Goal: Task Accomplishment & Management: Complete application form

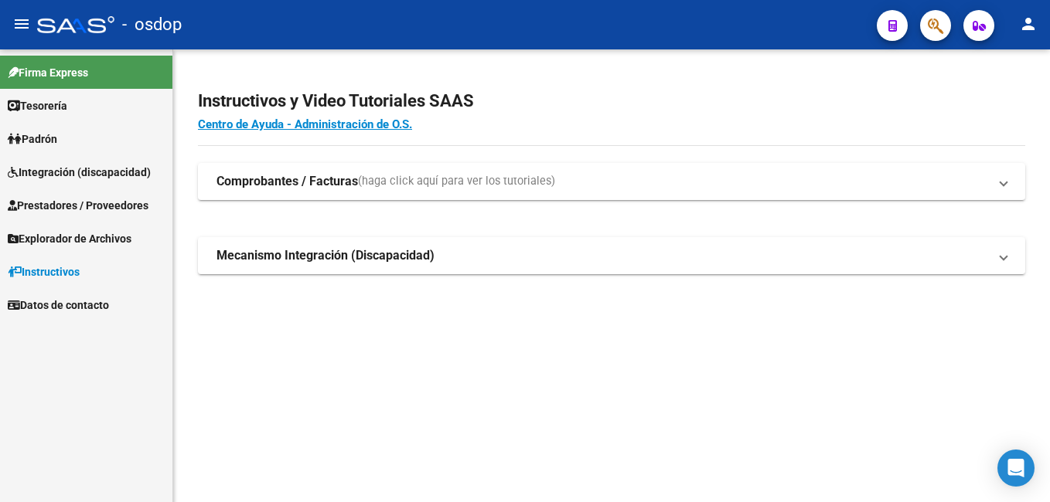
click at [107, 205] on span "Prestadores / Proveedores" at bounding box center [78, 205] width 141 height 17
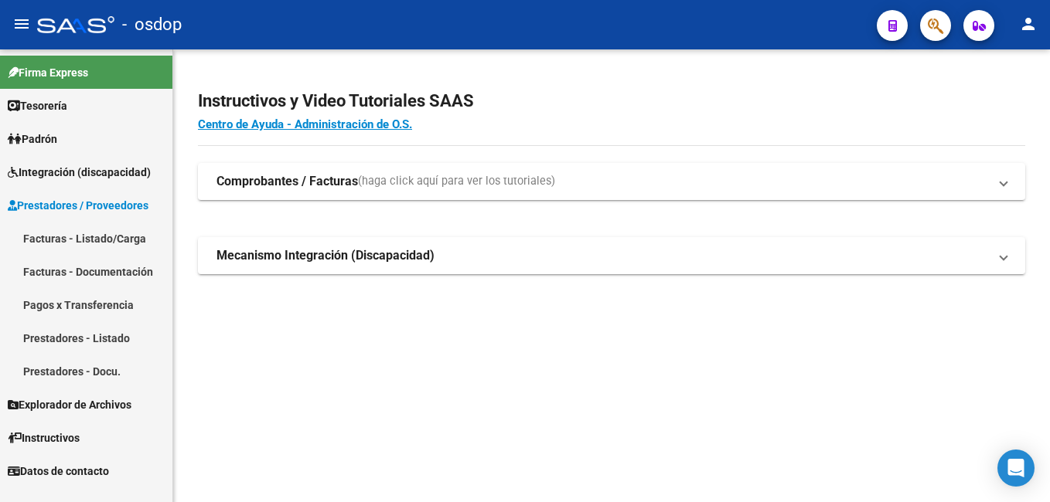
click at [124, 238] on link "Facturas - Listado/Carga" at bounding box center [86, 238] width 172 height 33
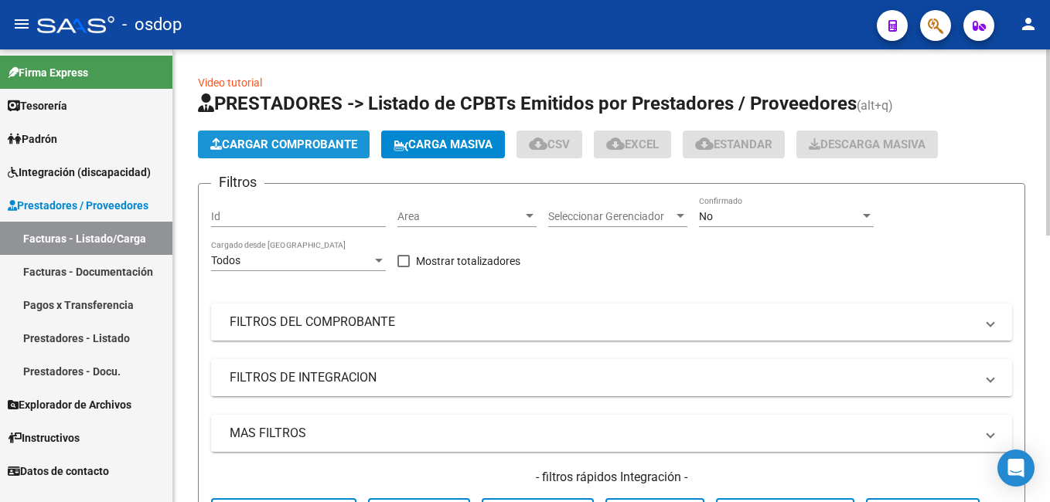
click at [302, 151] on span "Cargar Comprobante" at bounding box center [283, 145] width 147 height 14
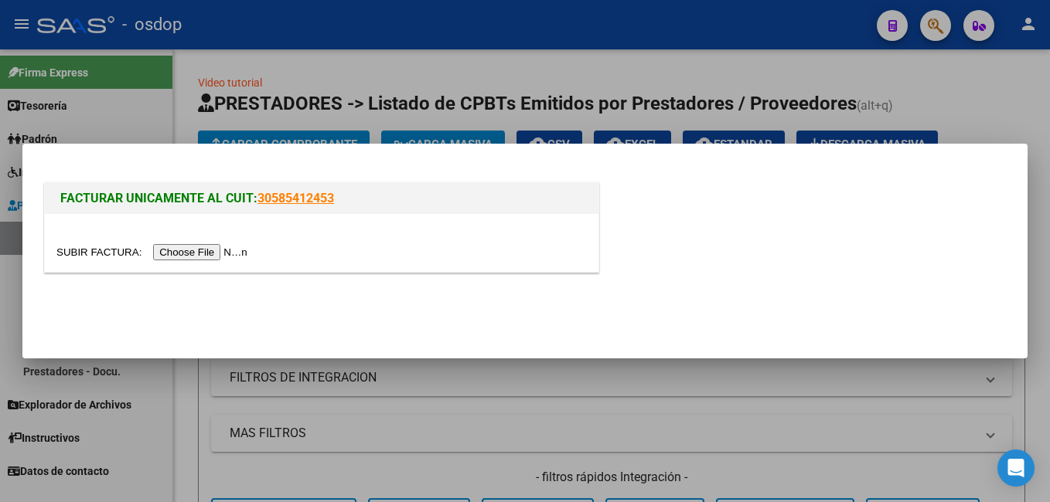
click at [189, 250] on input "file" at bounding box center [154, 252] width 196 height 16
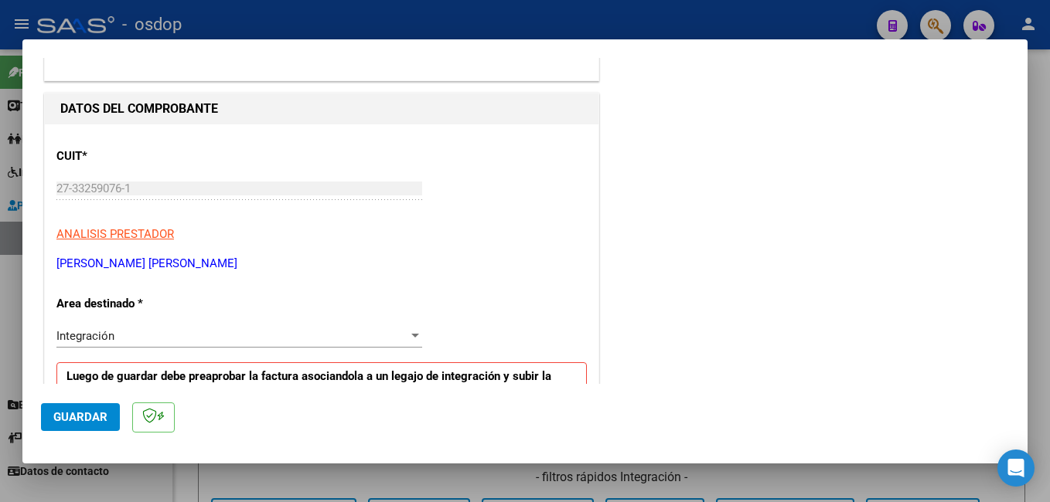
scroll to position [309, 0]
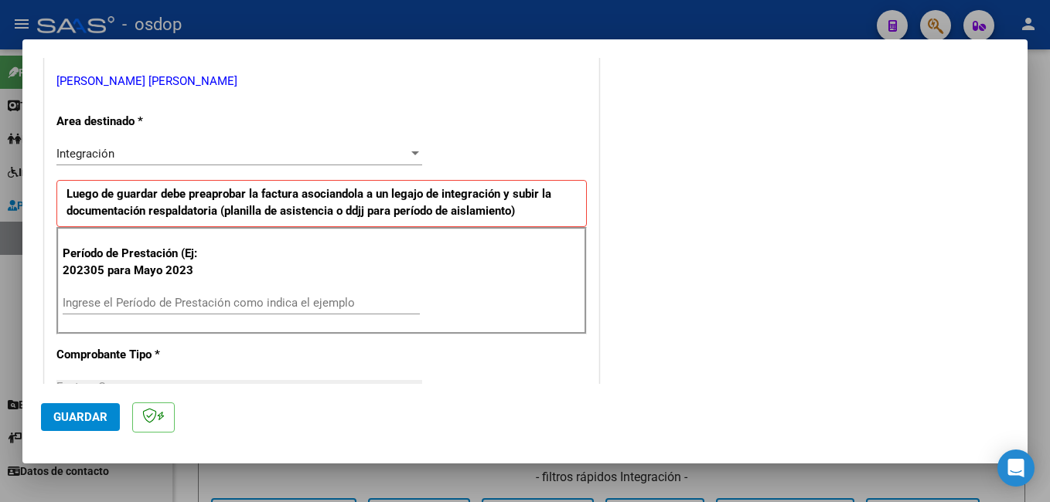
click at [233, 290] on div "Período de Prestación (Ej: 202305 para Mayo 2023 Ingrese el Período de Prestaci…" at bounding box center [321, 281] width 530 height 108
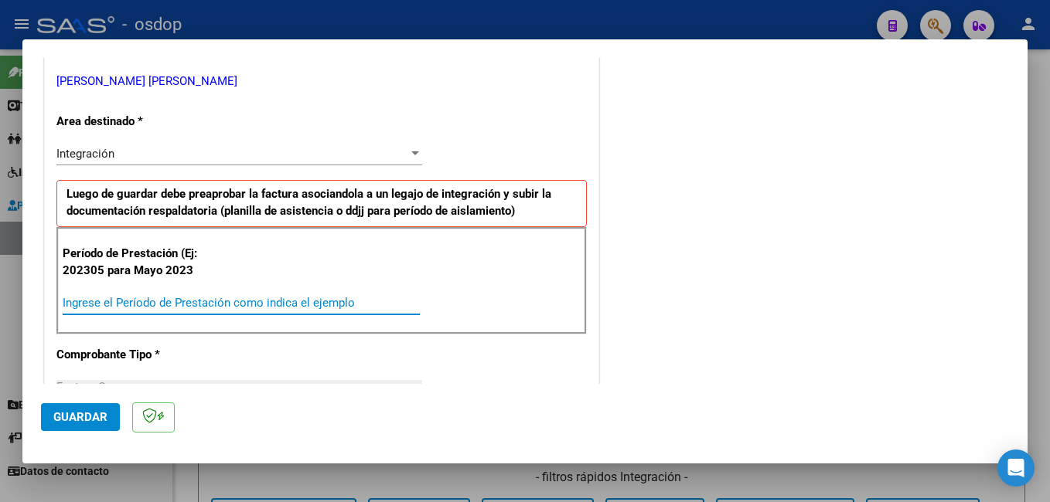
click at [231, 297] on input "Ingrese el Período de Prestación como indica el ejemplo" at bounding box center [241, 303] width 357 height 14
type input "202507"
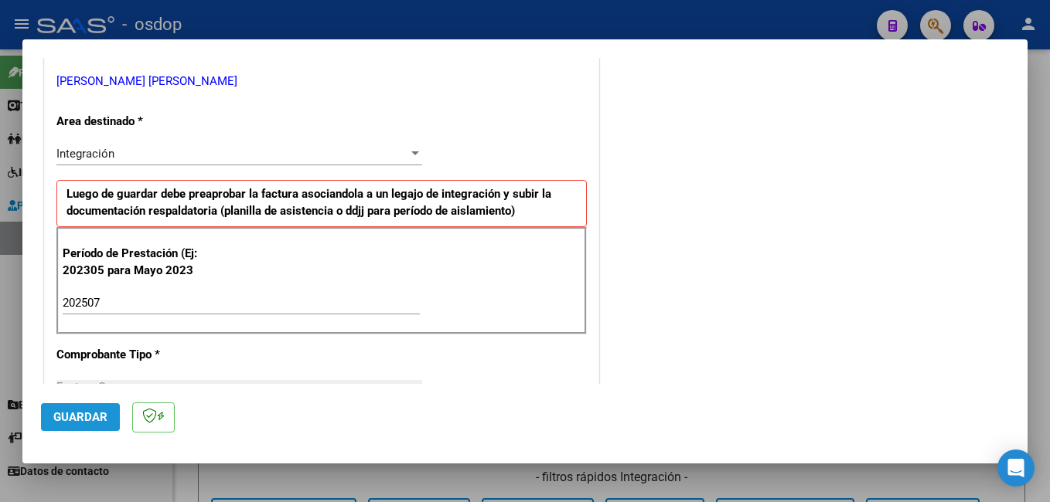
click at [89, 415] on span "Guardar" at bounding box center [80, 417] width 54 height 14
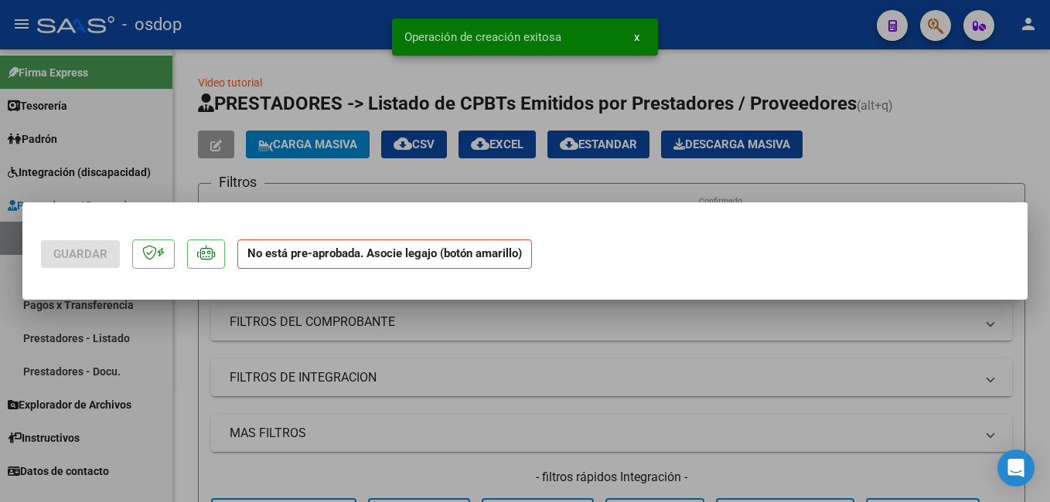
scroll to position [0, 0]
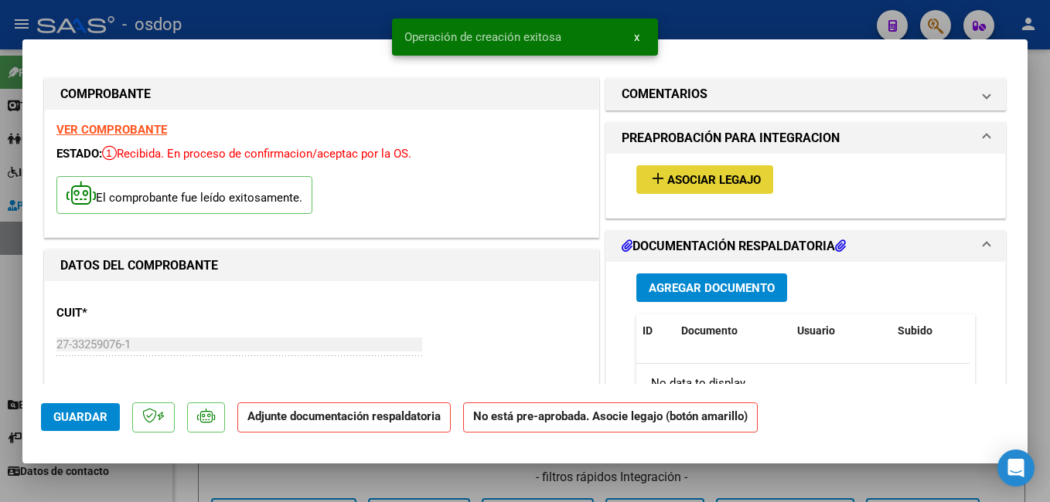
click at [713, 172] on span "add Asociar Legajo" at bounding box center [704, 179] width 112 height 14
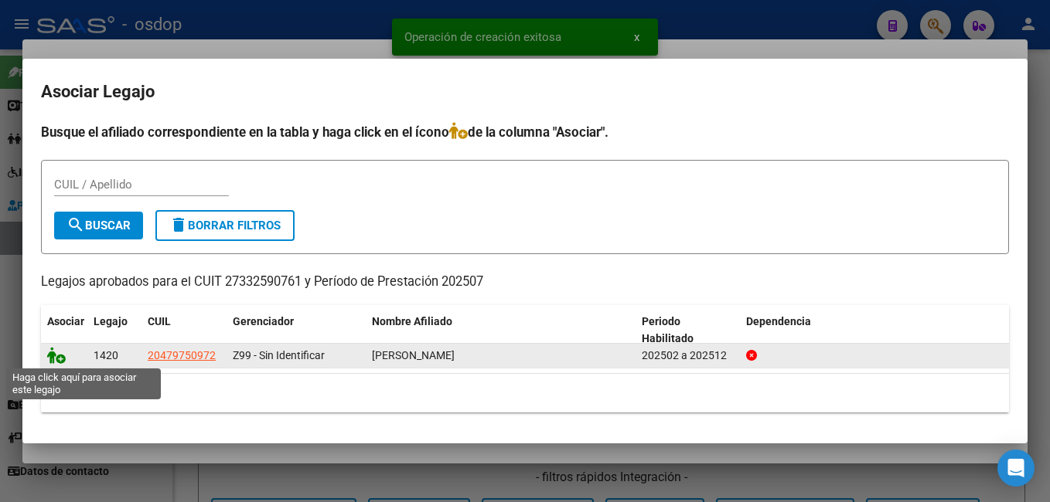
click at [57, 352] on icon at bounding box center [56, 355] width 19 height 17
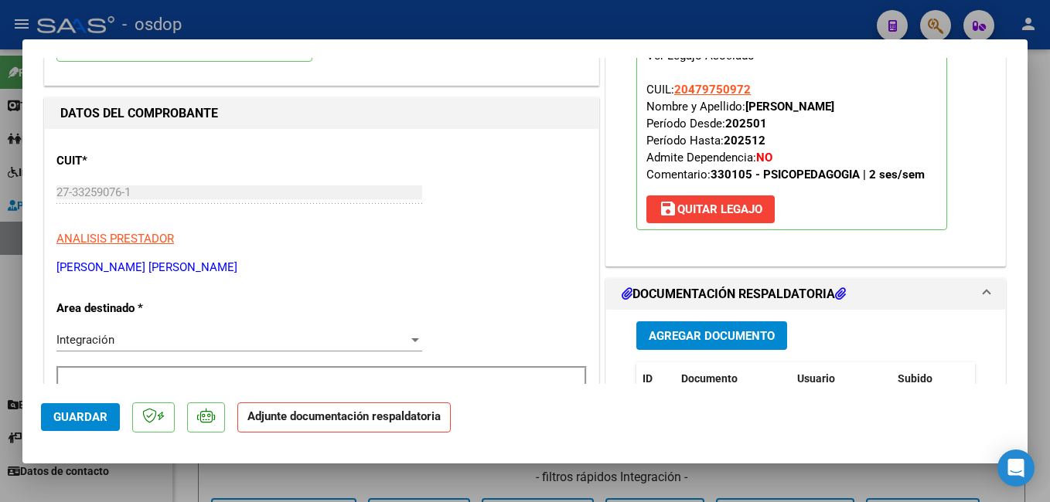
scroll to position [232, 0]
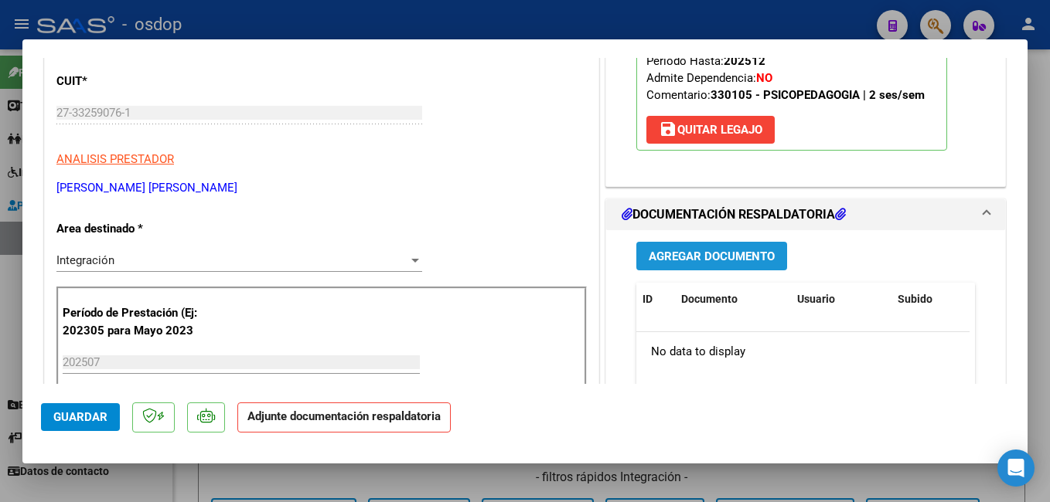
click at [680, 254] on span "Agregar Documento" at bounding box center [711, 257] width 126 height 14
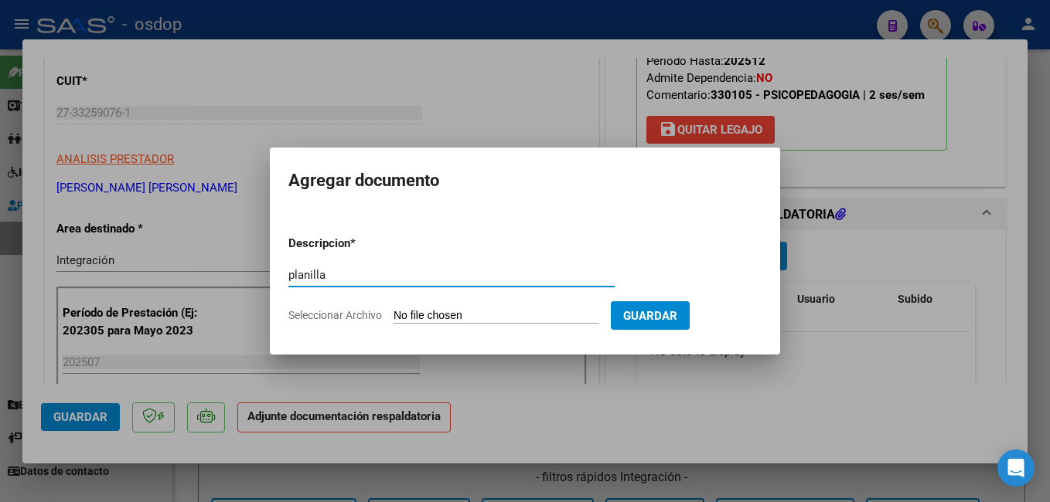
type input "planilla asistencia"
click at [471, 314] on input "Seleccionar Archivo" at bounding box center [495, 316] width 205 height 15
type input "C:\fakepath\Planilla de asistencia Psicopedagogia [DATE].pdf"
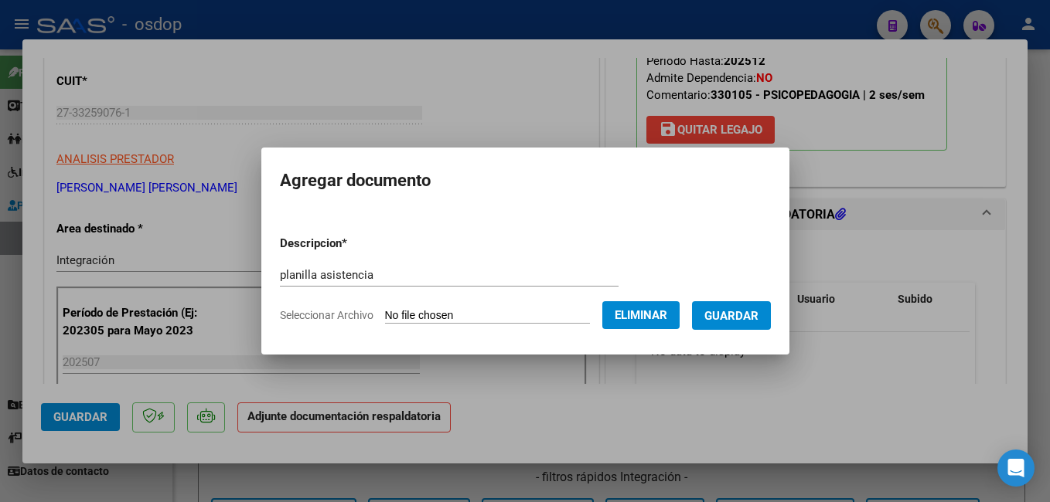
click at [758, 312] on span "Guardar" at bounding box center [731, 316] width 54 height 14
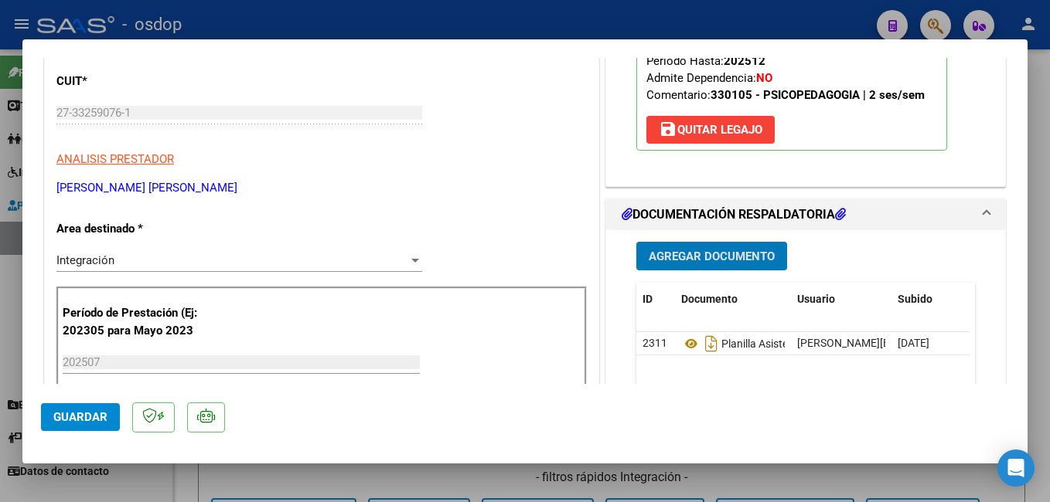
scroll to position [0, 0]
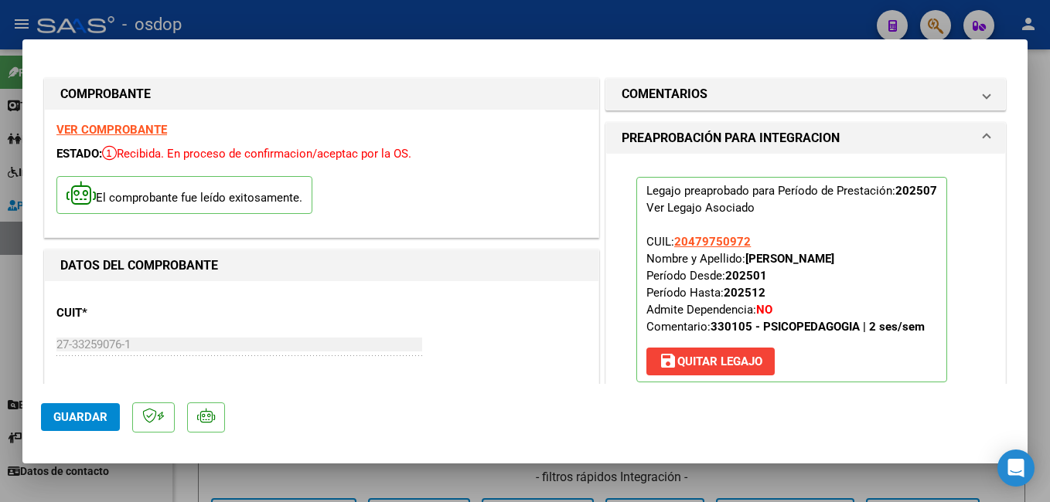
click at [91, 421] on span "Guardar" at bounding box center [80, 417] width 54 height 14
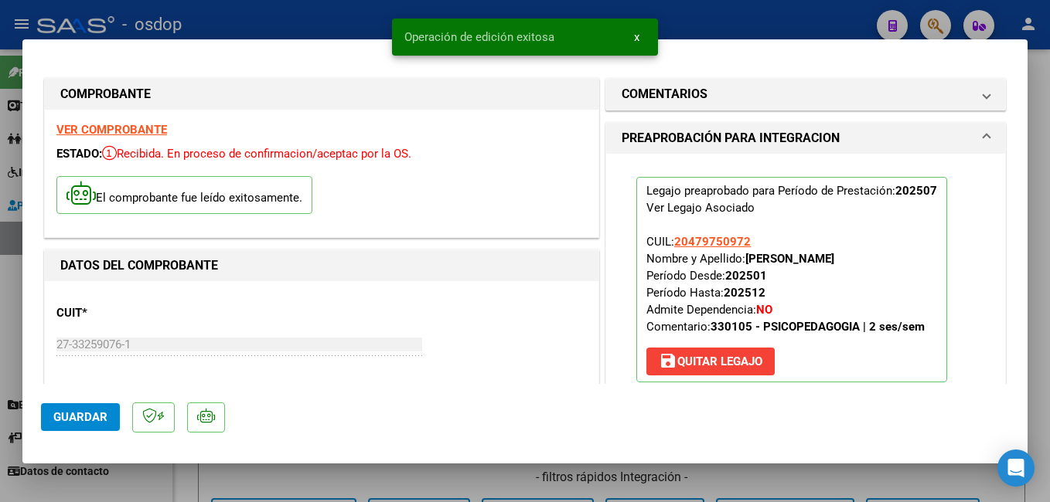
drag, startPoint x: 270, startPoint y: 11, endPoint x: 278, endPoint y: 73, distance: 63.2
click at [270, 12] on div at bounding box center [525, 251] width 1050 height 502
type input "$ 0,00"
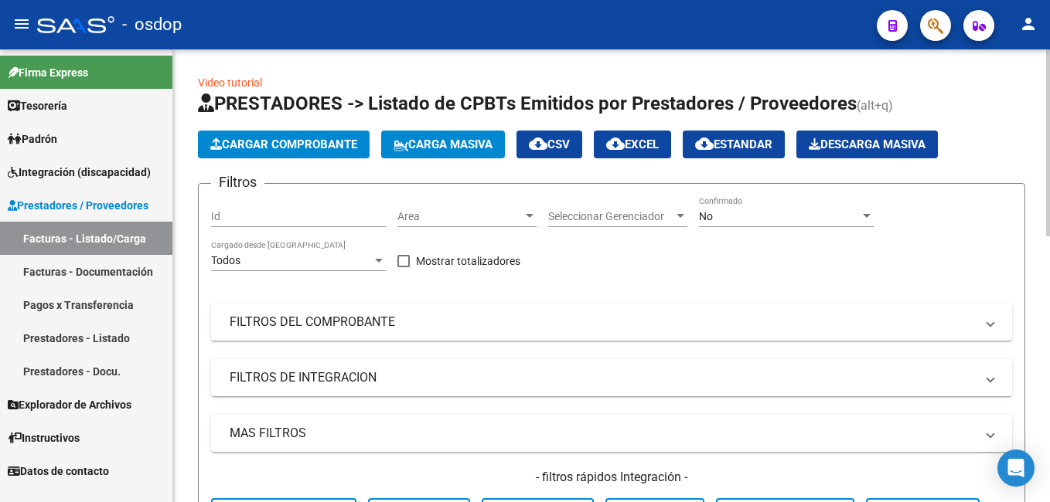
click at [274, 143] on span "Cargar Comprobante" at bounding box center [283, 145] width 147 height 14
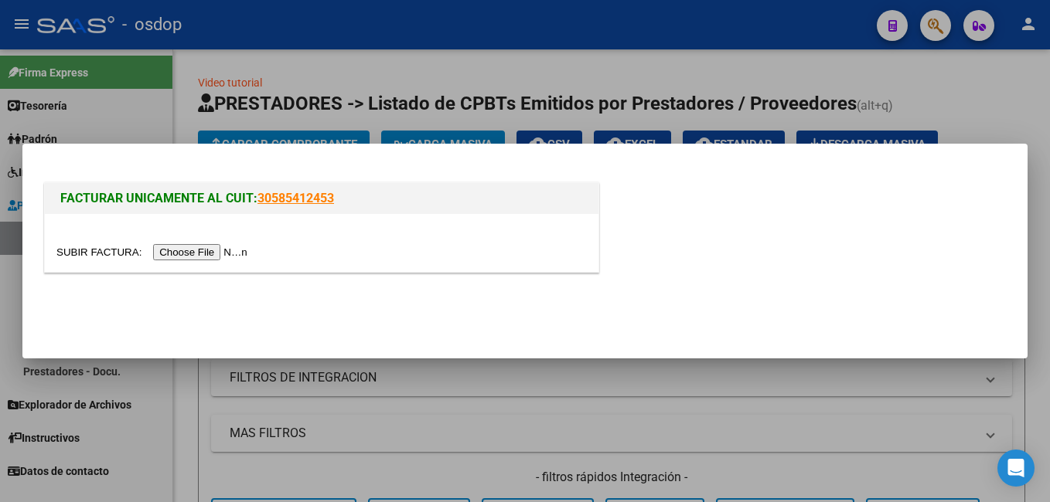
click at [191, 254] on input "file" at bounding box center [154, 252] width 196 height 16
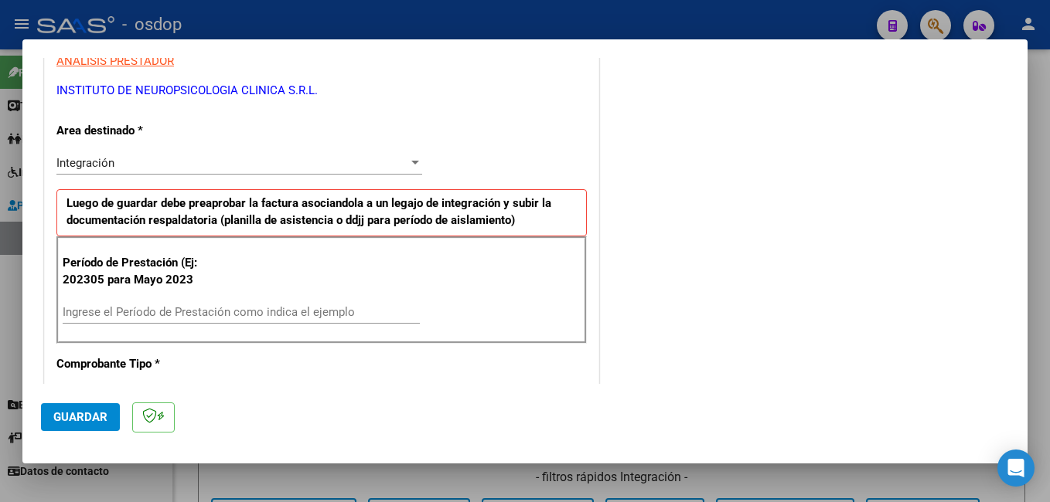
scroll to position [309, 0]
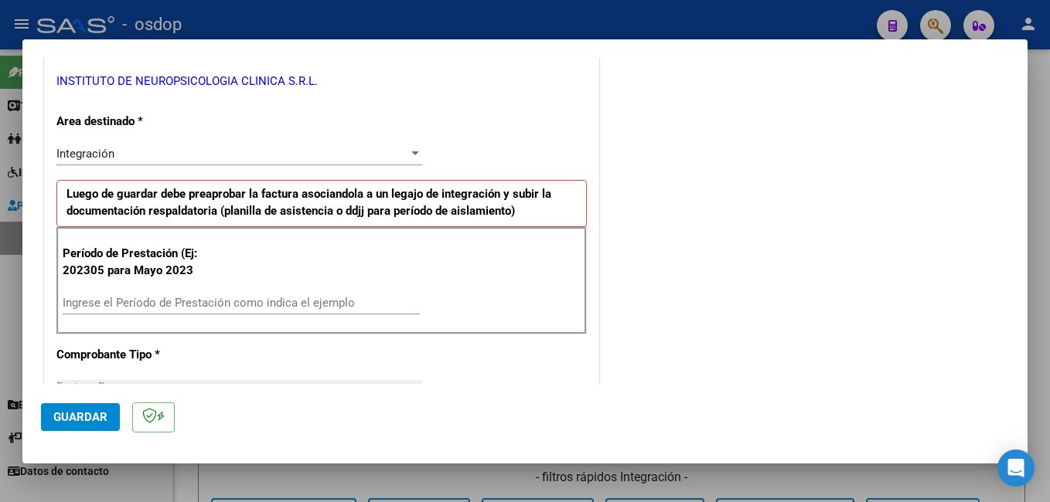
click at [149, 304] on input "Ingrese el Período de Prestación como indica el ejemplo" at bounding box center [241, 303] width 357 height 14
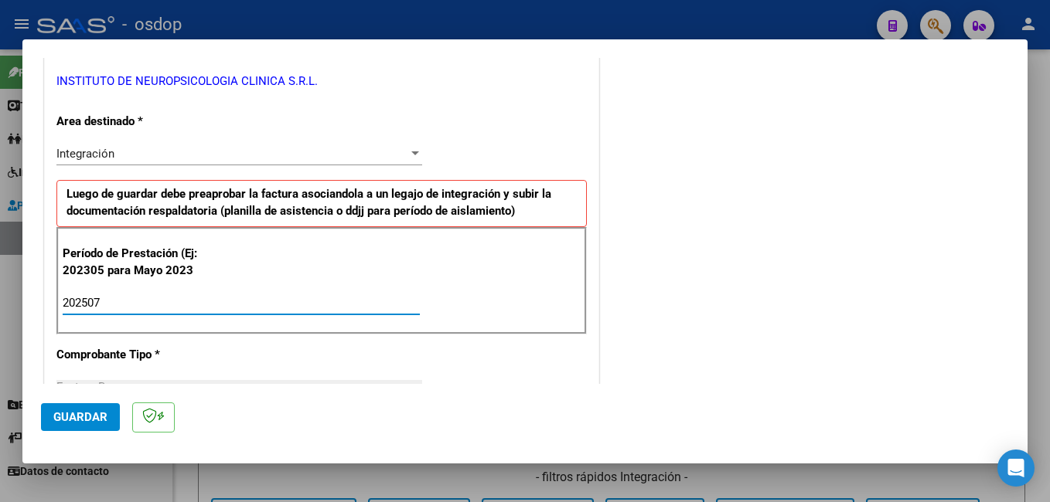
type input "202507"
click at [63, 415] on span "Guardar" at bounding box center [80, 417] width 54 height 14
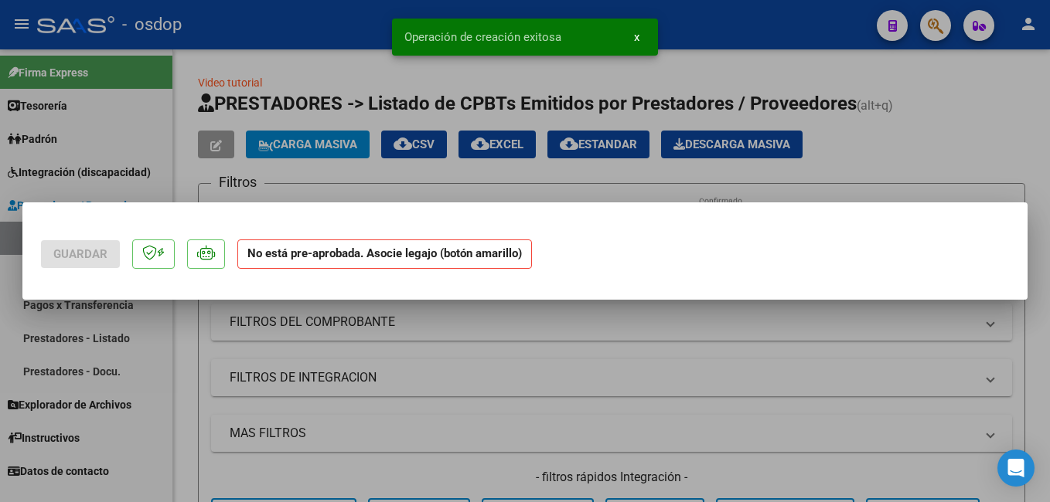
scroll to position [0, 0]
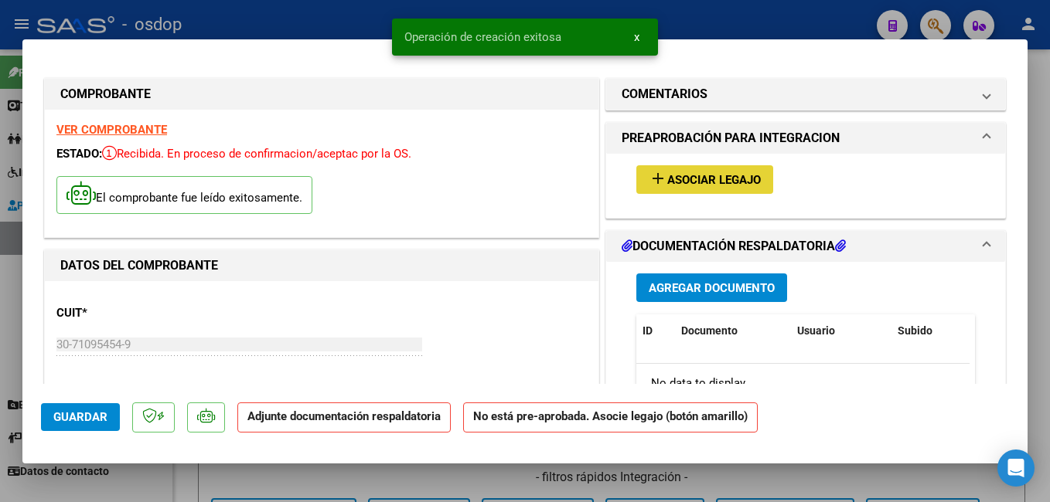
click at [699, 184] on span "Asociar Legajo" at bounding box center [714, 180] width 94 height 14
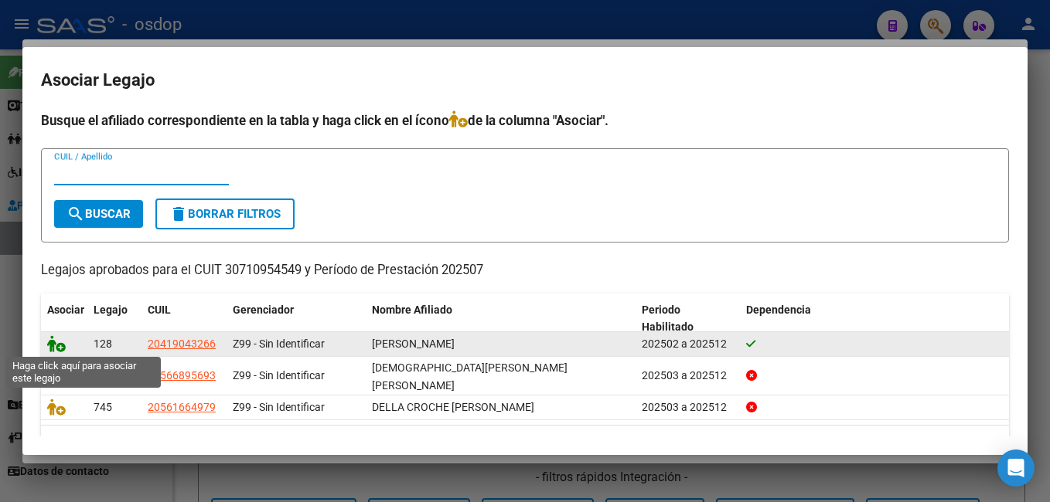
click at [56, 342] on icon at bounding box center [56, 343] width 19 height 17
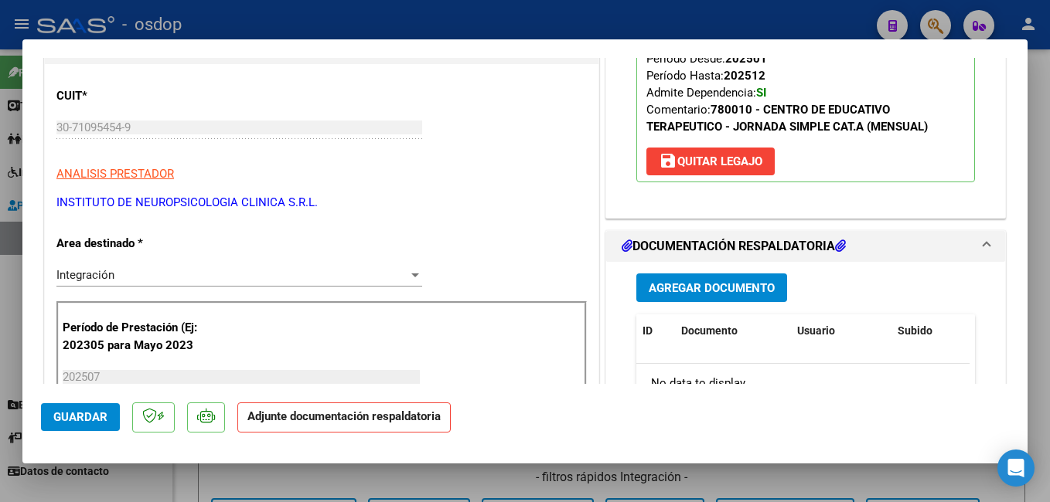
scroll to position [309, 0]
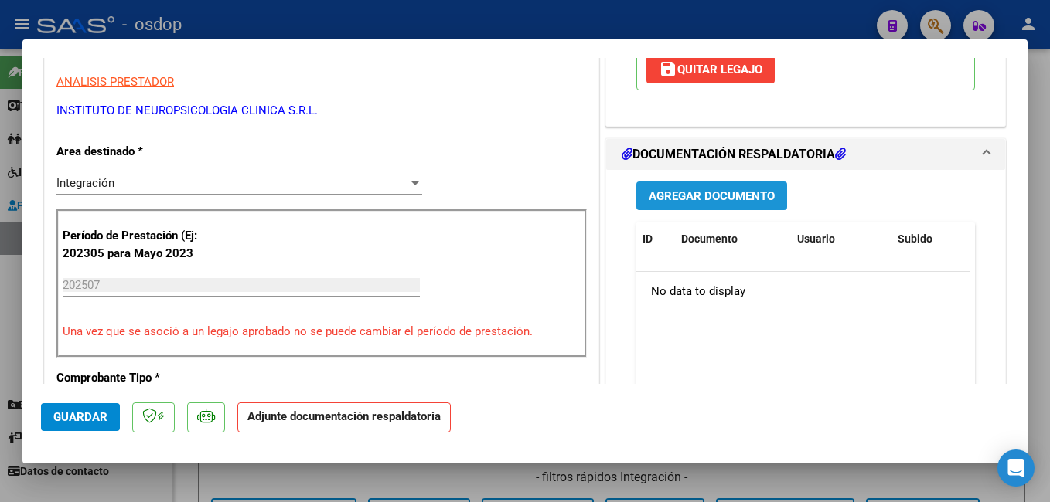
click at [734, 196] on span "Agregar Documento" at bounding box center [711, 196] width 126 height 14
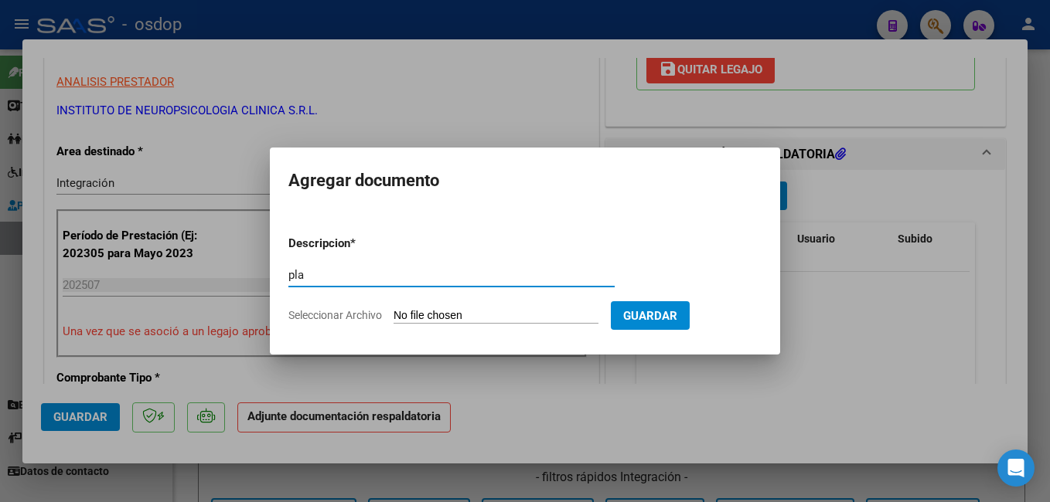
type input "planilla asistencia"
click at [509, 315] on input "Seleccionar Archivo" at bounding box center [495, 316] width 205 height 15
type input "C:\fakepath\asist [DATE].pdf"
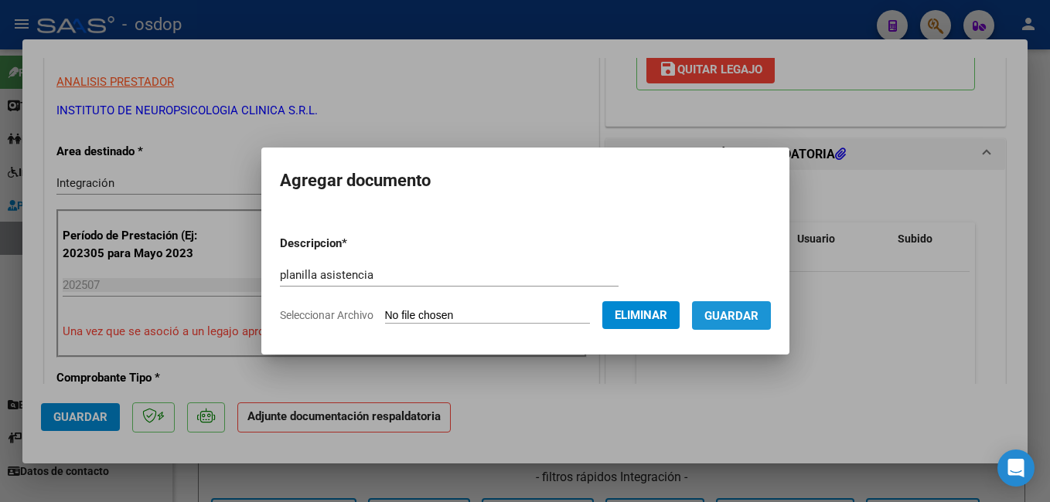
click at [756, 309] on span "Guardar" at bounding box center [731, 316] width 54 height 14
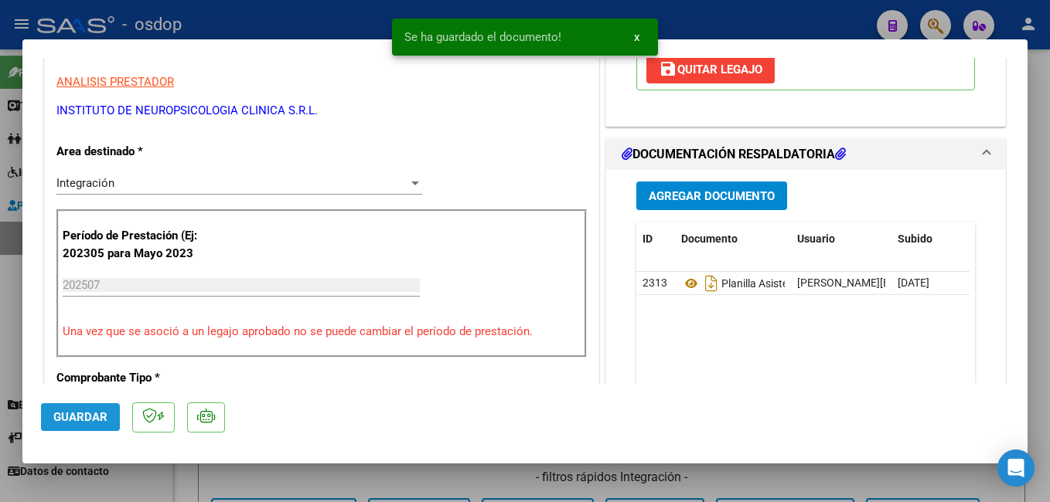
click at [86, 418] on span "Guardar" at bounding box center [80, 417] width 54 height 14
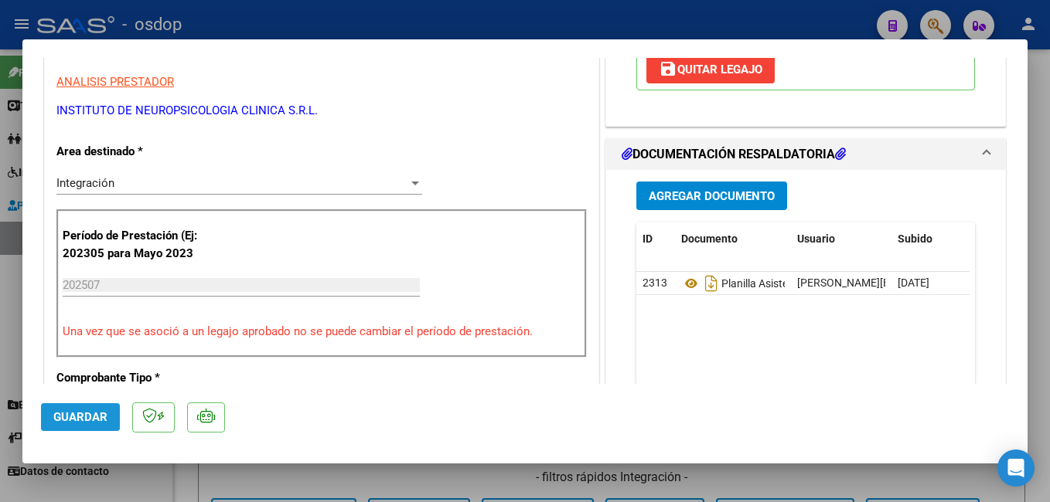
click at [77, 412] on span "Guardar" at bounding box center [80, 417] width 54 height 14
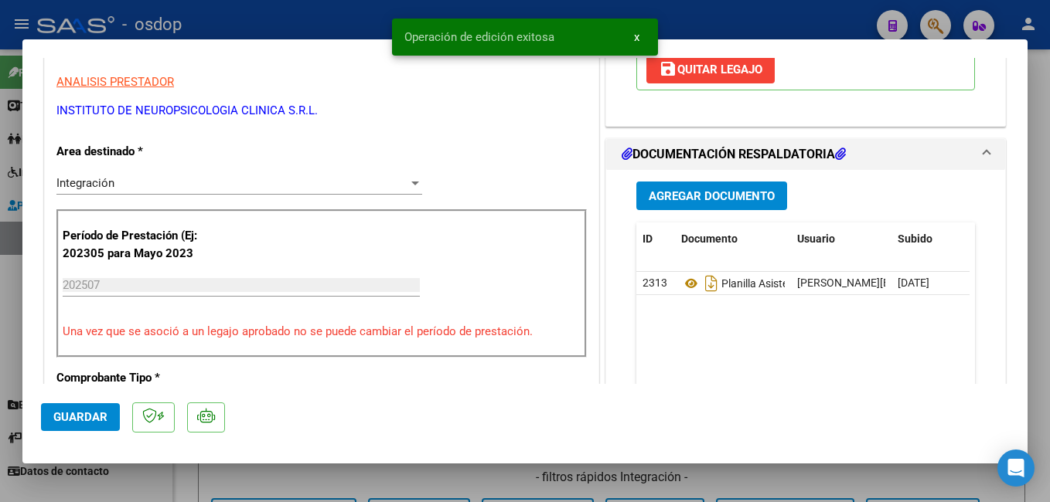
click at [714, 19] on div at bounding box center [525, 251] width 1050 height 502
type input "$ 0,00"
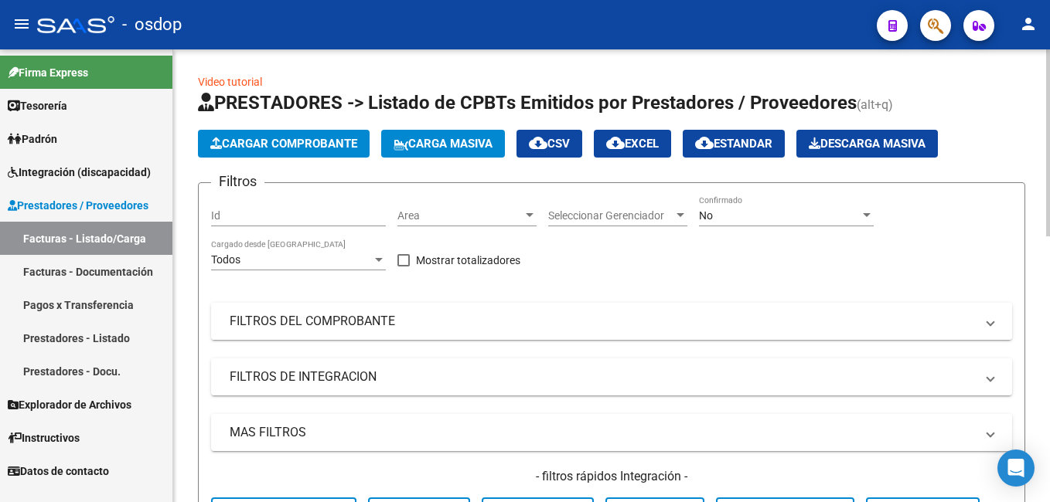
scroll to position [0, 0]
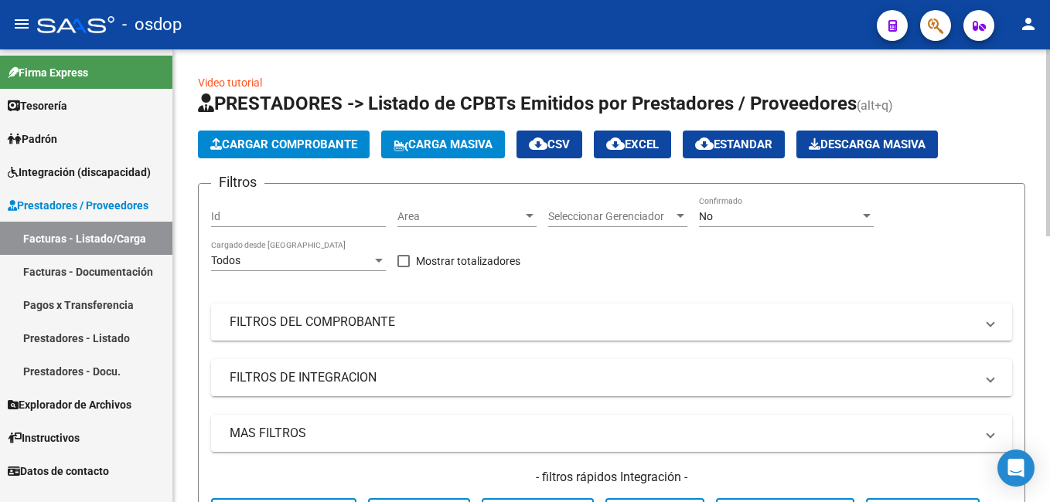
click at [287, 151] on button "Cargar Comprobante" at bounding box center [284, 145] width 172 height 28
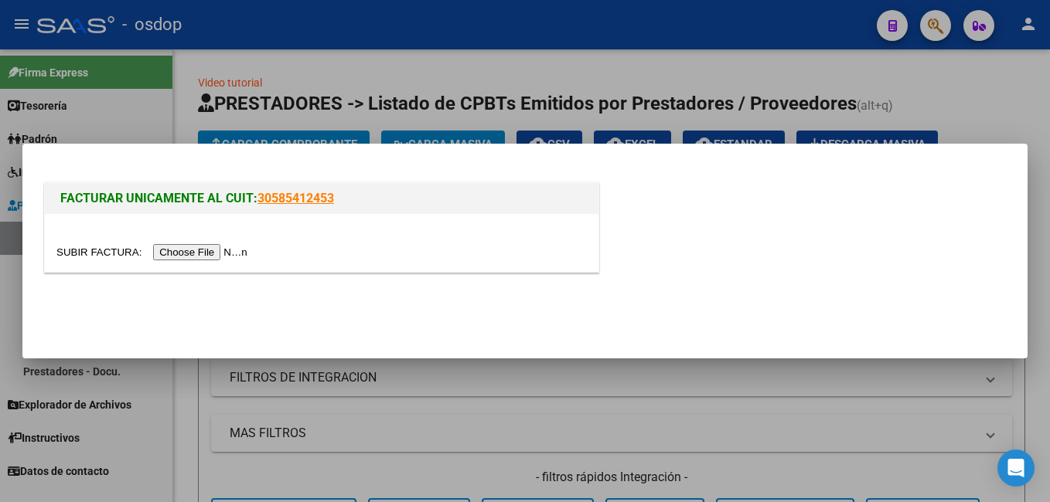
click at [218, 247] on input "file" at bounding box center [154, 252] width 196 height 16
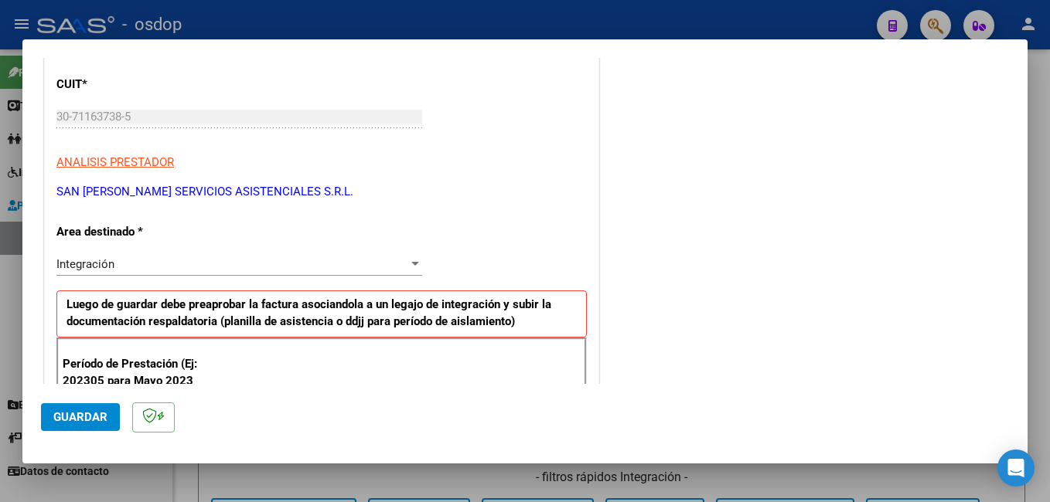
scroll to position [309, 0]
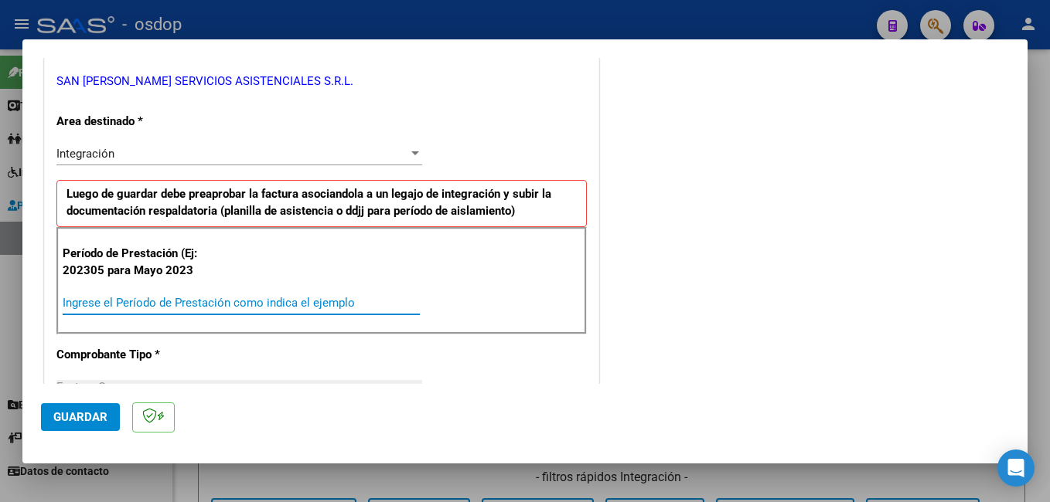
click at [175, 301] on input "Ingrese el Período de Prestación como indica el ejemplo" at bounding box center [241, 303] width 357 height 14
type input "202507"
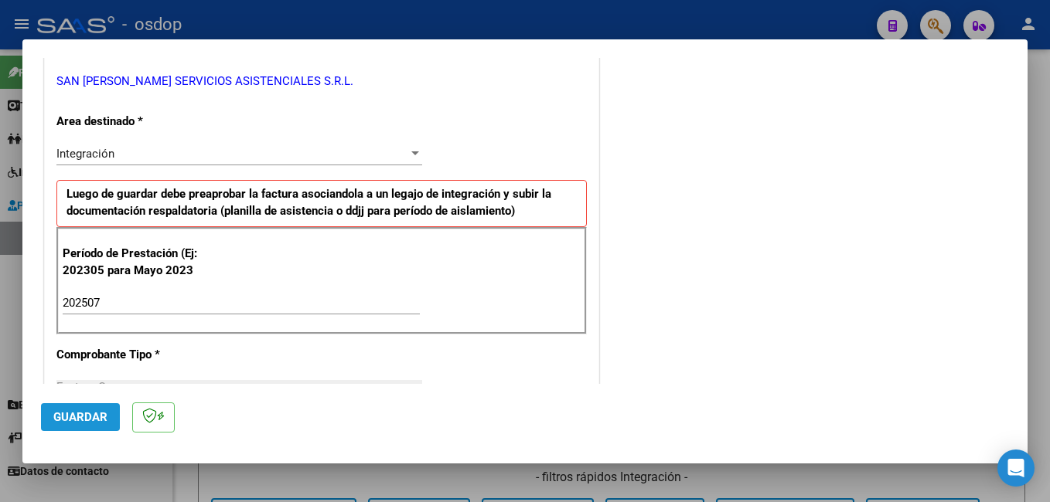
click at [83, 424] on span "Guardar" at bounding box center [80, 417] width 54 height 14
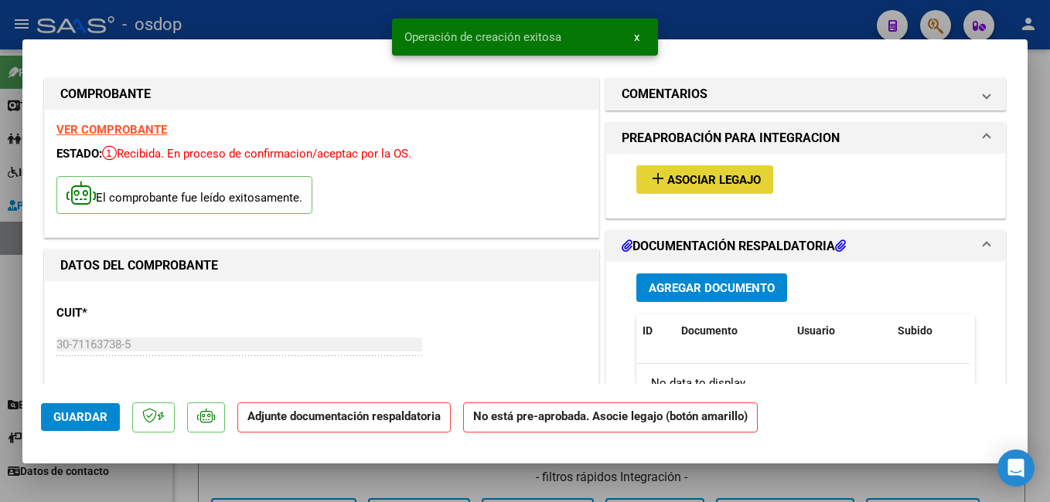
click at [692, 179] on span "Asociar Legajo" at bounding box center [714, 180] width 94 height 14
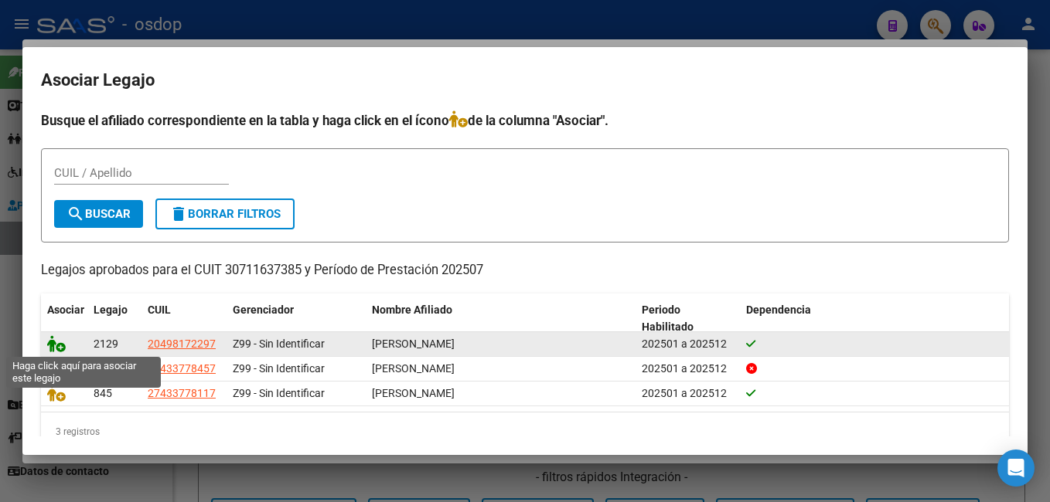
click at [52, 344] on icon at bounding box center [56, 343] width 19 height 17
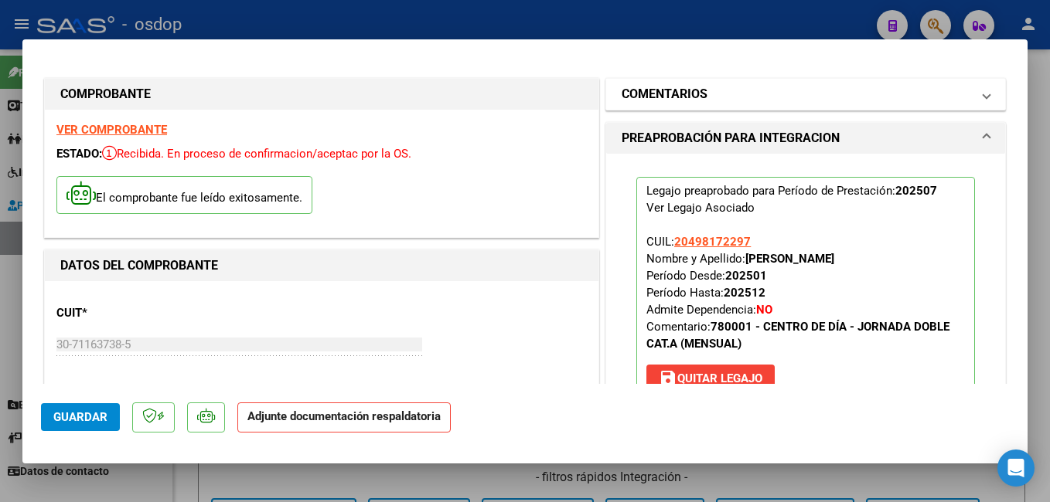
click at [983, 91] on span at bounding box center [986, 94] width 6 height 19
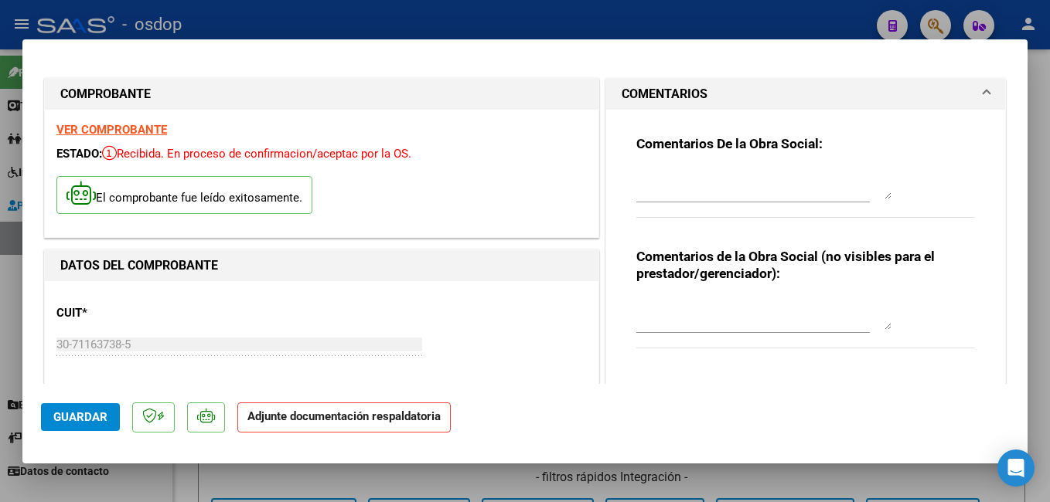
click at [983, 91] on span at bounding box center [986, 94] width 6 height 19
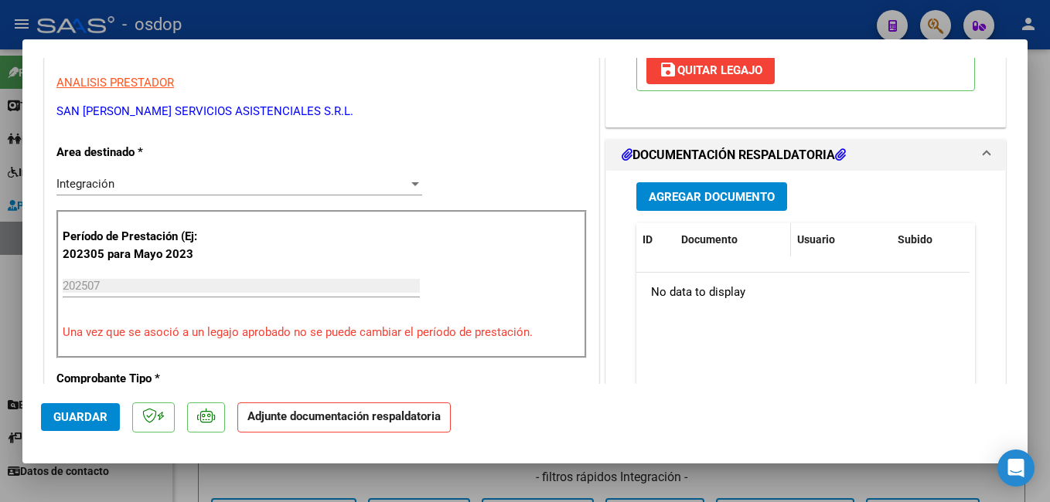
scroll to position [309, 0]
click at [686, 200] on span "Agregar Documento" at bounding box center [711, 196] width 126 height 14
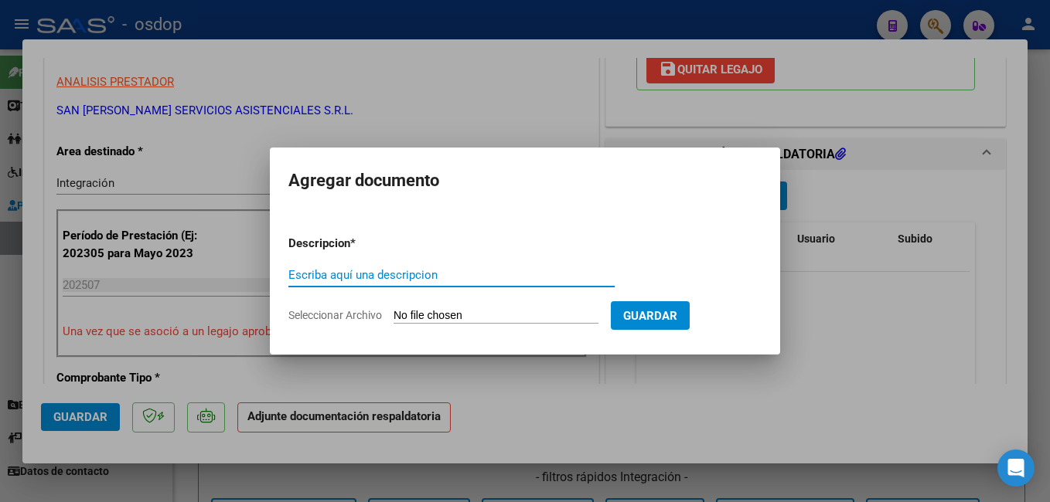
click at [379, 280] on input "Escriba aquí una descripcion" at bounding box center [451, 275] width 326 height 14
type input "planilla asistencia"
click at [458, 314] on input "Seleccionar Archivo" at bounding box center [495, 316] width 205 height 15
type input "C:\fakepath\ASISTENCIA [PERSON_NAME].pdf"
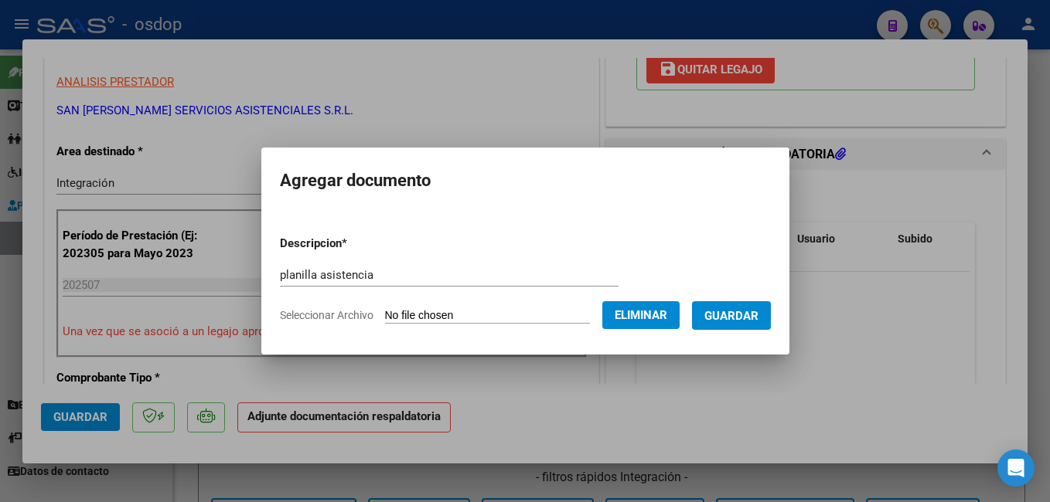
click at [758, 311] on span "Guardar" at bounding box center [731, 316] width 54 height 14
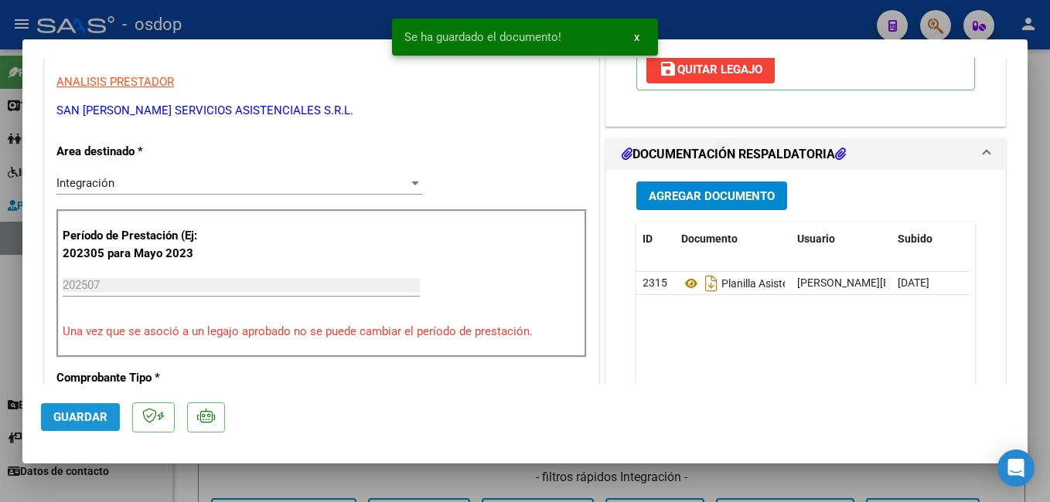
click at [77, 407] on button "Guardar" at bounding box center [80, 417] width 79 height 28
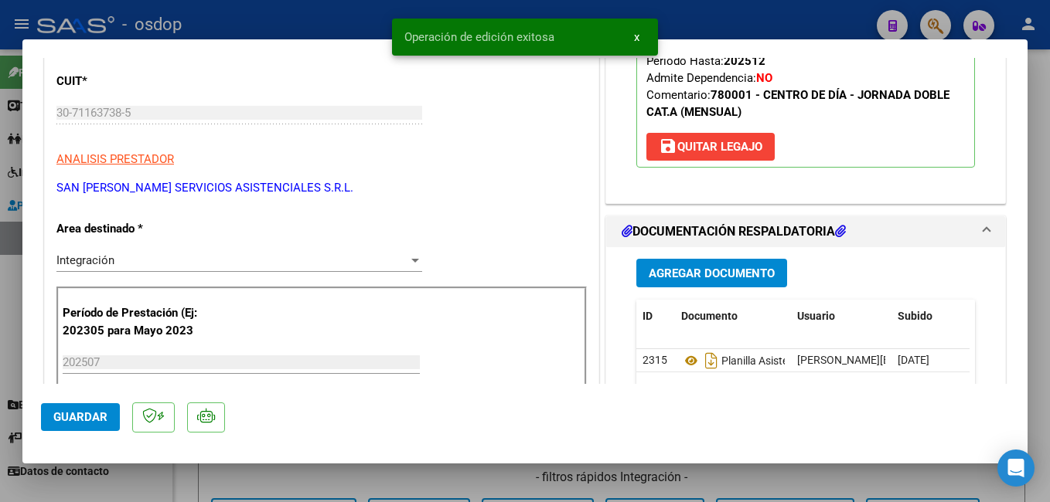
scroll to position [77, 0]
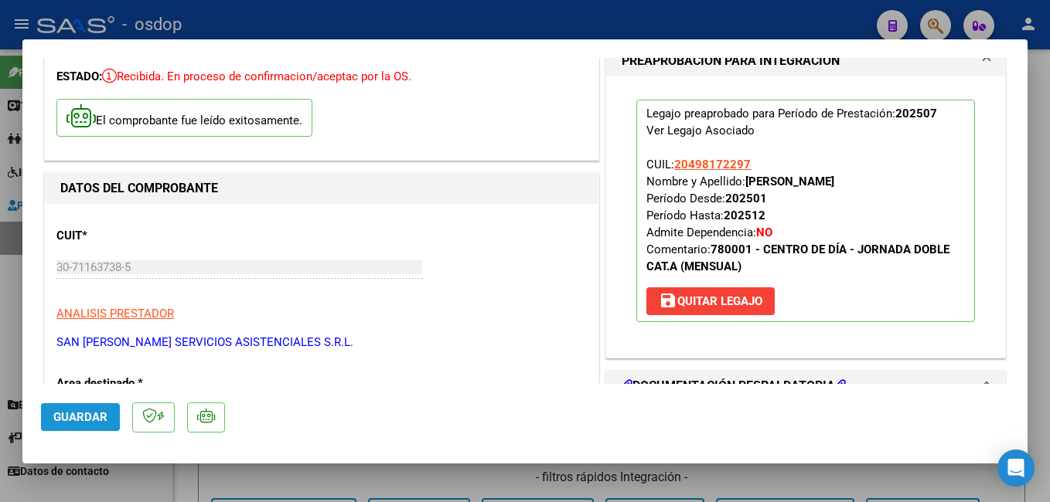
click at [80, 421] on span "Guardar" at bounding box center [80, 417] width 54 height 14
click at [407, 21] on div at bounding box center [525, 251] width 1050 height 502
type input "$ 0,00"
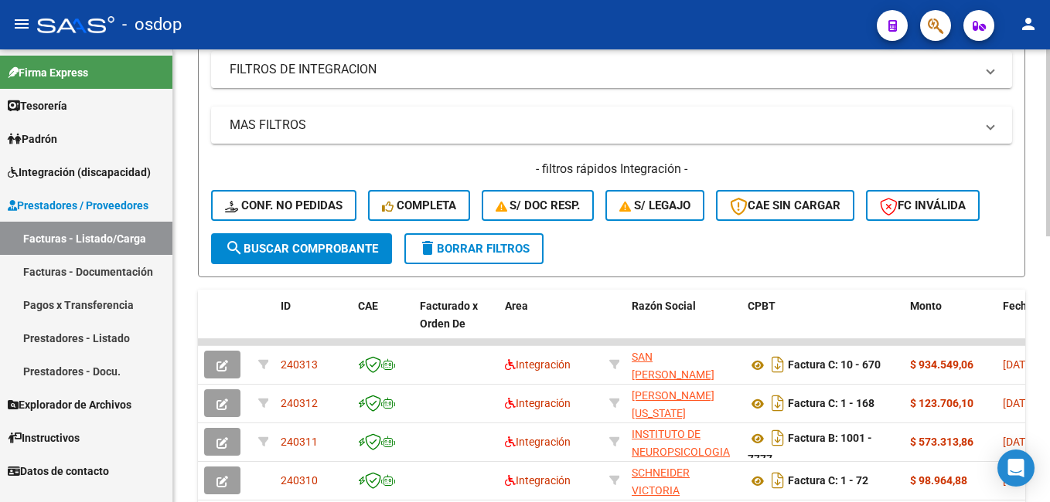
scroll to position [309, 0]
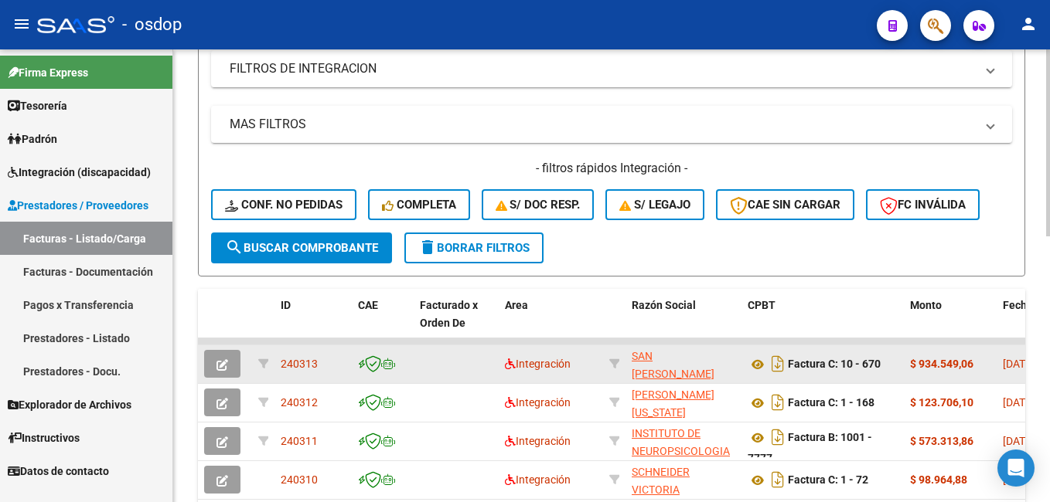
click at [218, 363] on icon "button" at bounding box center [222, 365] width 12 height 12
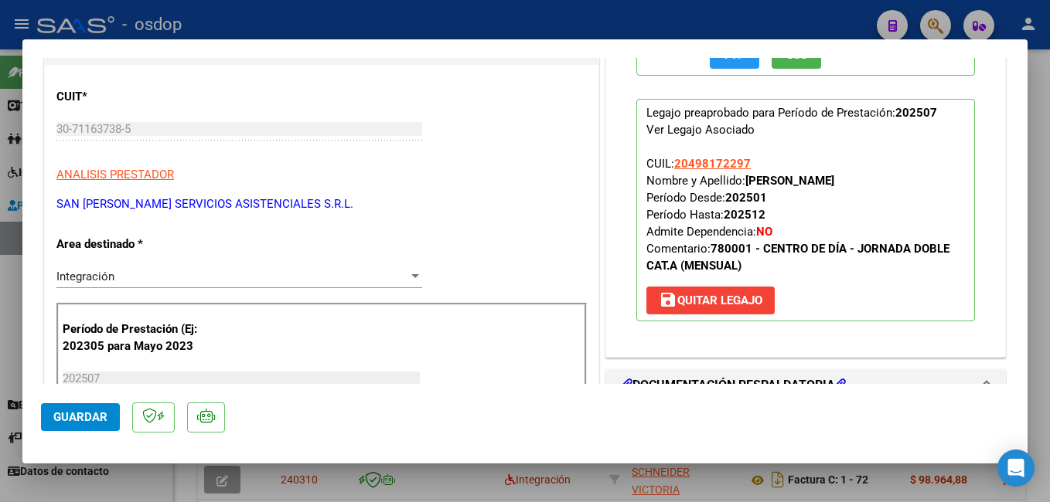
scroll to position [0, 0]
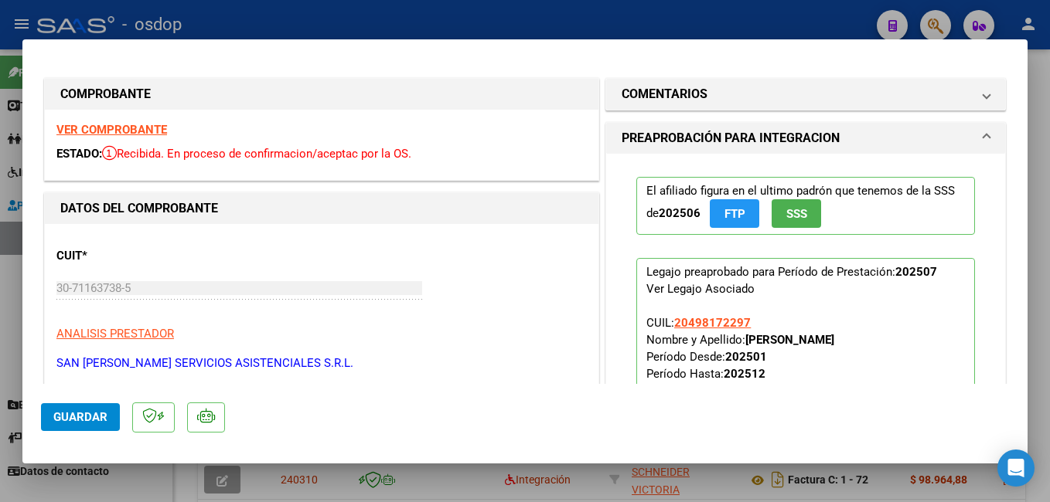
click at [478, 16] on div at bounding box center [525, 251] width 1050 height 502
type input "$ 0,00"
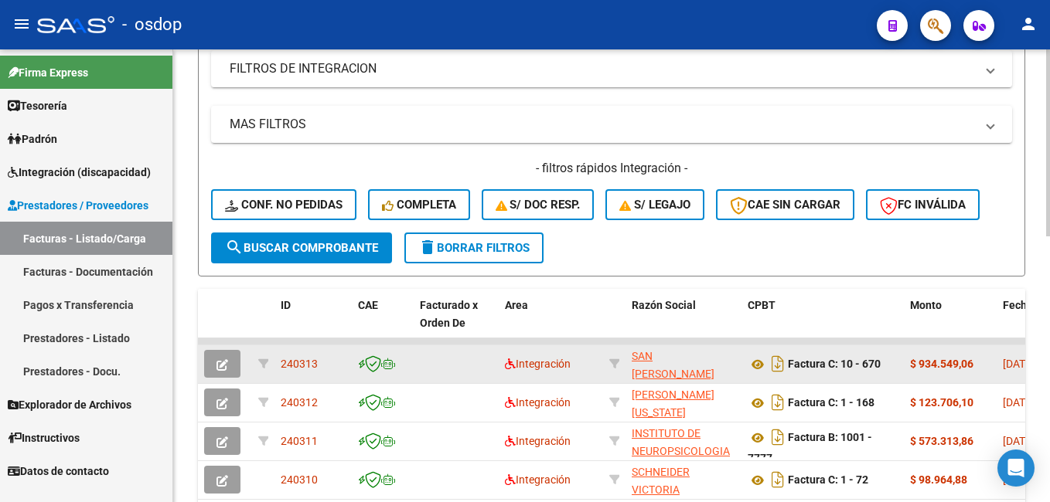
drag, startPoint x: 326, startPoint y: 363, endPoint x: 281, endPoint y: 367, distance: 45.8
click at [281, 367] on div "240313" at bounding box center [313, 365] width 65 height 18
copy span "240313"
click at [219, 360] on icon "button" at bounding box center [222, 365] width 12 height 12
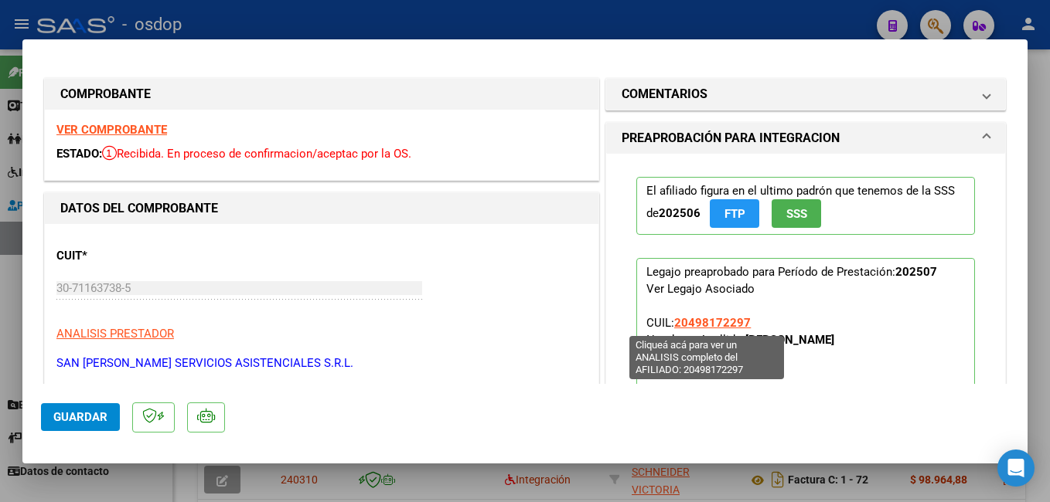
drag, startPoint x: 757, startPoint y: 318, endPoint x: 671, endPoint y: 318, distance: 86.6
click at [671, 318] on p "Legajo preaprobado para Período de Prestación: 202507 Ver Legajo Asociado CUIL:…" at bounding box center [805, 369] width 339 height 223
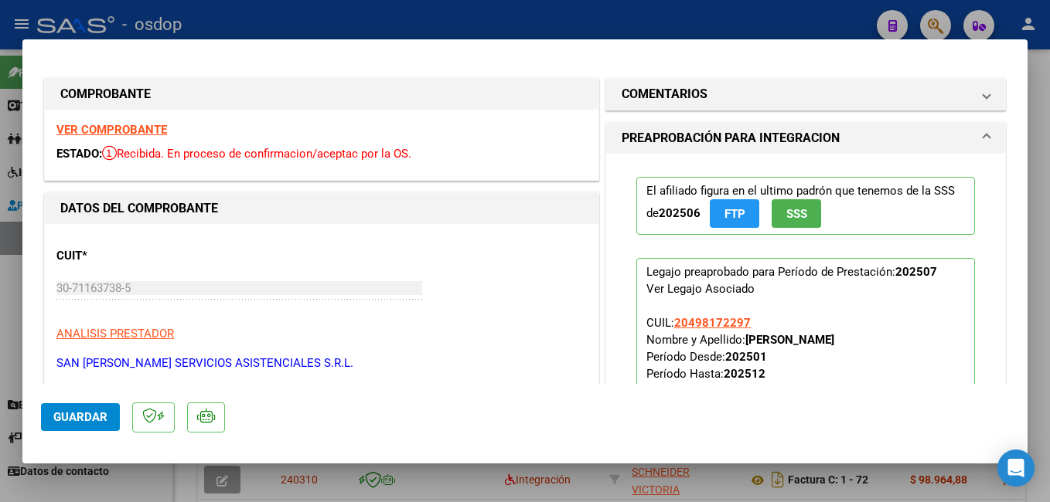
copy span "20498172297"
click at [87, 413] on span "Guardar" at bounding box center [80, 417] width 54 height 14
click at [496, 17] on div at bounding box center [525, 251] width 1050 height 502
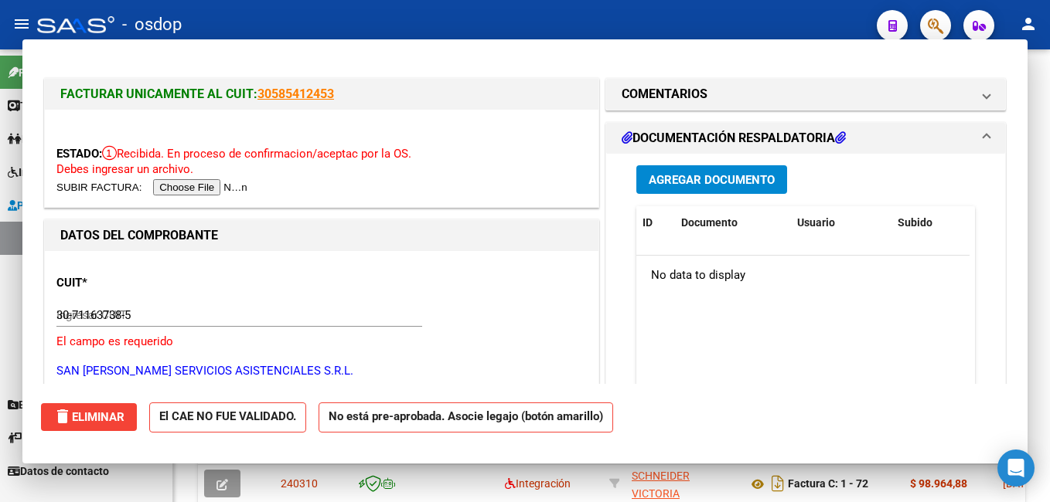
type input "$ 0,00"
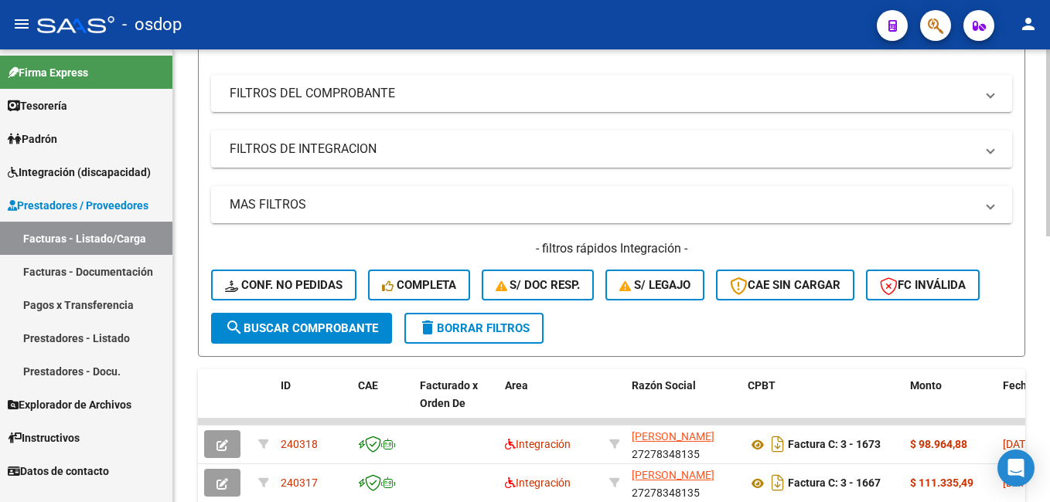
scroll to position [232, 0]
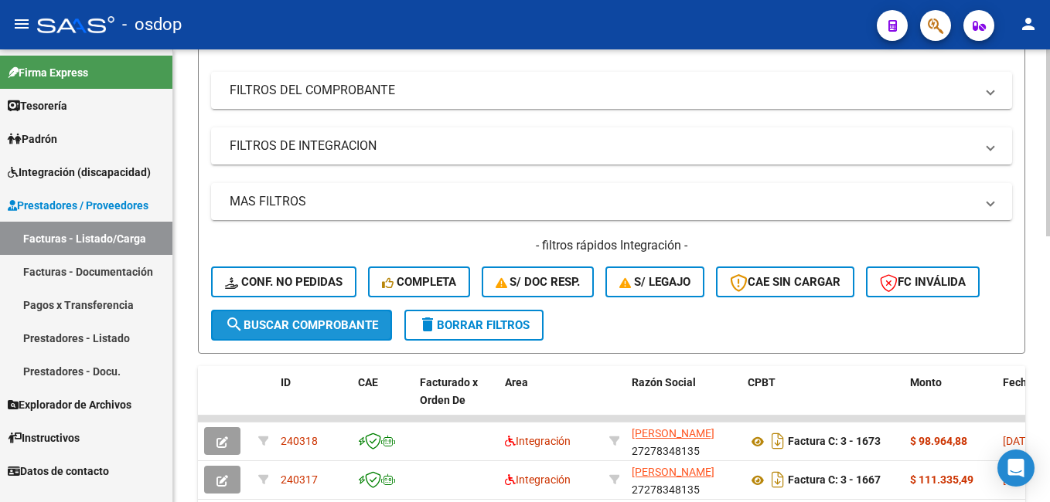
click at [337, 326] on span "search Buscar Comprobante" at bounding box center [301, 325] width 153 height 14
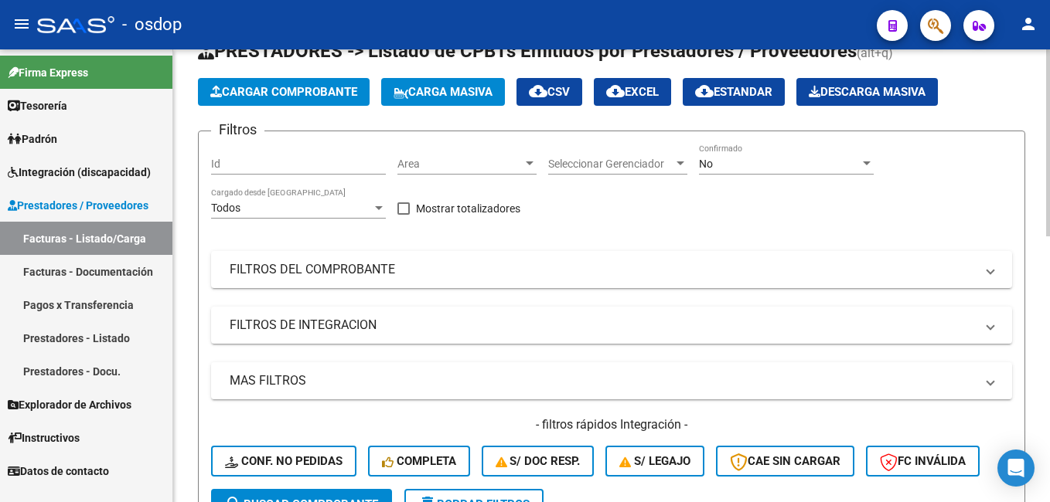
scroll to position [0, 0]
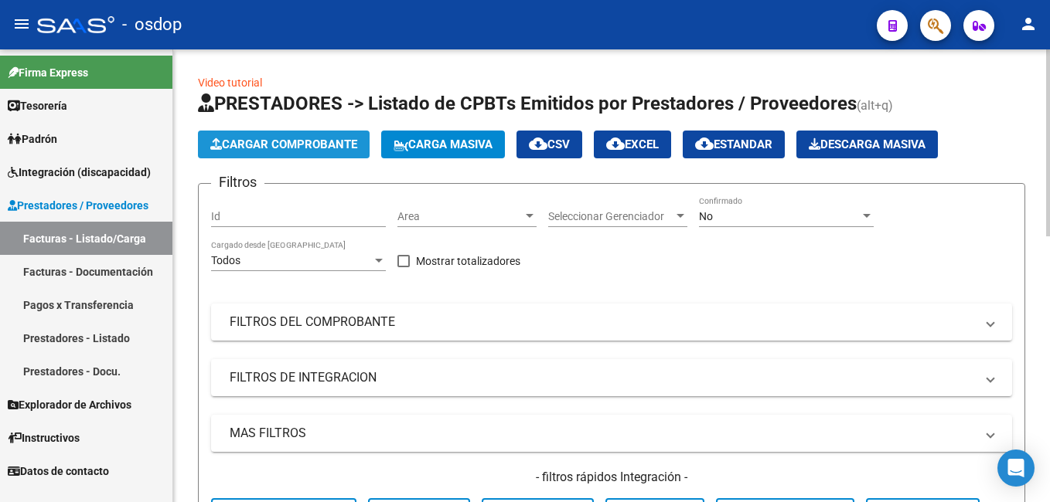
click at [237, 147] on span "Cargar Comprobante" at bounding box center [283, 145] width 147 height 14
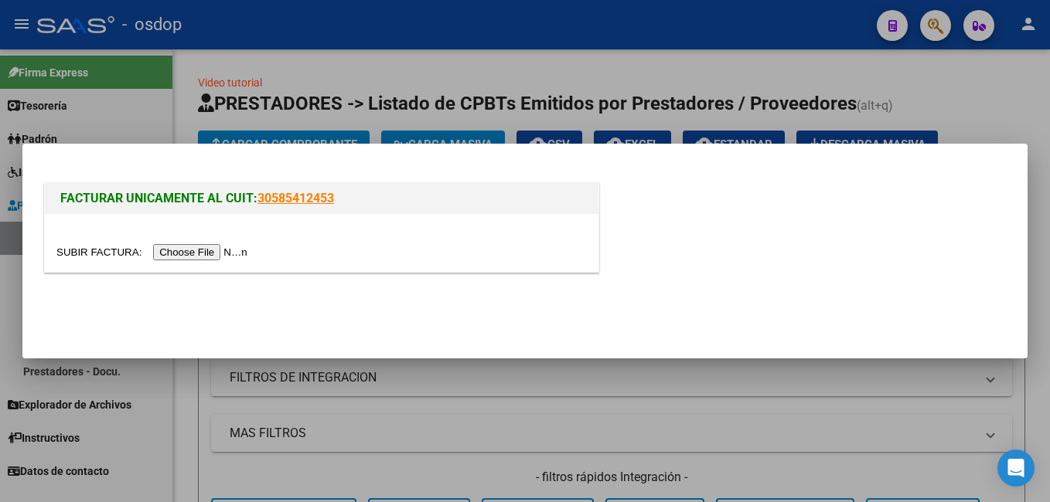
click at [197, 252] on input "file" at bounding box center [154, 252] width 196 height 16
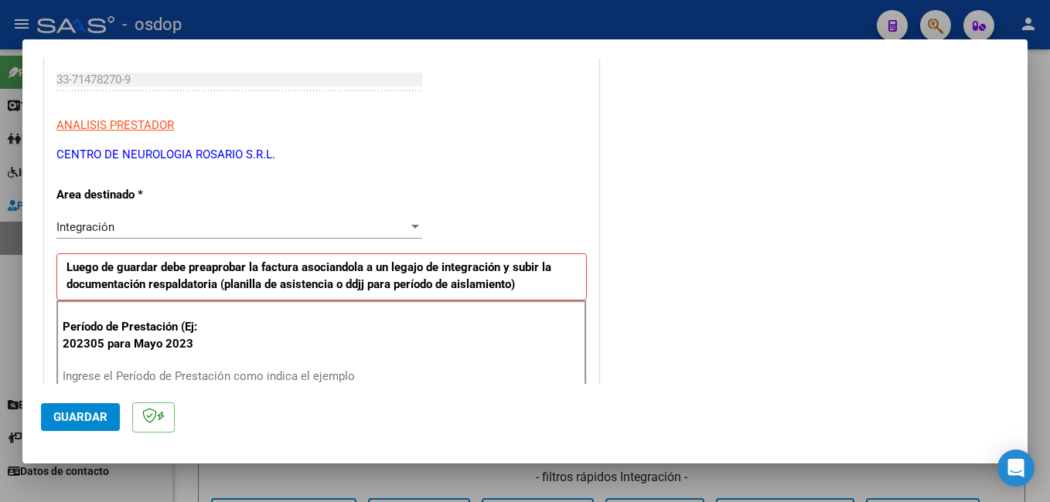
scroll to position [309, 0]
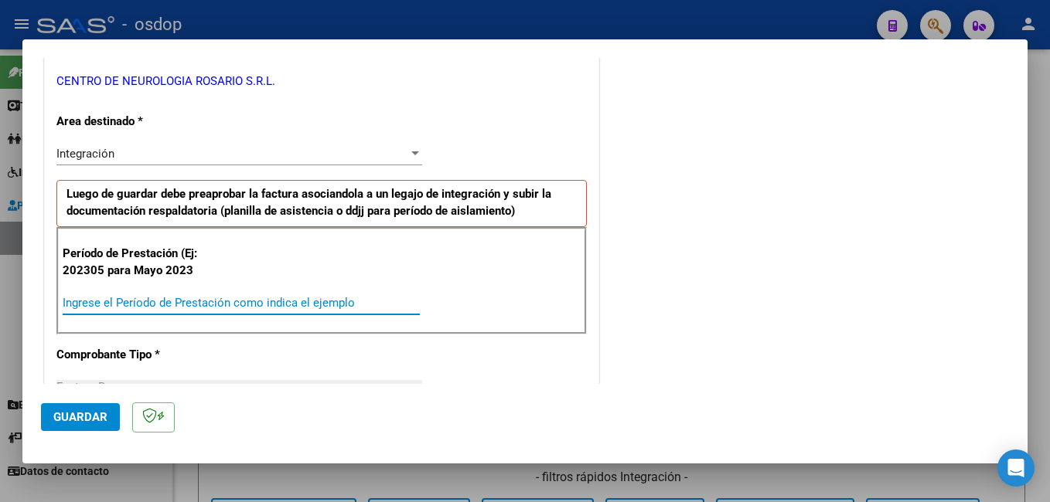
click at [137, 299] on input "Ingrese el Período de Prestación como indica el ejemplo" at bounding box center [241, 303] width 357 height 14
type input "202507"
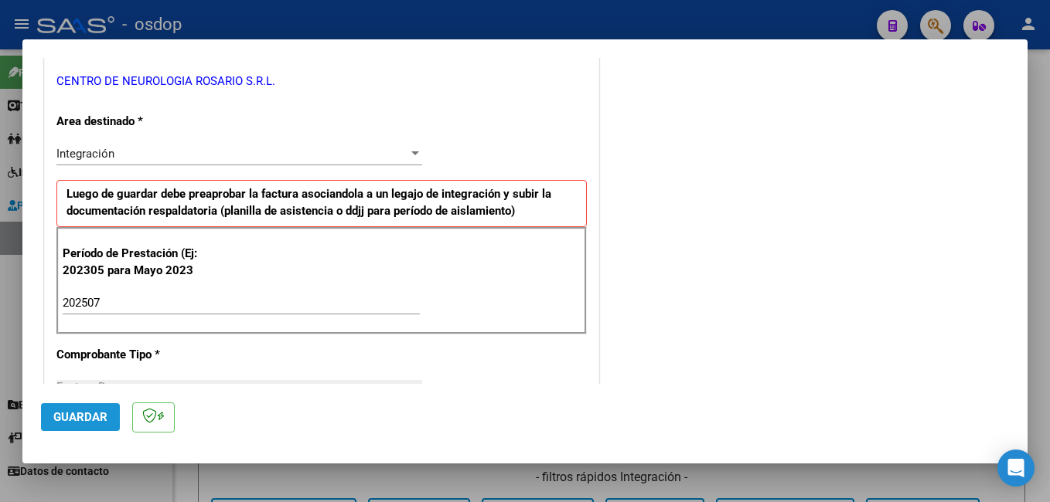
click at [83, 410] on span "Guardar" at bounding box center [80, 417] width 54 height 14
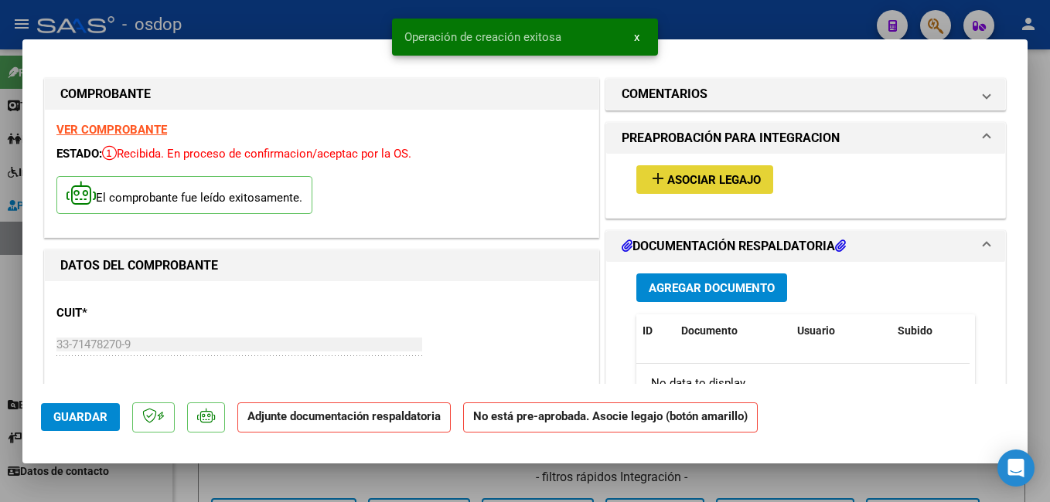
click at [681, 183] on span "Asociar Legajo" at bounding box center [714, 180] width 94 height 14
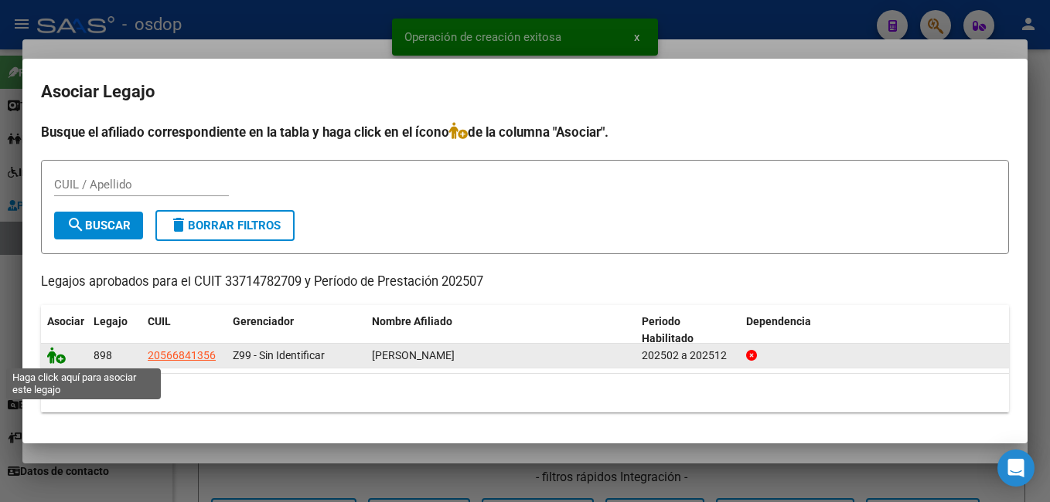
click at [52, 356] on icon at bounding box center [56, 355] width 19 height 17
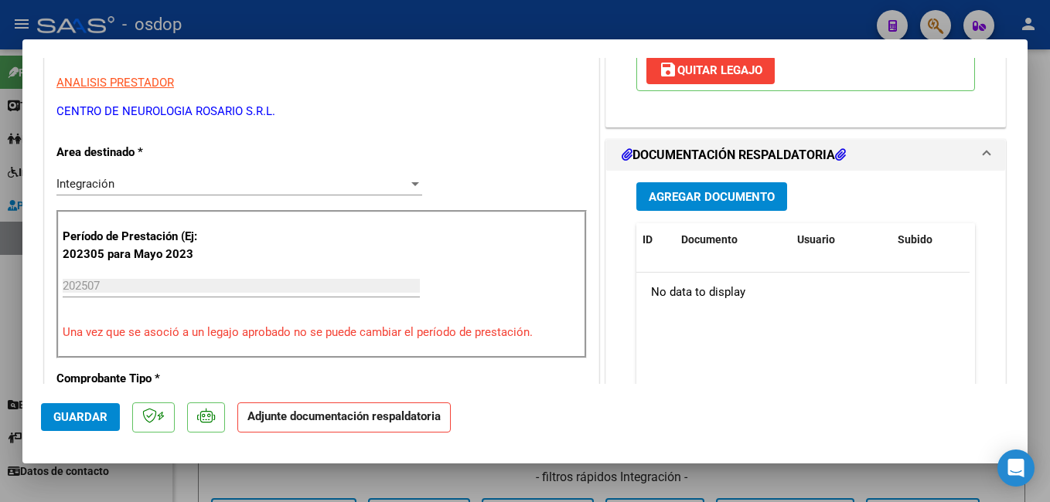
scroll to position [309, 0]
click at [691, 196] on span "Agregar Documento" at bounding box center [711, 196] width 126 height 14
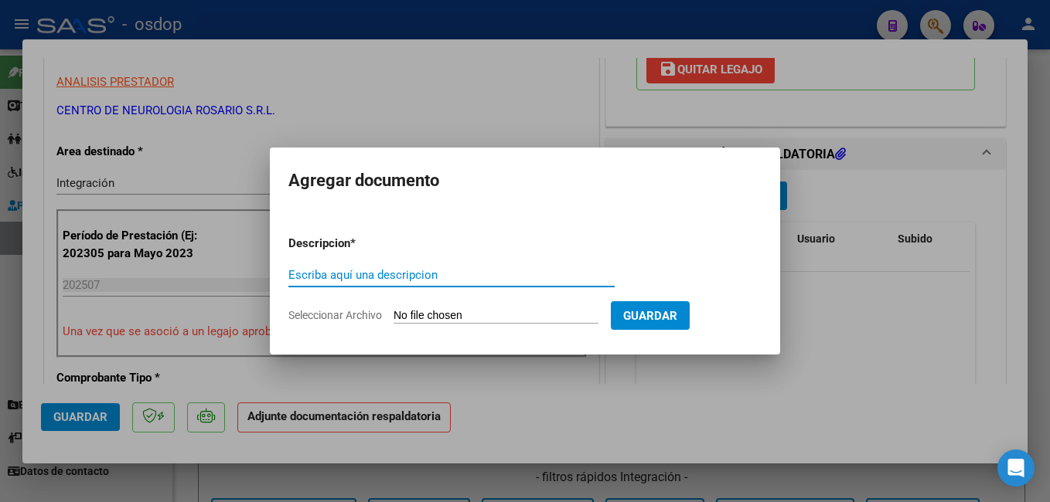
click at [362, 271] on input "Escriba aquí una descripcion" at bounding box center [451, 275] width 326 height 14
type input "planilla asistencia"
click at [437, 319] on input "Seleccionar Archivo" at bounding box center [495, 316] width 205 height 15
type input "C:\fakepath\aistencia [PERSON_NAME].pdf"
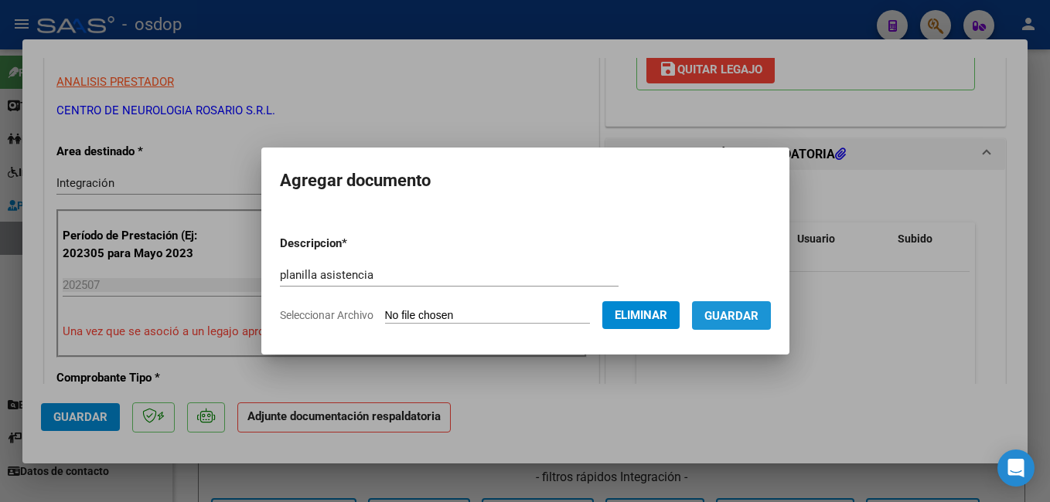
click at [758, 309] on span "Guardar" at bounding box center [731, 316] width 54 height 14
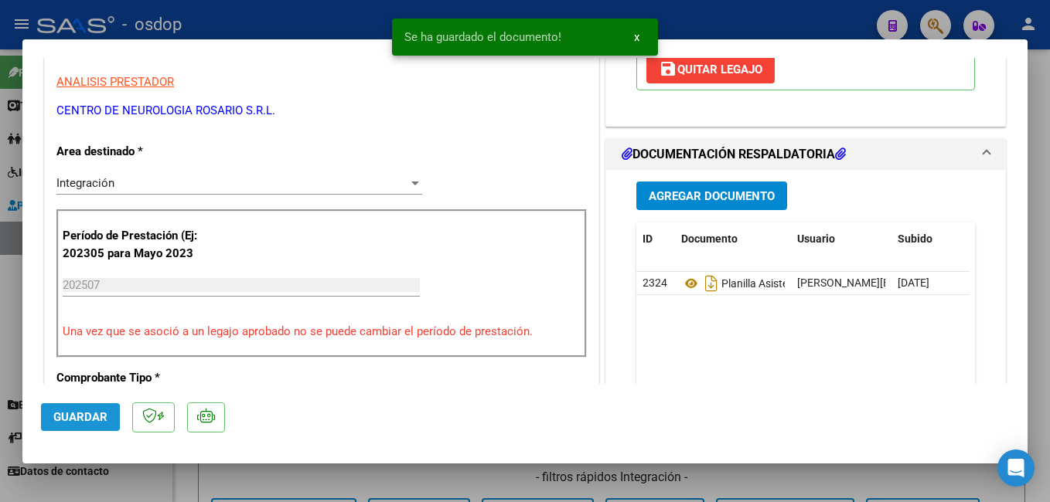
click at [75, 419] on span "Guardar" at bounding box center [80, 417] width 54 height 14
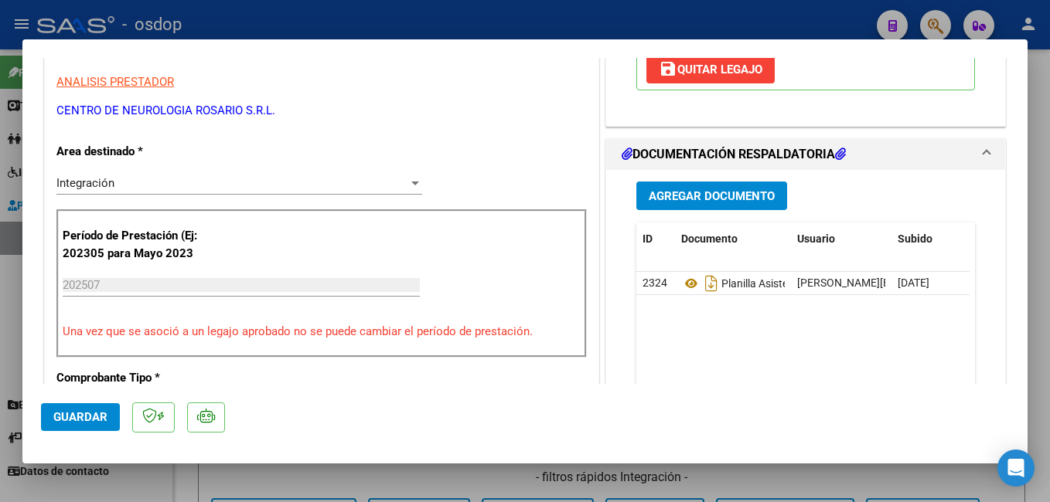
click at [363, 19] on div at bounding box center [525, 251] width 1050 height 502
type input "$ 0,00"
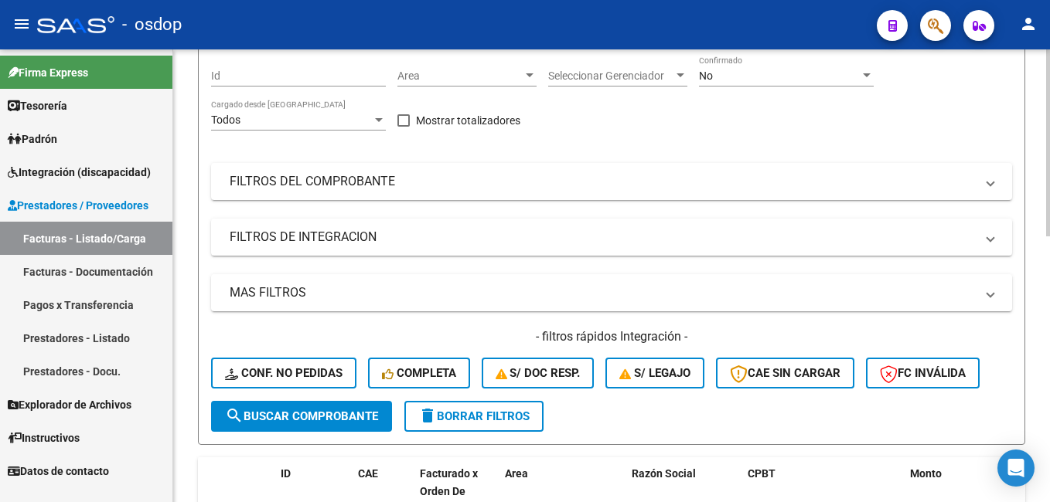
scroll to position [0, 0]
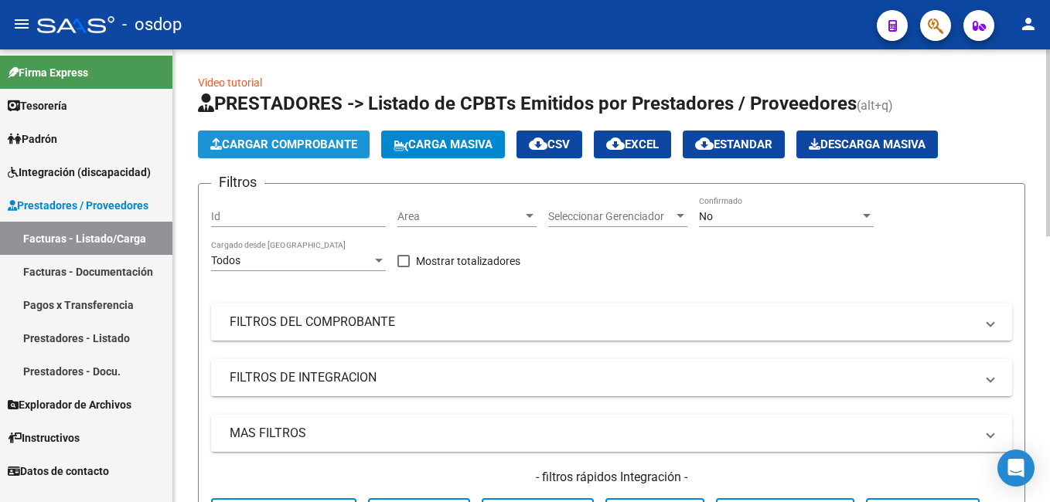
click at [279, 152] on button "Cargar Comprobante" at bounding box center [284, 145] width 172 height 28
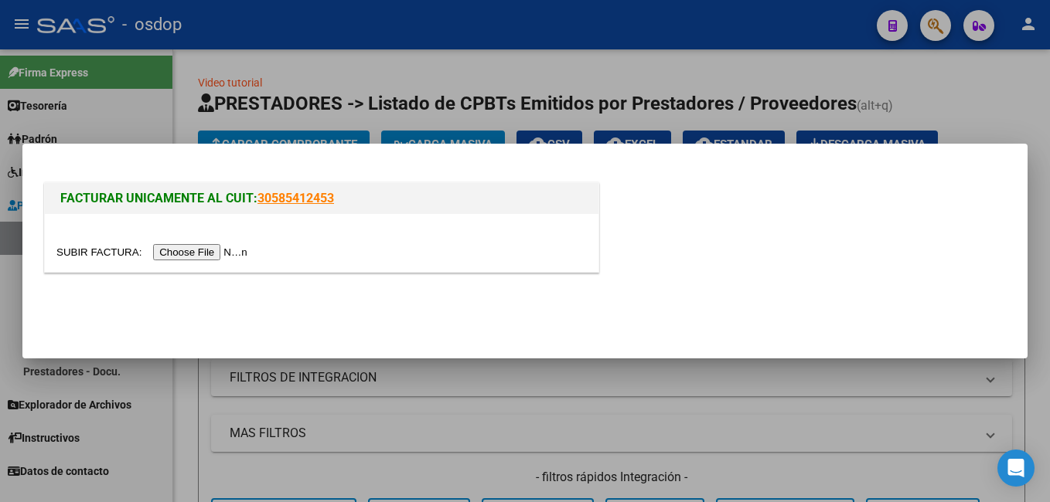
click at [185, 247] on input "file" at bounding box center [154, 252] width 196 height 16
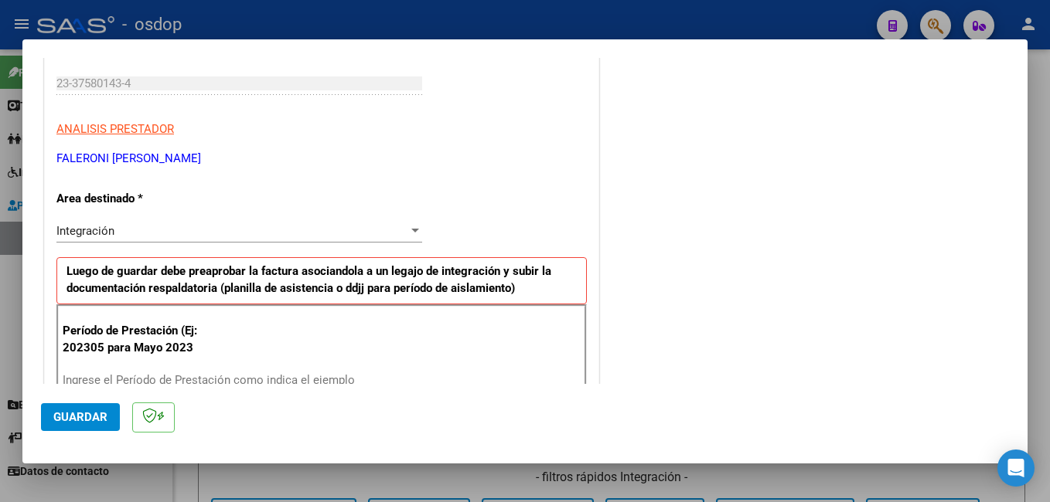
scroll to position [386, 0]
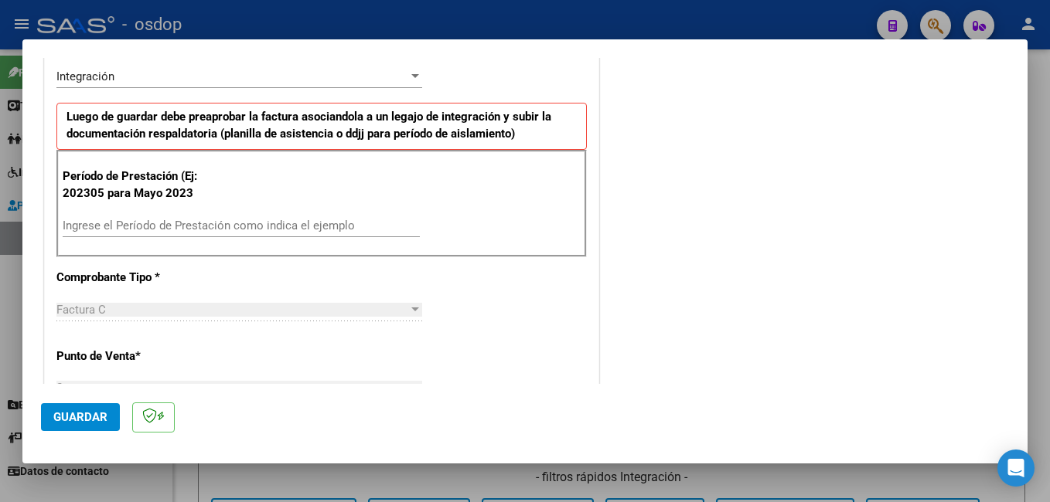
click at [116, 223] on input "Ingrese el Período de Prestación como indica el ejemplo" at bounding box center [241, 226] width 357 height 14
type input "202507"
click at [80, 418] on span "Guardar" at bounding box center [80, 417] width 54 height 14
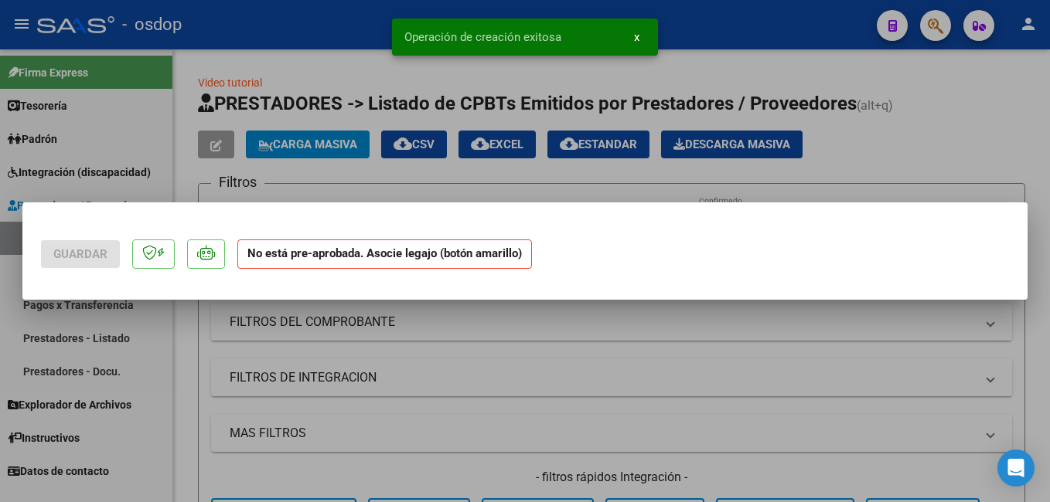
scroll to position [0, 0]
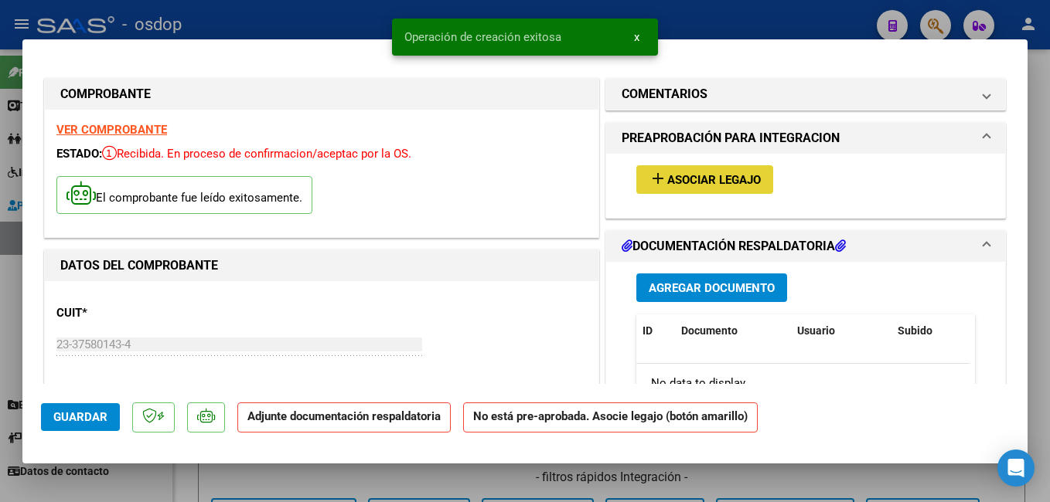
click at [709, 178] on span "Asociar Legajo" at bounding box center [714, 180] width 94 height 14
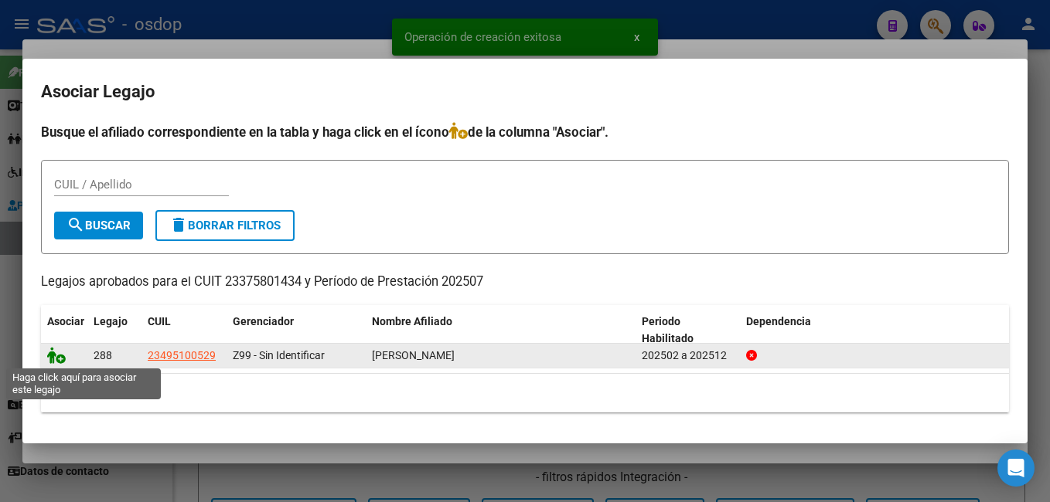
click at [56, 357] on icon at bounding box center [56, 355] width 19 height 17
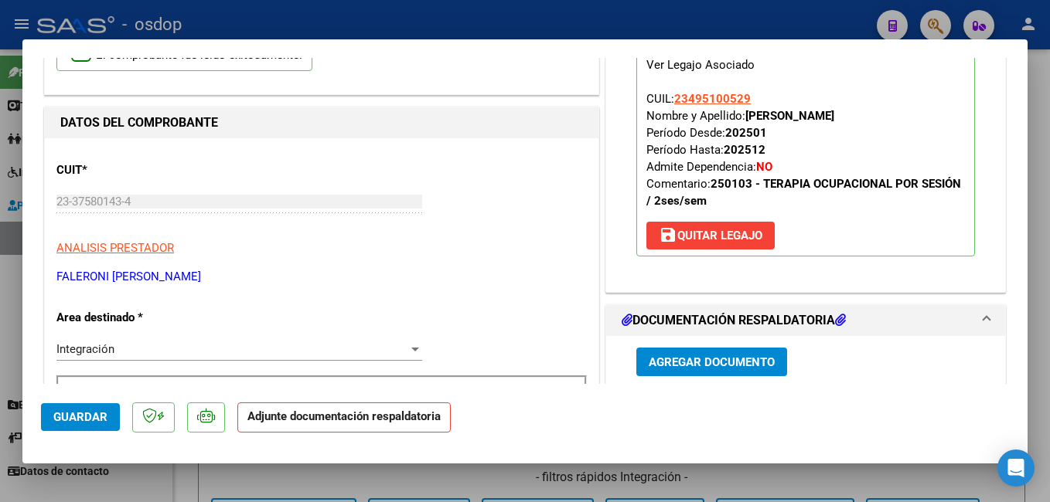
scroll to position [232, 0]
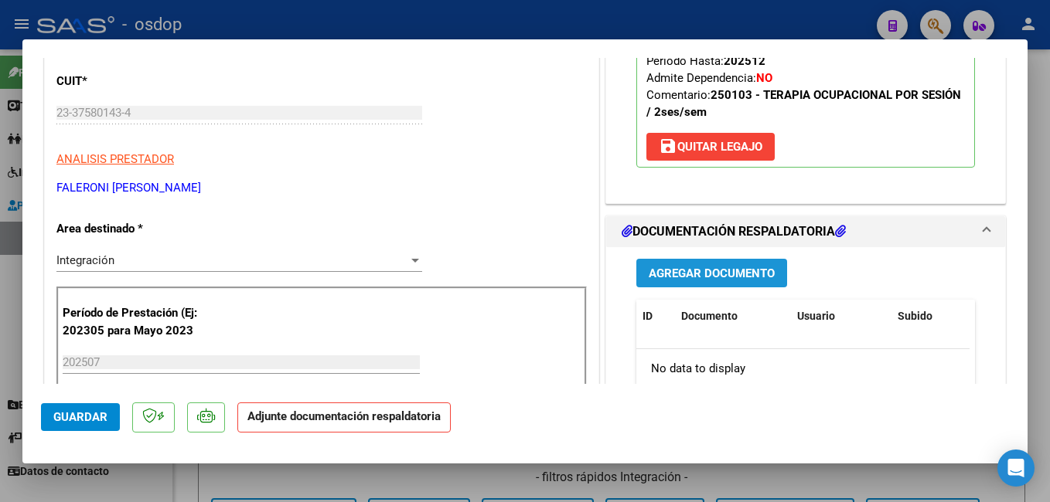
click at [704, 269] on span "Agregar Documento" at bounding box center [711, 274] width 126 height 14
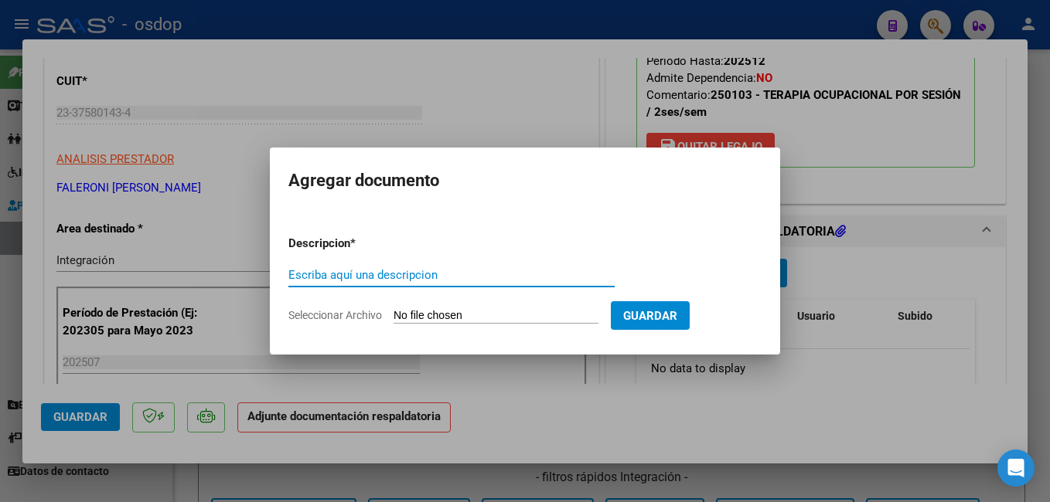
click at [405, 273] on input "Escriba aquí una descripcion" at bounding box center [451, 275] width 326 height 14
type input "planilla asistencia"
click at [422, 312] on input "Seleccionar Archivo" at bounding box center [495, 316] width 205 height 15
type input "C:\fakepath\Doc [PERSON_NAME] T O julio.pdf"
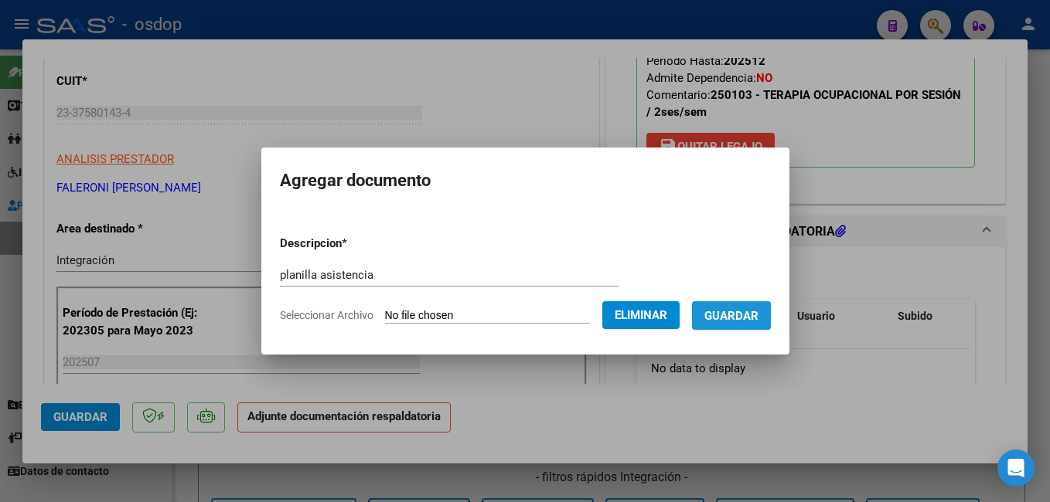
click at [758, 316] on span "Guardar" at bounding box center [731, 316] width 54 height 14
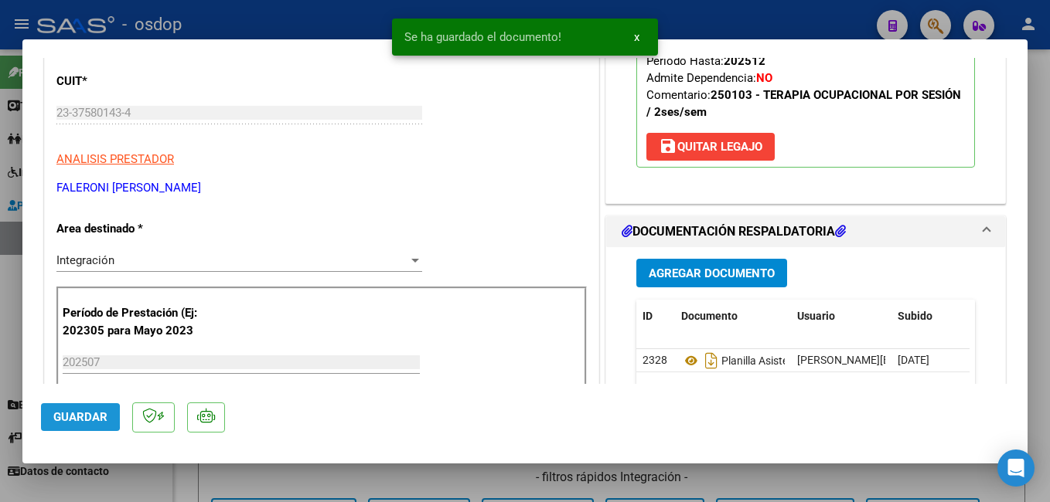
click at [65, 417] on span "Guardar" at bounding box center [80, 417] width 54 height 14
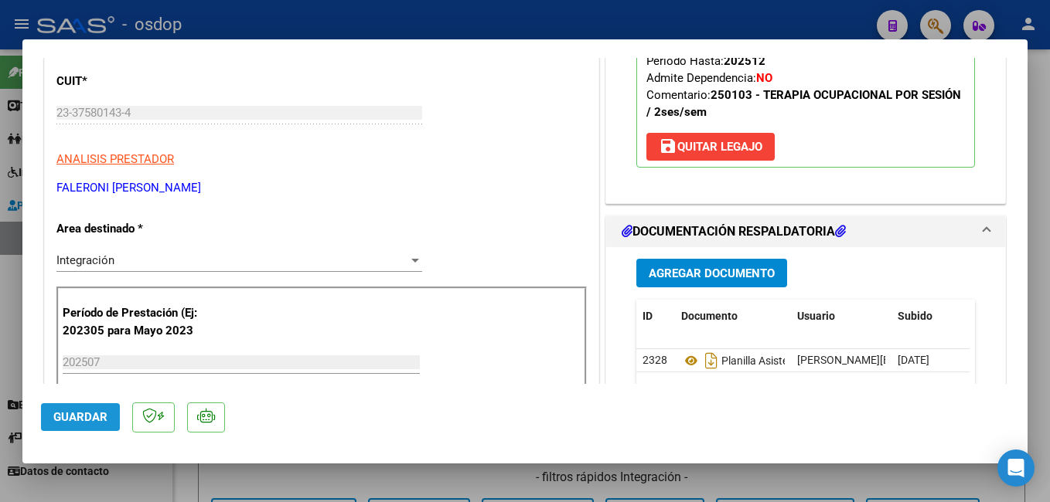
click at [87, 415] on span "Guardar" at bounding box center [80, 417] width 54 height 14
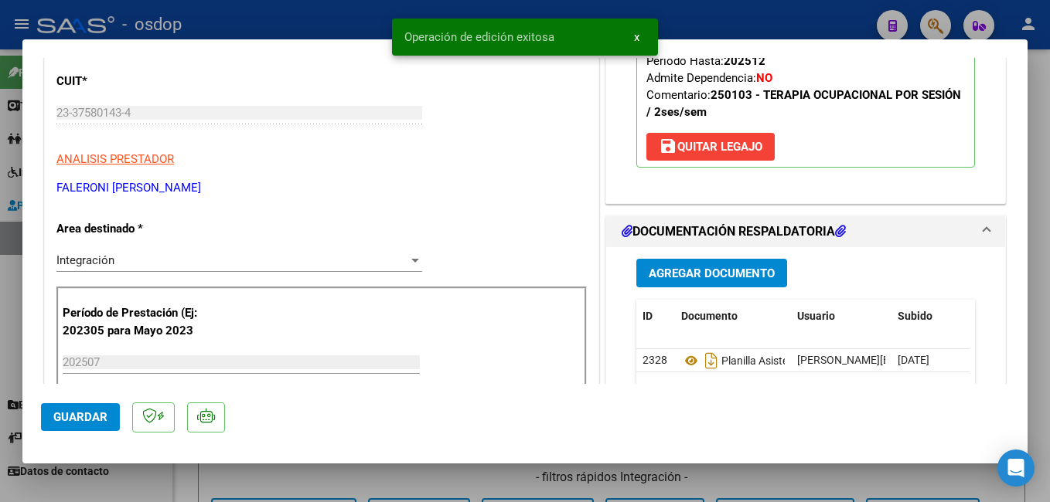
click at [292, 18] on div at bounding box center [525, 251] width 1050 height 502
type input "$ 0,00"
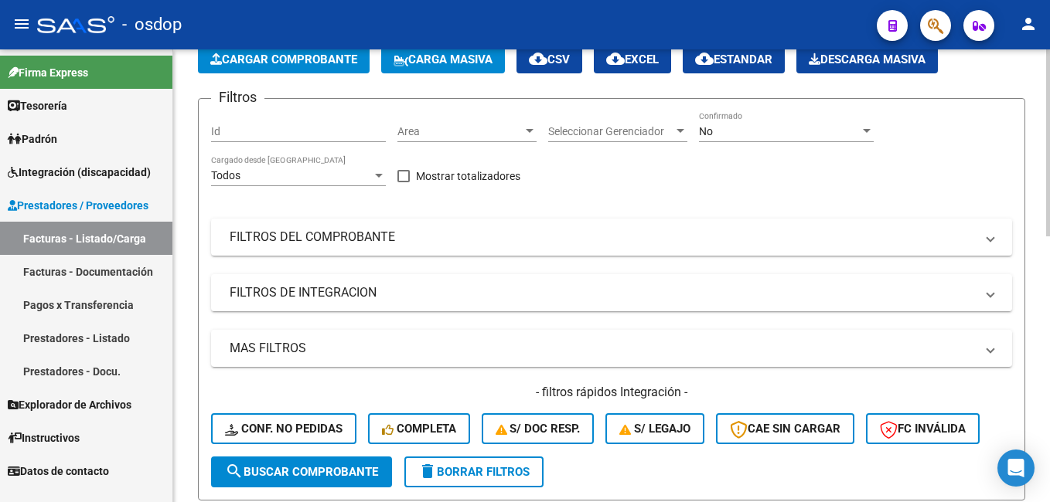
scroll to position [0, 0]
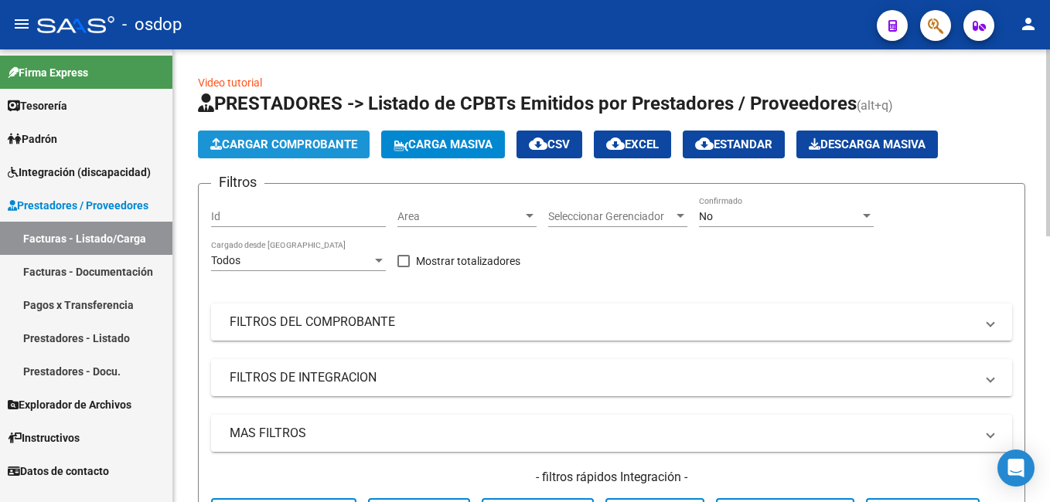
click at [279, 143] on span "Cargar Comprobante" at bounding box center [283, 145] width 147 height 14
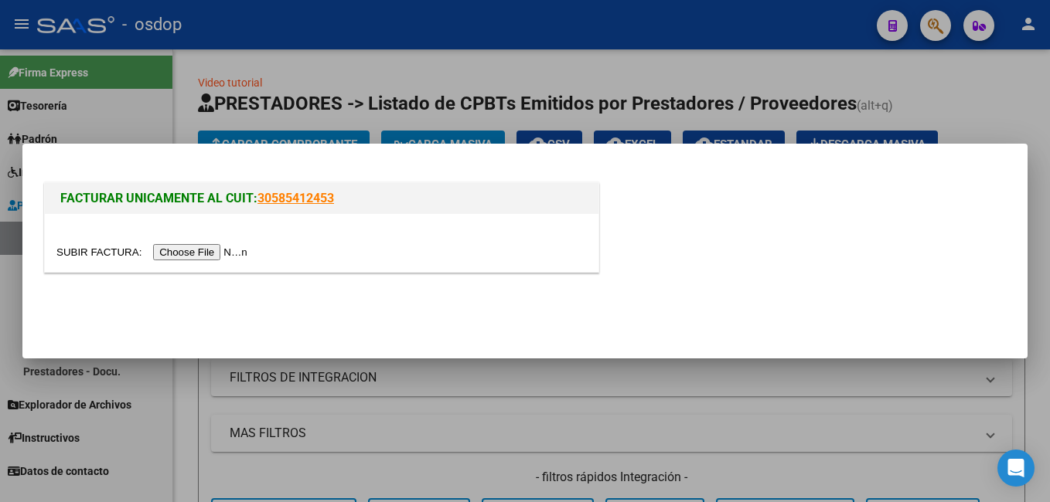
click at [185, 252] on input "file" at bounding box center [154, 252] width 196 height 16
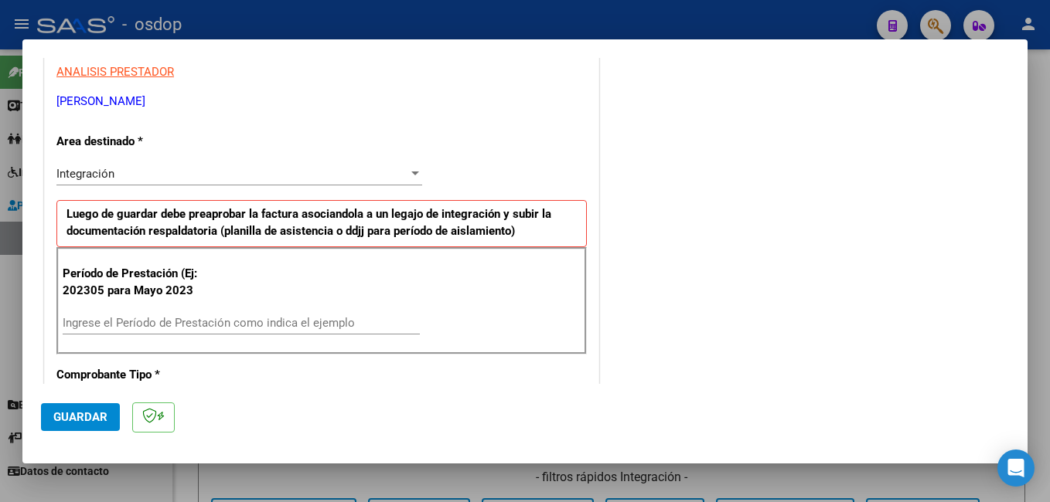
scroll to position [386, 0]
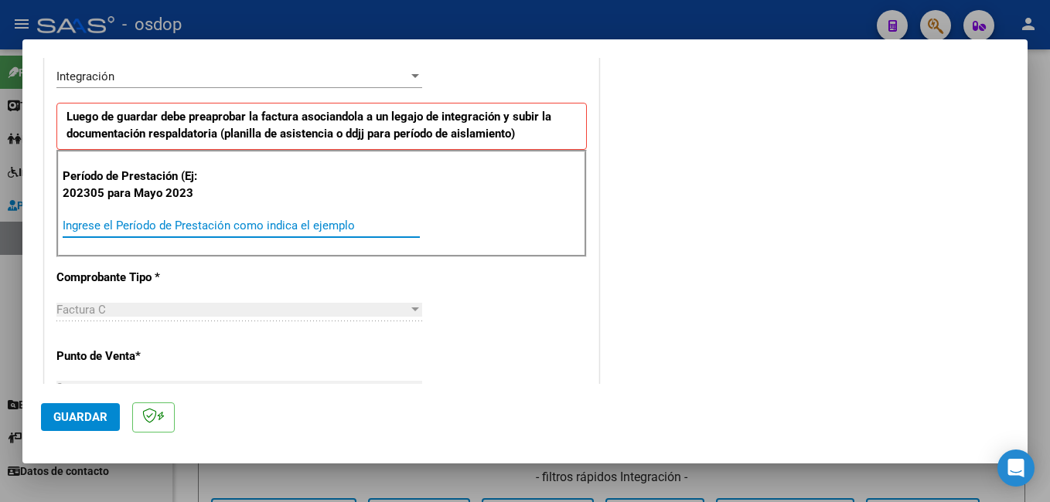
click at [161, 230] on input "Ingrese el Período de Prestación como indica el ejemplo" at bounding box center [241, 226] width 357 height 14
type input "202507"
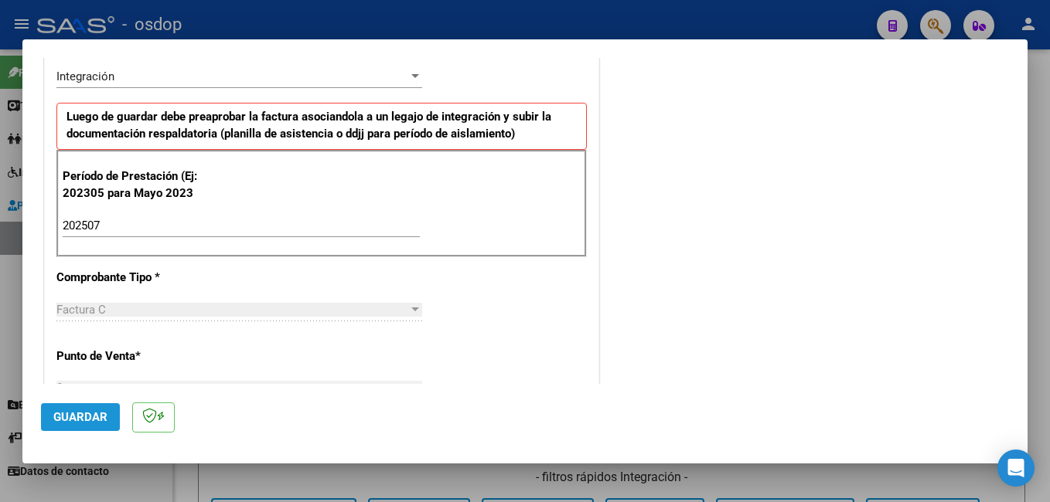
click at [79, 413] on span "Guardar" at bounding box center [80, 417] width 54 height 14
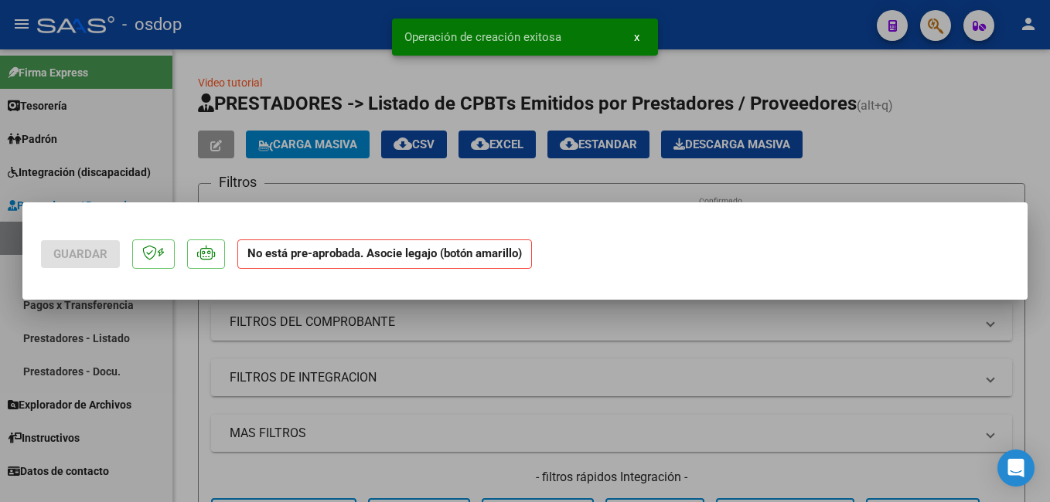
scroll to position [0, 0]
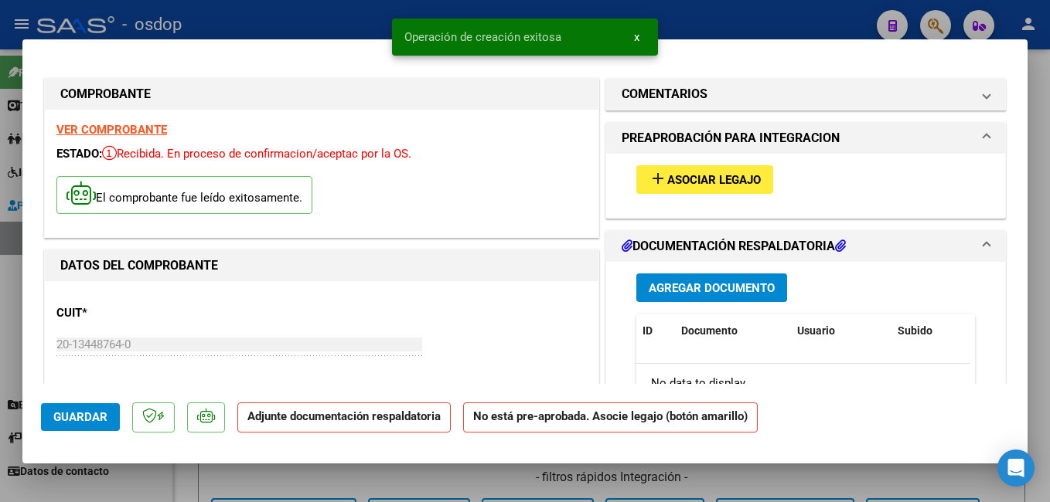
click at [705, 168] on button "add Asociar Legajo" at bounding box center [704, 179] width 137 height 29
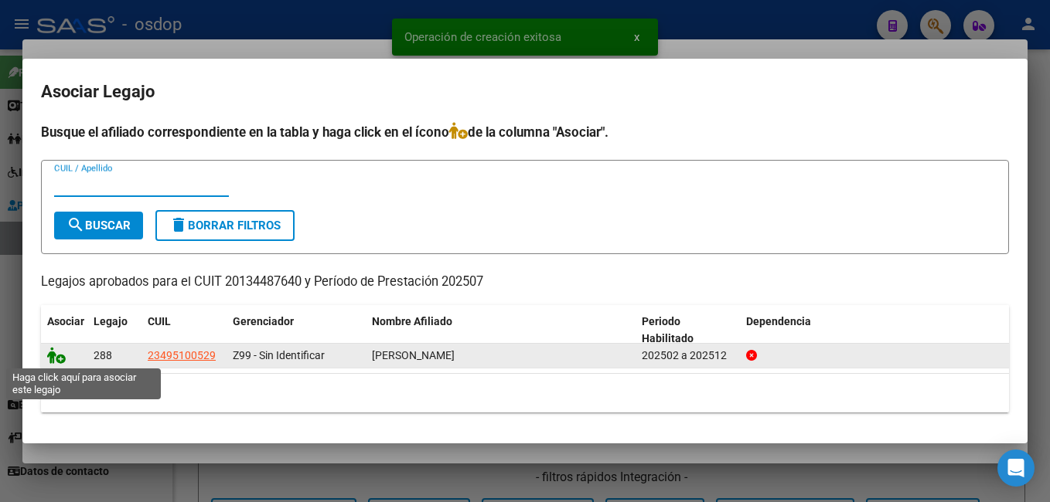
click at [50, 352] on icon at bounding box center [56, 355] width 19 height 17
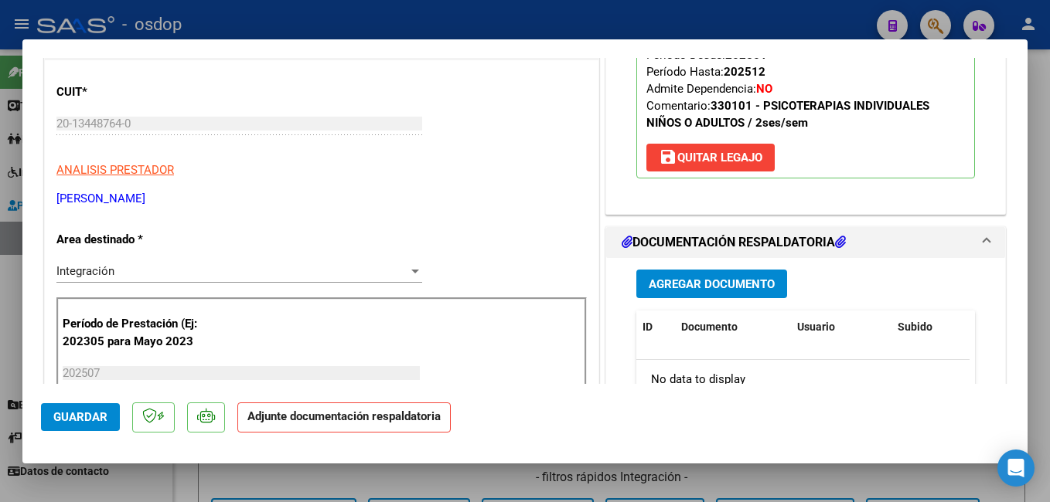
scroll to position [309, 0]
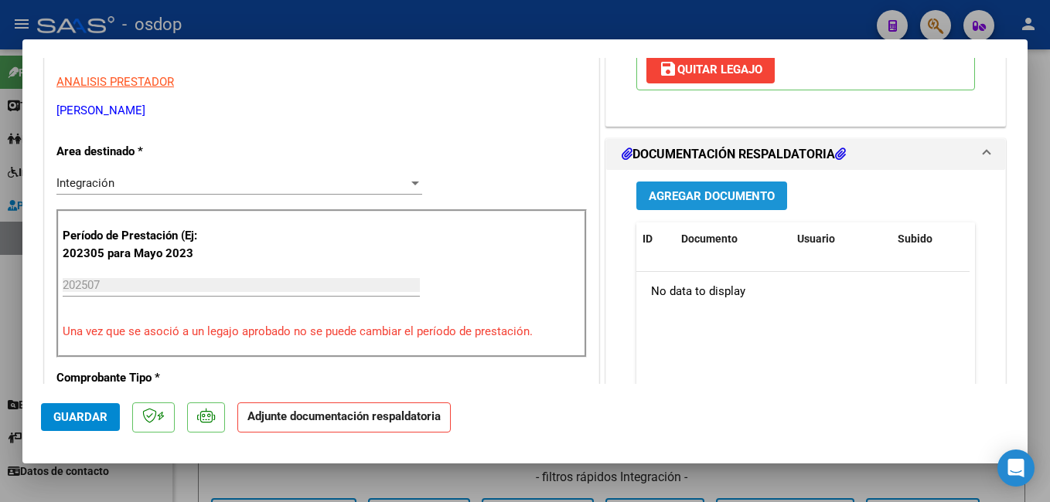
click at [701, 196] on span "Agregar Documento" at bounding box center [711, 196] width 126 height 14
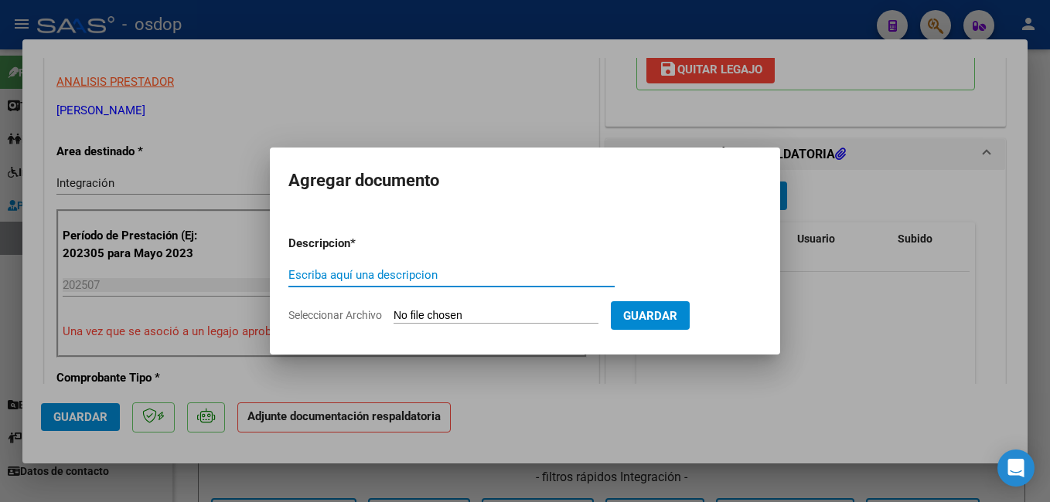
click at [357, 280] on input "Escriba aquí una descripcion" at bounding box center [451, 275] width 326 height 14
type input "planilla de asistencia"
click at [451, 314] on input "Seleccionar Archivo" at bounding box center [495, 316] width 205 height 15
type input "C:\fakepath\Doc [PERSON_NAME] Psico julio.pdf"
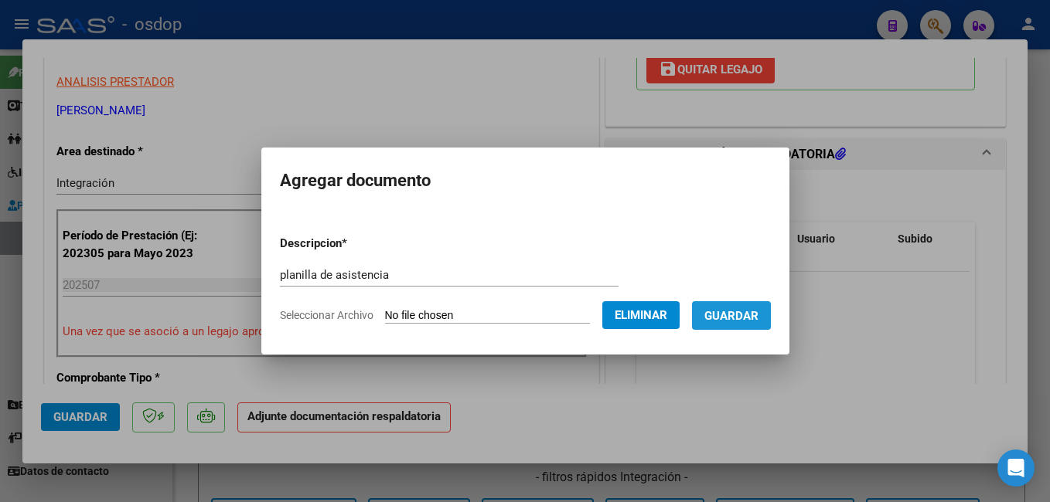
click at [750, 312] on span "Guardar" at bounding box center [731, 316] width 54 height 14
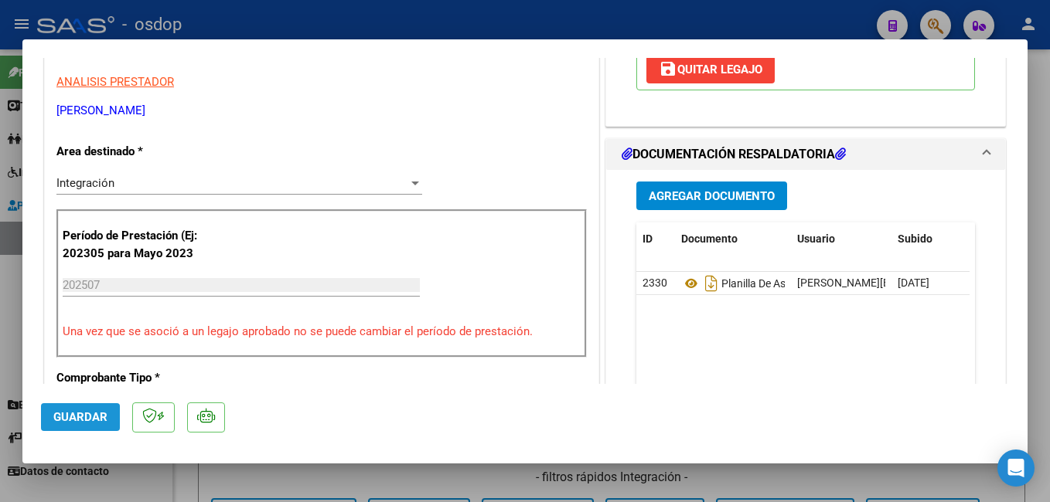
click at [74, 421] on span "Guardar" at bounding box center [80, 417] width 54 height 14
click at [81, 427] on button "Guardar" at bounding box center [80, 417] width 79 height 28
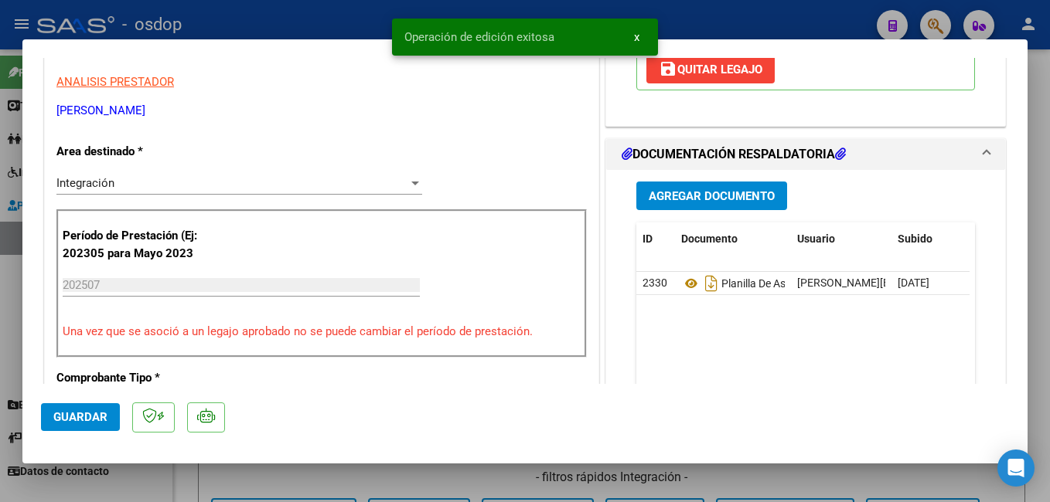
click at [364, 21] on div at bounding box center [525, 251] width 1050 height 502
type input "$ 0,00"
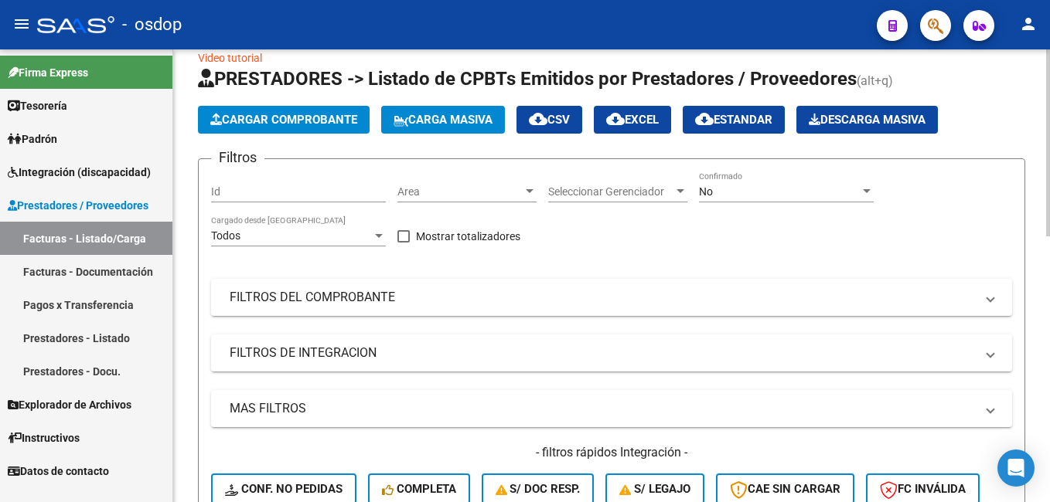
scroll to position [0, 0]
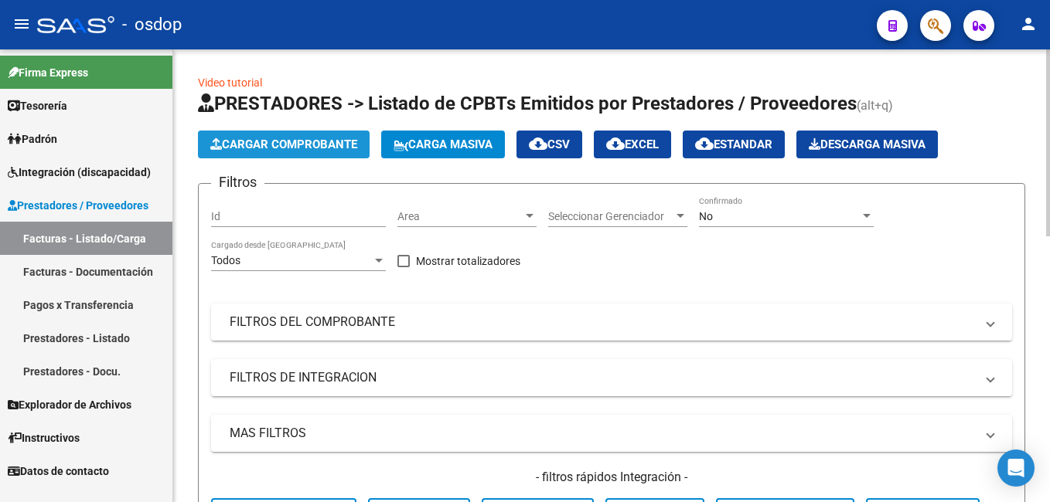
click at [280, 146] on span "Cargar Comprobante" at bounding box center [283, 145] width 147 height 14
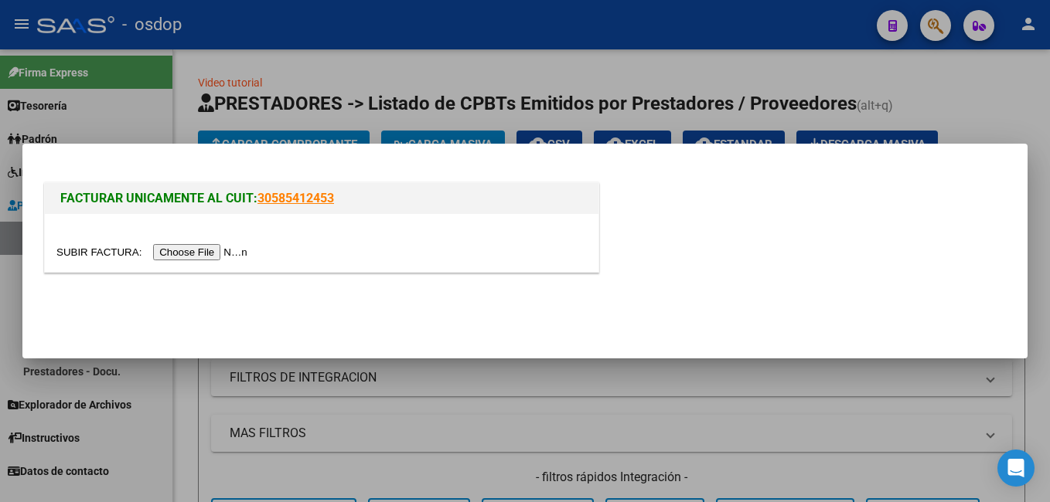
click at [177, 253] on input "file" at bounding box center [154, 252] width 196 height 16
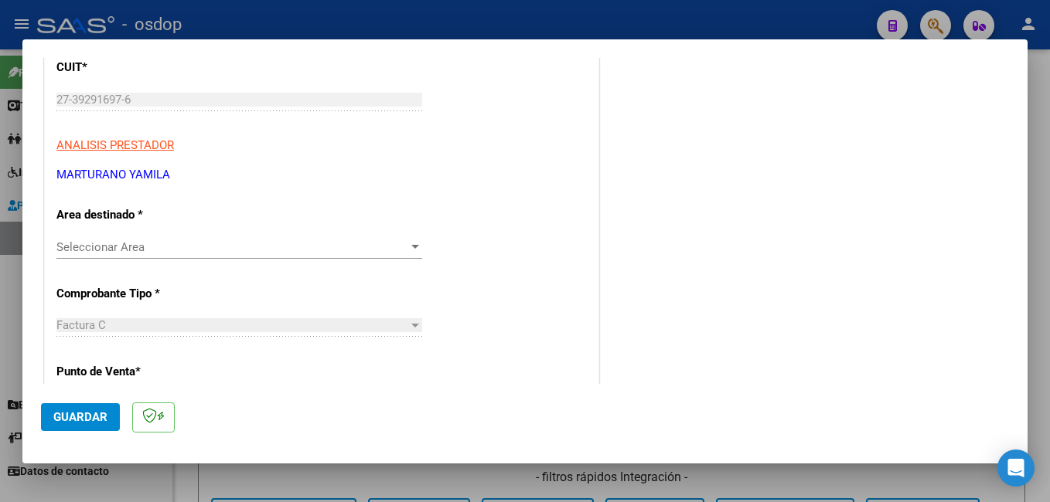
scroll to position [232, 0]
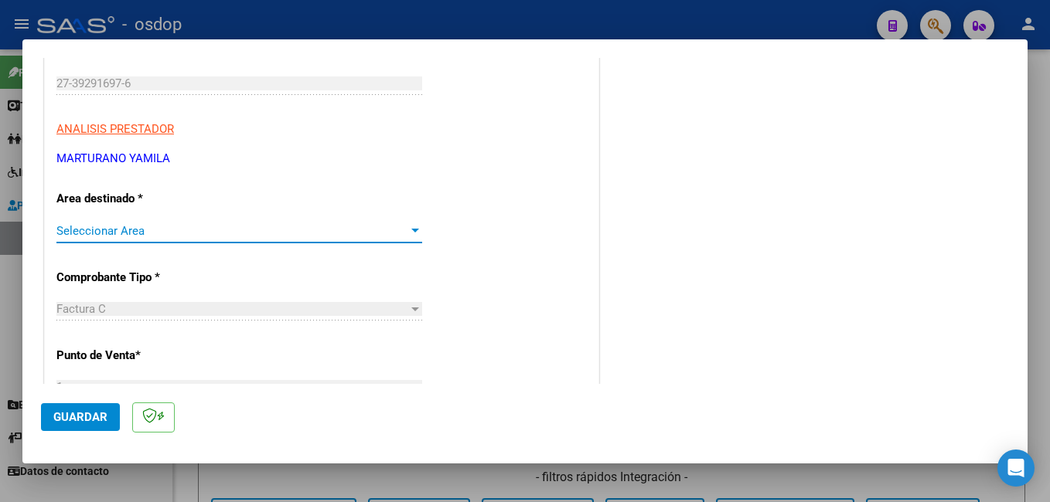
click at [154, 227] on span "Seleccionar Area" at bounding box center [232, 231] width 352 height 14
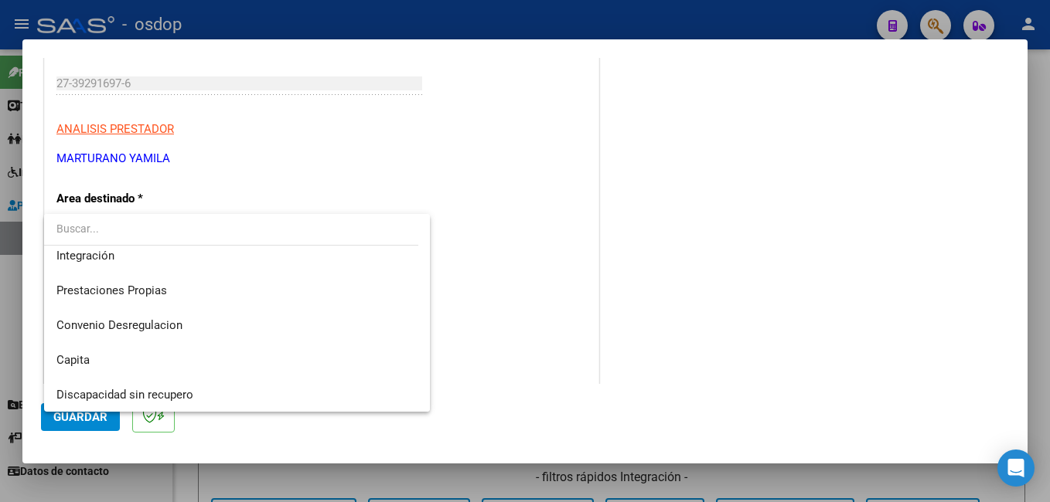
scroll to position [115, 0]
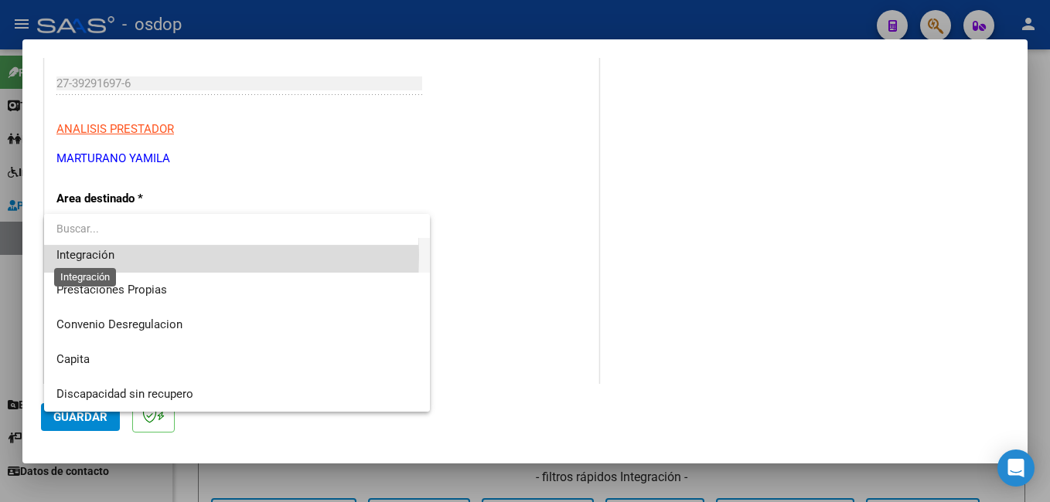
click at [80, 255] on span "Integración" at bounding box center [85, 255] width 58 height 14
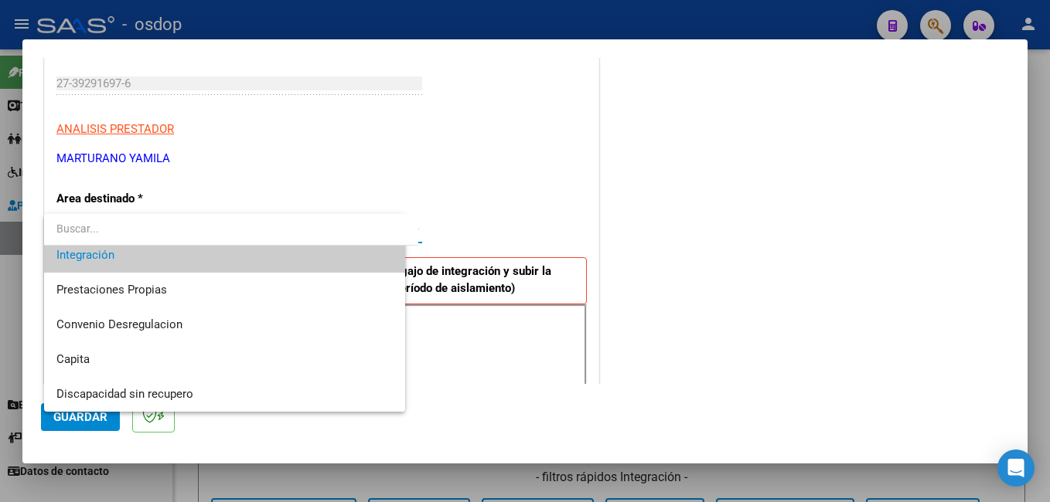
scroll to position [104, 0]
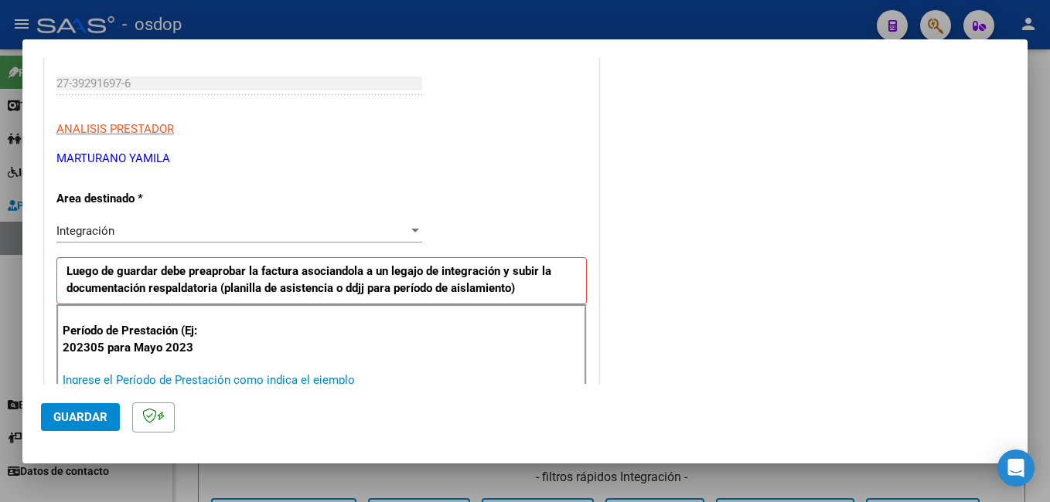
click at [213, 378] on input "Ingrese el Período de Prestación como indica el ejemplo" at bounding box center [241, 380] width 357 height 14
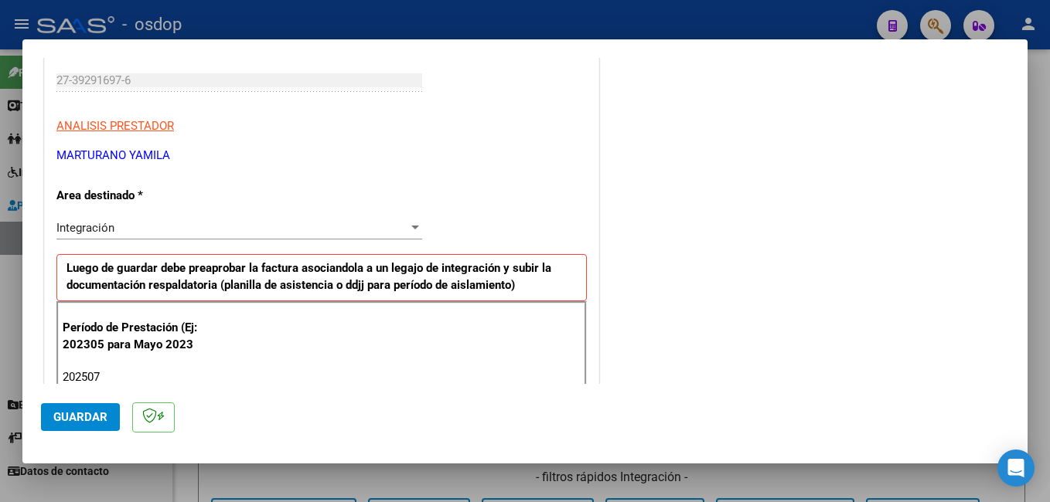
type input "202507"
click at [97, 413] on span "Guardar" at bounding box center [80, 417] width 54 height 14
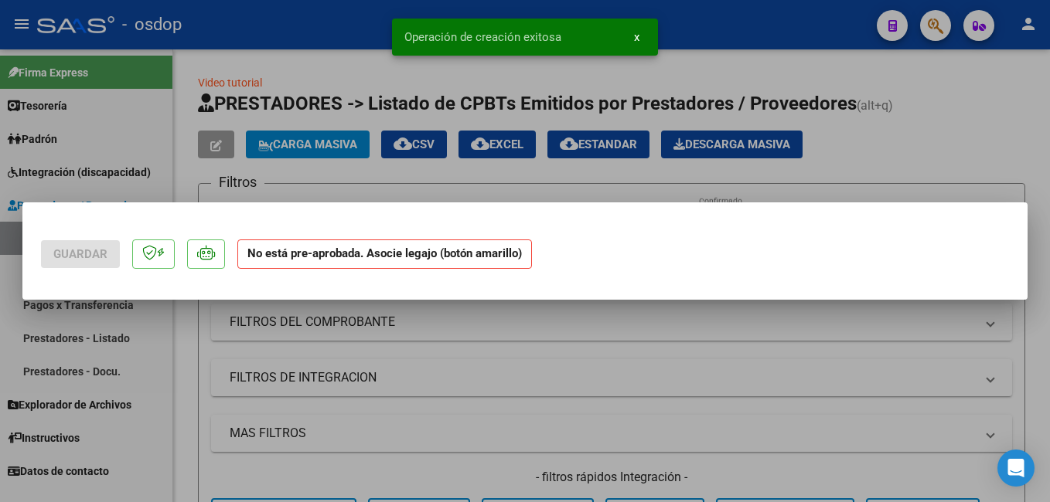
scroll to position [0, 0]
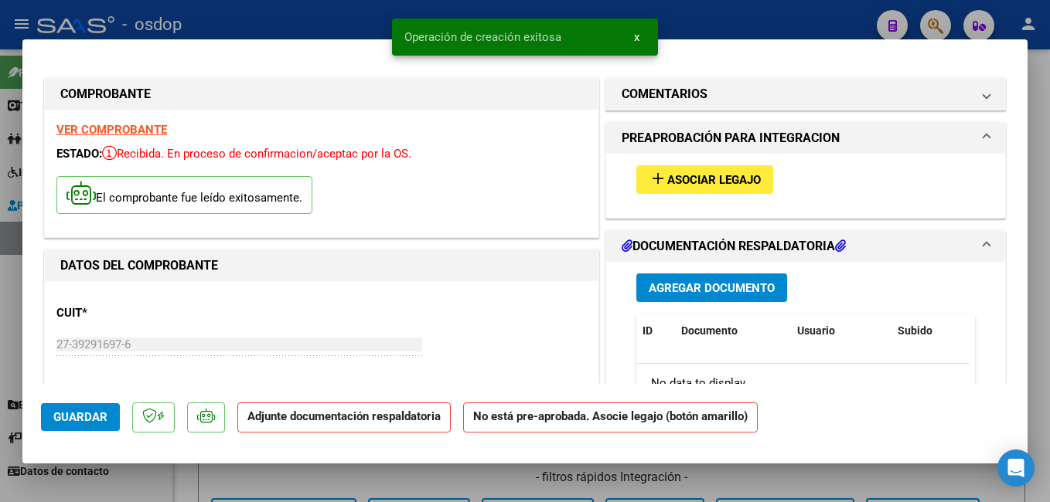
click at [737, 174] on span "Asociar Legajo" at bounding box center [714, 180] width 94 height 14
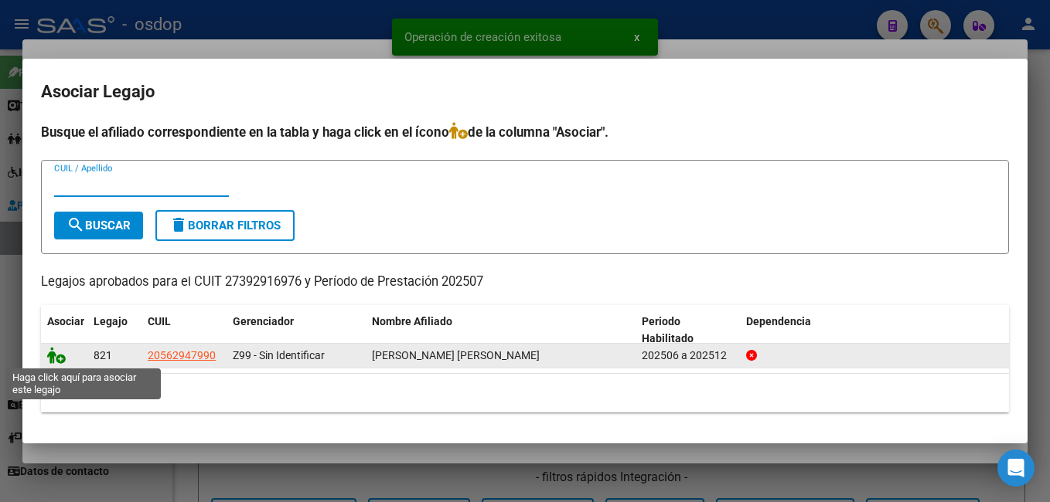
click at [53, 356] on icon at bounding box center [56, 355] width 19 height 17
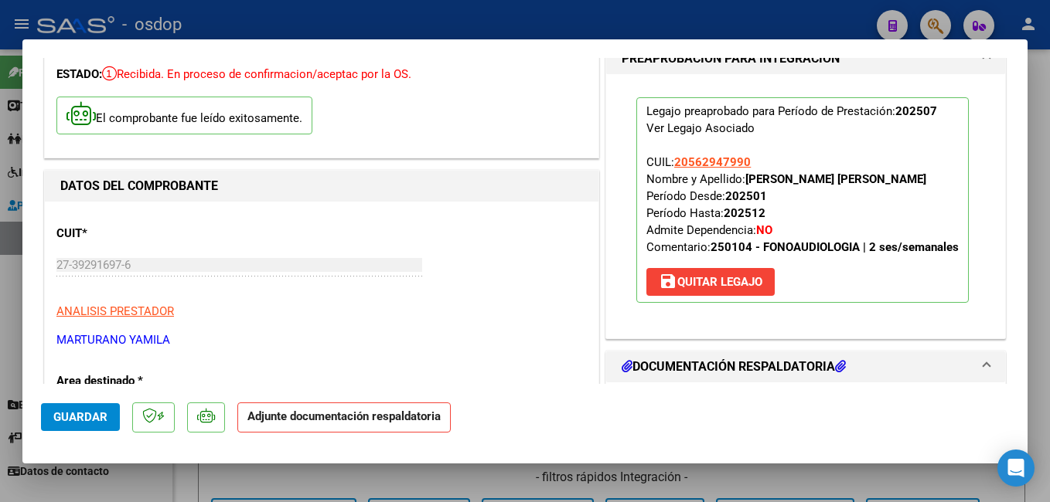
scroll to position [155, 0]
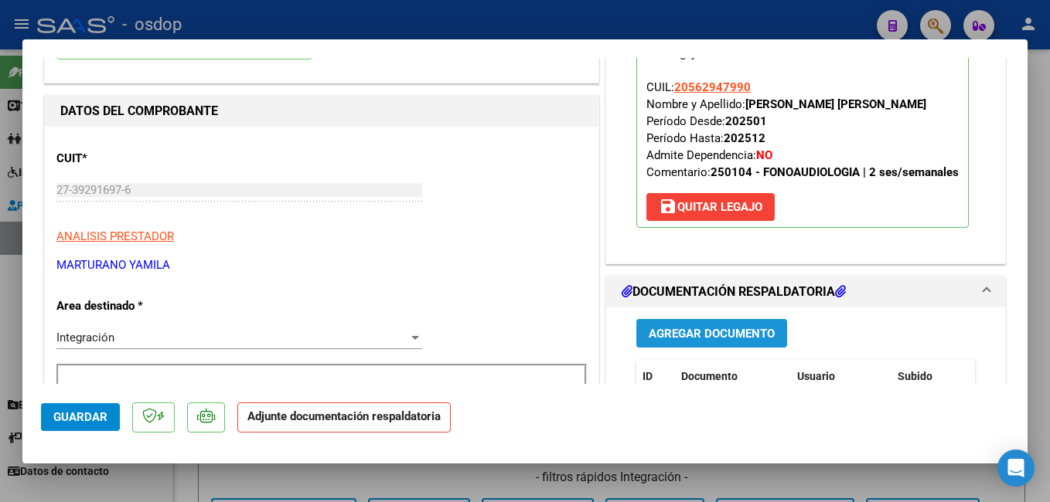
click at [707, 341] on span "Agregar Documento" at bounding box center [711, 334] width 126 height 14
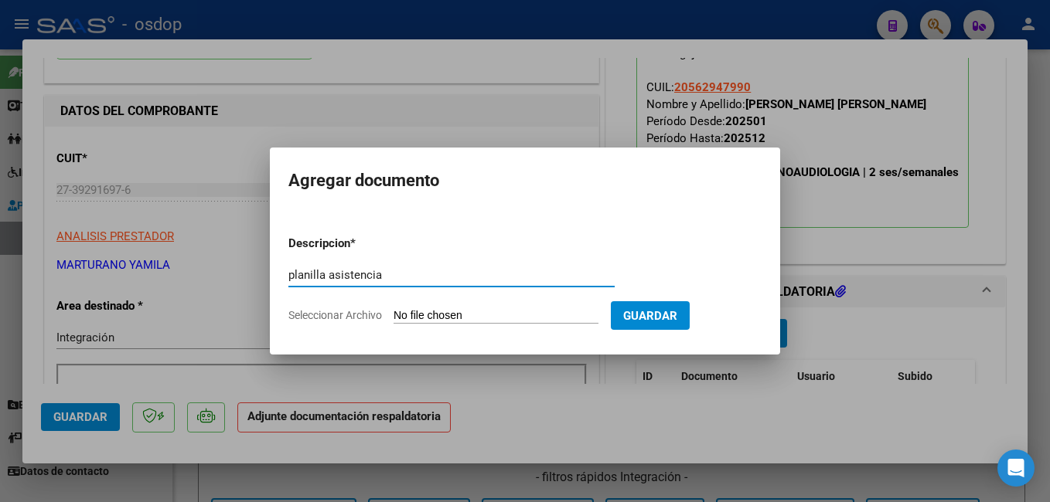
type input "planilla asistencia"
click at [526, 307] on form "Descripcion * planilla asistencia Escriba aquí una descripcion Seleccionar Arch…" at bounding box center [524, 279] width 473 height 113
click at [499, 312] on input "Seleccionar Archivo" at bounding box center [495, 316] width 205 height 15
type input "C:\fakepath\Planilla [PERSON_NAME] .pdf"
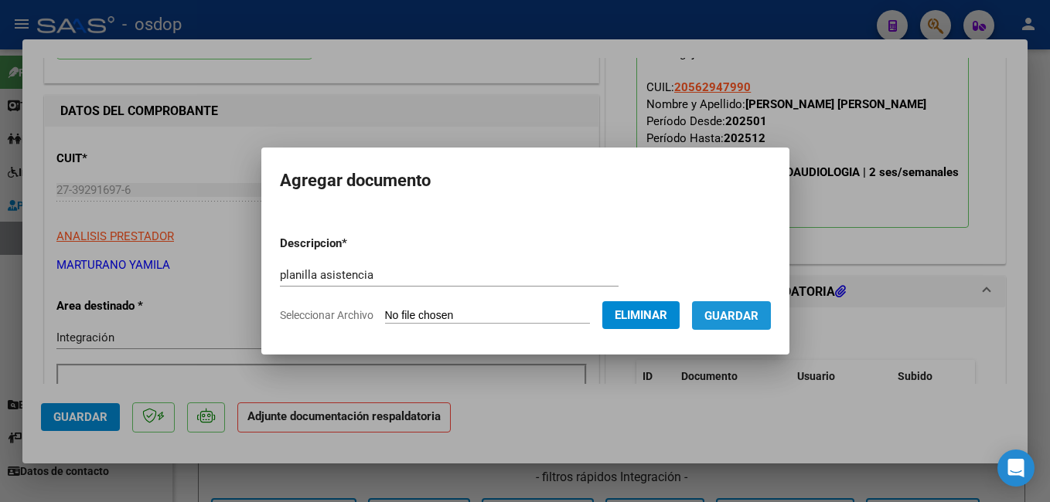
click at [741, 311] on span "Guardar" at bounding box center [731, 316] width 54 height 14
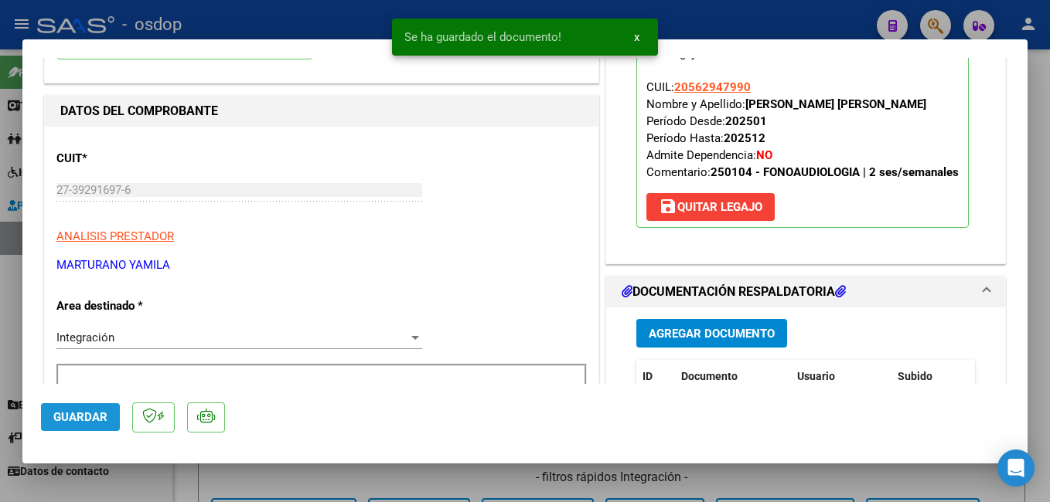
click at [94, 413] on span "Guardar" at bounding box center [80, 417] width 54 height 14
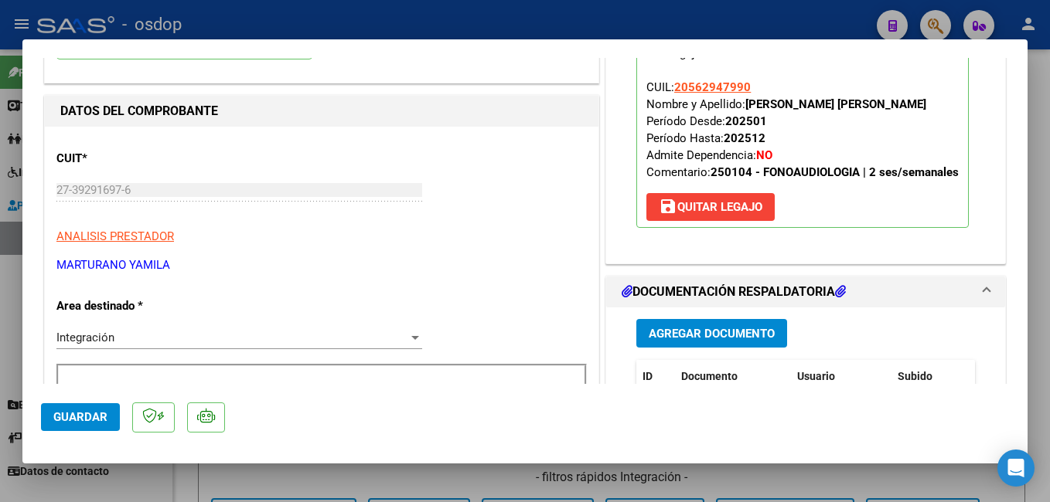
click at [420, 29] on div at bounding box center [525, 251] width 1050 height 502
type input "$ 0,00"
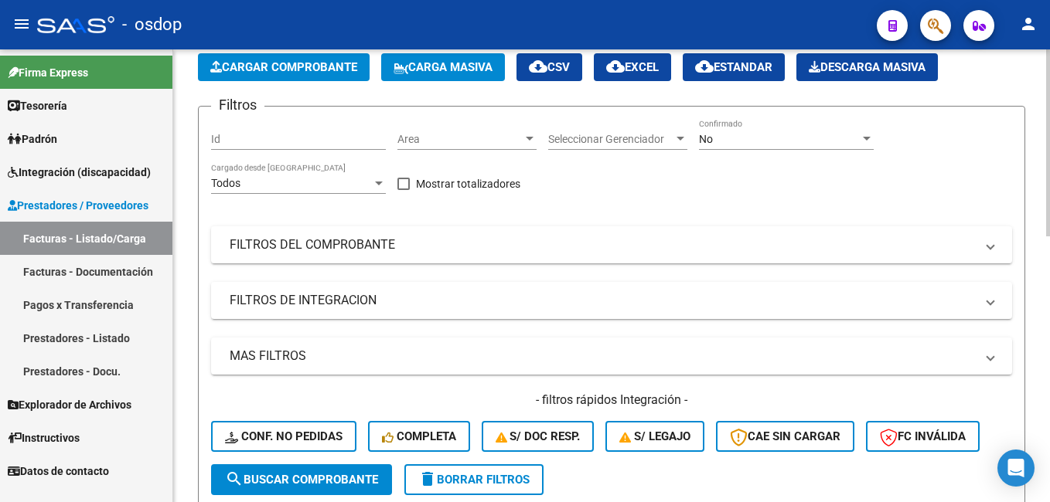
scroll to position [0, 0]
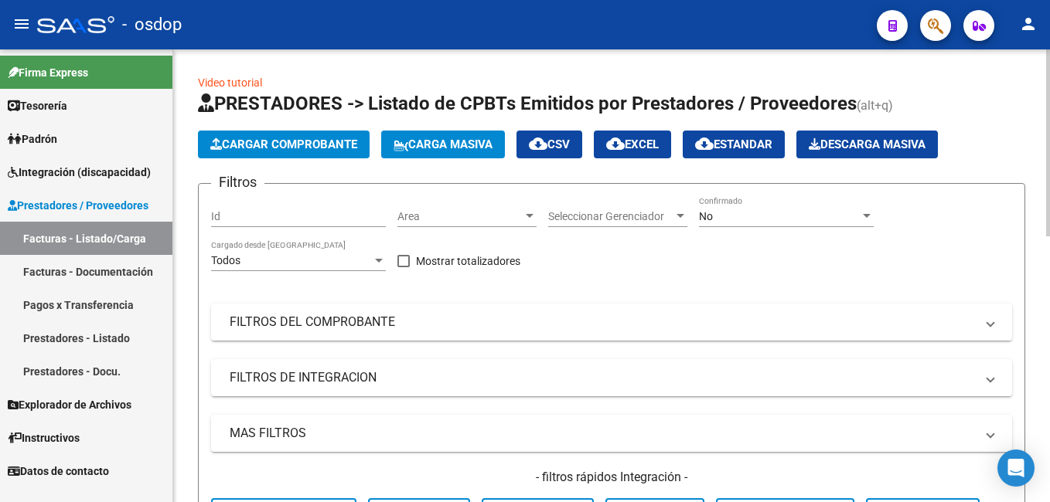
click at [269, 141] on span "Cargar Comprobante" at bounding box center [283, 145] width 147 height 14
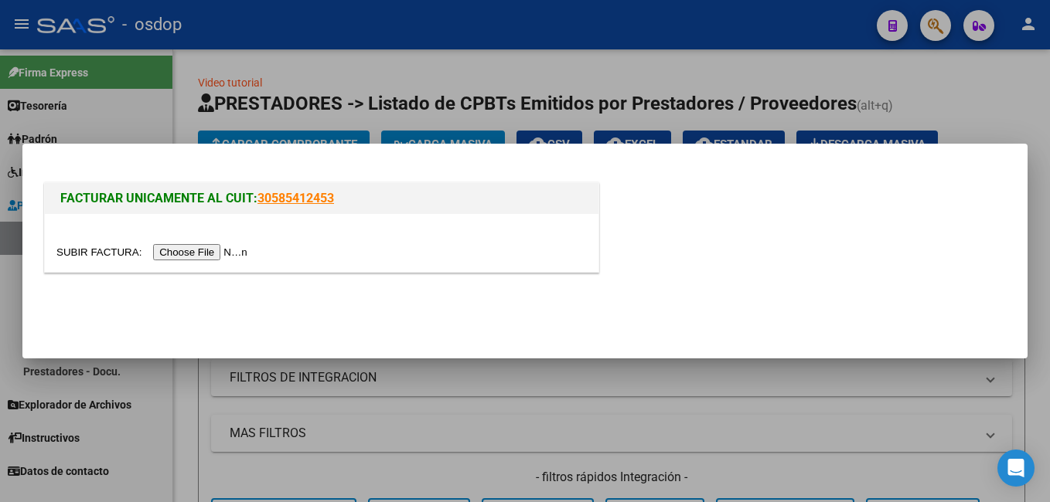
click at [184, 253] on input "file" at bounding box center [154, 252] width 196 height 16
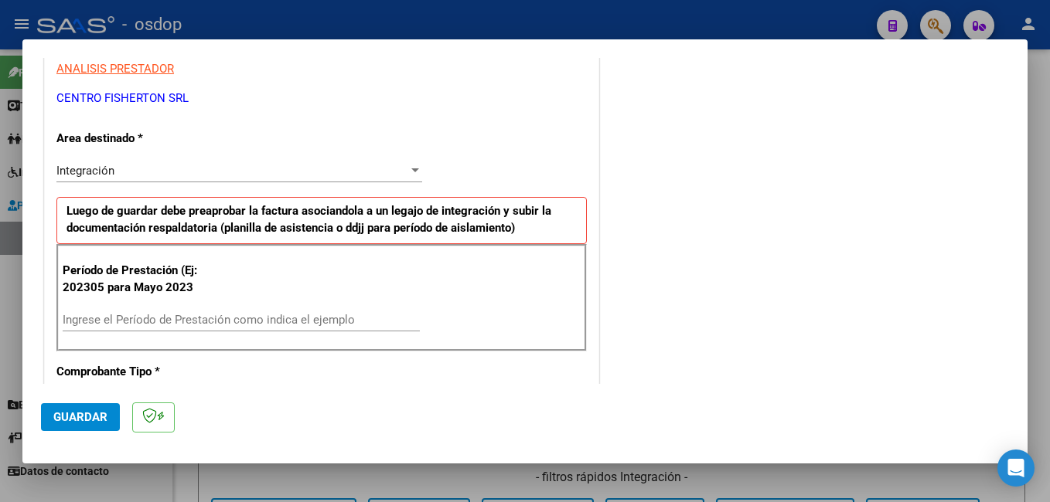
scroll to position [309, 0]
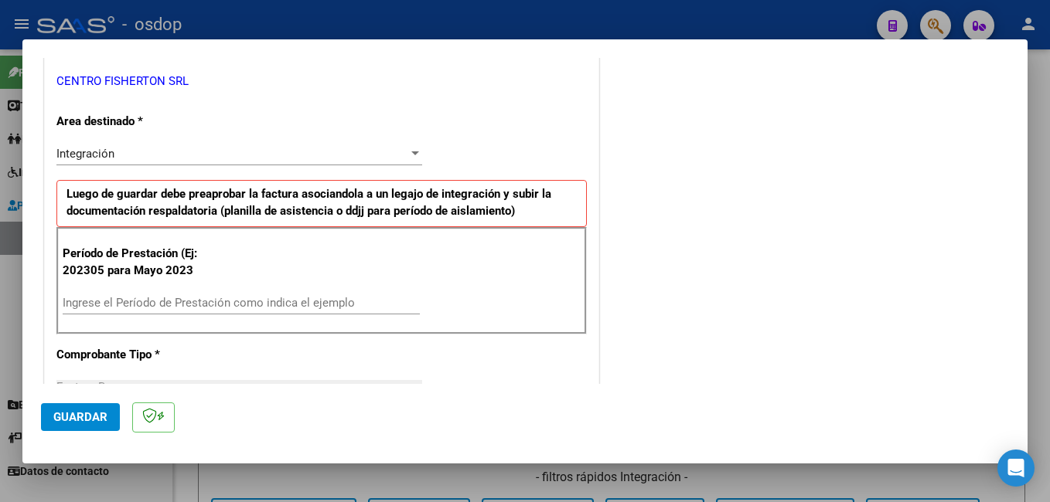
click at [206, 308] on input "Ingrese el Período de Prestación como indica el ejemplo" at bounding box center [241, 303] width 357 height 14
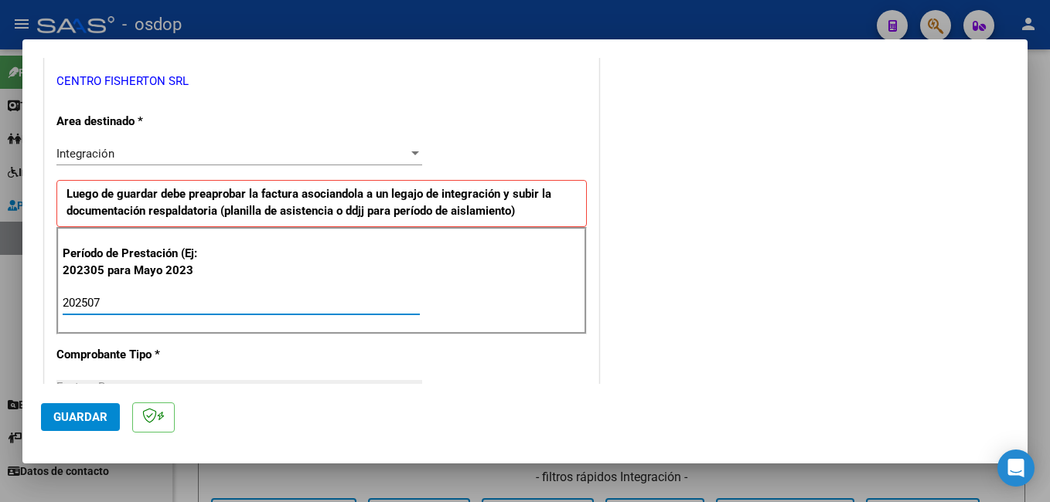
type input "202507"
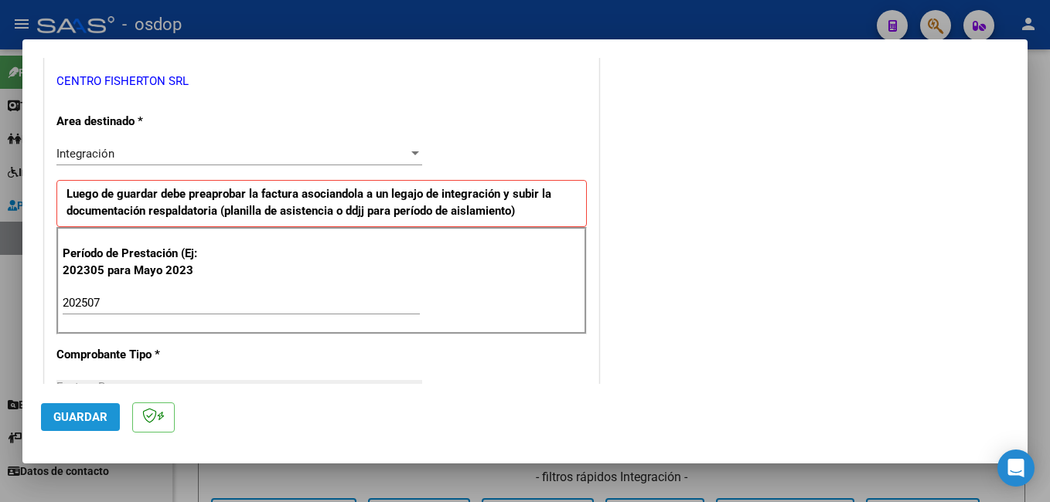
click at [71, 417] on span "Guardar" at bounding box center [80, 417] width 54 height 14
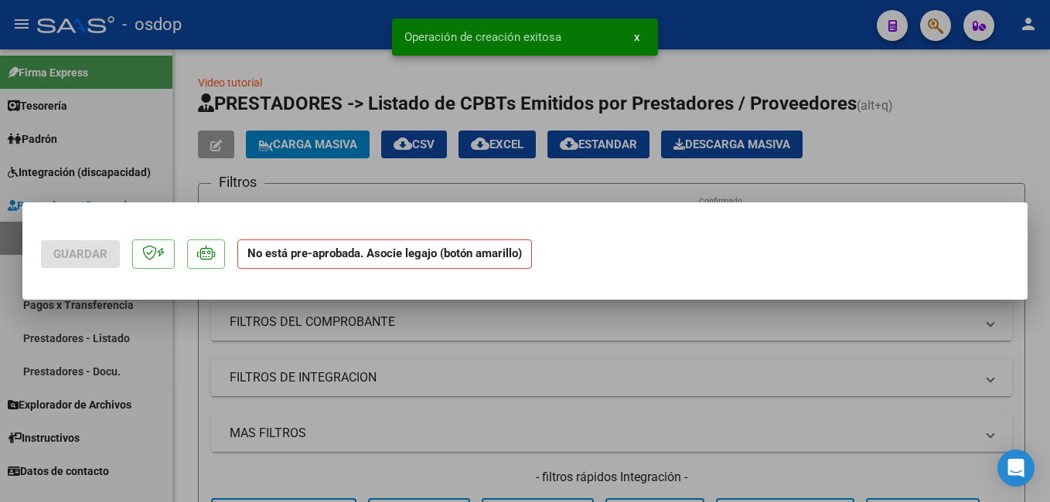
scroll to position [0, 0]
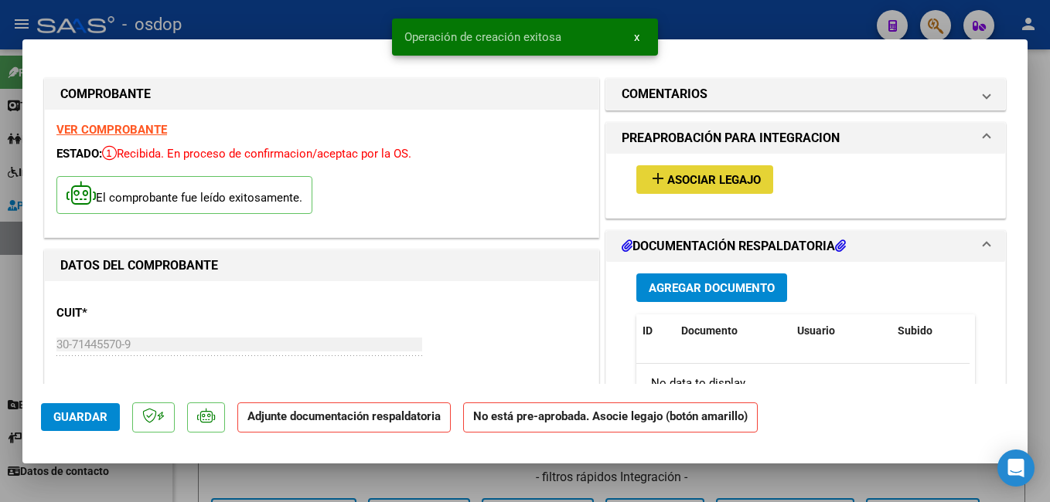
click at [690, 181] on span "Asociar Legajo" at bounding box center [714, 180] width 94 height 14
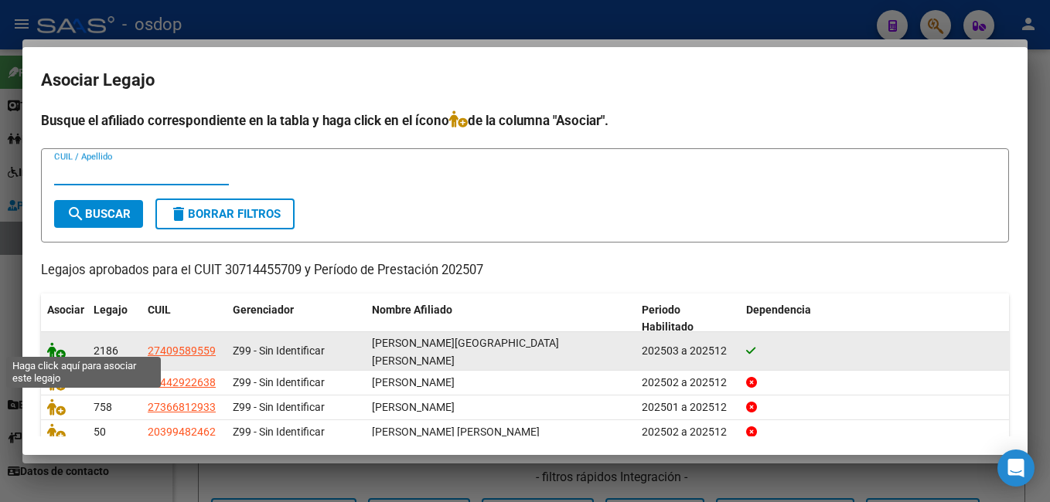
click at [52, 346] on icon at bounding box center [56, 350] width 19 height 17
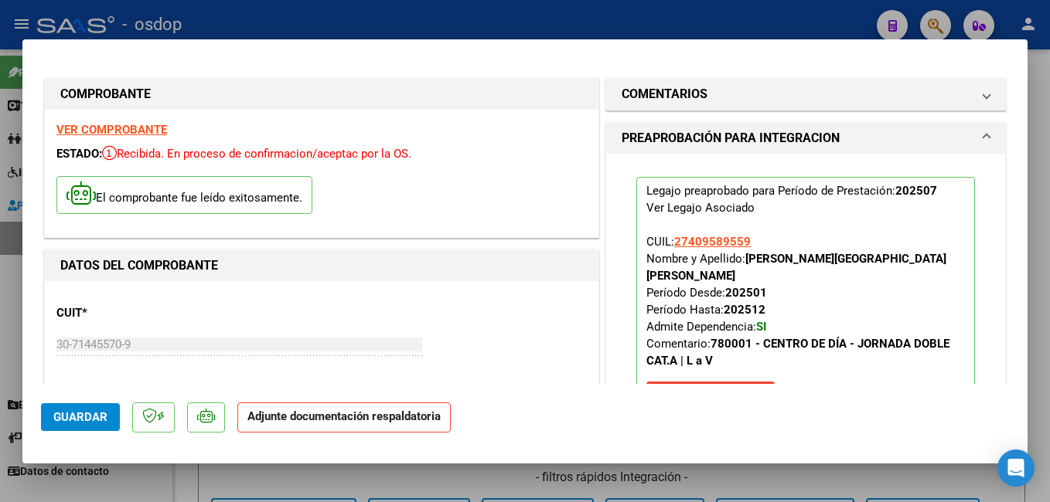
scroll to position [155, 0]
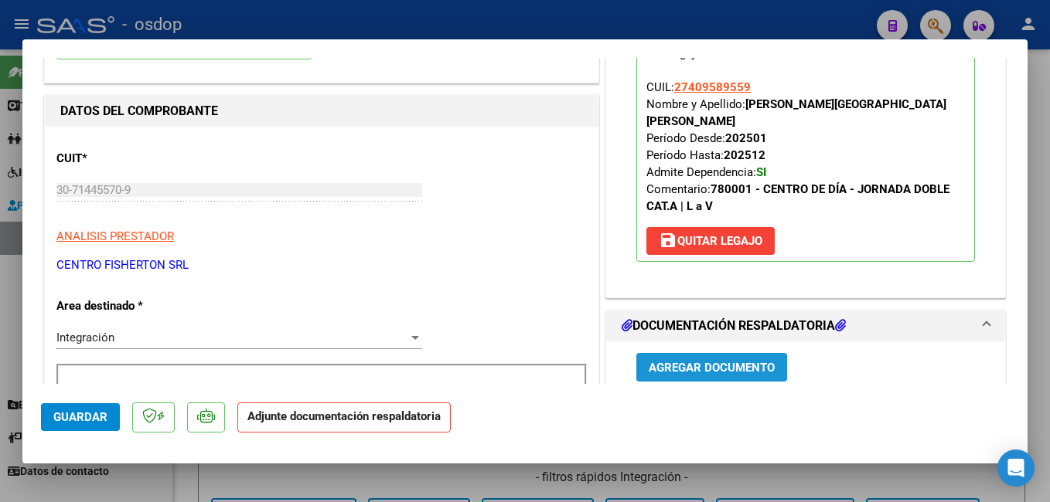
click at [708, 361] on span "Agregar Documento" at bounding box center [711, 368] width 126 height 14
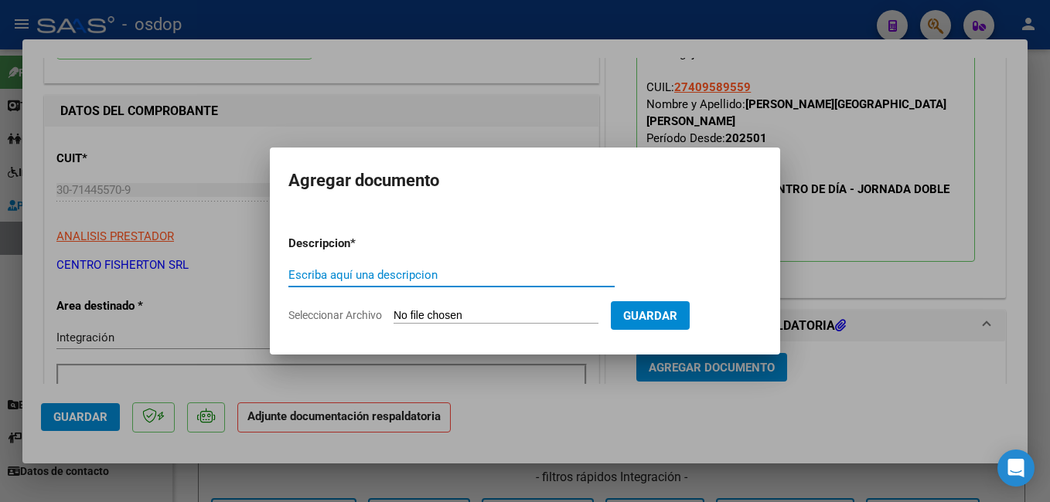
click at [407, 270] on input "Escriba aquí una descripcion" at bounding box center [451, 275] width 326 height 14
type input "planilla asistencia"
click at [454, 317] on input "Seleccionar Archivo" at bounding box center [495, 316] width 205 height 15
type input "C:\fakepath\[PERSON_NAME] CD.pdf"
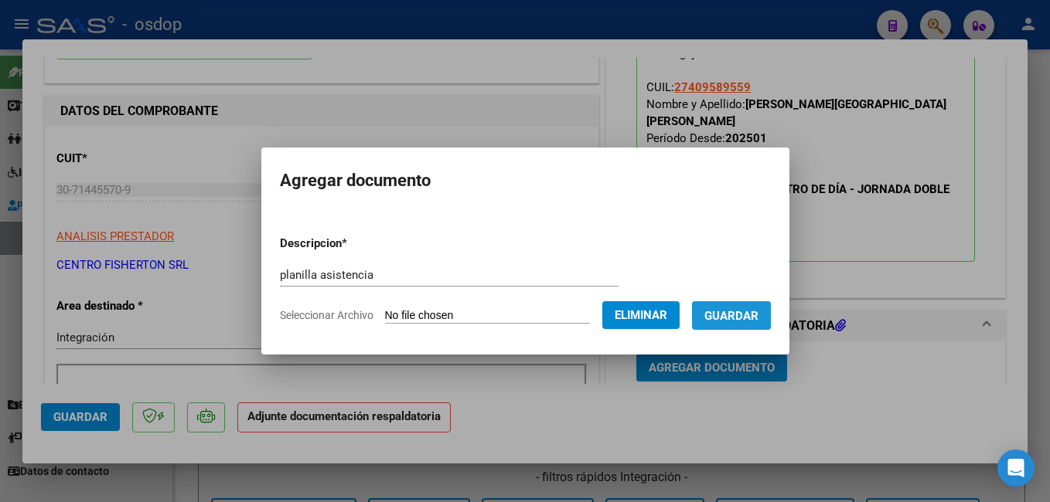
click at [758, 322] on span "Guardar" at bounding box center [731, 316] width 54 height 14
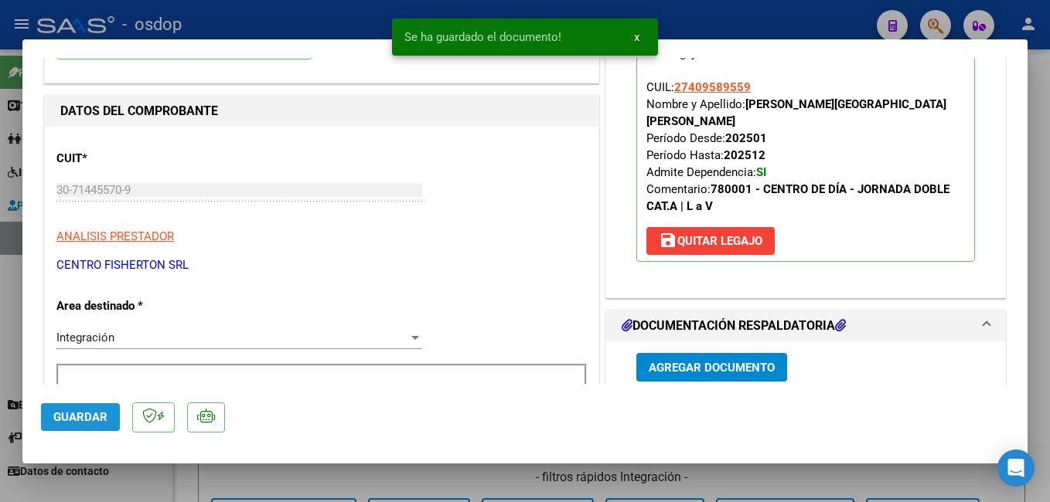
click at [86, 421] on span "Guardar" at bounding box center [80, 417] width 54 height 14
click at [353, 22] on div at bounding box center [525, 251] width 1050 height 502
type input "$ 0,00"
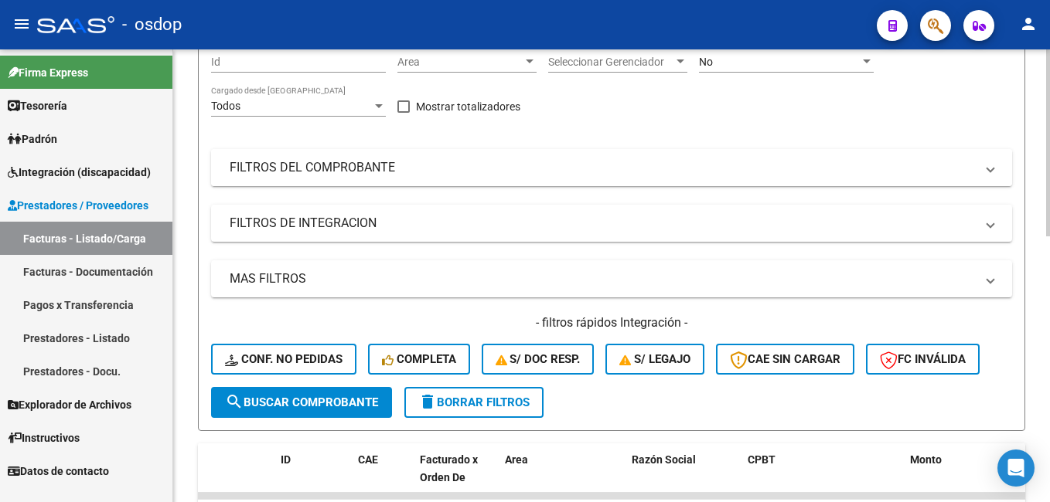
click at [318, 162] on mat-panel-title "FILTROS DEL COMPROBANTE" at bounding box center [602, 167] width 745 height 17
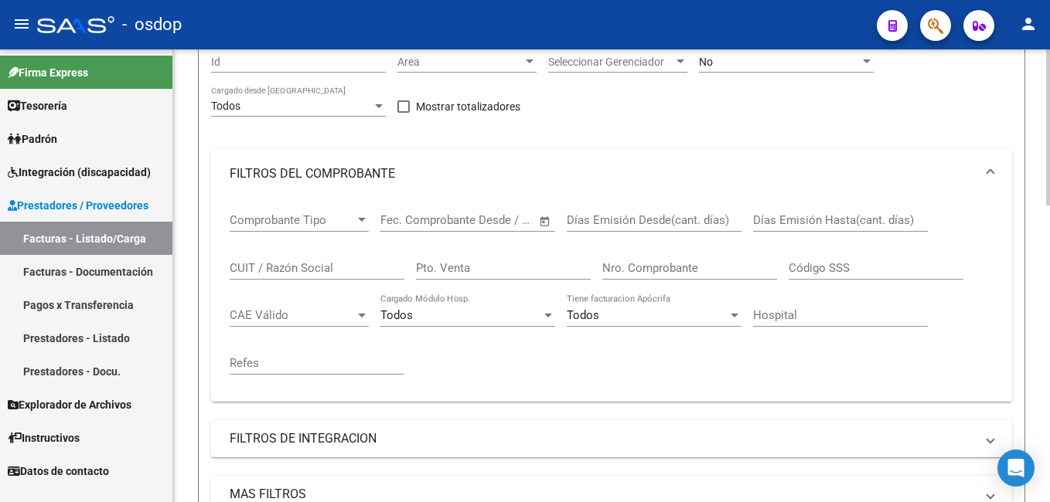
click at [264, 263] on input "CUIT / Razón Social" at bounding box center [317, 268] width 175 height 14
paste input "30-71163738-5"
click at [250, 263] on input "30-71163738-5" at bounding box center [317, 268] width 175 height 14
click at [300, 264] on input "3071163738-5" at bounding box center [317, 268] width 175 height 14
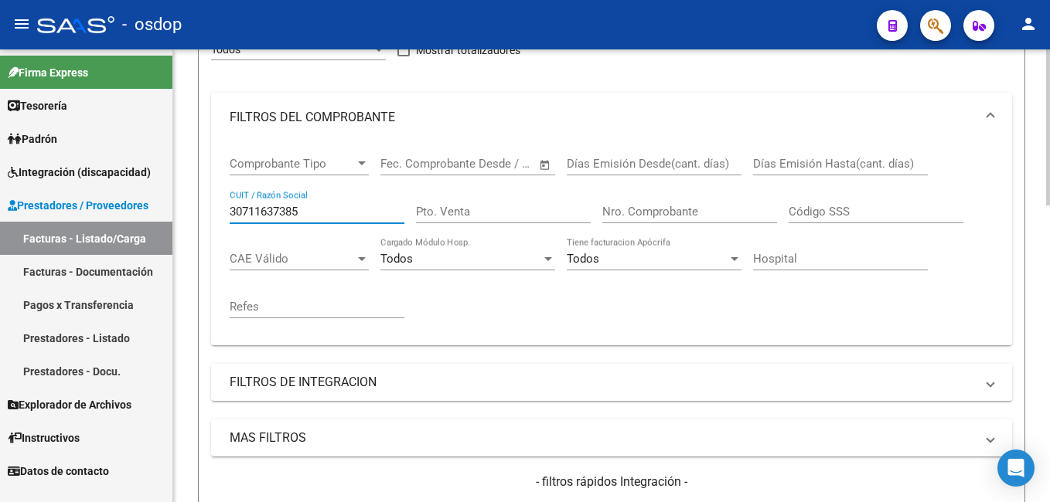
scroll to position [309, 0]
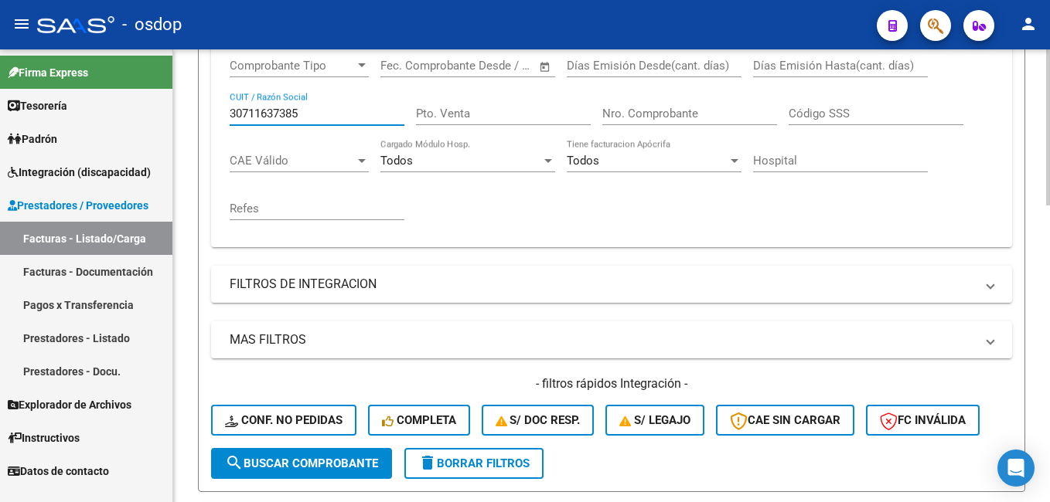
type input "30711637385"
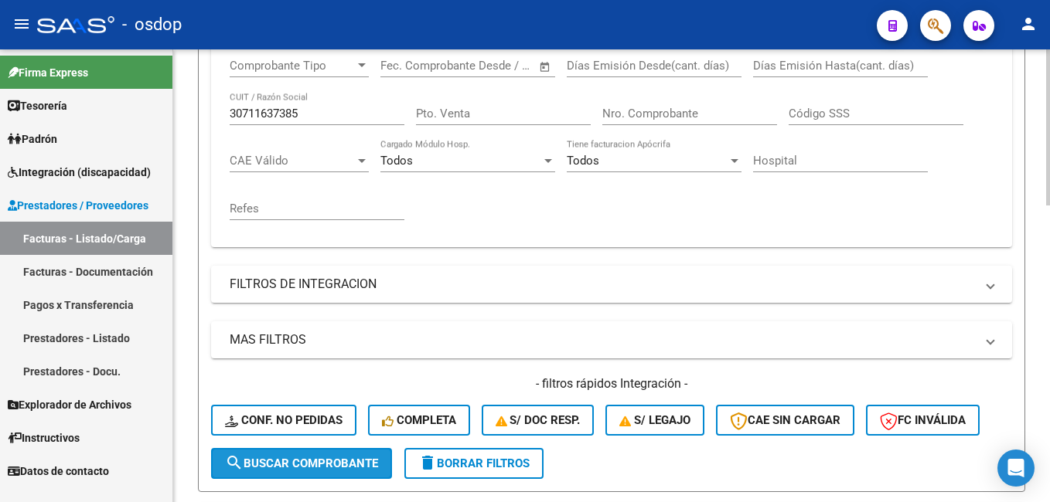
click at [288, 457] on span "search Buscar Comprobante" at bounding box center [301, 464] width 153 height 14
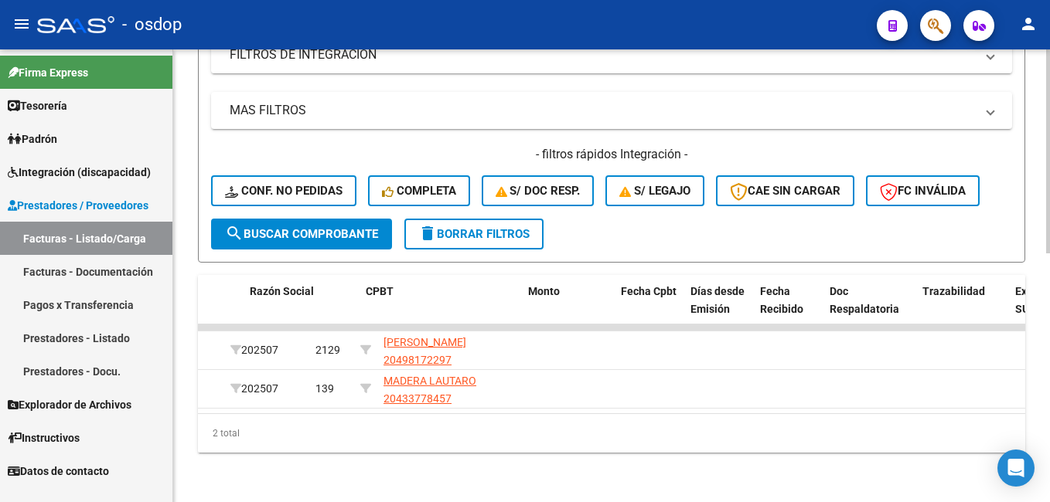
scroll to position [0, 0]
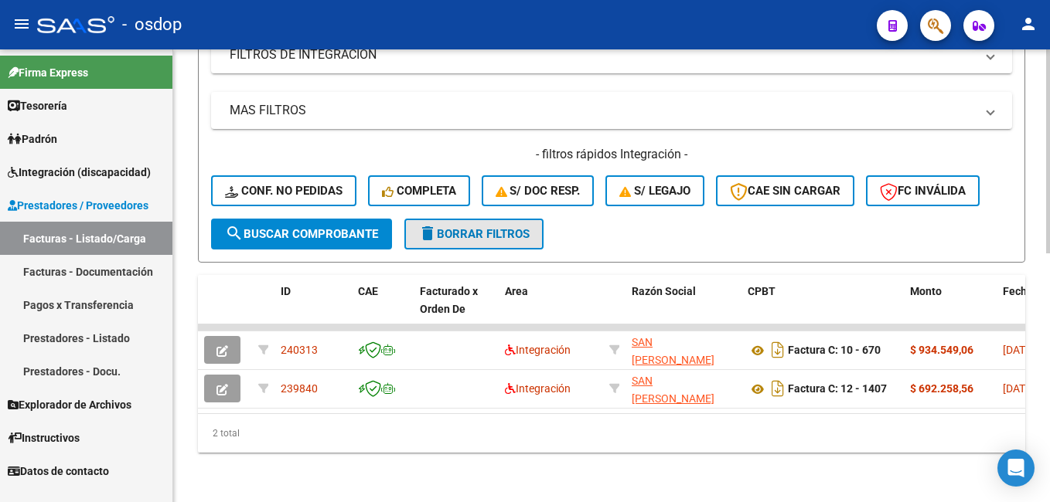
click at [461, 227] on span "delete Borrar Filtros" at bounding box center [473, 234] width 111 height 14
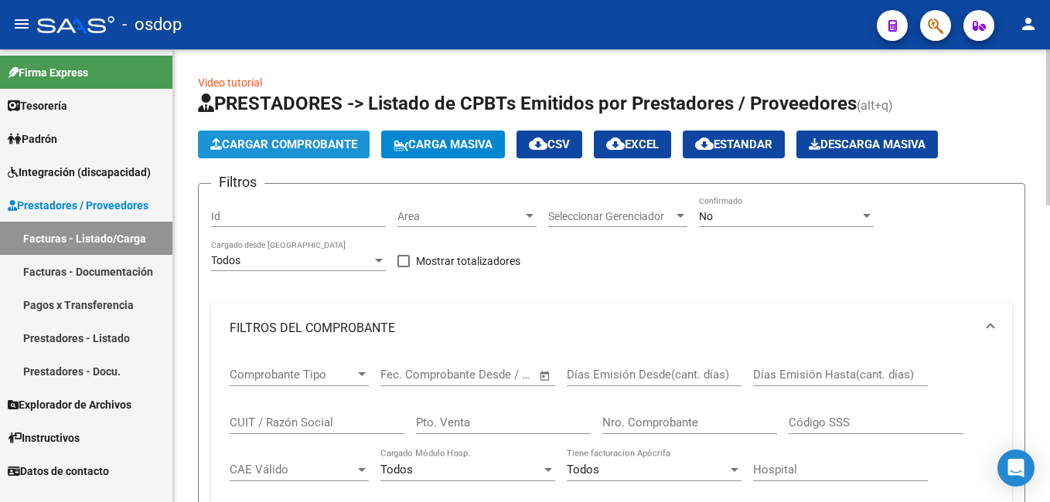
click at [252, 139] on span "Cargar Comprobante" at bounding box center [283, 145] width 147 height 14
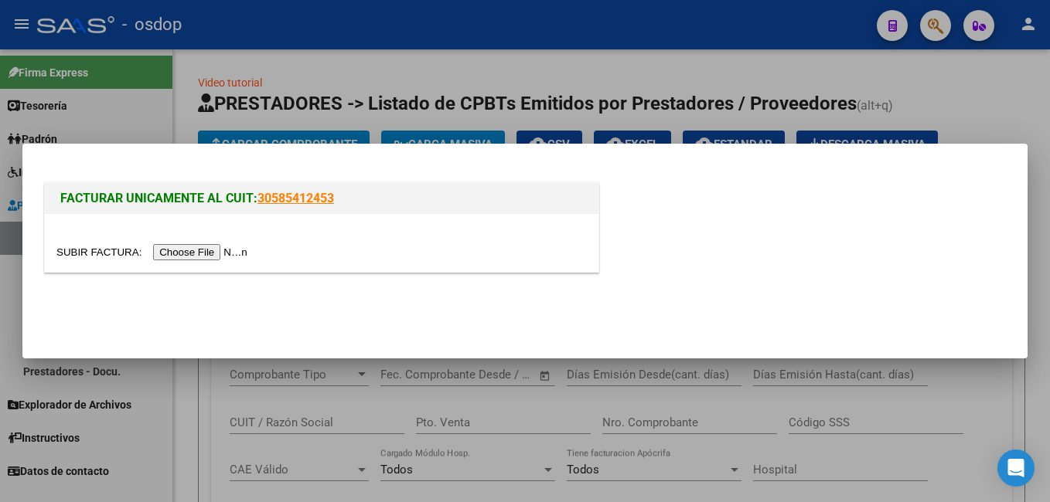
click at [199, 249] on input "file" at bounding box center [154, 252] width 196 height 16
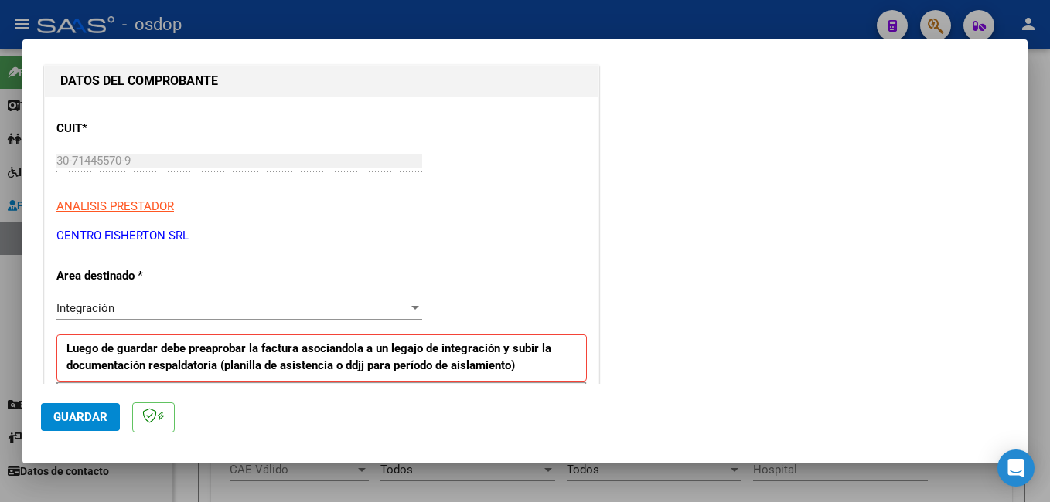
scroll to position [232, 0]
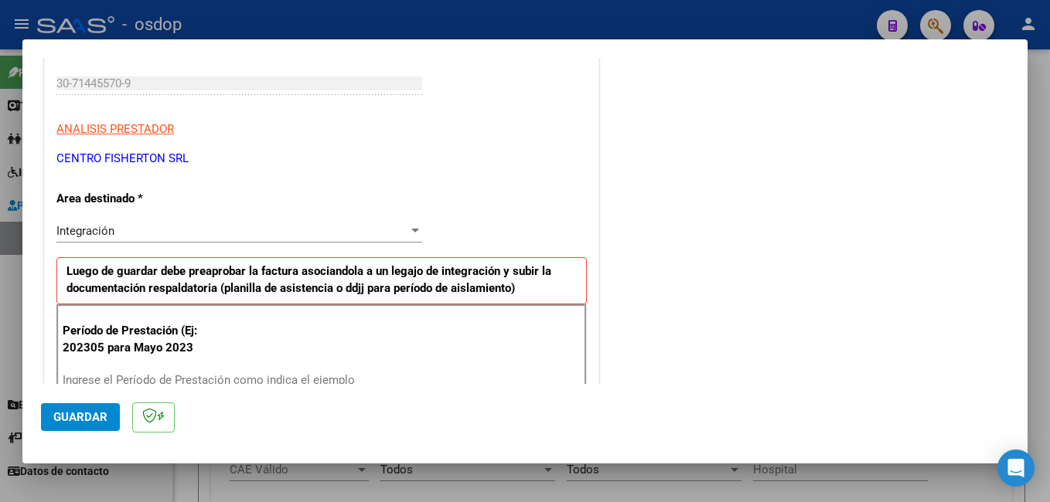
click at [194, 380] on input "Ingrese el Período de Prestación como indica el ejemplo" at bounding box center [241, 380] width 357 height 14
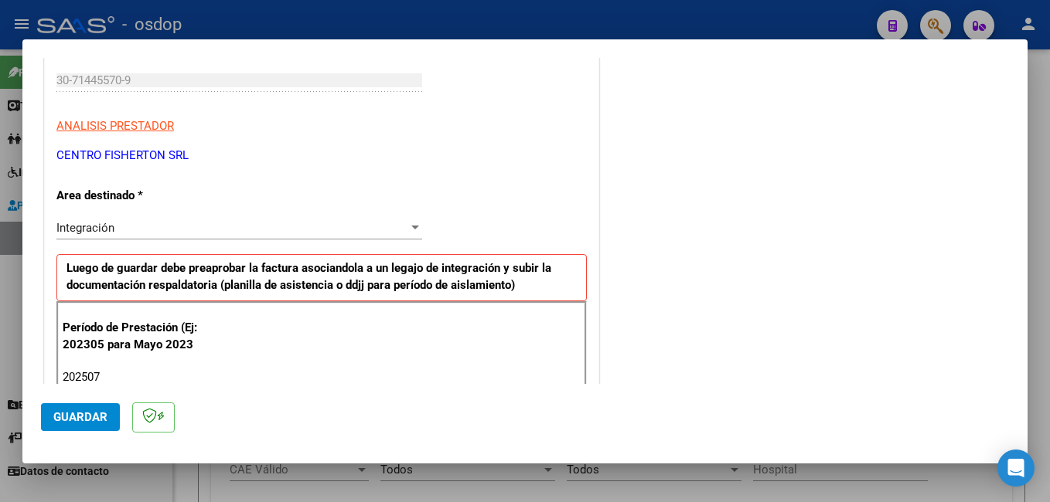
type input "202507"
click at [85, 415] on span "Guardar" at bounding box center [80, 417] width 54 height 14
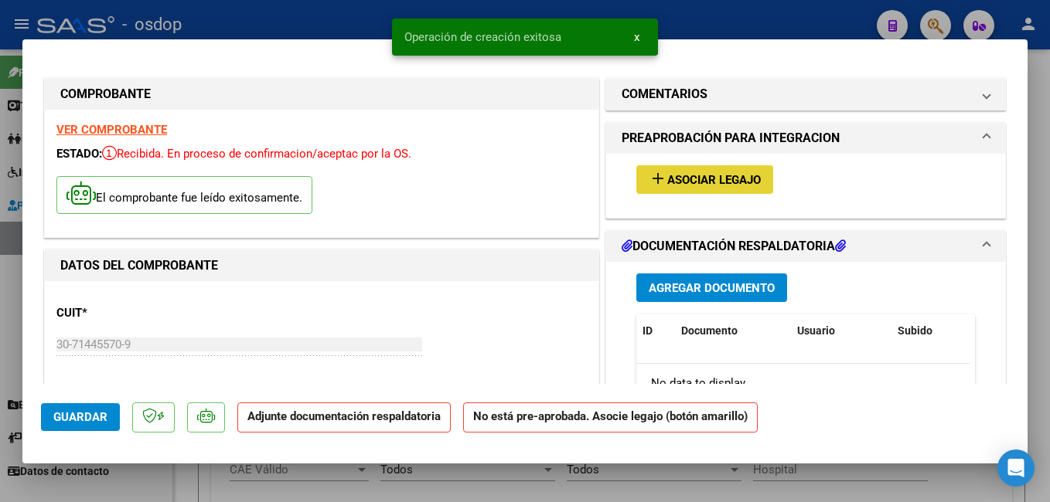
click at [702, 177] on span "Asociar Legajo" at bounding box center [714, 180] width 94 height 14
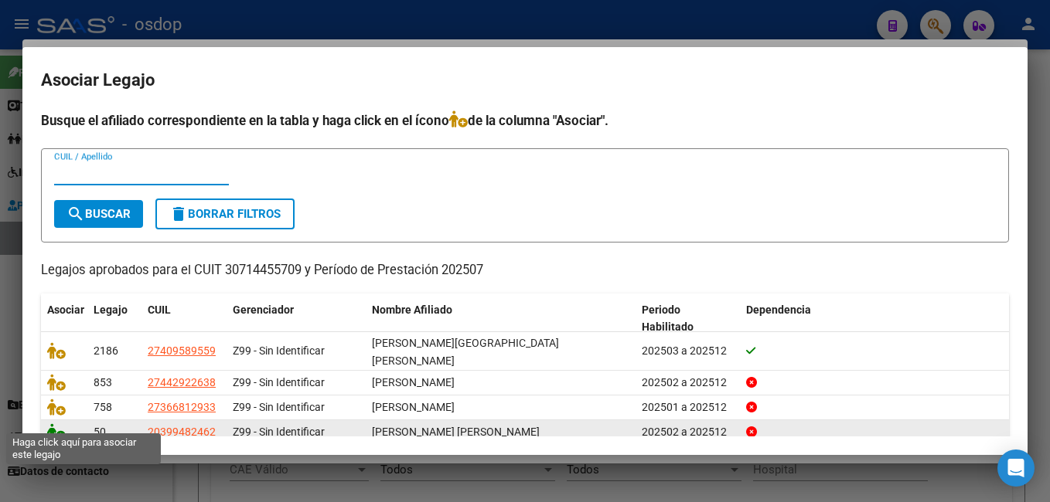
click at [55, 424] on icon at bounding box center [56, 432] width 19 height 17
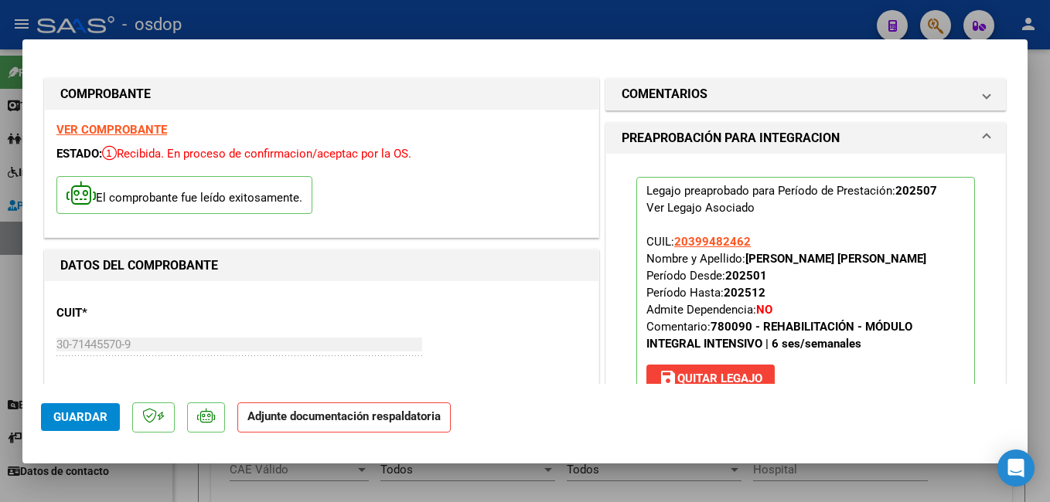
scroll to position [155, 0]
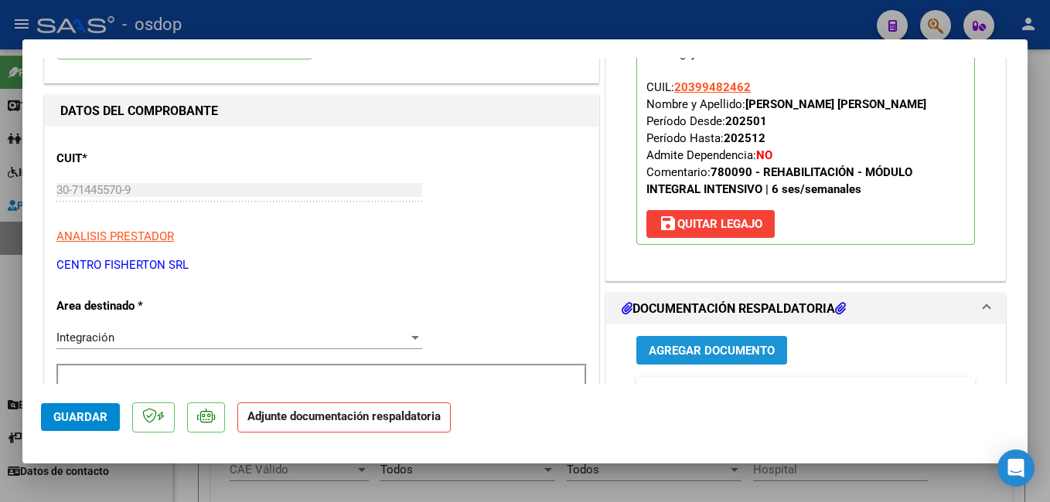
click at [707, 347] on span "Agregar Documento" at bounding box center [711, 351] width 126 height 14
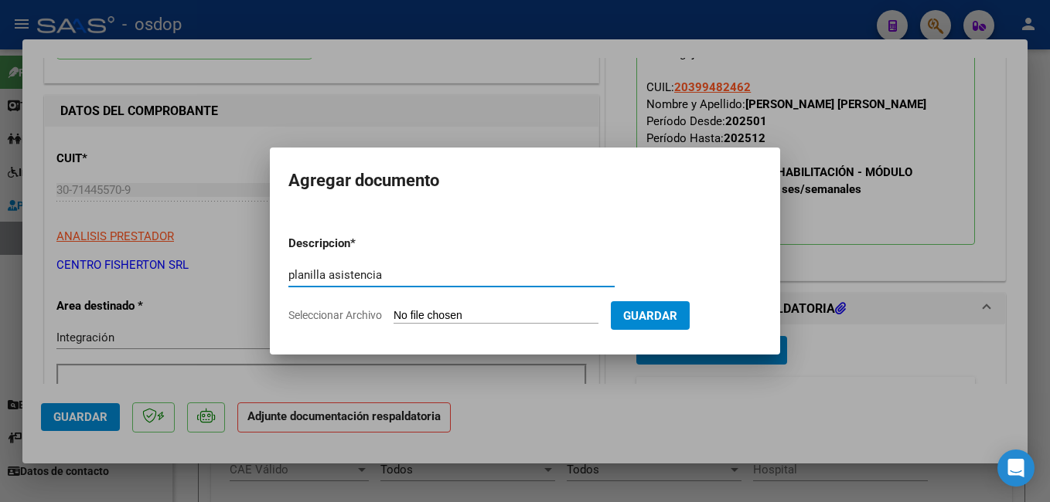
type input "planilla asistencia"
click at [430, 309] on input "Seleccionar Archivo" at bounding box center [495, 316] width 205 height 15
type input "C:\fakepath\[PERSON_NAME] RH.pdf"
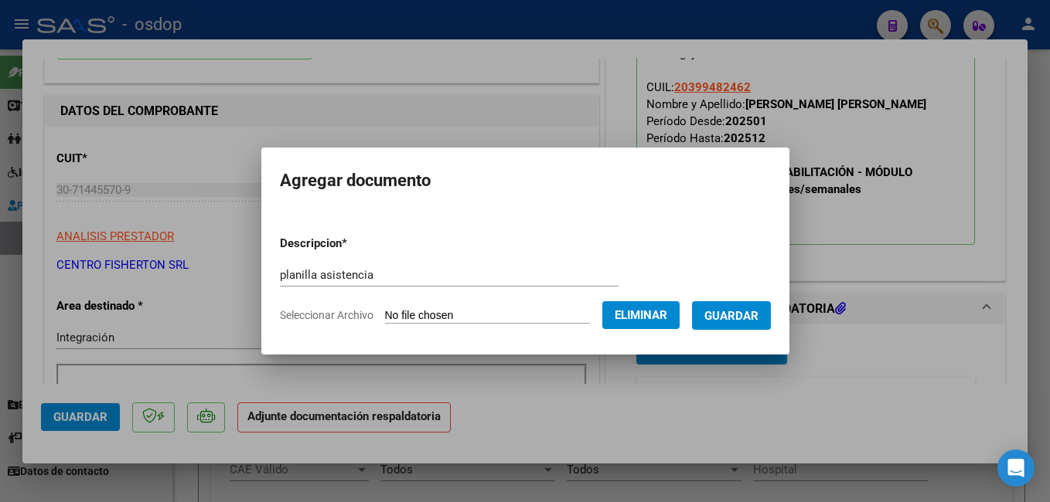
click at [743, 306] on button "Guardar" at bounding box center [731, 315] width 79 height 29
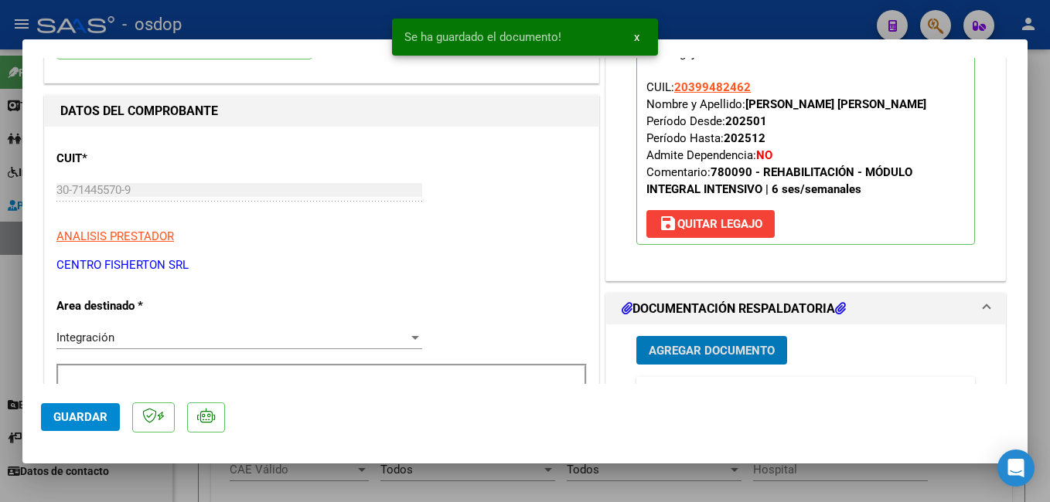
click at [81, 410] on button "Guardar" at bounding box center [80, 417] width 79 height 28
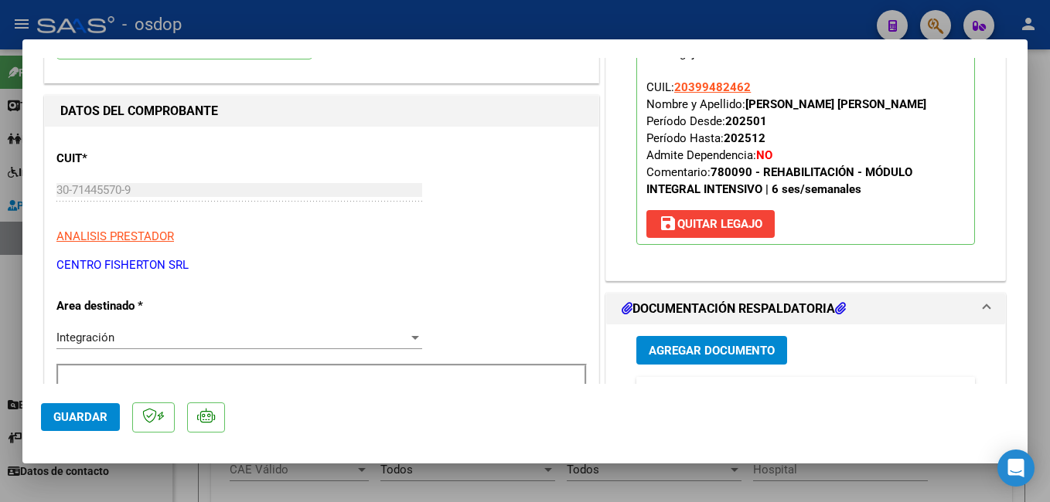
drag, startPoint x: 80, startPoint y: 419, endPoint x: 97, endPoint y: 394, distance: 30.0
click at [80, 418] on span "Guardar" at bounding box center [80, 417] width 54 height 14
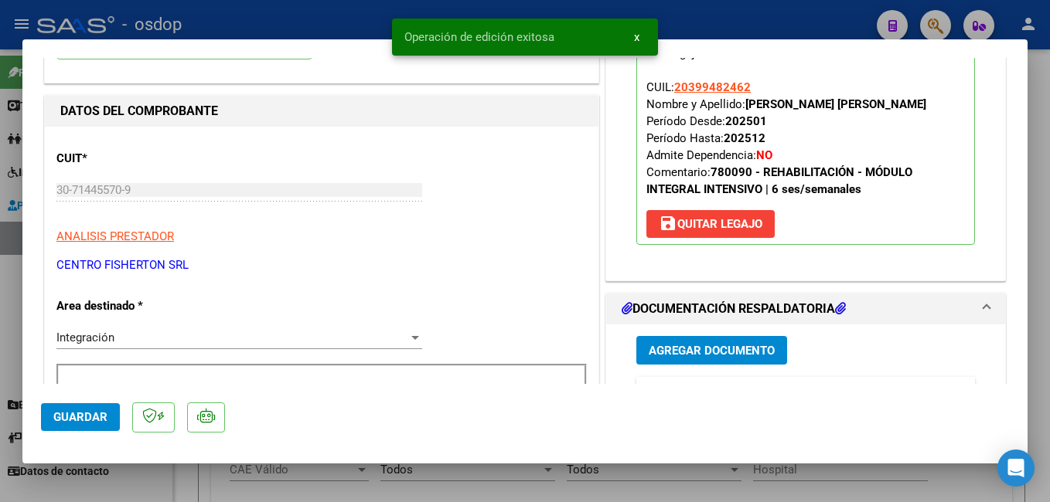
click at [370, 14] on div at bounding box center [525, 251] width 1050 height 502
type input "$ 0,00"
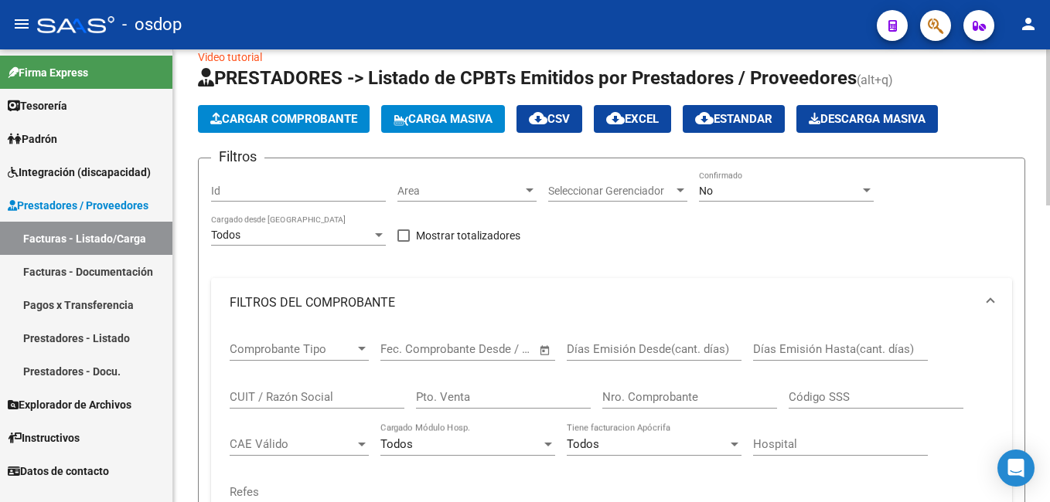
scroll to position [0, 0]
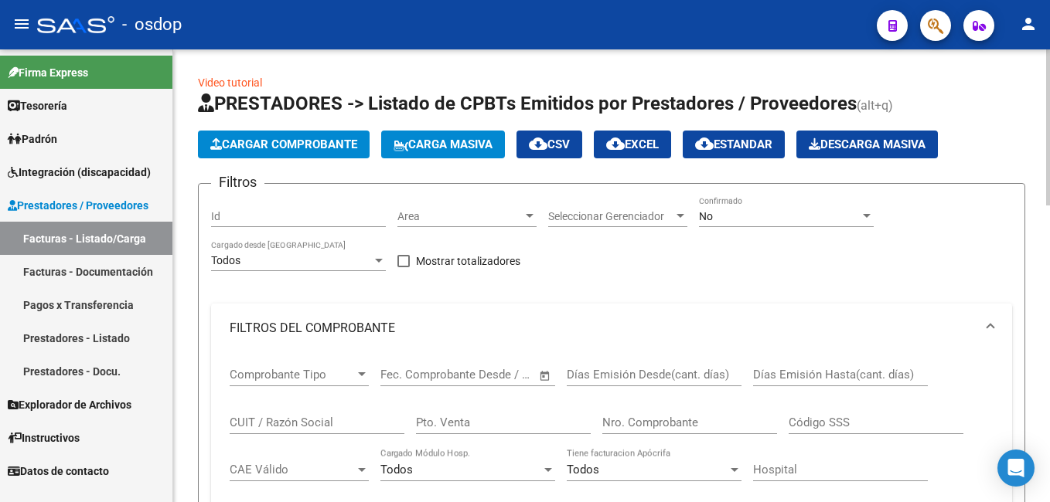
click at [306, 145] on span "Cargar Comprobante" at bounding box center [283, 145] width 147 height 14
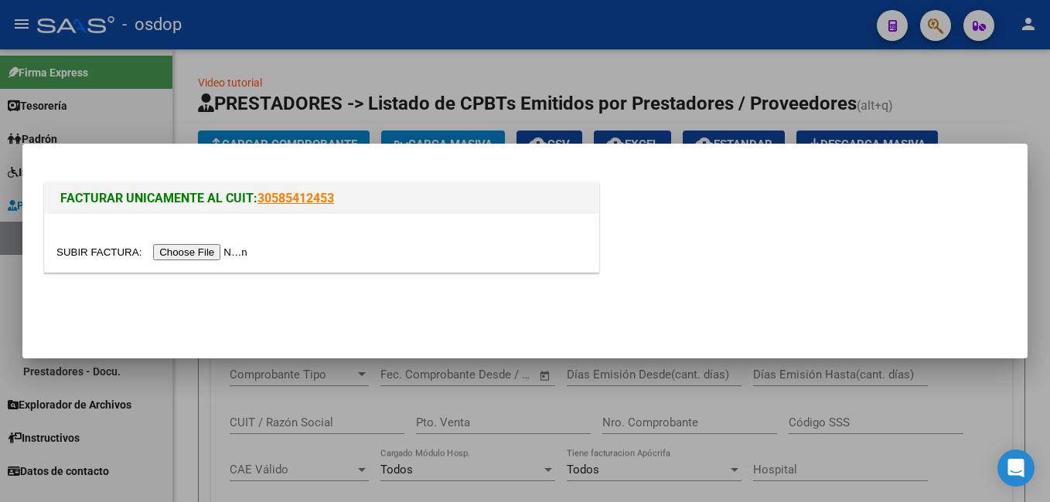
click at [209, 251] on input "file" at bounding box center [154, 252] width 196 height 16
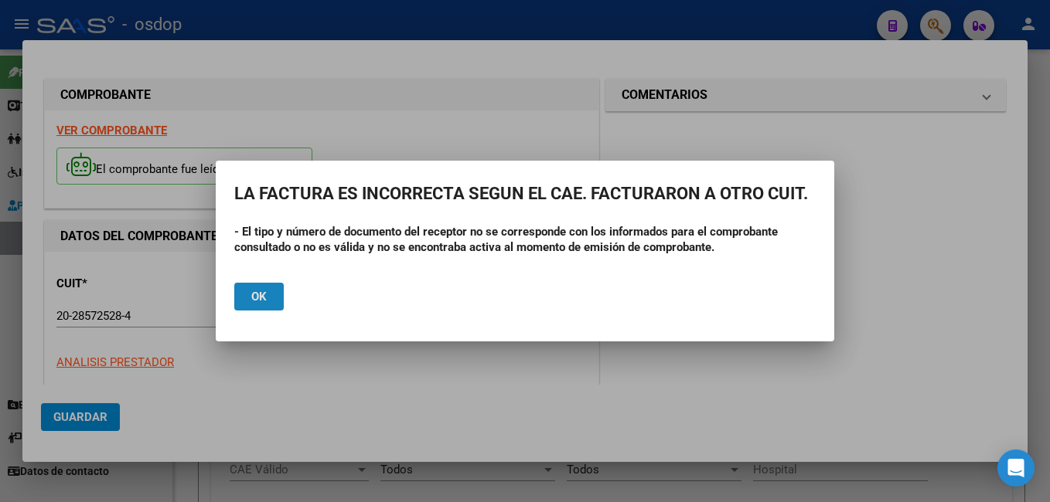
click at [258, 293] on span "Ok" at bounding box center [258, 297] width 15 height 14
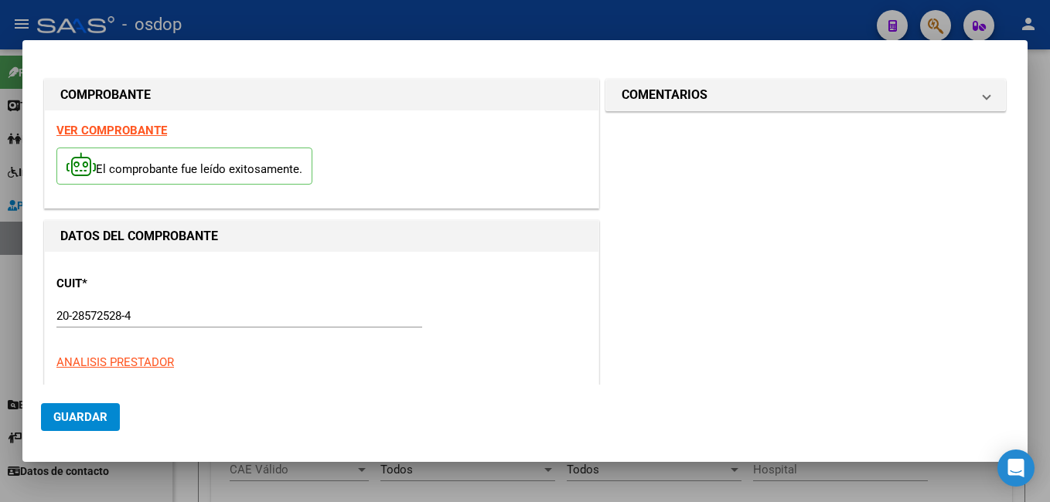
click at [458, 19] on div at bounding box center [525, 251] width 1050 height 502
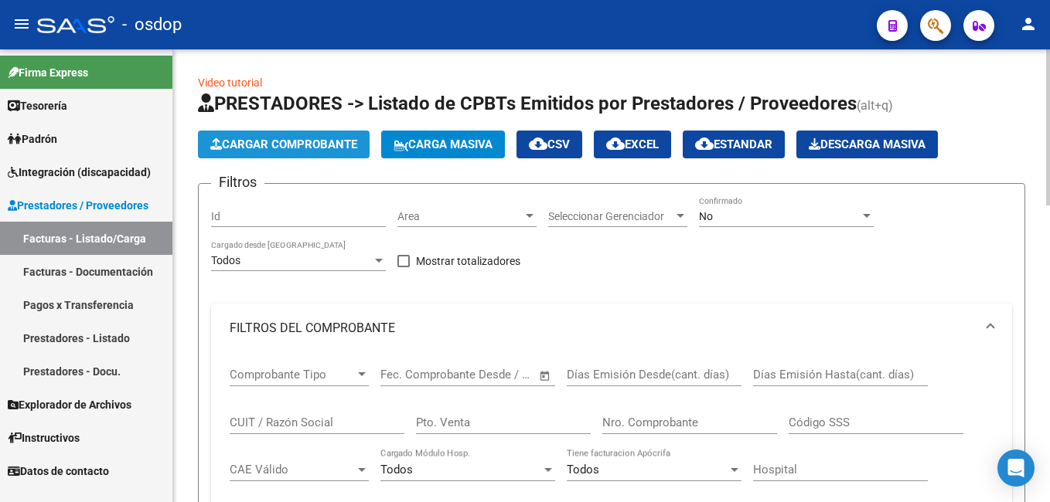
click at [293, 138] on span "Cargar Comprobante" at bounding box center [283, 145] width 147 height 14
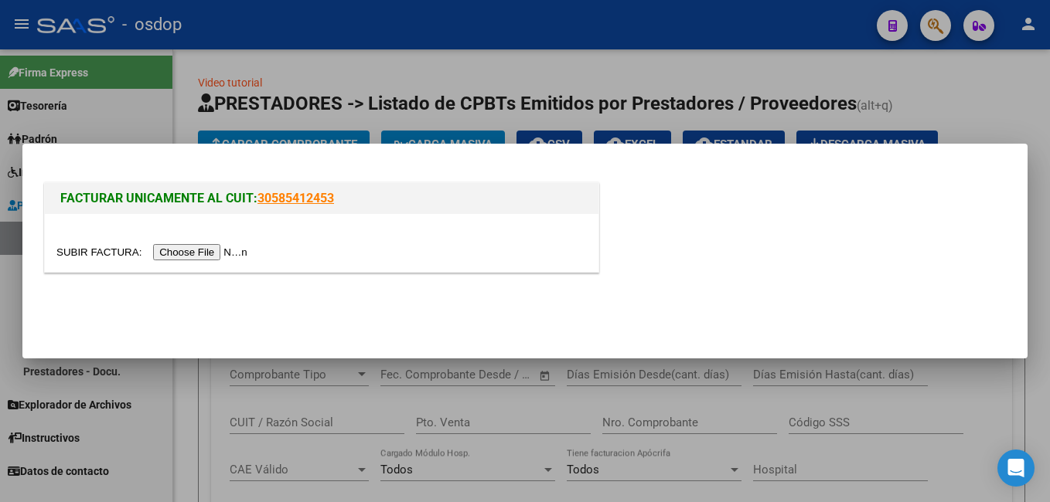
click at [188, 254] on input "file" at bounding box center [154, 252] width 196 height 16
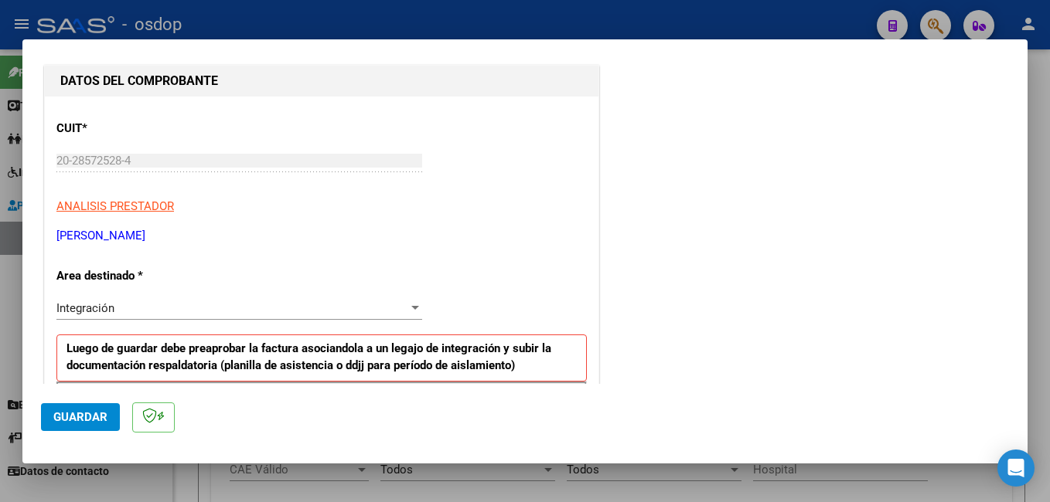
scroll to position [309, 0]
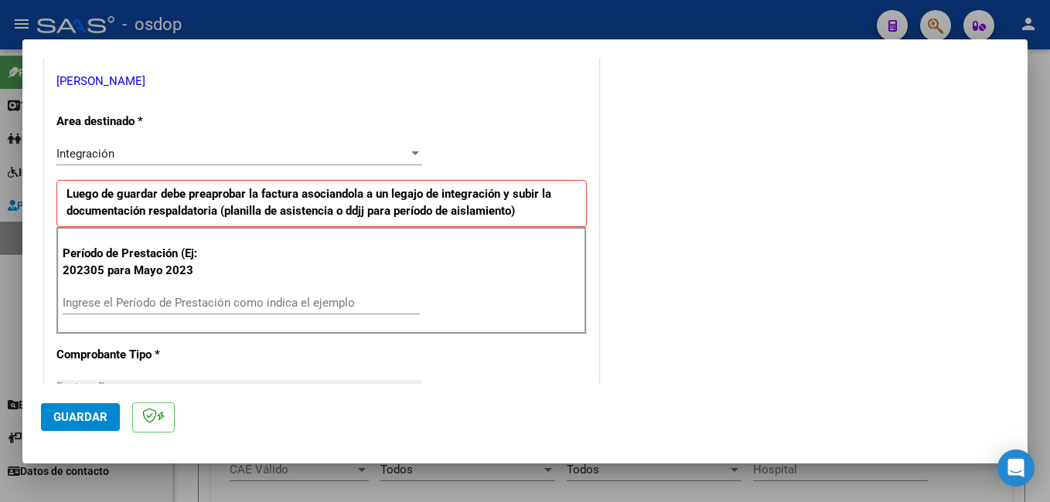
drag, startPoint x: 163, startPoint y: 291, endPoint x: 158, endPoint y: 310, distance: 19.3
click at [163, 293] on div "Ingrese el Período de Prestación como indica el ejemplo" at bounding box center [241, 302] width 357 height 23
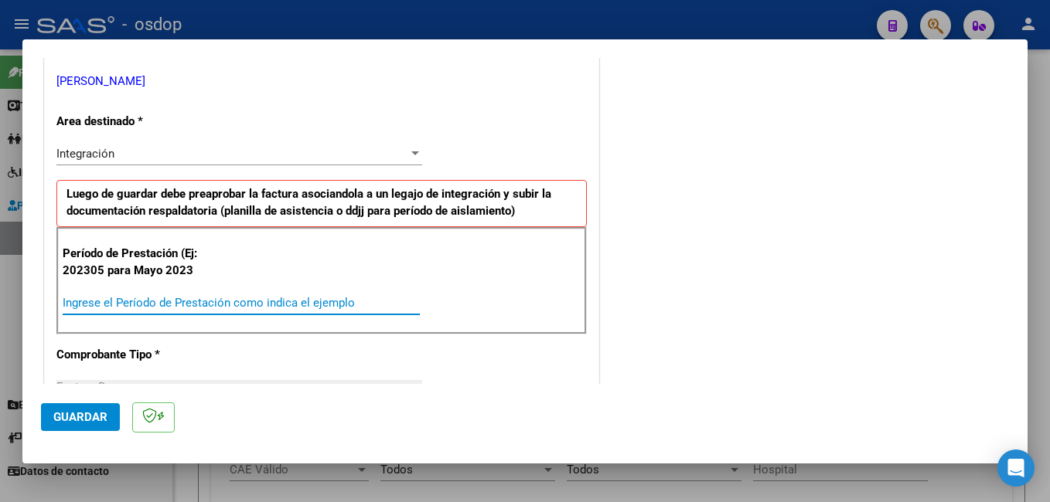
click at [157, 305] on input "Ingrese el Período de Prestación como indica el ejemplo" at bounding box center [241, 303] width 357 height 14
type input "202507"
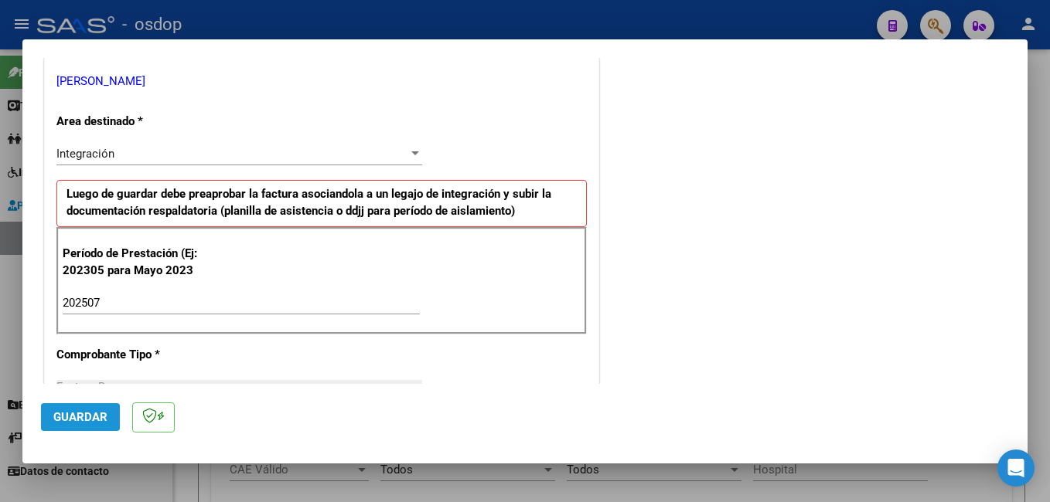
click at [89, 416] on span "Guardar" at bounding box center [80, 417] width 54 height 14
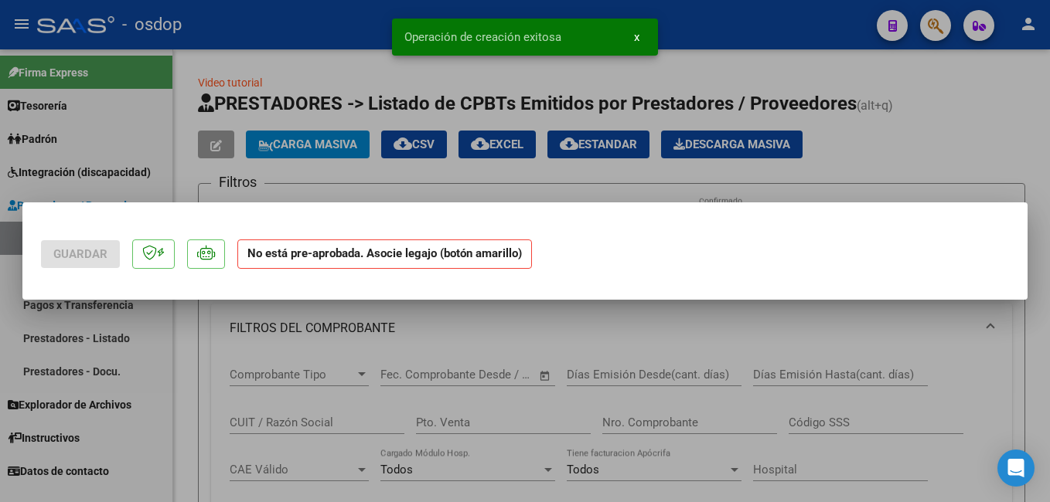
scroll to position [0, 0]
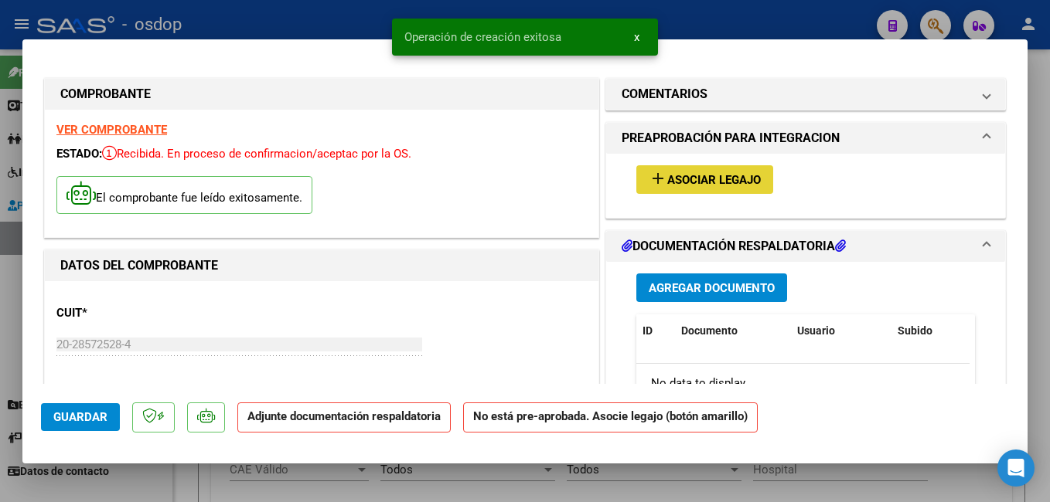
click at [687, 179] on span "Asociar Legajo" at bounding box center [714, 180] width 94 height 14
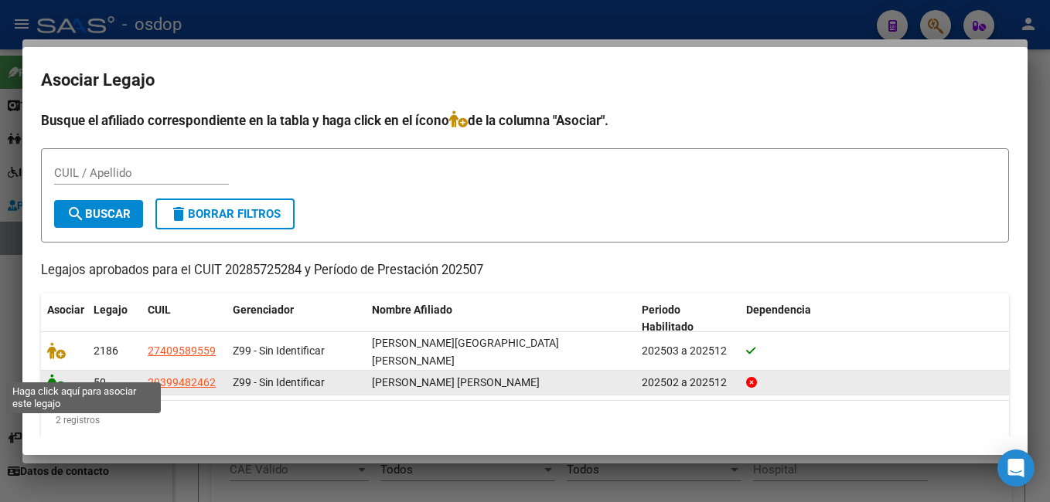
click at [56, 374] on icon at bounding box center [56, 382] width 19 height 17
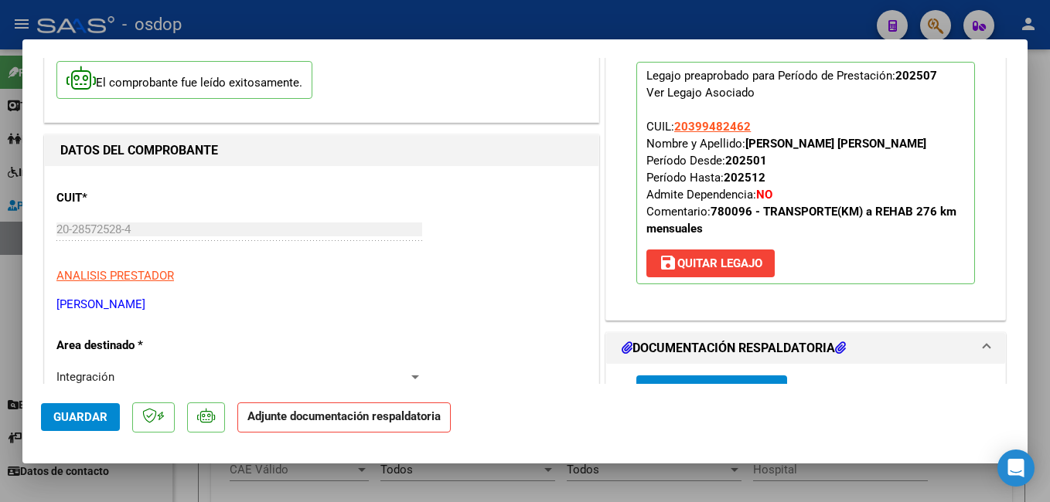
scroll to position [309, 0]
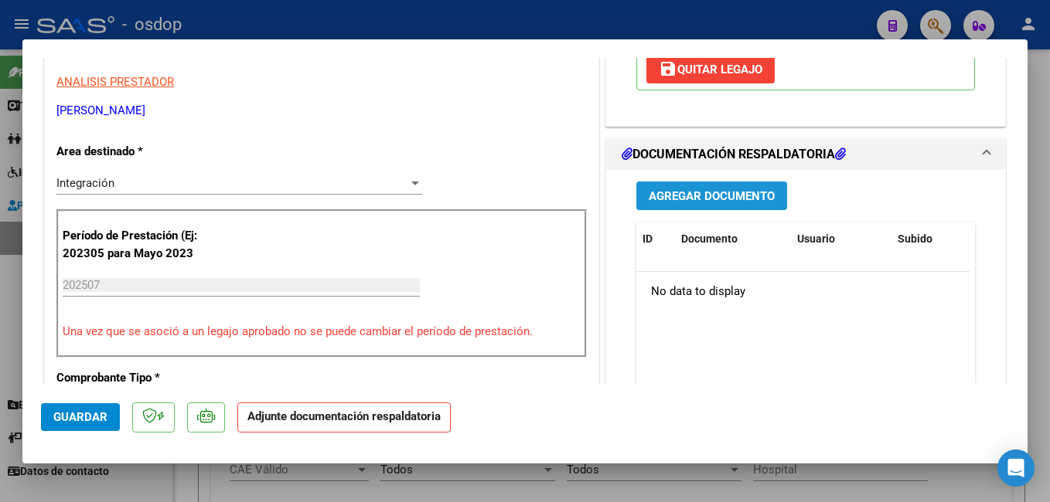
click at [675, 189] on span "Agregar Documento" at bounding box center [711, 196] width 126 height 14
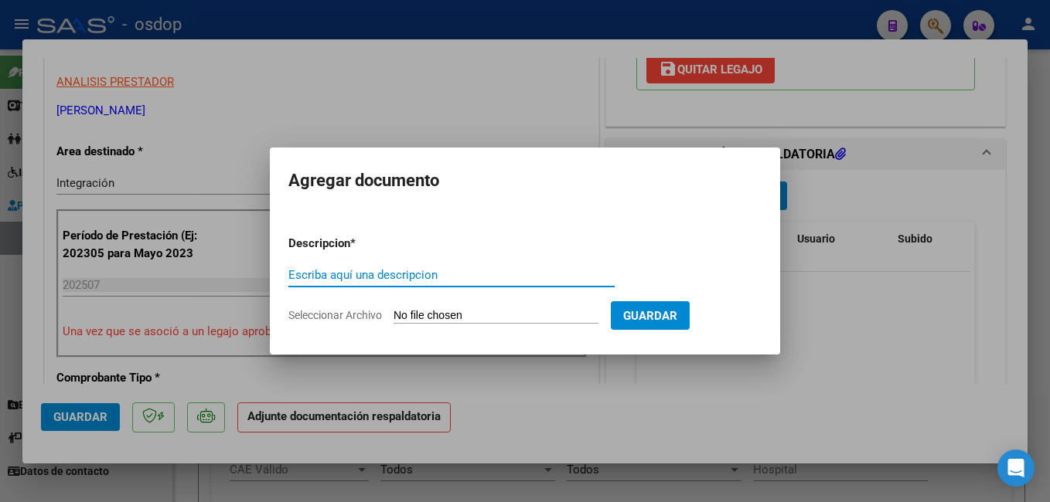
click at [386, 274] on input "Escriba aquí una descripcion" at bounding box center [451, 275] width 326 height 14
type input "planilla asistencia"
click at [457, 310] on input "Seleccionar Archivo" at bounding box center [495, 316] width 205 height 15
type input "C:\fakepath\[PERSON_NAME] TR.pdf"
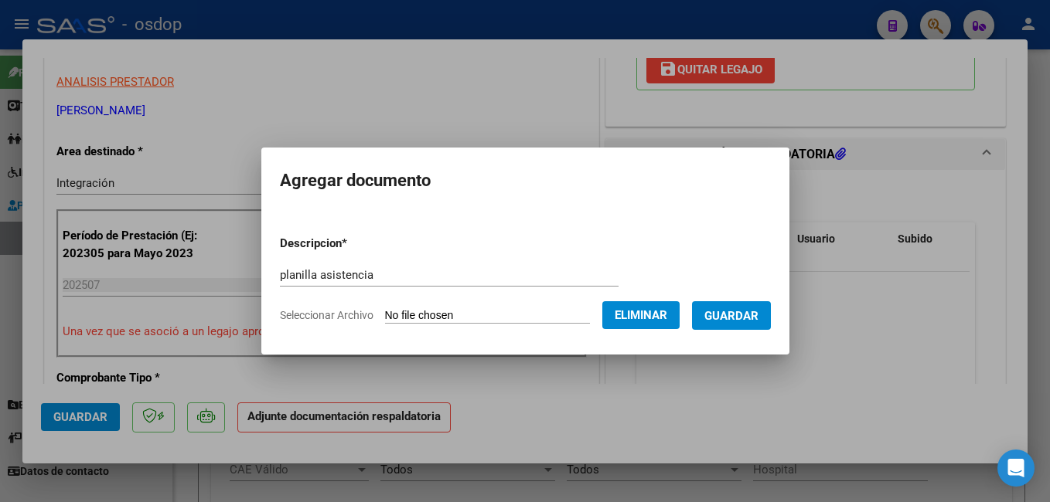
click at [758, 310] on span "Guardar" at bounding box center [731, 316] width 54 height 14
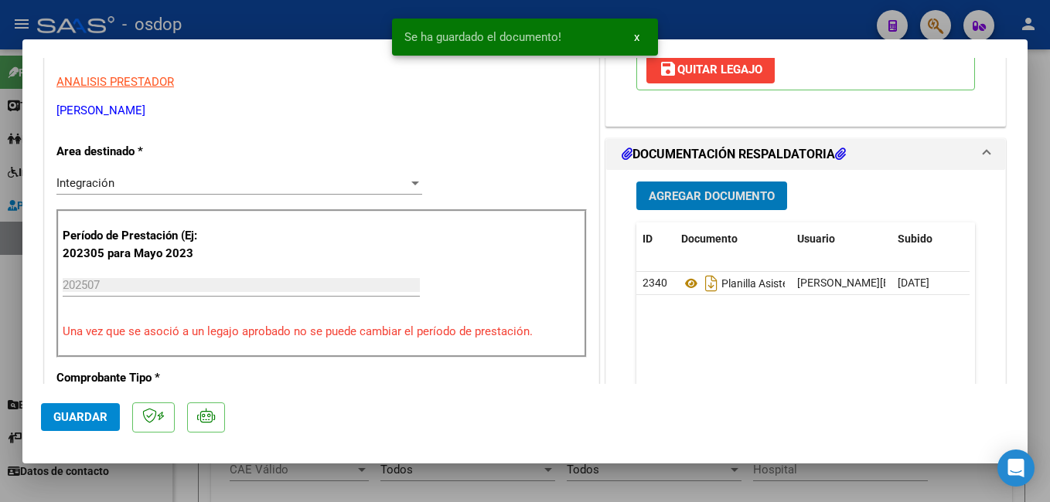
click at [85, 422] on span "Guardar" at bounding box center [80, 417] width 54 height 14
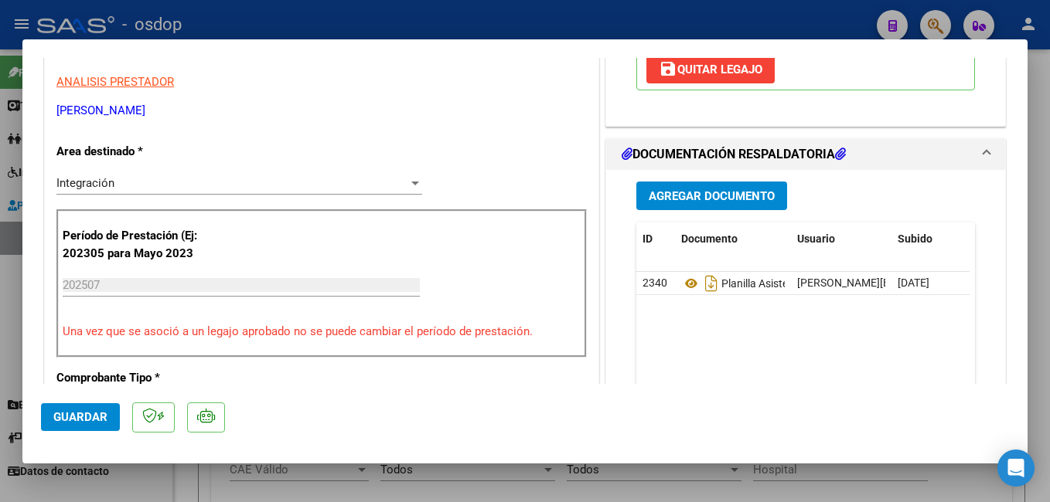
click at [95, 412] on span "Guardar" at bounding box center [80, 417] width 54 height 14
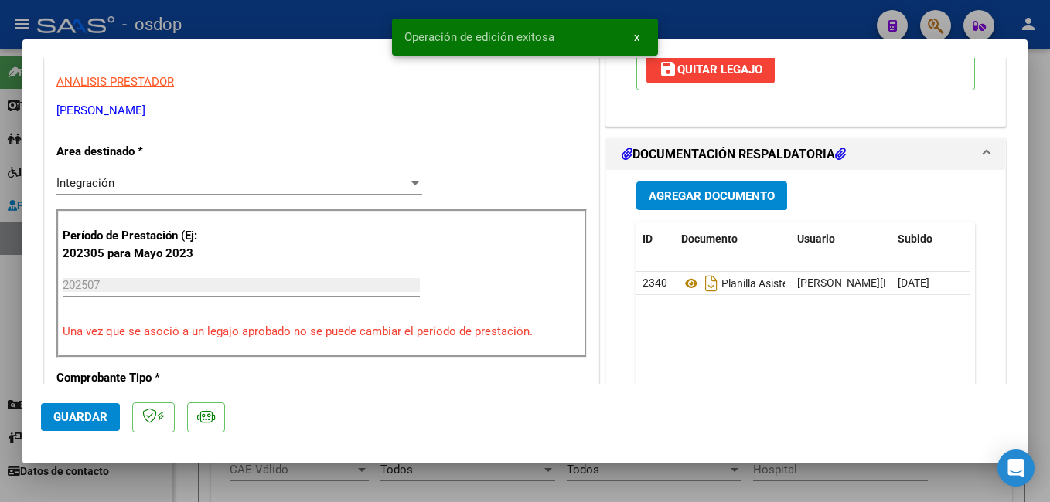
click at [323, 15] on div at bounding box center [525, 251] width 1050 height 502
type input "$ 0,00"
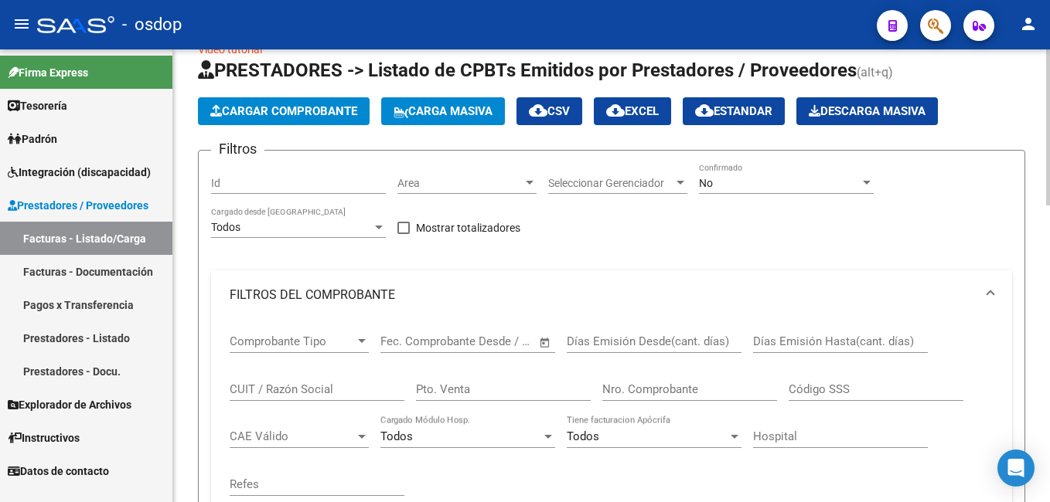
scroll to position [0, 0]
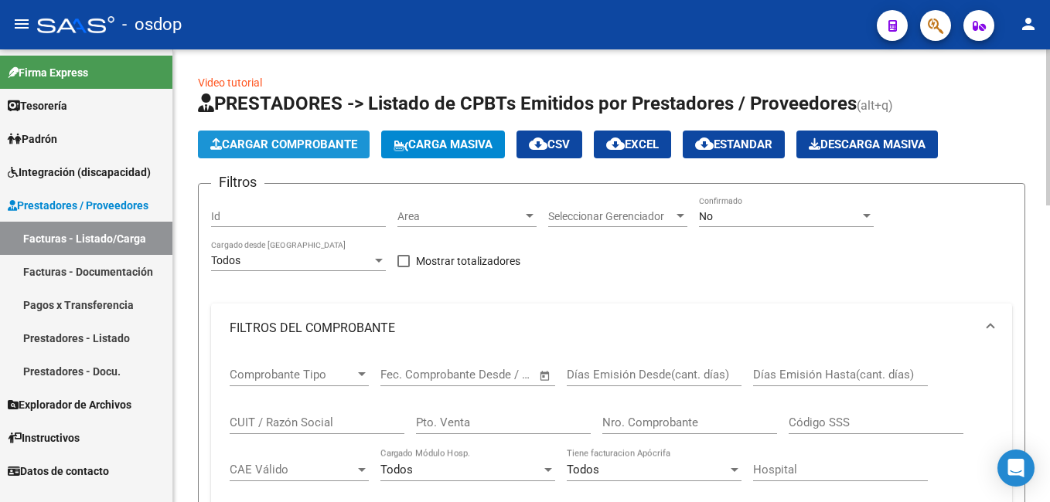
click at [285, 146] on span "Cargar Comprobante" at bounding box center [283, 145] width 147 height 14
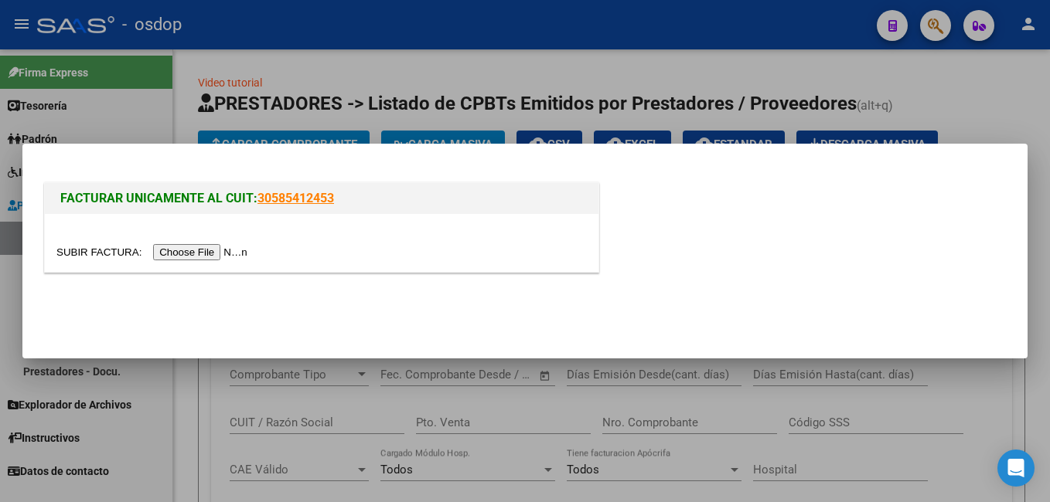
click at [206, 250] on input "file" at bounding box center [154, 252] width 196 height 16
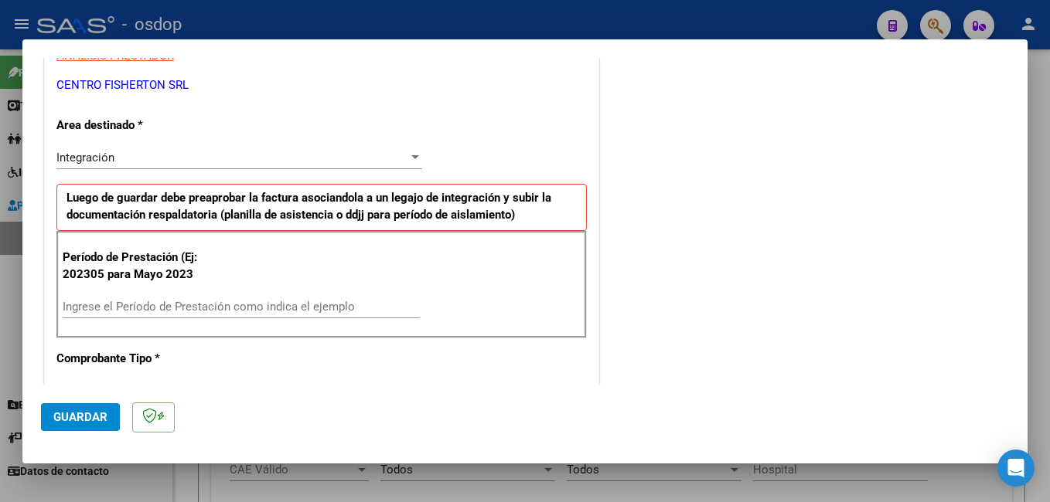
scroll to position [309, 0]
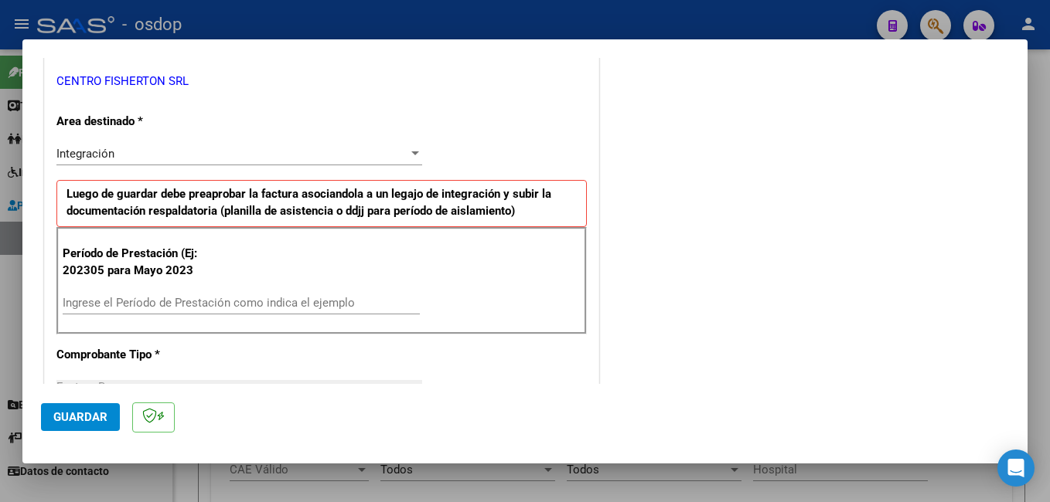
click at [192, 296] on input "Ingrese el Período de Prestación como indica el ejemplo" at bounding box center [241, 303] width 357 height 14
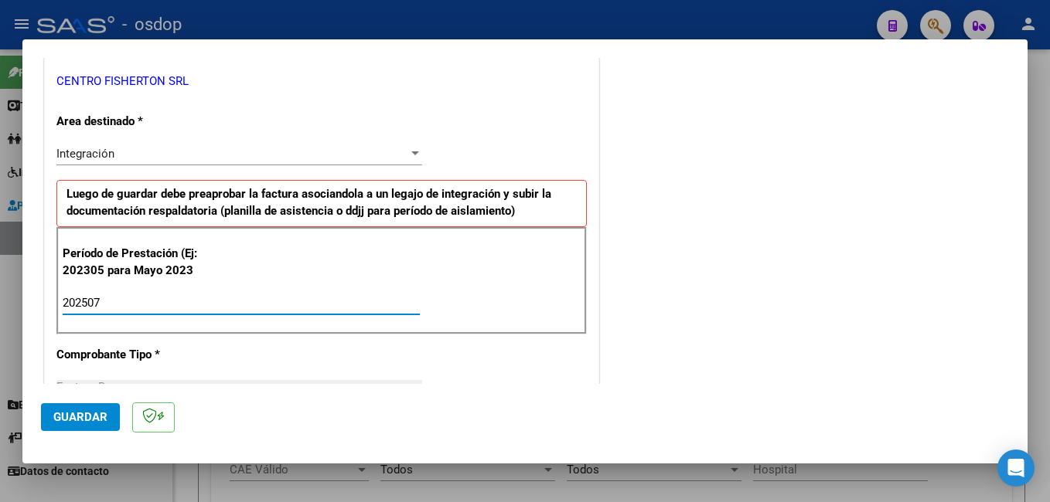
type input "202507"
click at [63, 416] on span "Guardar" at bounding box center [80, 417] width 54 height 14
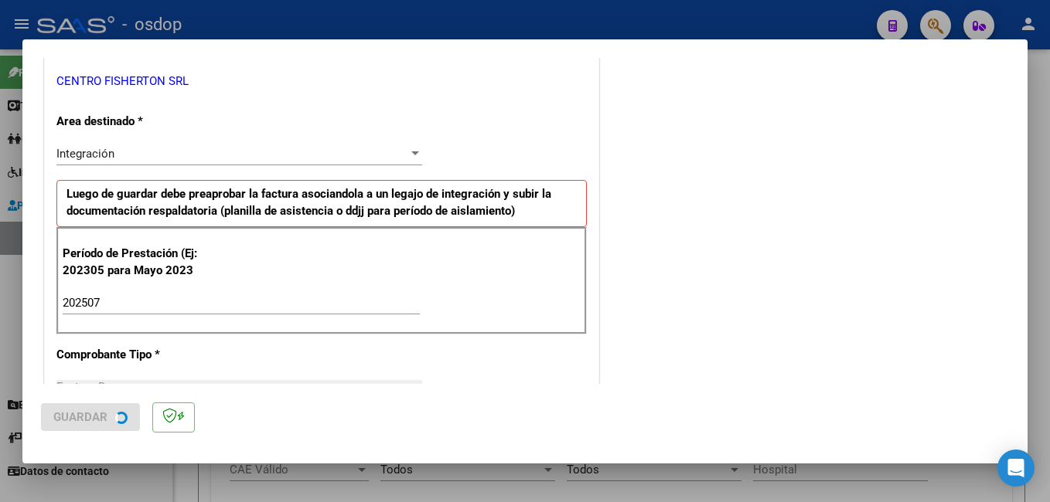
scroll to position [0, 0]
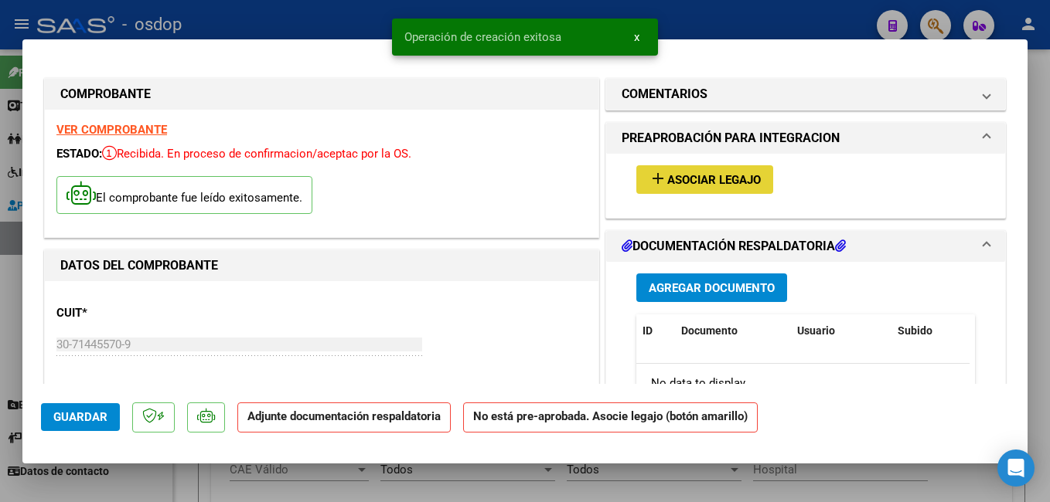
click at [715, 182] on span "Asociar Legajo" at bounding box center [714, 180] width 94 height 14
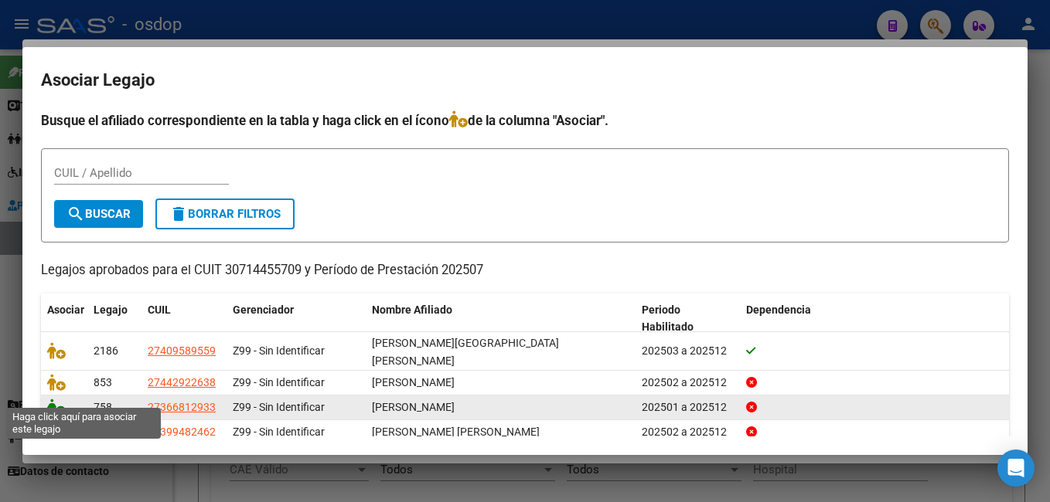
click at [58, 399] on icon at bounding box center [56, 407] width 19 height 17
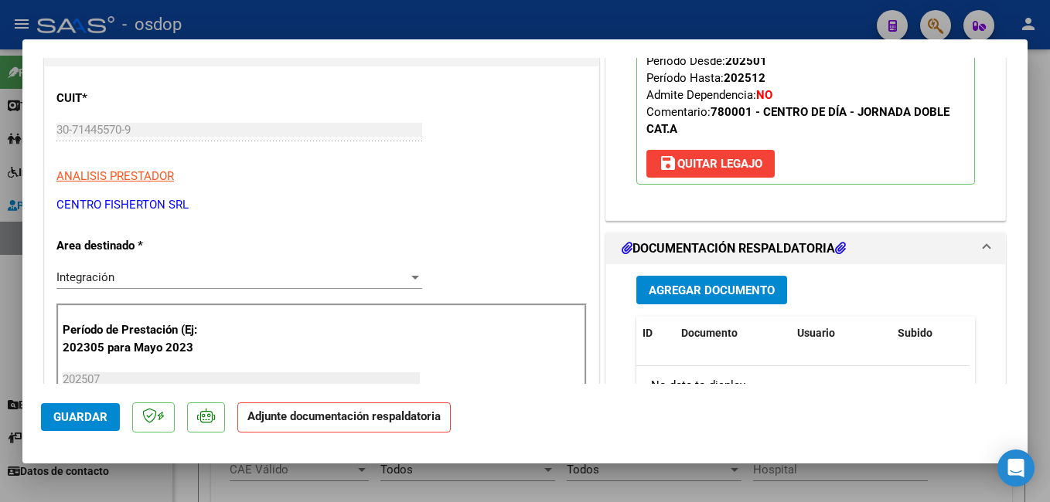
scroll to position [232, 0]
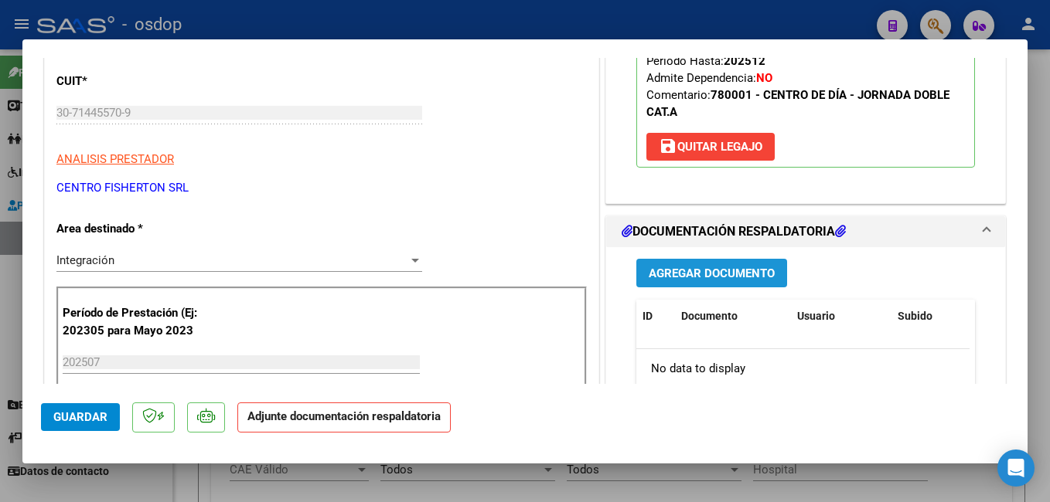
click at [723, 268] on span "Agregar Documento" at bounding box center [711, 274] width 126 height 14
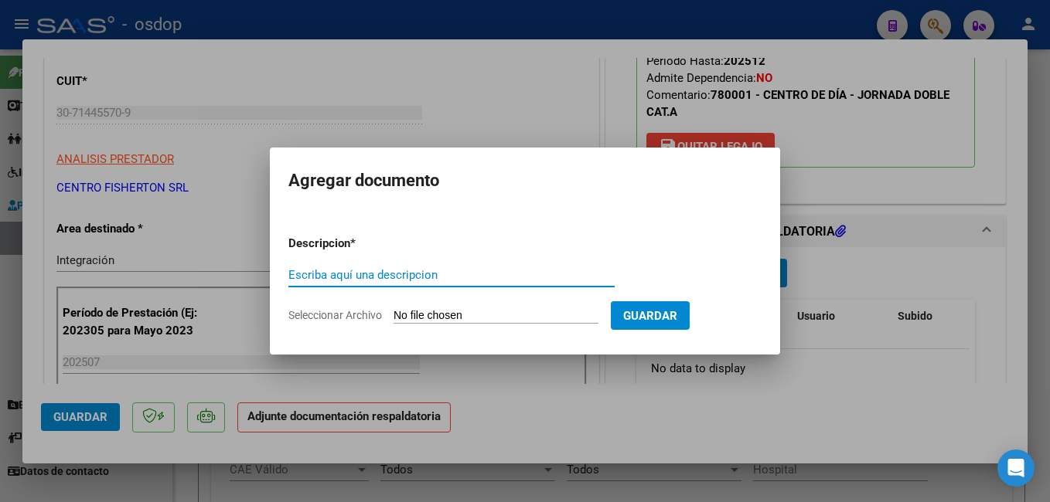
click at [353, 277] on input "Escriba aquí una descripcion" at bounding box center [451, 275] width 326 height 14
type input "planilla de asistencia"
click at [537, 307] on form "Descripcion * planilla de asistencia Escriba aquí una descripcion Seleccionar A…" at bounding box center [524, 279] width 473 height 113
click at [510, 318] on input "Seleccionar Archivo" at bounding box center [495, 316] width 205 height 15
type input "C:\fakepath\[PERSON_NAME] P CD.pdf"
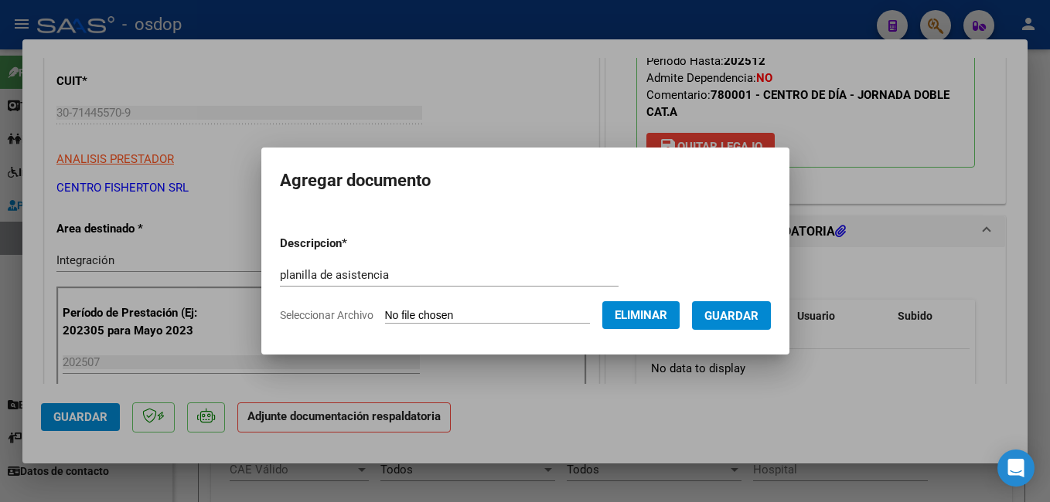
click at [758, 313] on span "Guardar" at bounding box center [731, 316] width 54 height 14
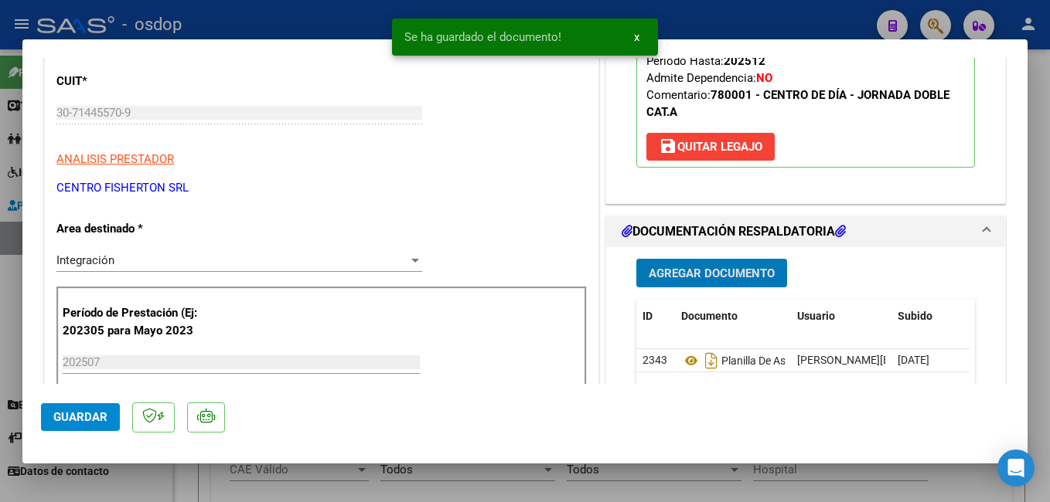
scroll to position [309, 0]
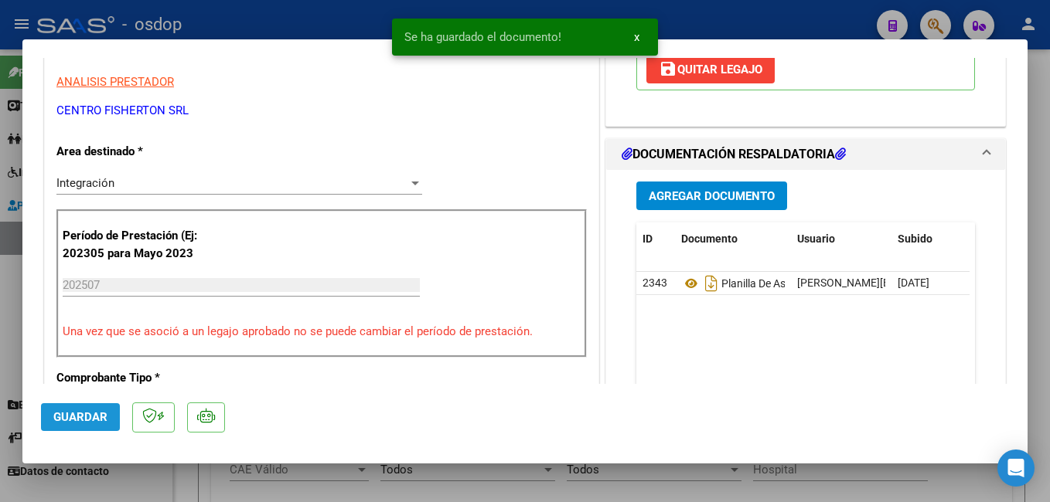
click at [93, 408] on button "Guardar" at bounding box center [80, 417] width 79 height 28
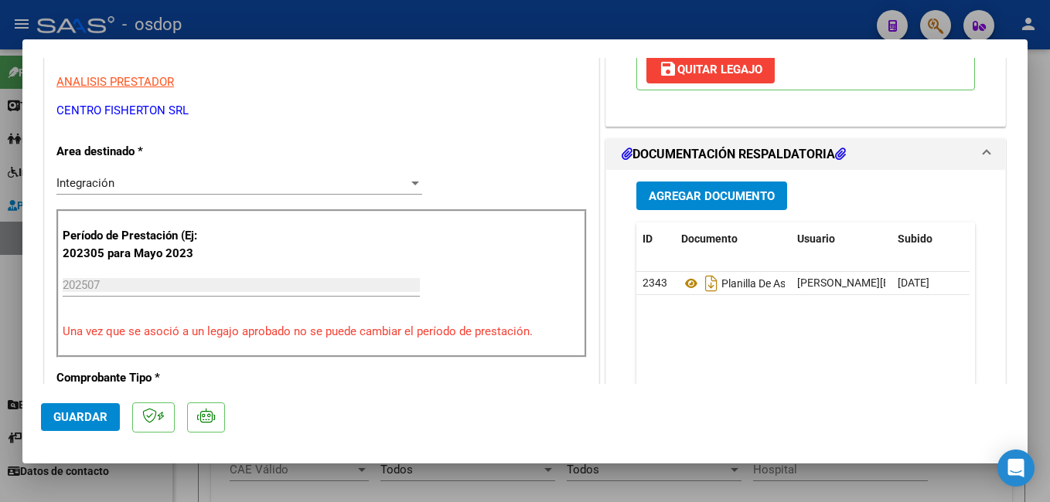
click at [405, 21] on div at bounding box center [525, 251] width 1050 height 502
type input "$ 0,00"
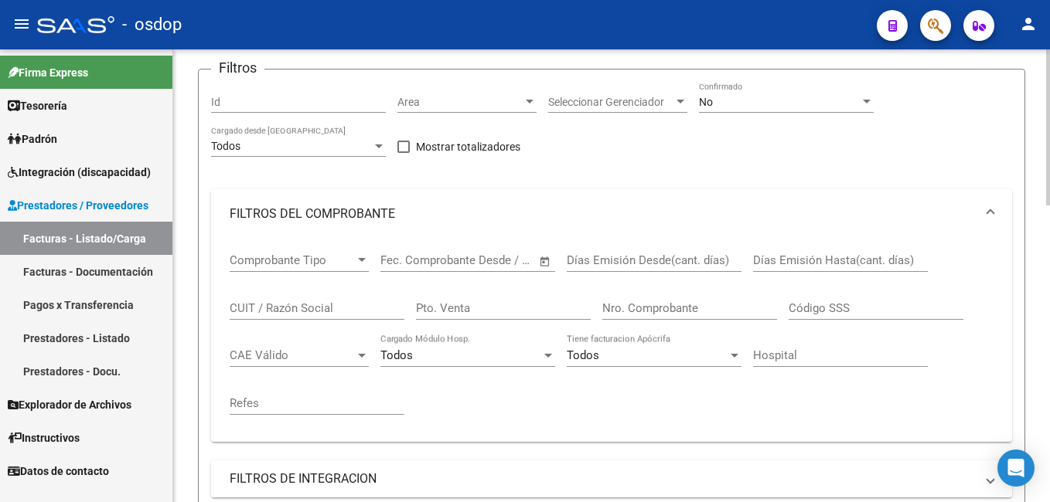
scroll to position [0, 0]
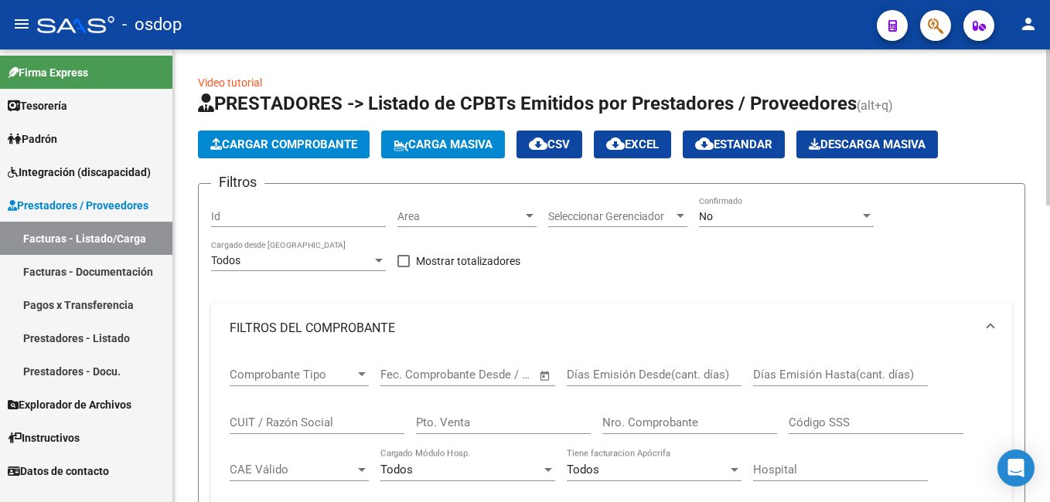
click at [292, 141] on span "Cargar Comprobante" at bounding box center [283, 145] width 147 height 14
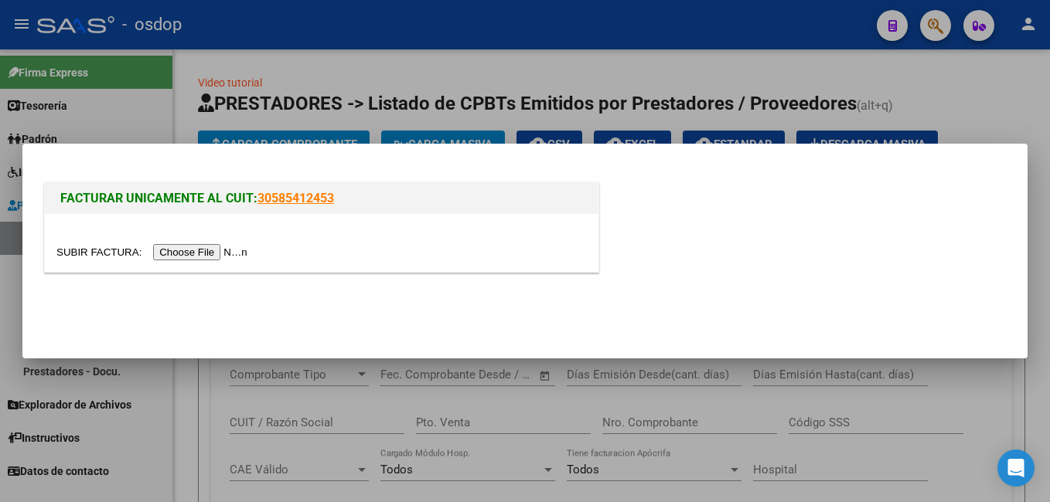
click at [185, 257] on input "file" at bounding box center [154, 252] width 196 height 16
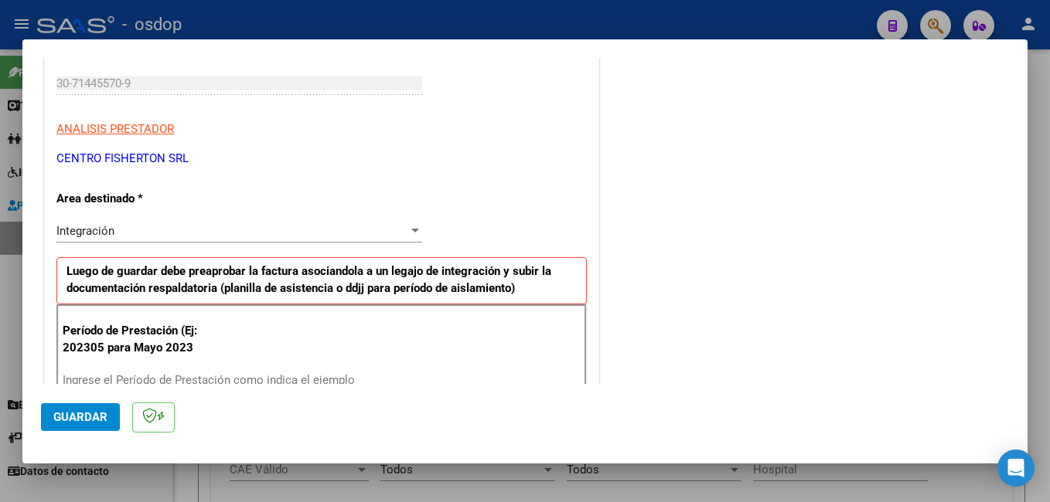
scroll to position [309, 0]
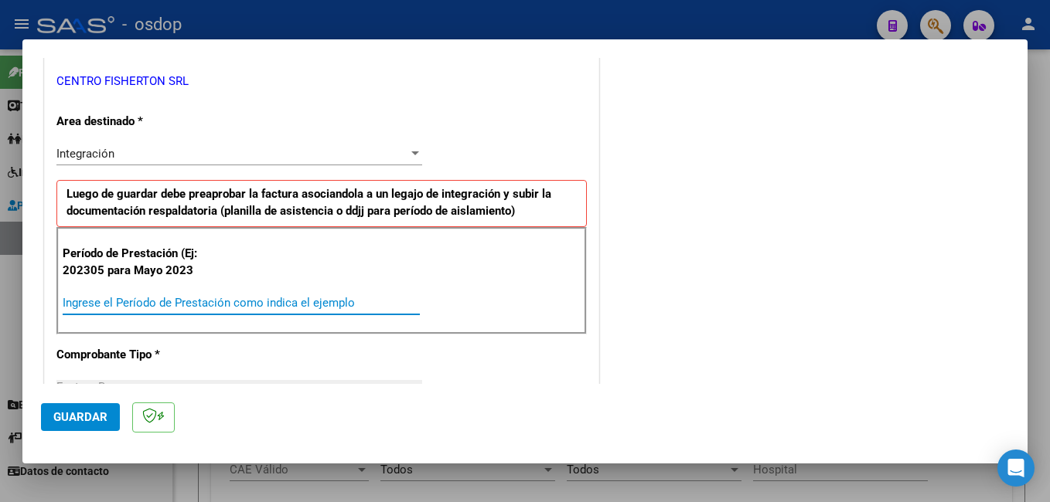
click at [225, 299] on input "Ingrese el Período de Prestación como indica el ejemplo" at bounding box center [241, 303] width 357 height 14
type input "202507"
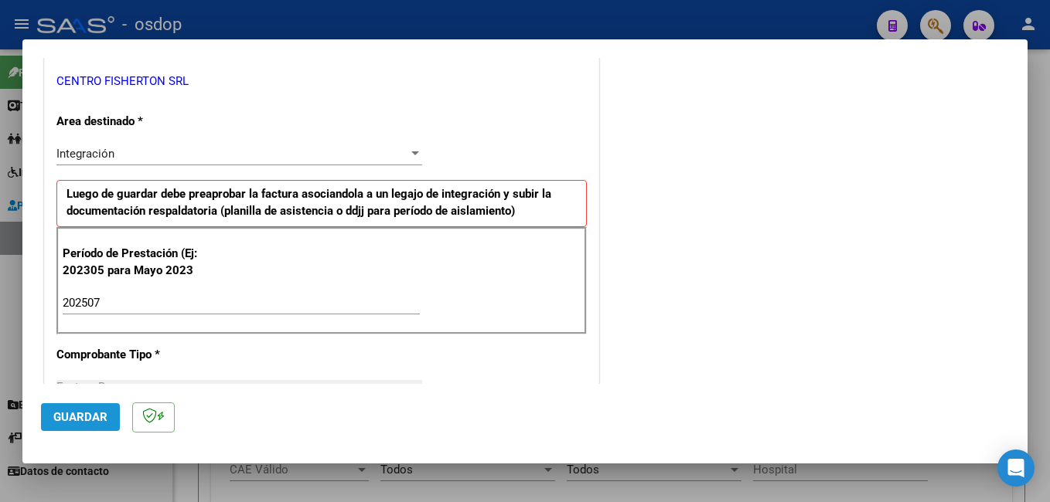
click at [87, 413] on span "Guardar" at bounding box center [80, 417] width 54 height 14
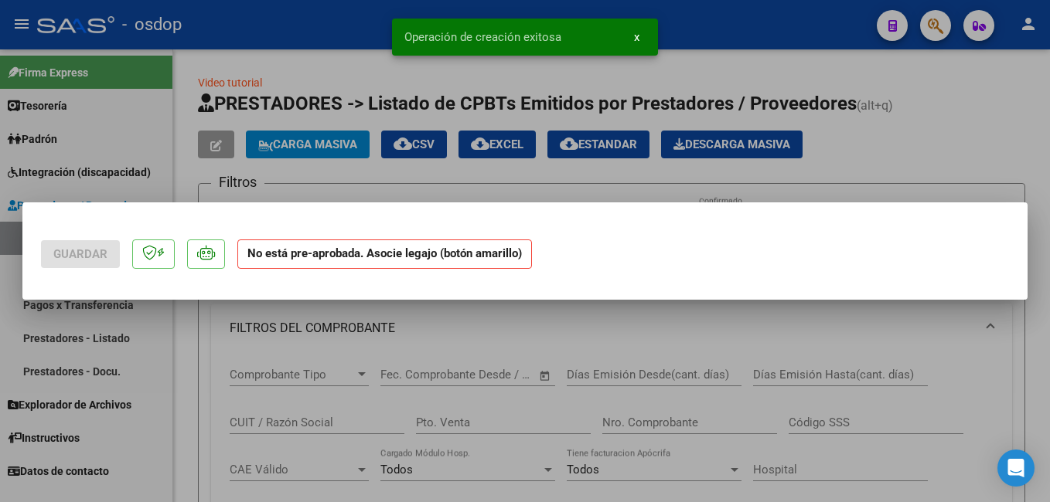
scroll to position [0, 0]
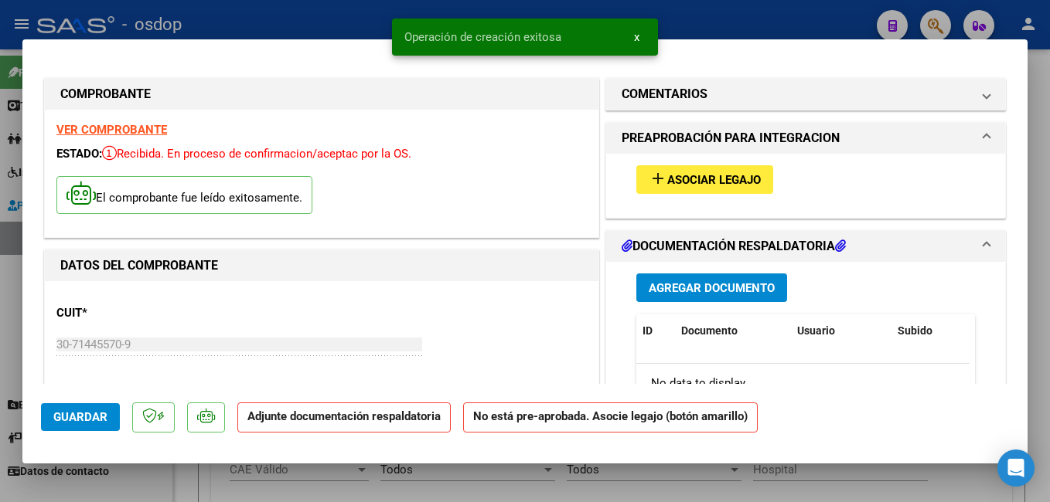
click at [676, 180] on span "Asociar Legajo" at bounding box center [714, 180] width 94 height 14
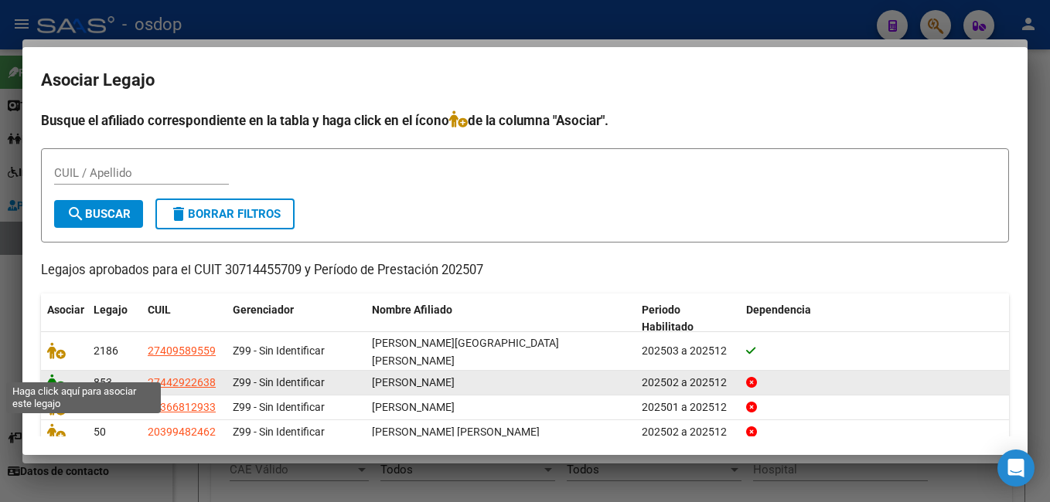
click at [63, 374] on icon at bounding box center [56, 382] width 19 height 17
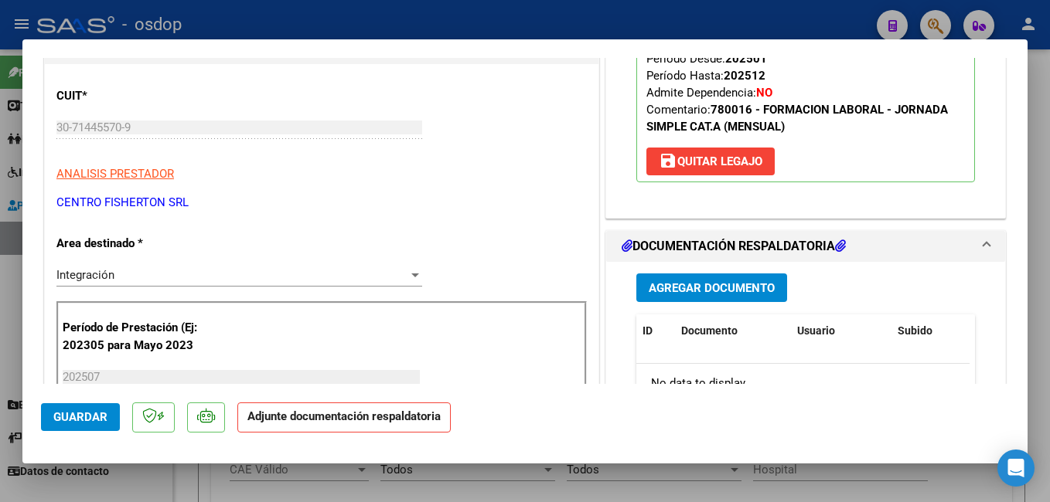
scroll to position [232, 0]
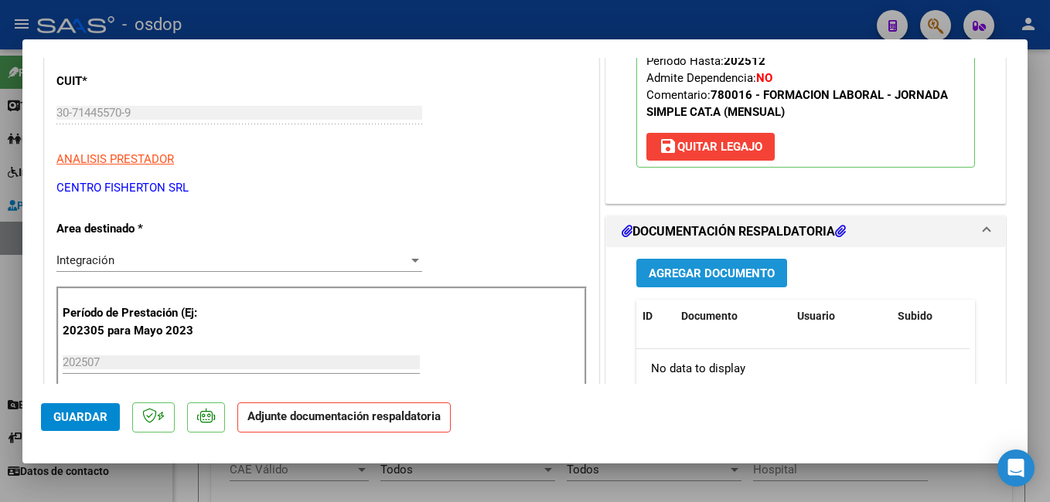
click at [725, 271] on span "Agregar Documento" at bounding box center [711, 274] width 126 height 14
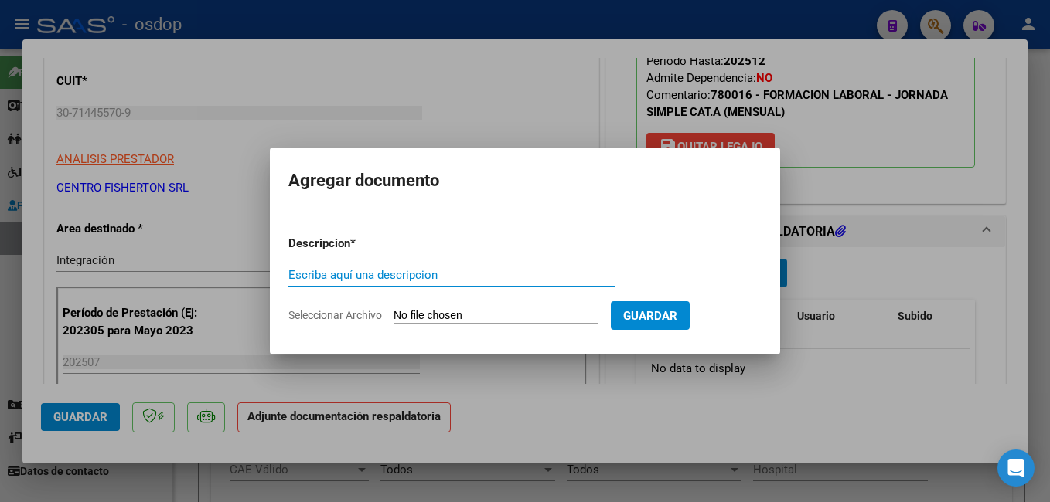
click at [446, 277] on input "Escriba aquí una descripcion" at bounding box center [451, 275] width 326 height 14
type input "planilla asistencia"
click at [436, 314] on input "Seleccionar Archivo" at bounding box center [495, 316] width 205 height 15
type input "C:\fakepath\[PERSON_NAME] [GEOGRAPHIC_DATA]pdf"
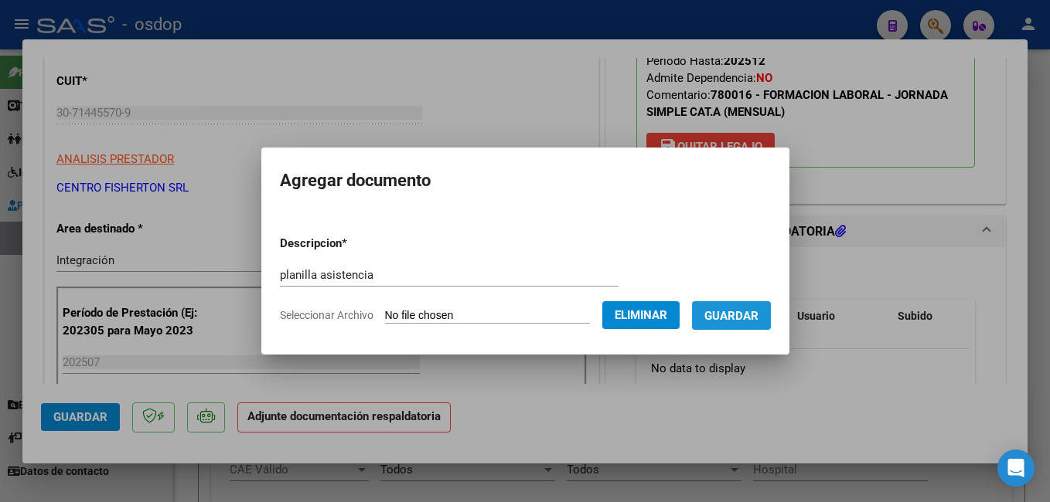
click at [758, 315] on span "Guardar" at bounding box center [731, 316] width 54 height 14
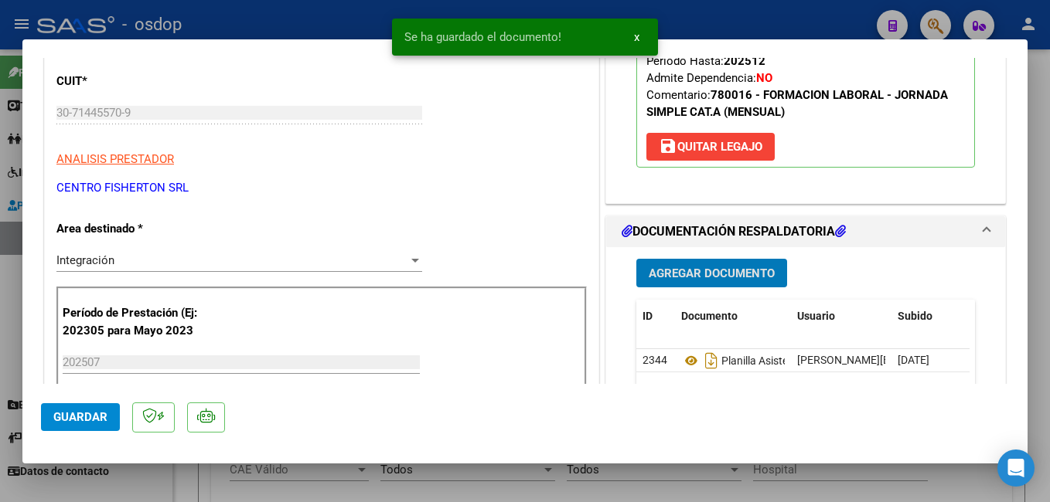
click at [78, 414] on span "Guardar" at bounding box center [80, 417] width 54 height 14
click at [336, 19] on div at bounding box center [525, 251] width 1050 height 502
type input "$ 0,00"
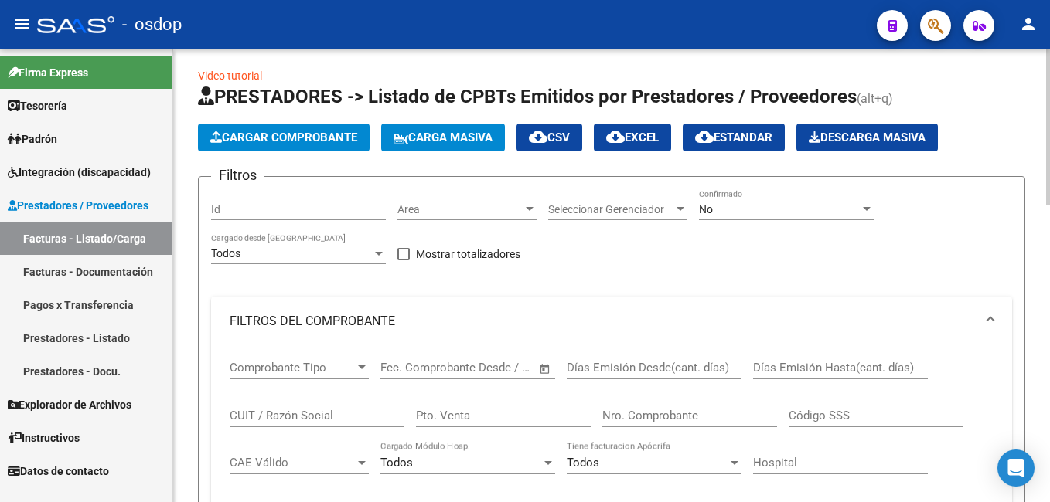
scroll to position [0, 0]
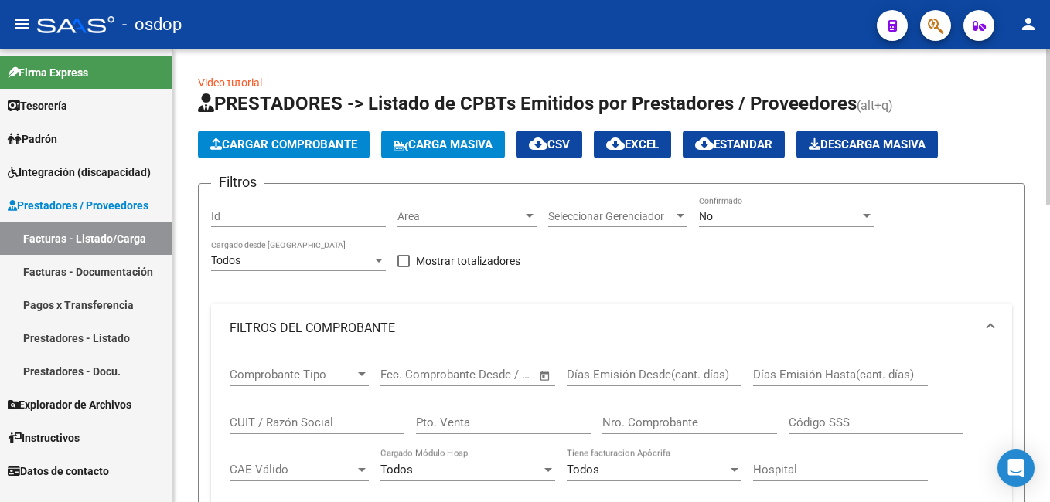
click at [286, 138] on span "Cargar Comprobante" at bounding box center [283, 145] width 147 height 14
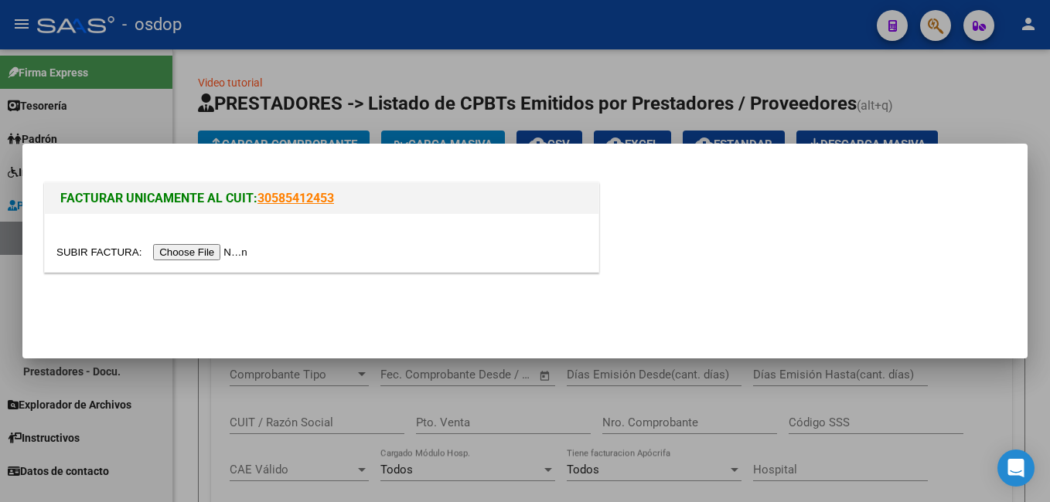
click at [197, 251] on input "file" at bounding box center [154, 252] width 196 height 16
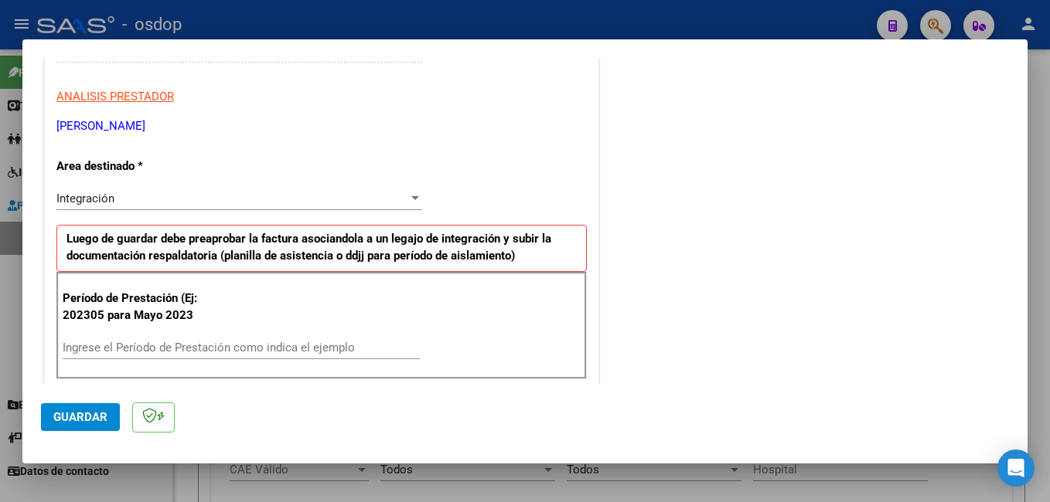
scroll to position [309, 0]
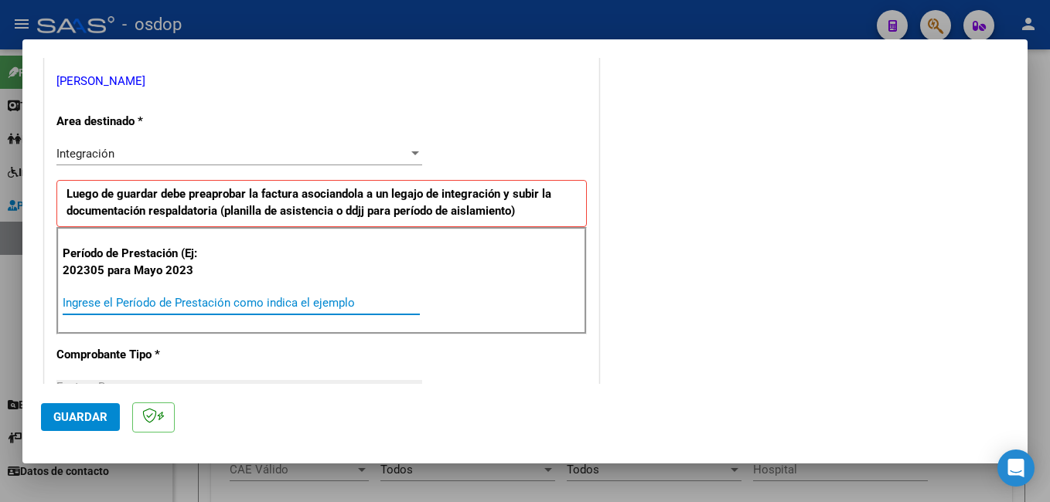
click at [107, 299] on input "Ingrese el Período de Prestación como indica el ejemplo" at bounding box center [241, 303] width 357 height 14
type input "202507"
click at [76, 418] on span "Guardar" at bounding box center [80, 417] width 54 height 14
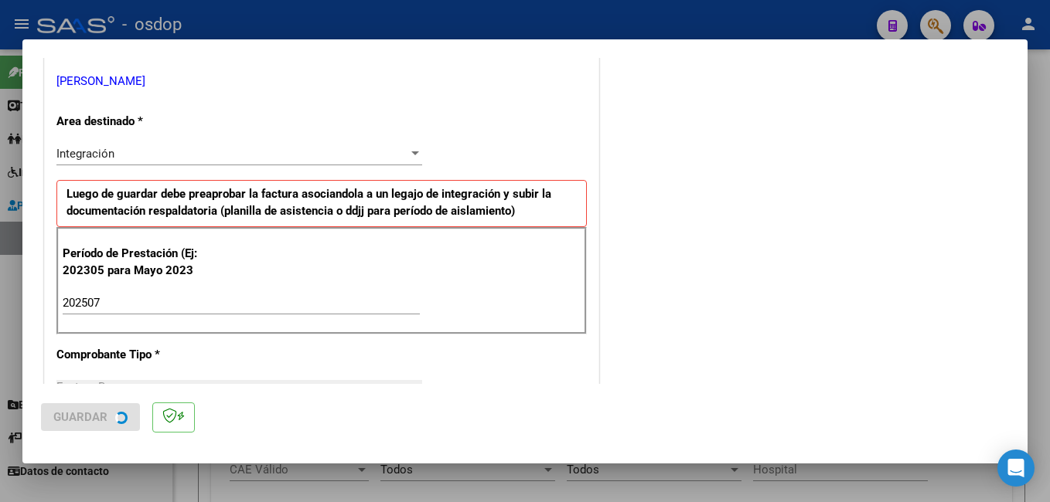
scroll to position [0, 0]
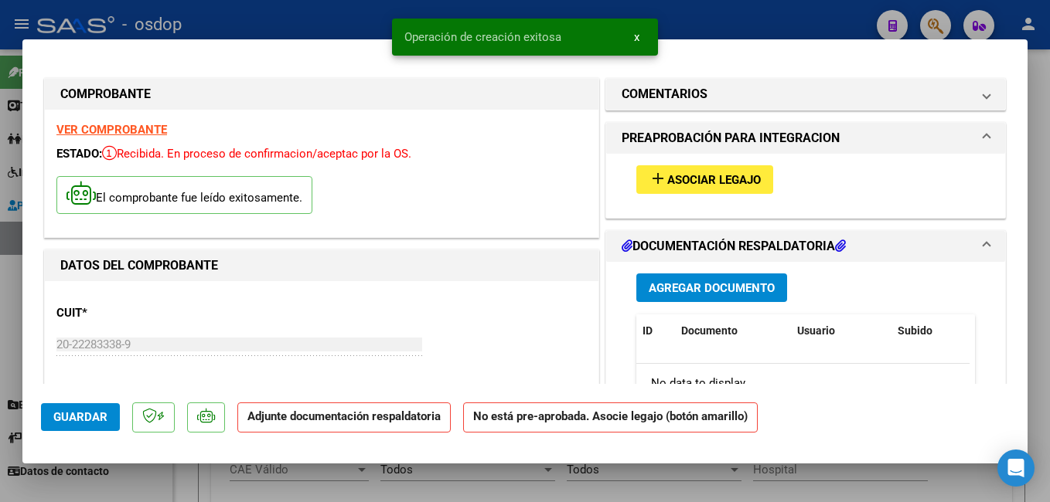
click at [693, 180] on span "Asociar Legajo" at bounding box center [714, 180] width 94 height 14
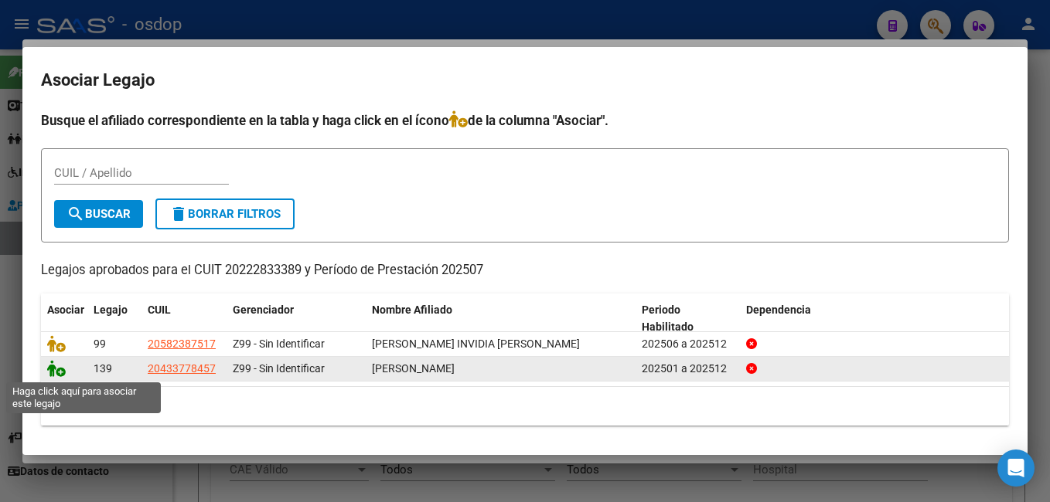
click at [52, 371] on icon at bounding box center [56, 368] width 19 height 17
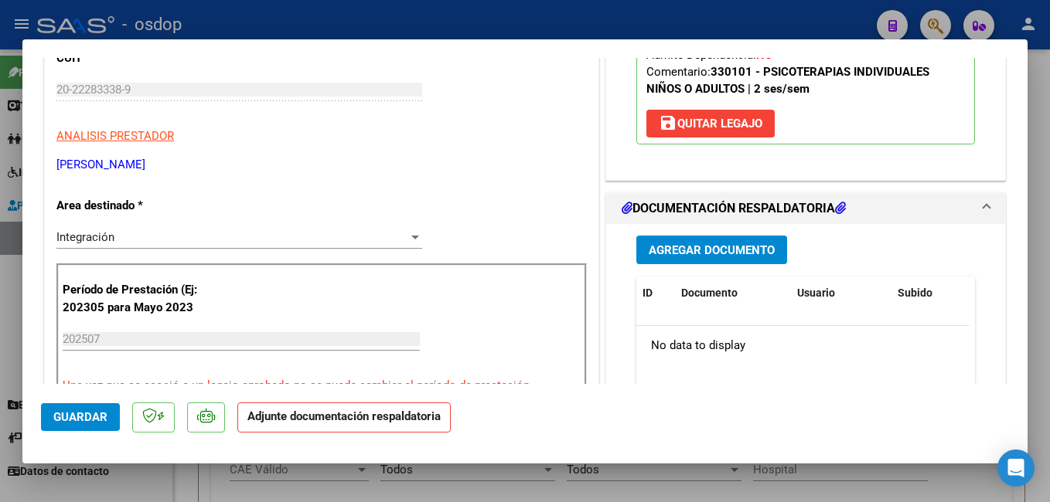
scroll to position [309, 0]
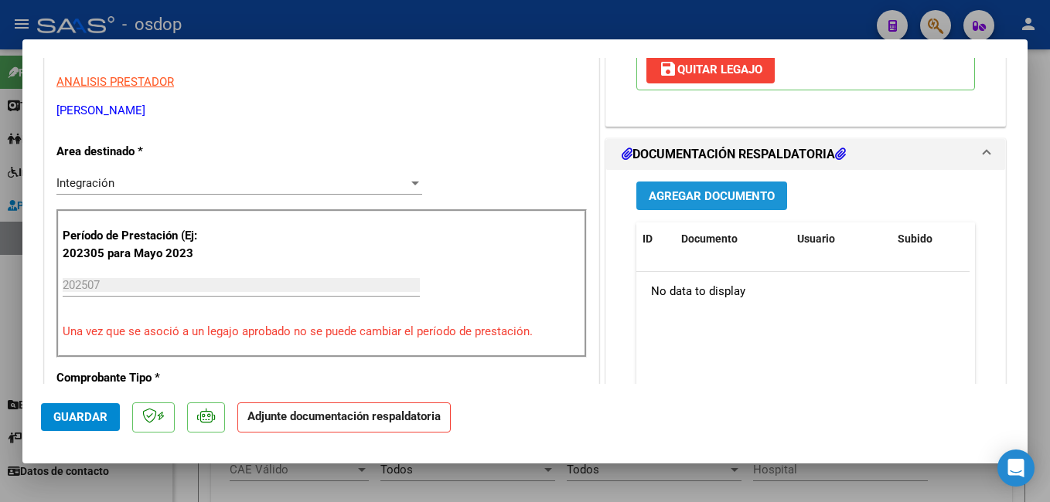
click at [669, 200] on span "Agregar Documento" at bounding box center [711, 196] width 126 height 14
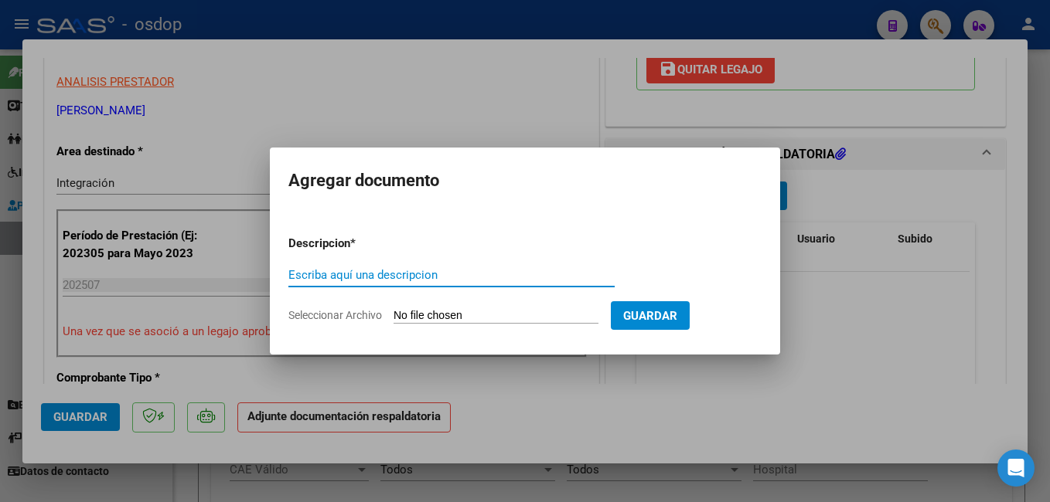
click at [381, 278] on input "Escriba aquí una descripcion" at bounding box center [451, 275] width 326 height 14
type input "planilla asistencia"
click at [449, 315] on input "Seleccionar Archivo" at bounding box center [495, 316] width 205 height 15
type input "C:\fakepath\Asist Psicologia [DATE] [PERSON_NAME] Madera_0.pdf"
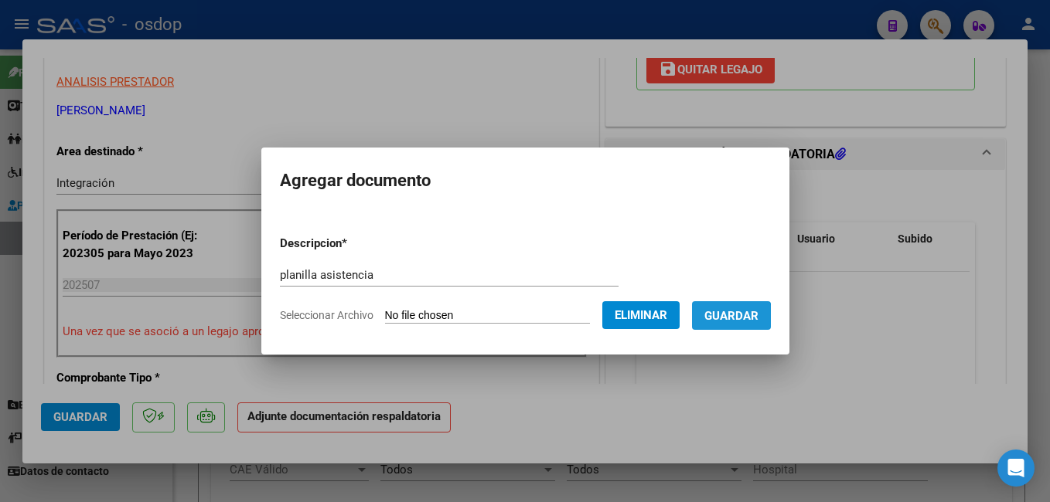
click at [753, 318] on span "Guardar" at bounding box center [731, 316] width 54 height 14
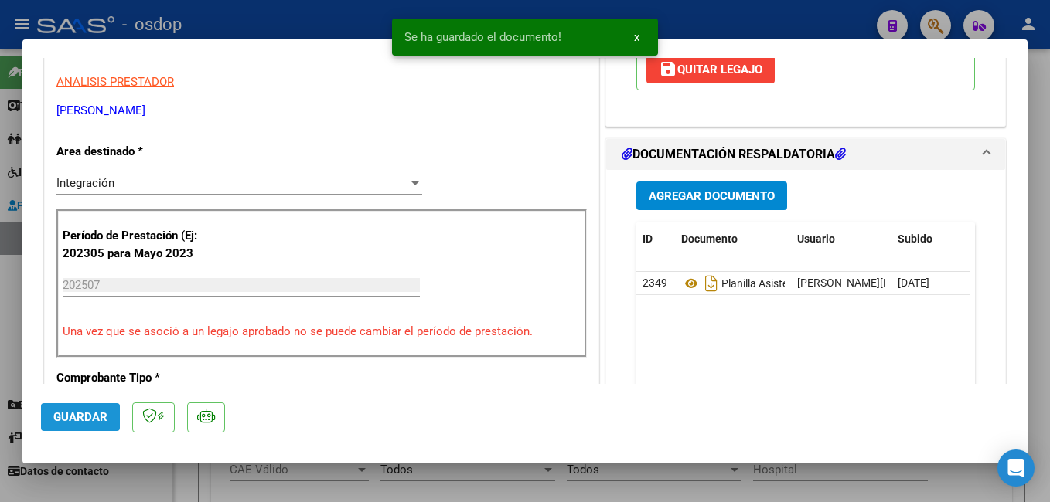
click at [81, 415] on span "Guardar" at bounding box center [80, 417] width 54 height 14
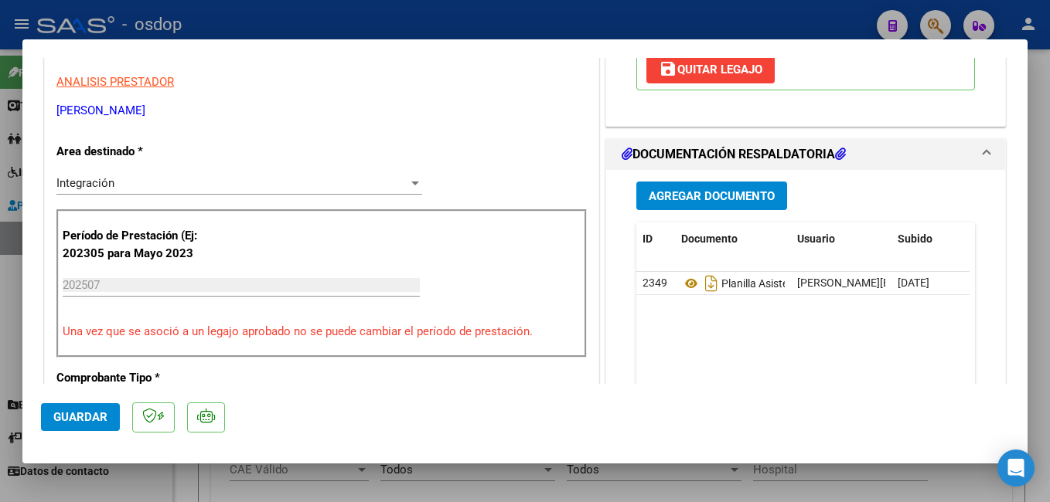
click at [66, 413] on span "Guardar" at bounding box center [80, 417] width 54 height 14
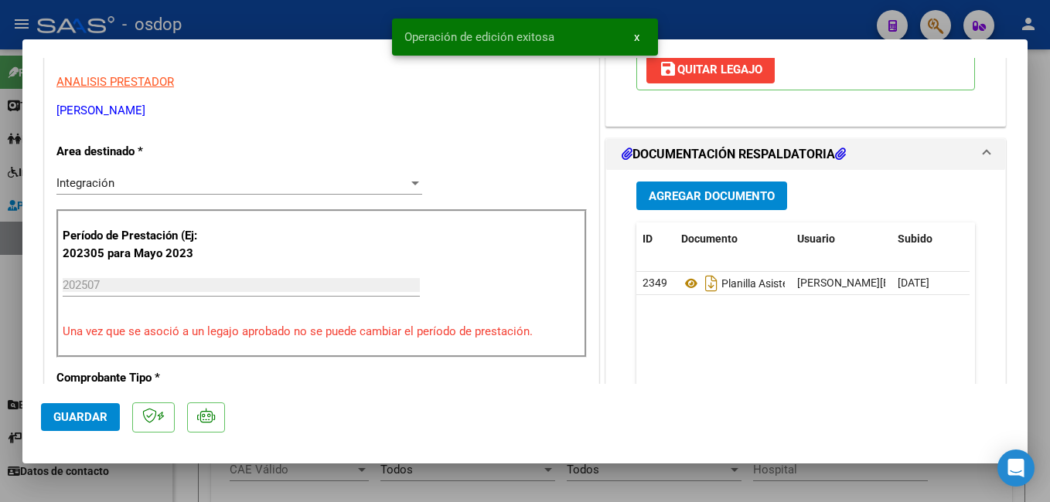
click at [335, 19] on div at bounding box center [525, 251] width 1050 height 502
type input "$ 0,00"
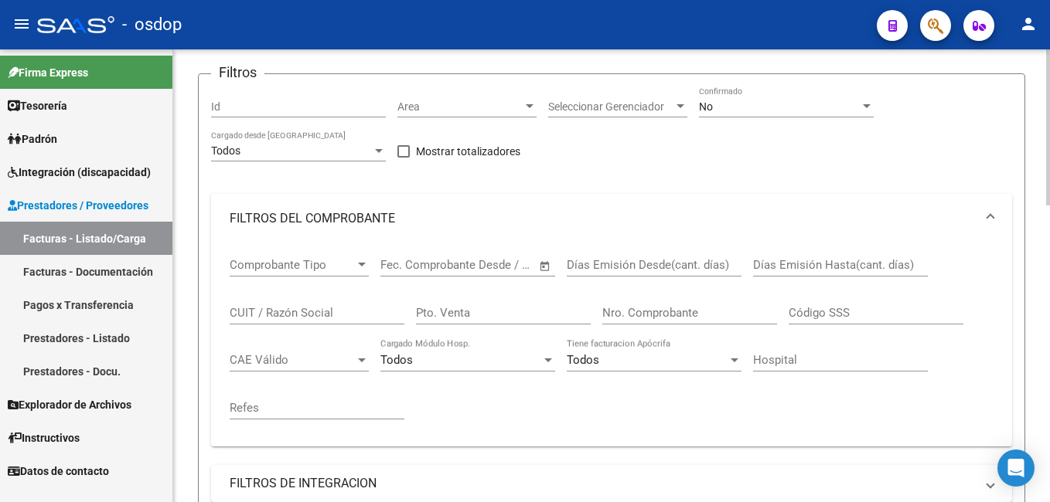
scroll to position [0, 0]
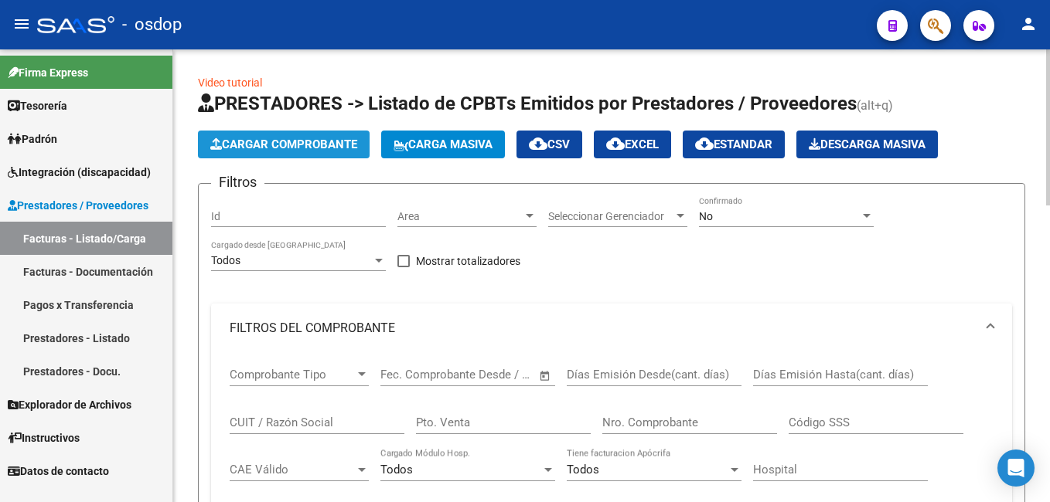
click at [265, 148] on span "Cargar Comprobante" at bounding box center [283, 145] width 147 height 14
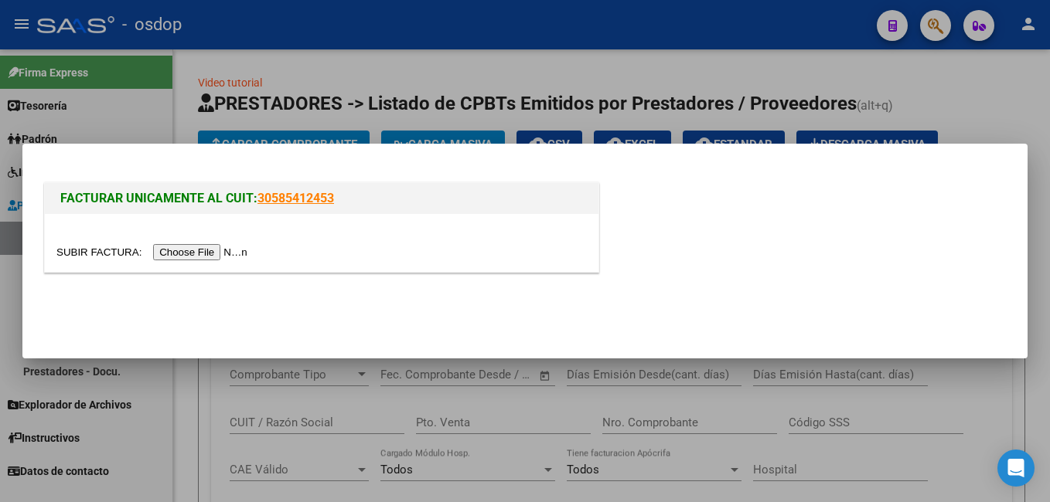
click at [188, 249] on input "file" at bounding box center [154, 252] width 196 height 16
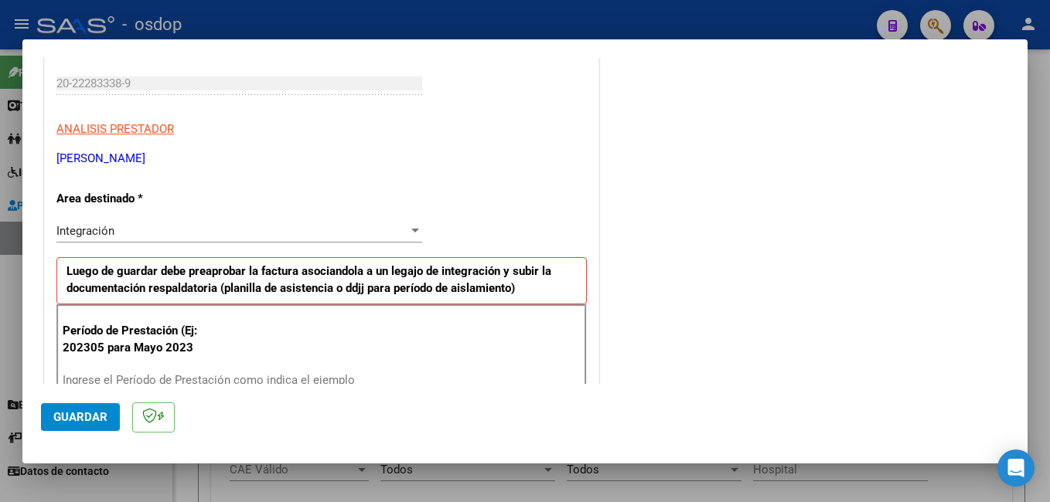
scroll to position [309, 0]
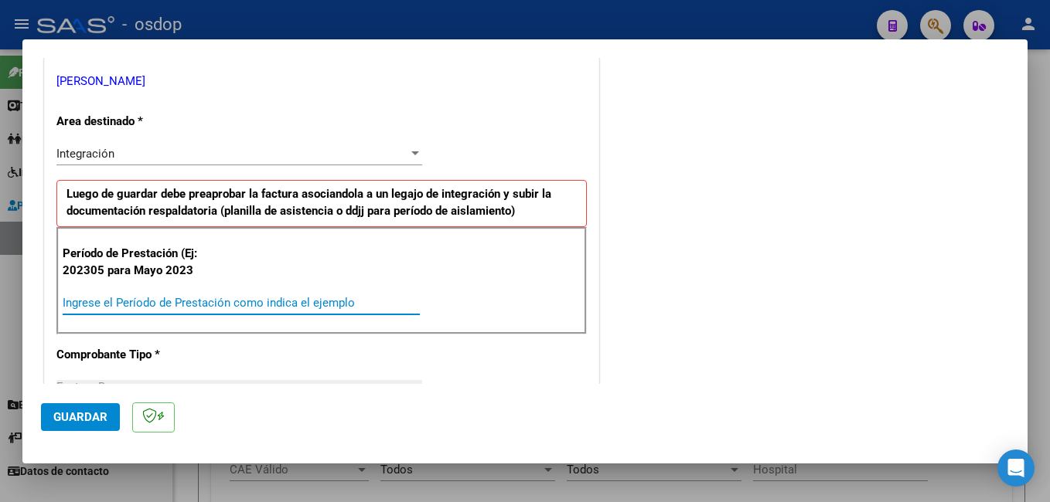
click at [177, 303] on input "Ingrese el Período de Prestación como indica el ejemplo" at bounding box center [241, 303] width 357 height 14
type input "202507"
click at [63, 415] on span "Guardar" at bounding box center [80, 417] width 54 height 14
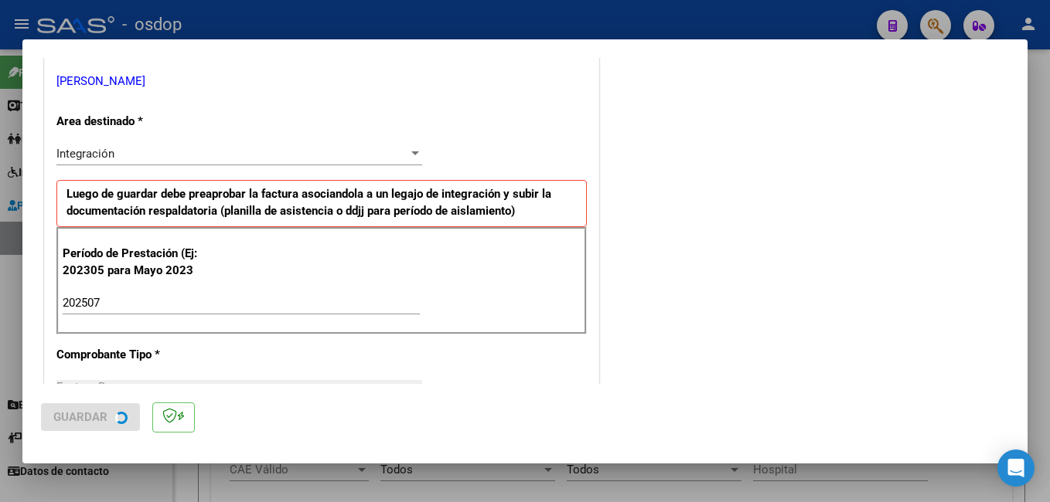
scroll to position [0, 0]
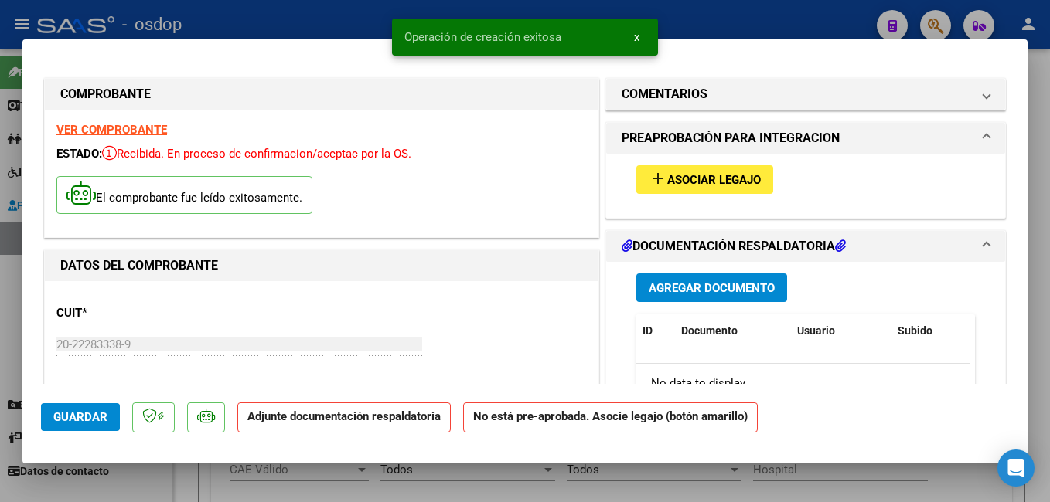
click at [730, 179] on span "Asociar Legajo" at bounding box center [714, 180] width 94 height 14
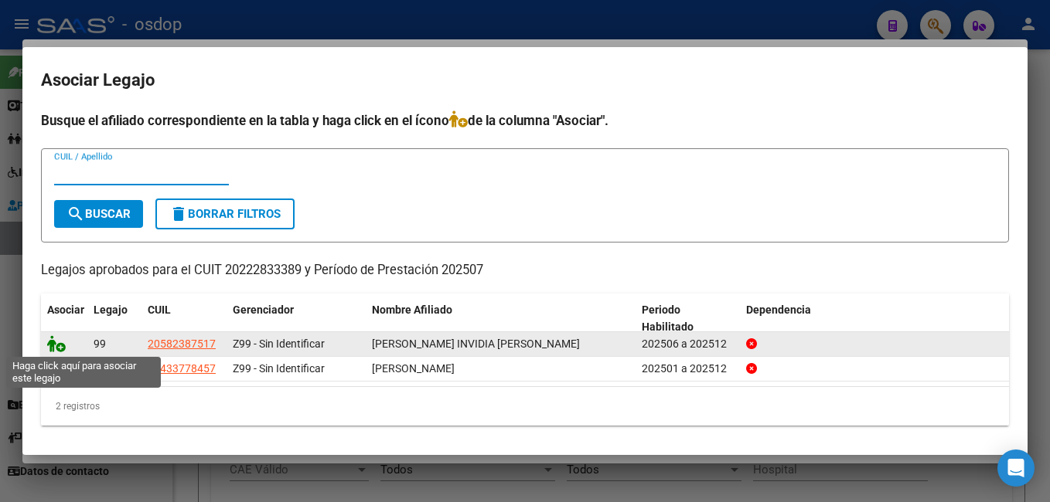
click at [52, 345] on icon at bounding box center [56, 343] width 19 height 17
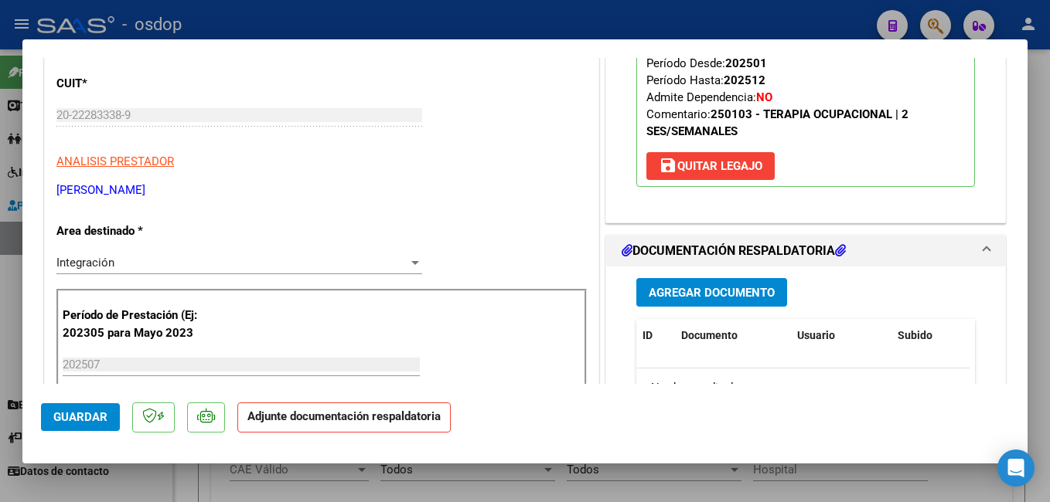
scroll to position [232, 0]
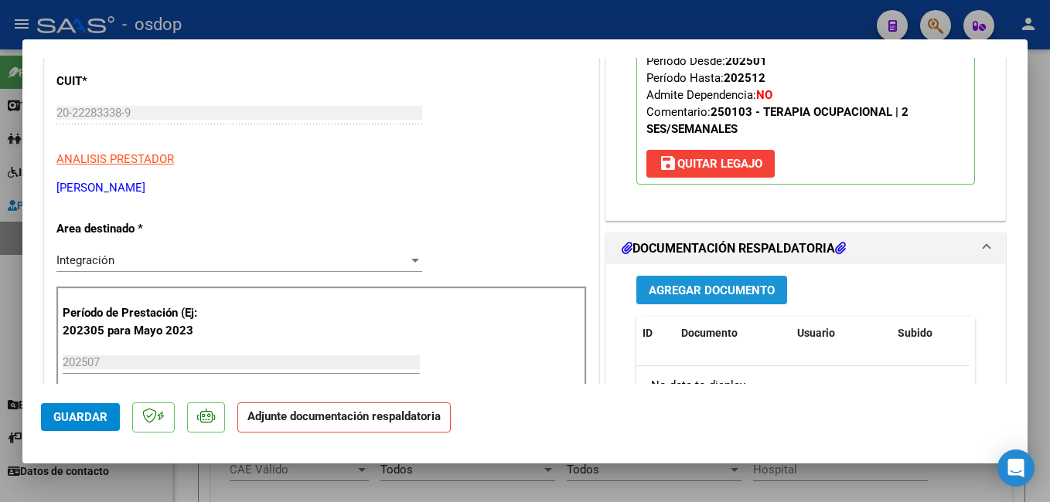
click at [720, 284] on span "Agregar Documento" at bounding box center [711, 291] width 126 height 14
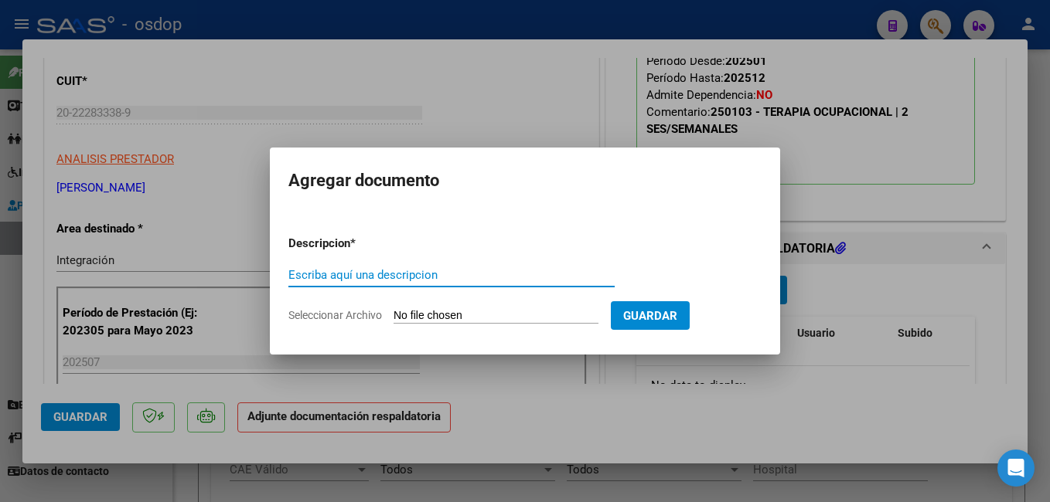
click at [396, 277] on input "Escriba aquí una descripcion" at bounding box center [451, 275] width 326 height 14
type input "planilla asistencia"
click at [461, 318] on input "Seleccionar Archivo" at bounding box center [495, 316] width 205 height 15
type input "C:\fakepath\Asistencia Psicologia [DATE] [PERSON_NAME] Invidia.pdf"
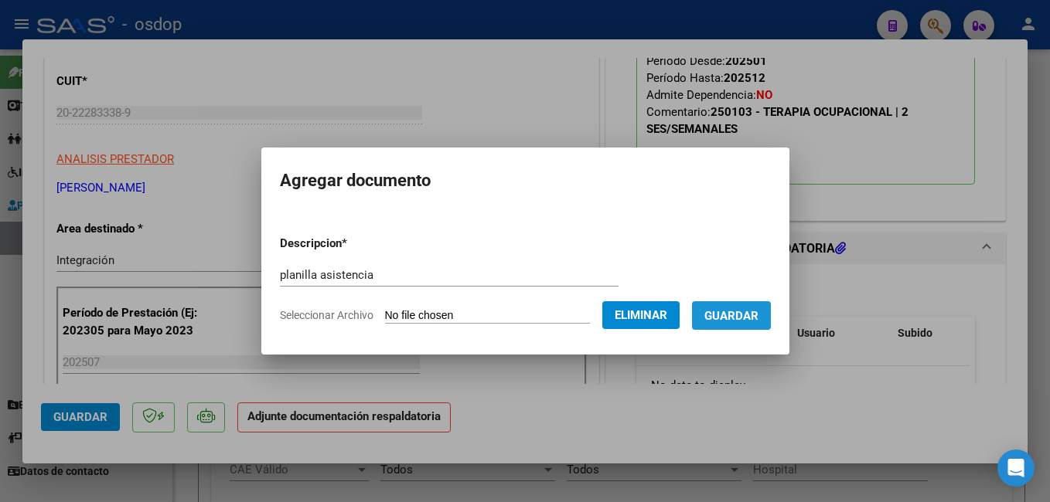
click at [758, 314] on span "Guardar" at bounding box center [731, 316] width 54 height 14
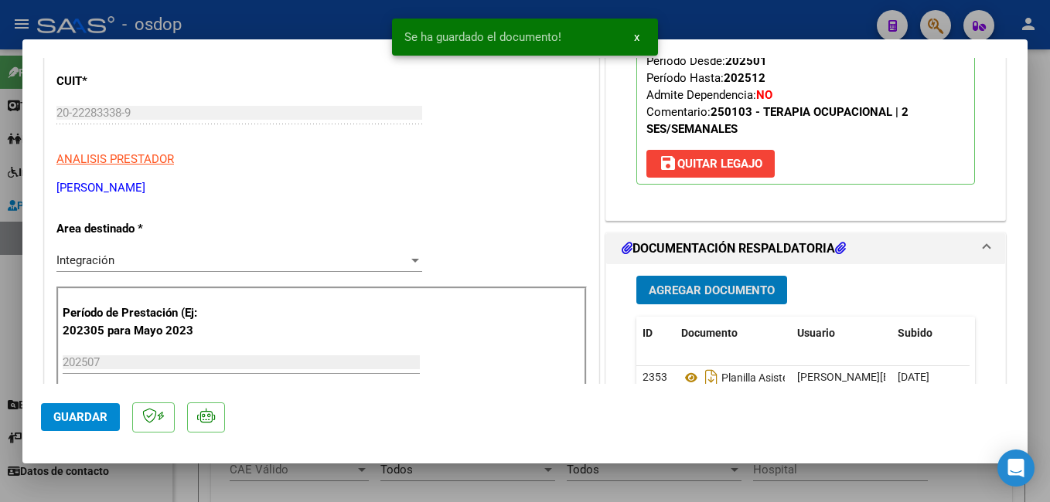
click at [100, 418] on span "Guardar" at bounding box center [80, 417] width 54 height 14
click at [335, 19] on div at bounding box center [525, 251] width 1050 height 502
type input "$ 0,00"
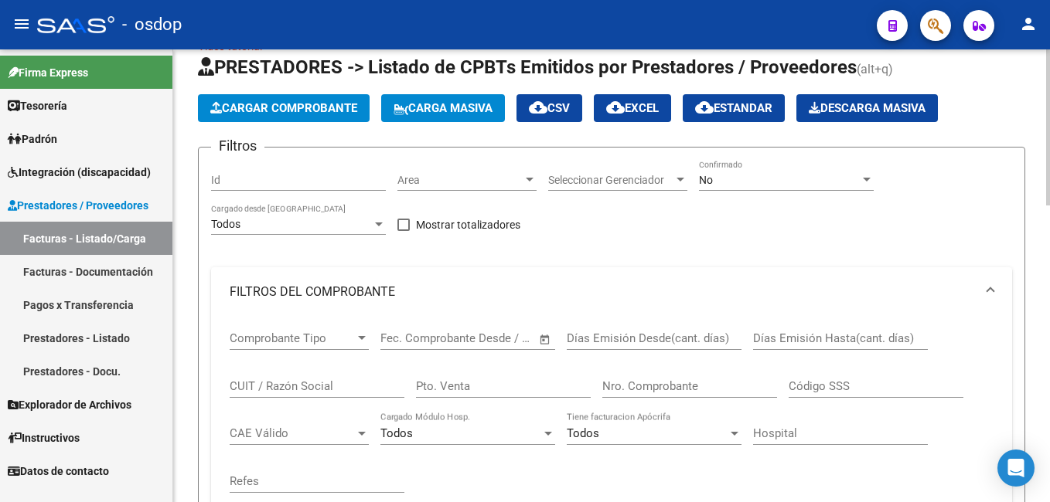
scroll to position [0, 0]
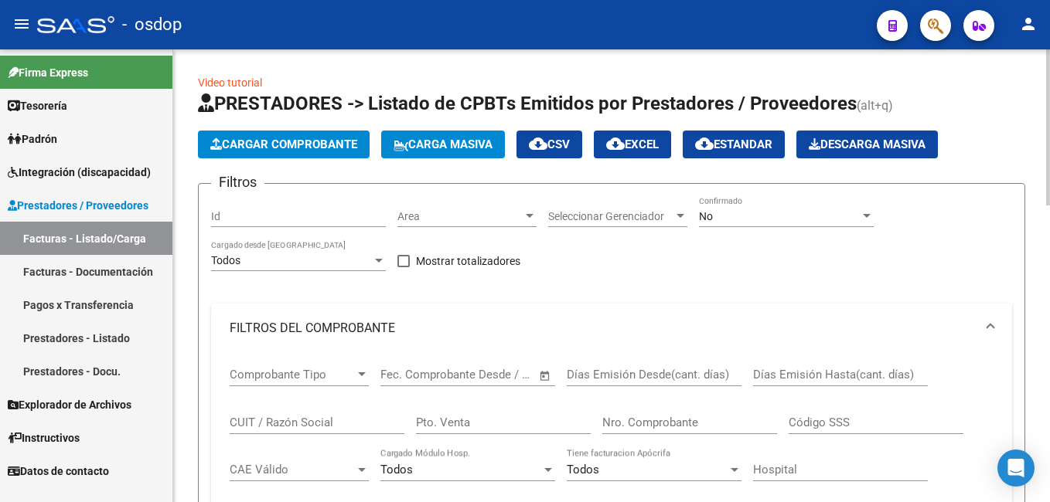
click at [304, 137] on button "Cargar Comprobante" at bounding box center [284, 145] width 172 height 28
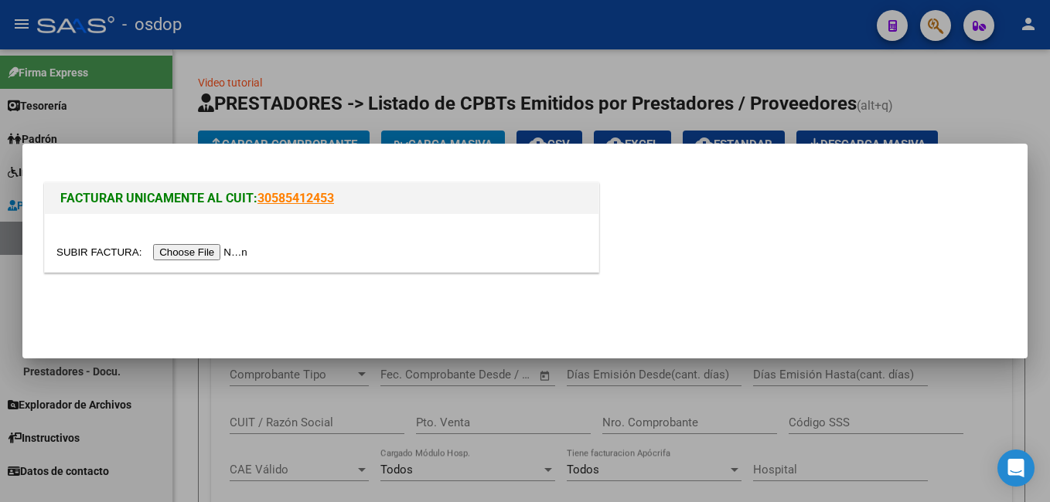
click at [202, 247] on input "file" at bounding box center [154, 252] width 196 height 16
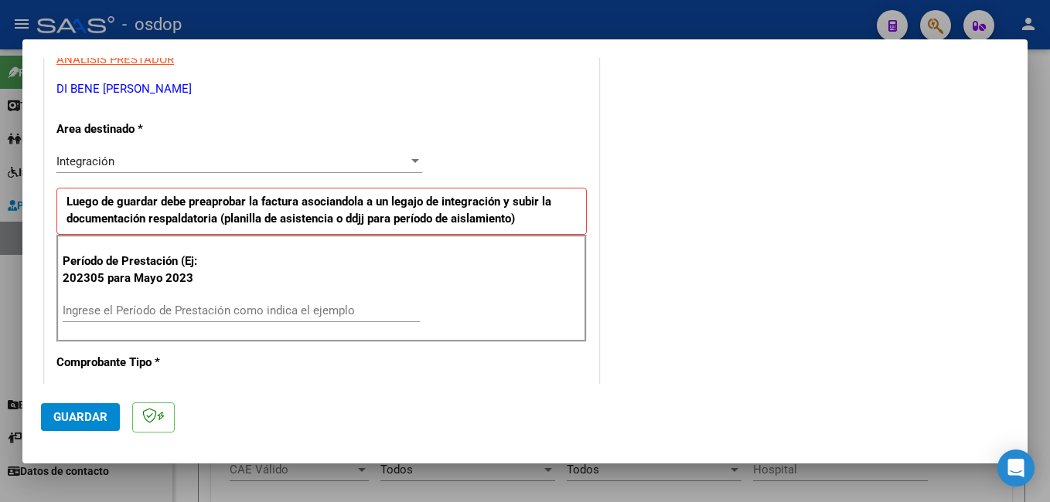
scroll to position [309, 0]
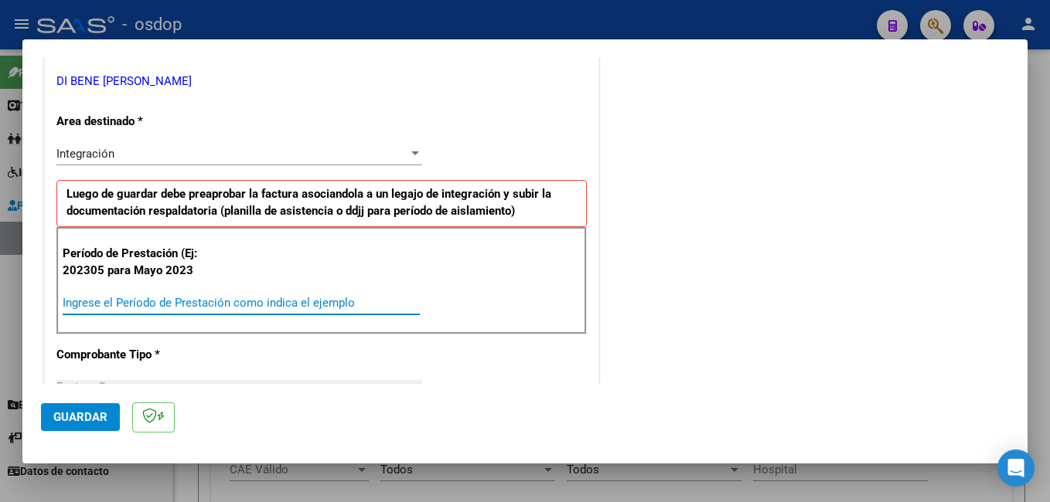
click at [260, 297] on input "Ingrese el Período de Prestación como indica el ejemplo" at bounding box center [241, 303] width 357 height 14
type input "202507"
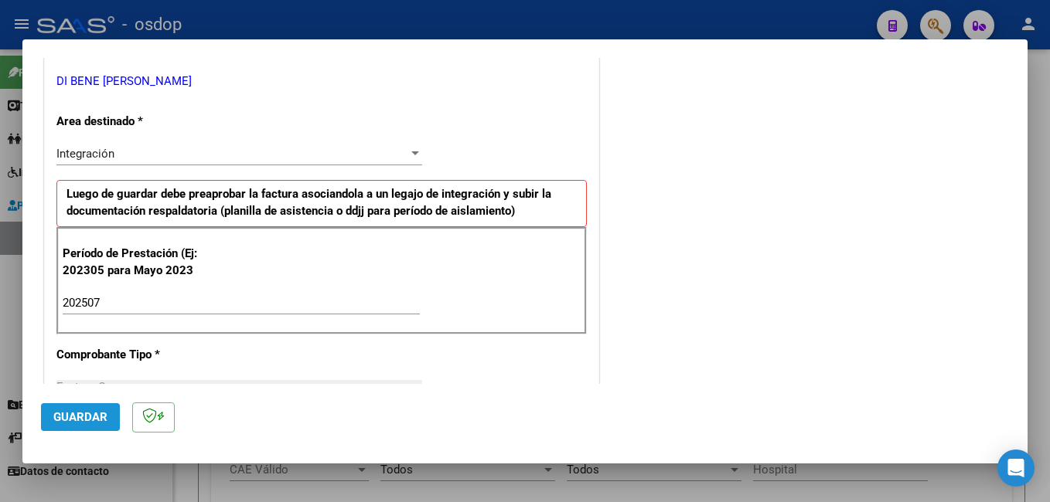
click at [76, 419] on span "Guardar" at bounding box center [80, 417] width 54 height 14
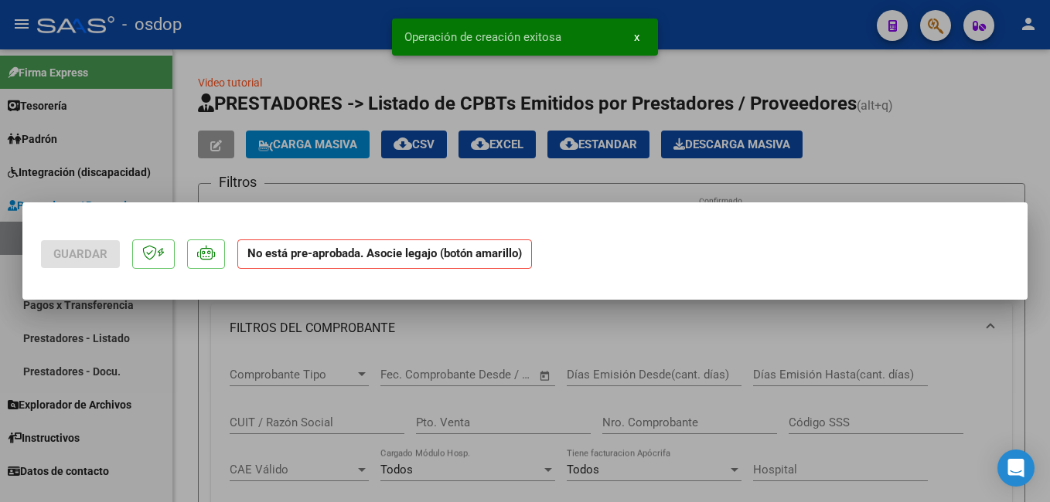
scroll to position [0, 0]
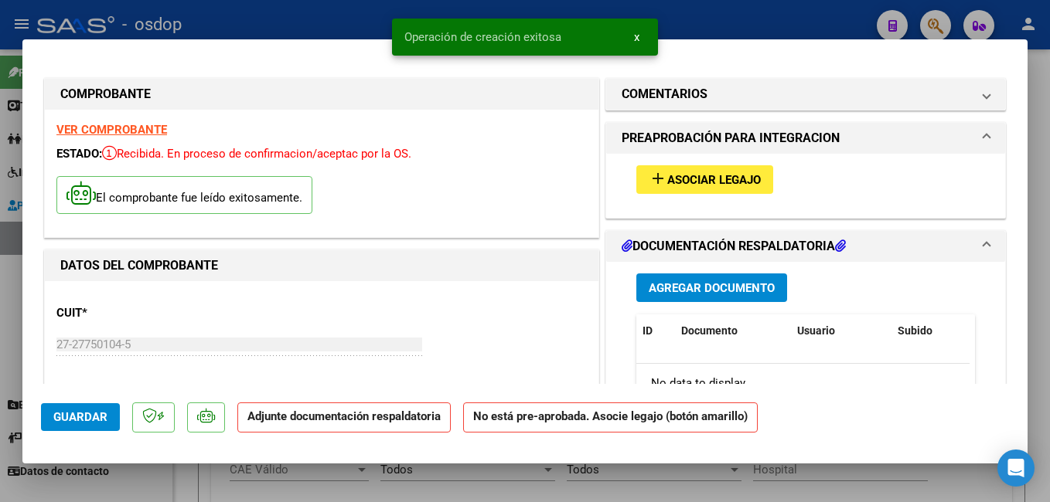
click at [696, 170] on button "add Asociar Legajo" at bounding box center [704, 179] width 137 height 29
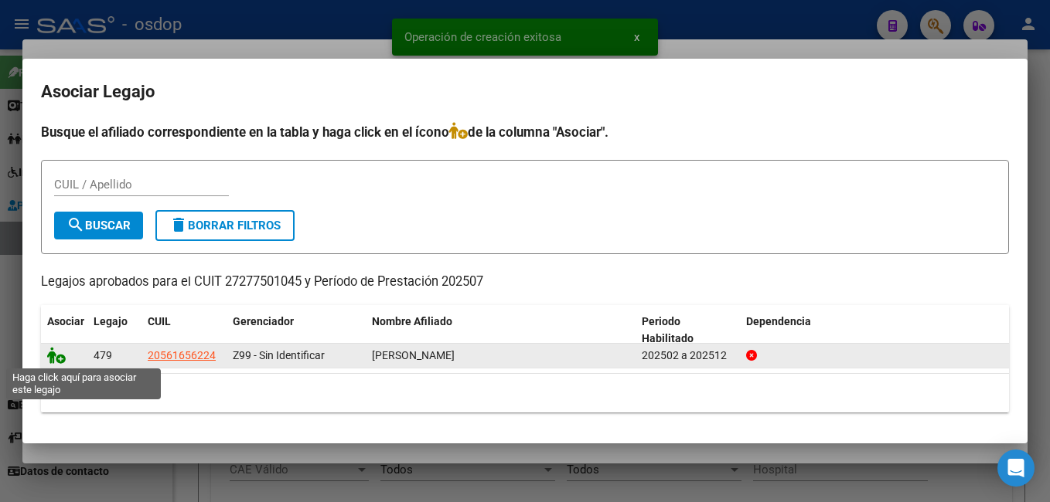
click at [53, 354] on icon at bounding box center [56, 355] width 19 height 17
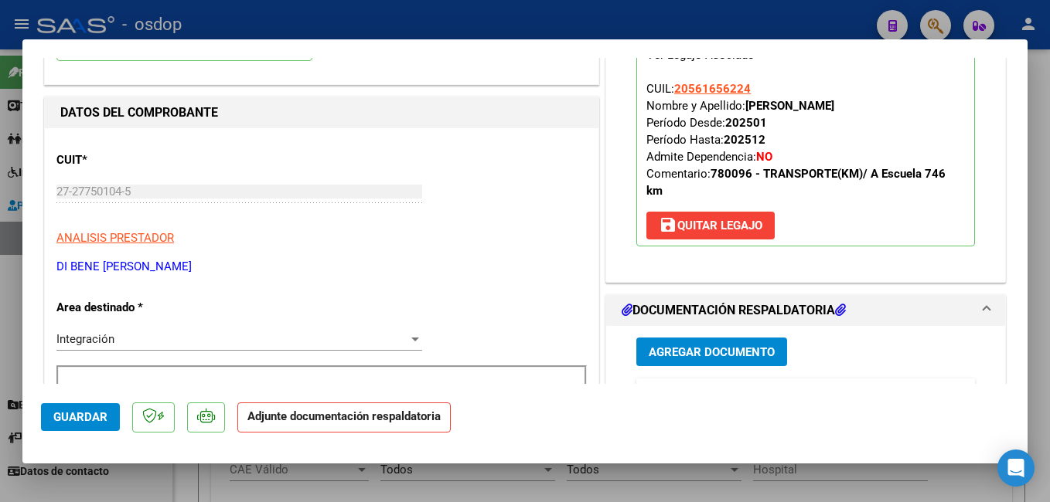
scroll to position [155, 0]
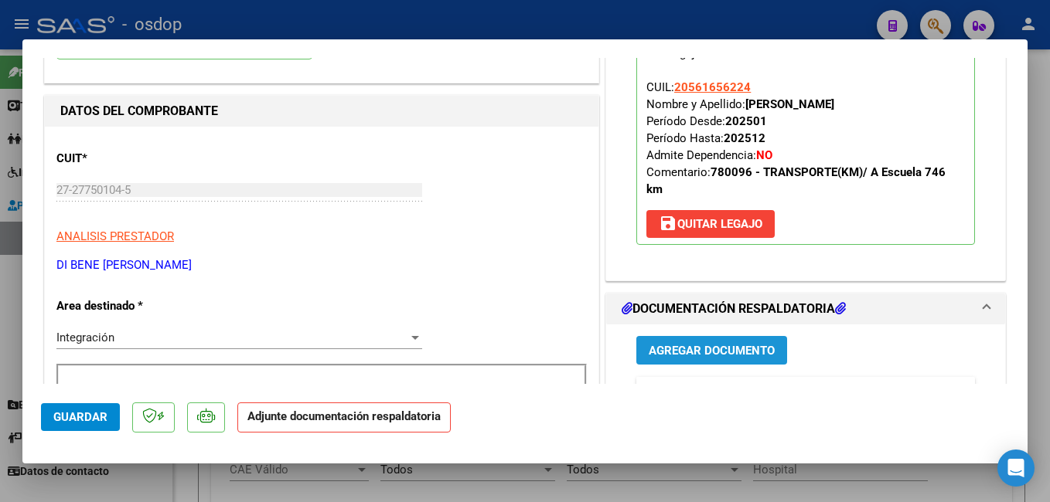
click at [732, 352] on span "Agregar Documento" at bounding box center [711, 351] width 126 height 14
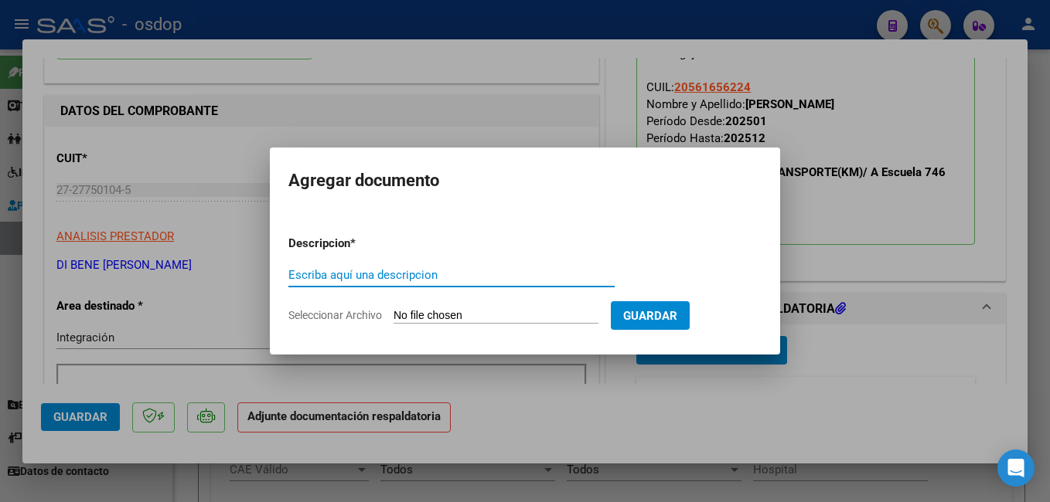
click at [337, 271] on input "Escriba aquí una descripcion" at bounding box center [451, 275] width 326 height 14
type input "planilla asistencia"
click at [556, 318] on input "Seleccionar Archivo" at bounding box center [495, 316] width 205 height 15
type input "C:\fakepath\MUSSA_asistencia terapias y [MEDICAL_DATA]_JULIO-2025.pdf"
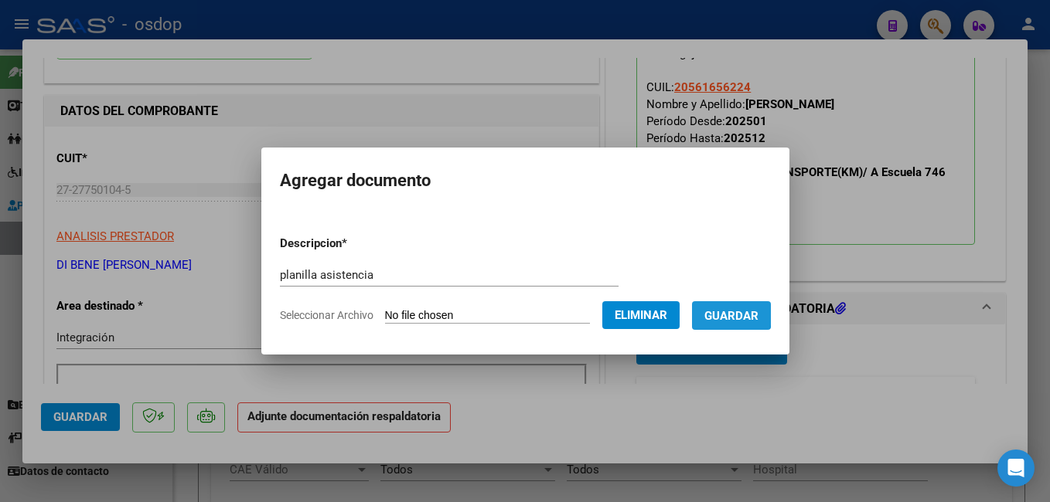
click at [745, 312] on span "Guardar" at bounding box center [731, 316] width 54 height 14
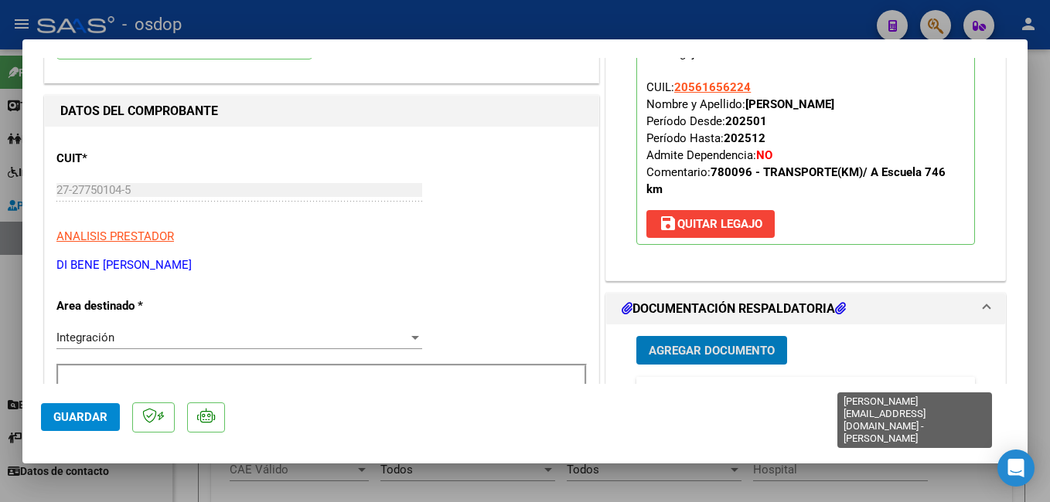
scroll to position [232, 0]
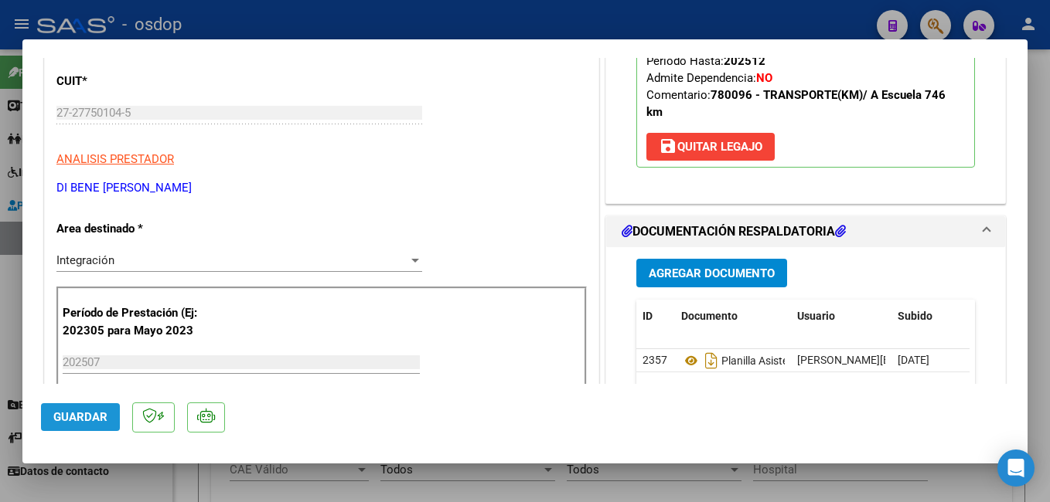
click at [91, 419] on span "Guardar" at bounding box center [80, 417] width 54 height 14
click at [281, 19] on div at bounding box center [525, 251] width 1050 height 502
type input "$ 0,00"
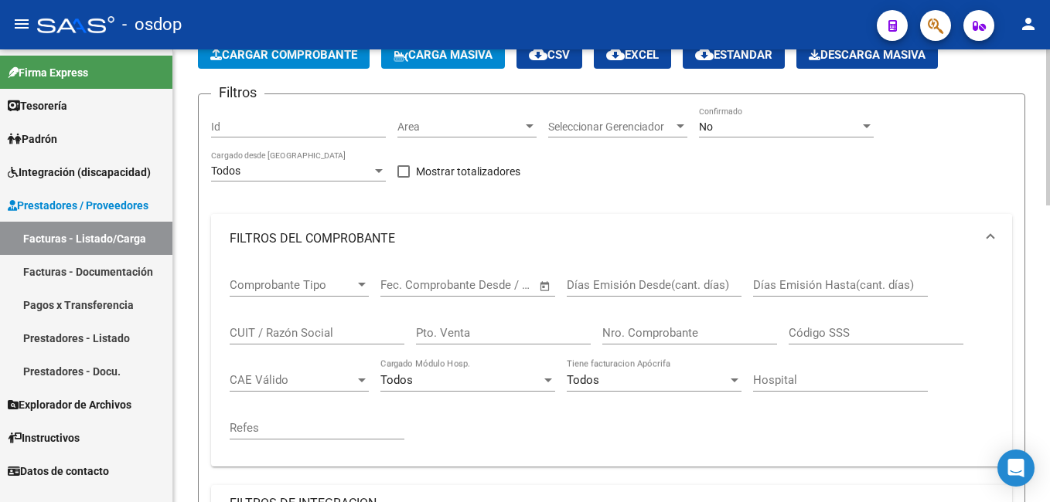
scroll to position [77, 0]
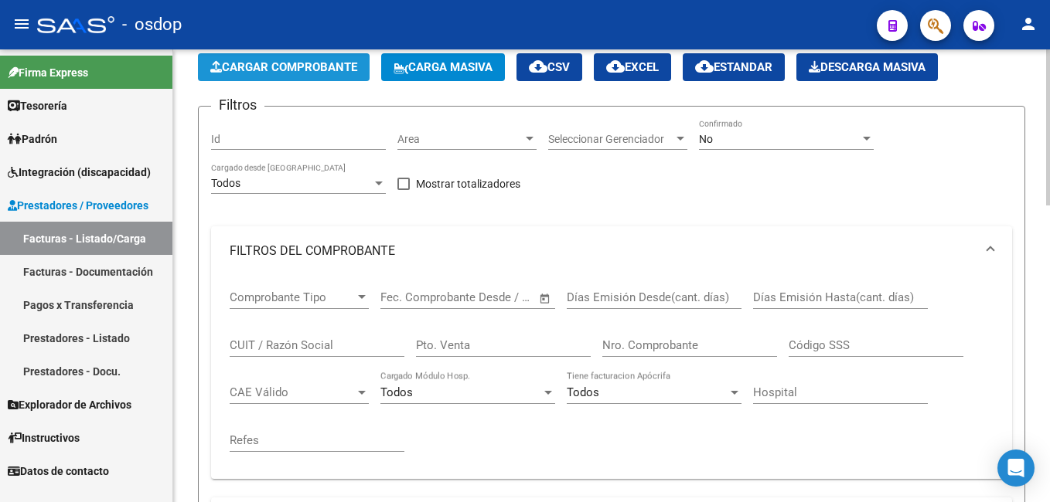
click at [271, 68] on span "Cargar Comprobante" at bounding box center [283, 67] width 147 height 14
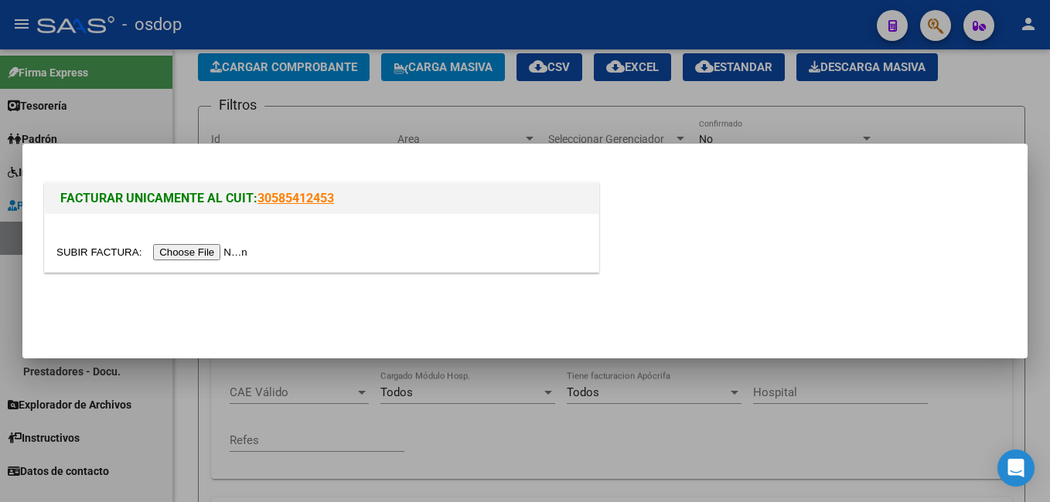
click at [196, 250] on input "file" at bounding box center [154, 252] width 196 height 16
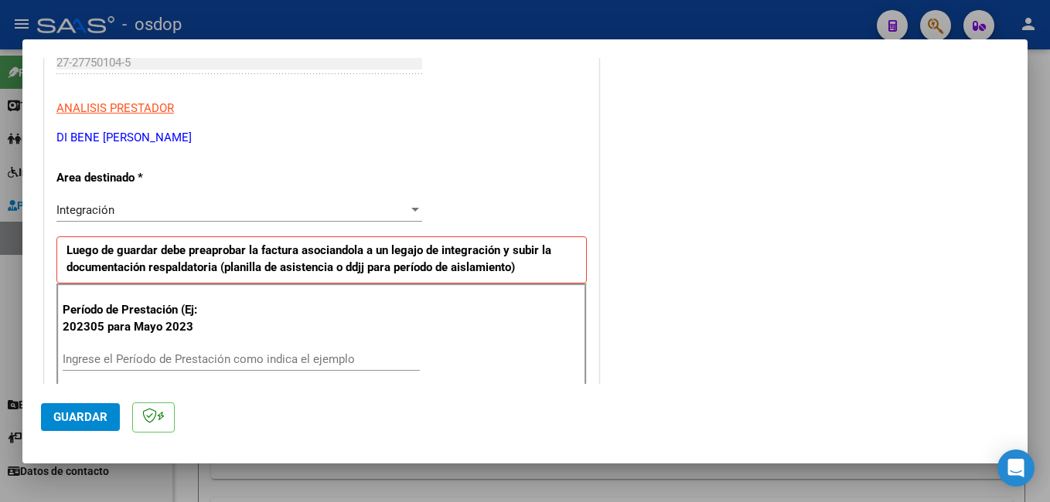
scroll to position [309, 0]
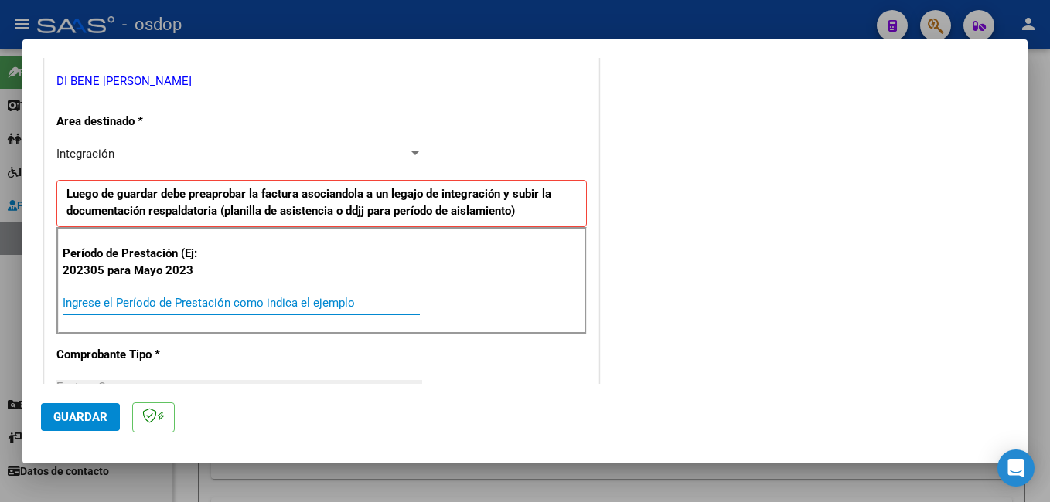
click at [292, 300] on input "Ingrese el Período de Prestación como indica el ejemplo" at bounding box center [241, 303] width 357 height 14
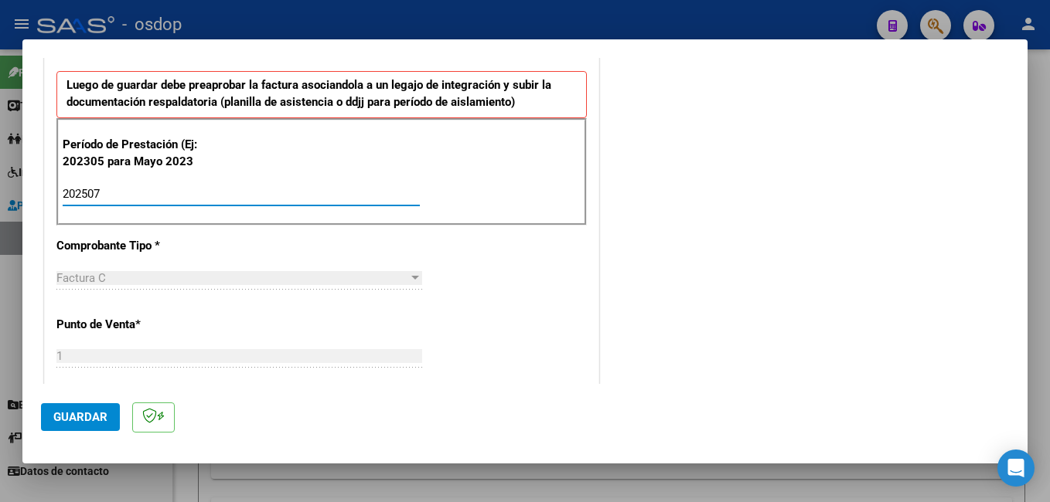
scroll to position [464, 0]
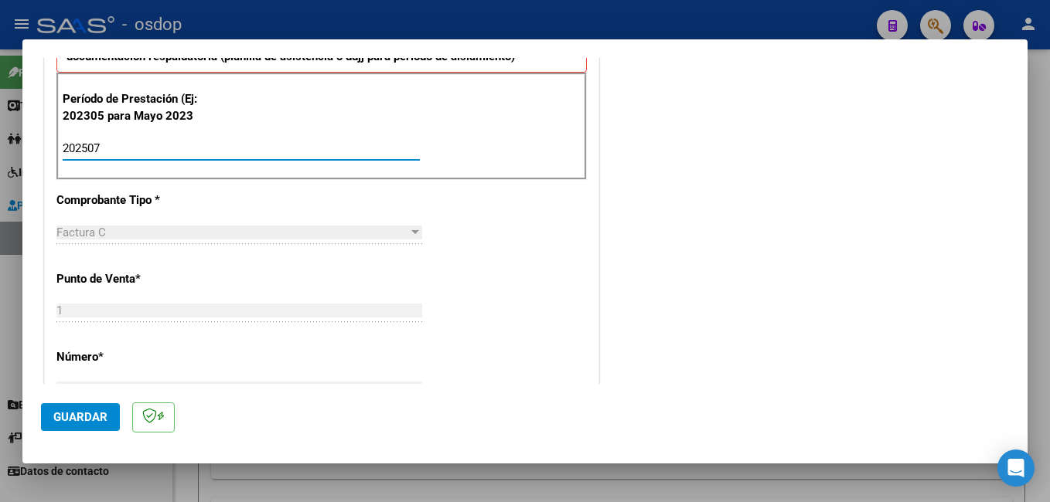
type input "202507"
click at [86, 416] on span "Guardar" at bounding box center [80, 417] width 54 height 14
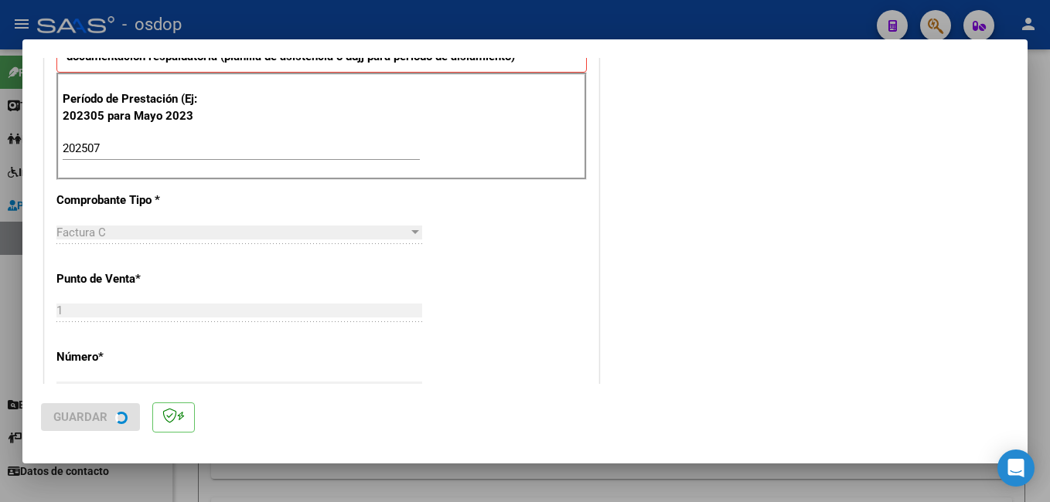
scroll to position [0, 0]
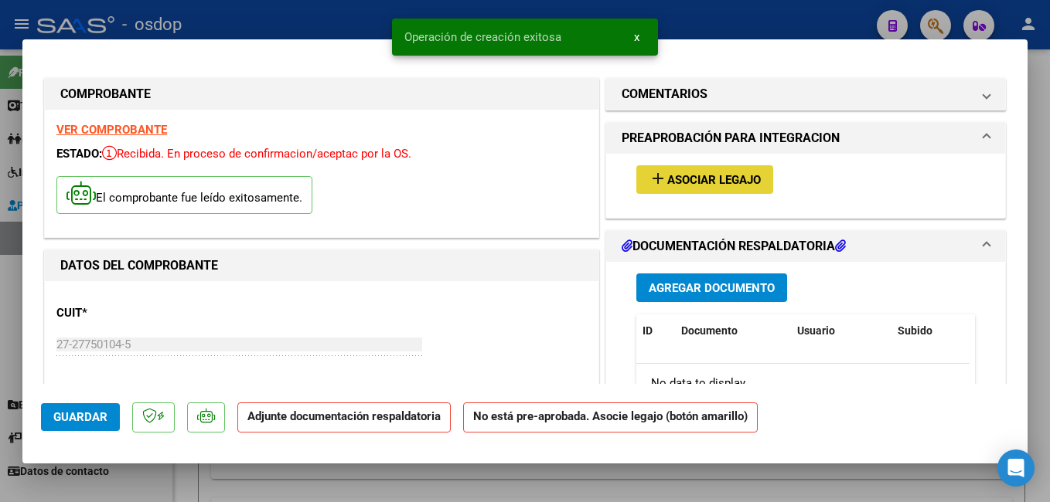
click at [698, 175] on span "Asociar Legajo" at bounding box center [714, 180] width 94 height 14
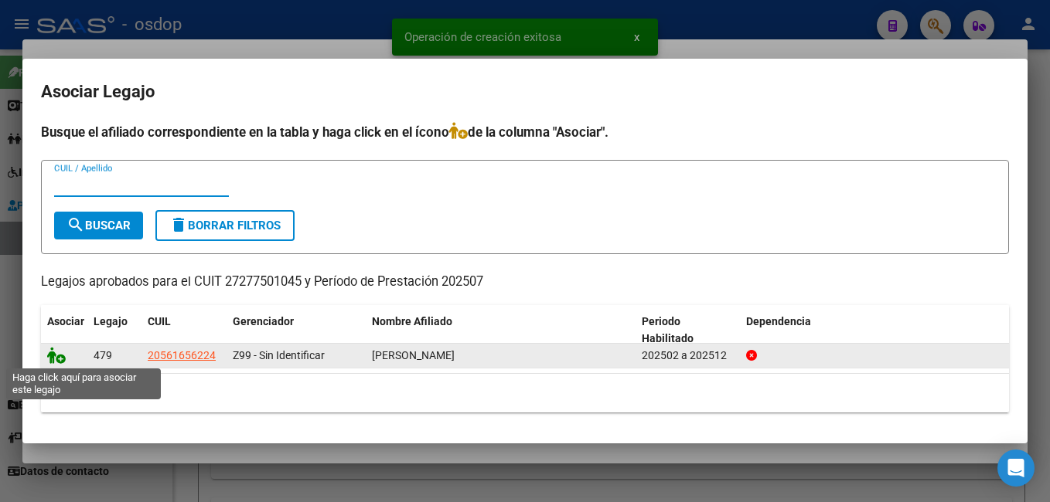
click at [49, 353] on icon at bounding box center [56, 355] width 19 height 17
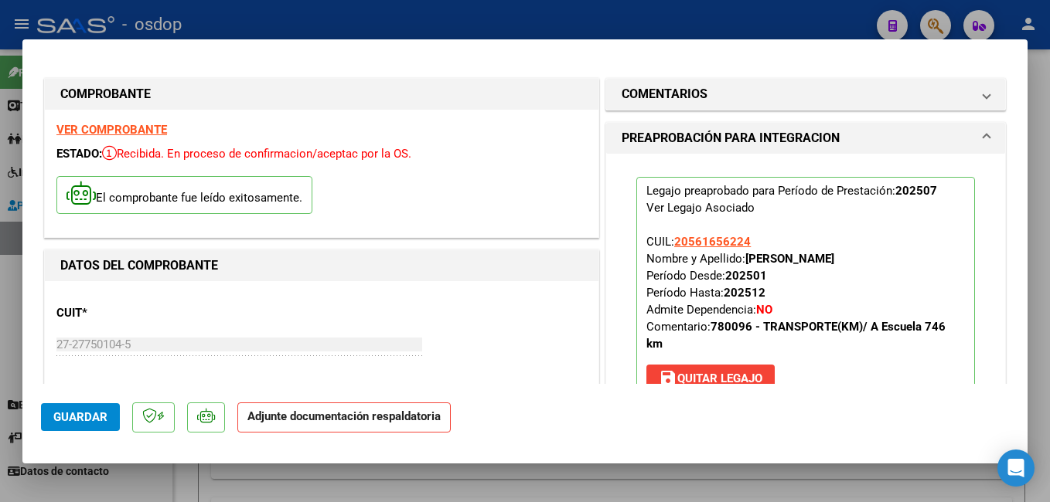
scroll to position [155, 0]
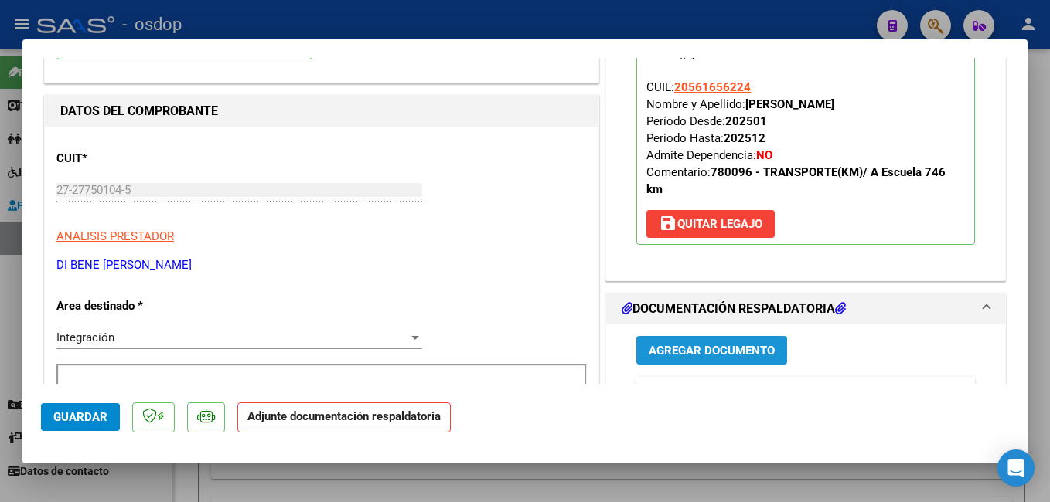
click at [708, 351] on span "Agregar Documento" at bounding box center [711, 351] width 126 height 14
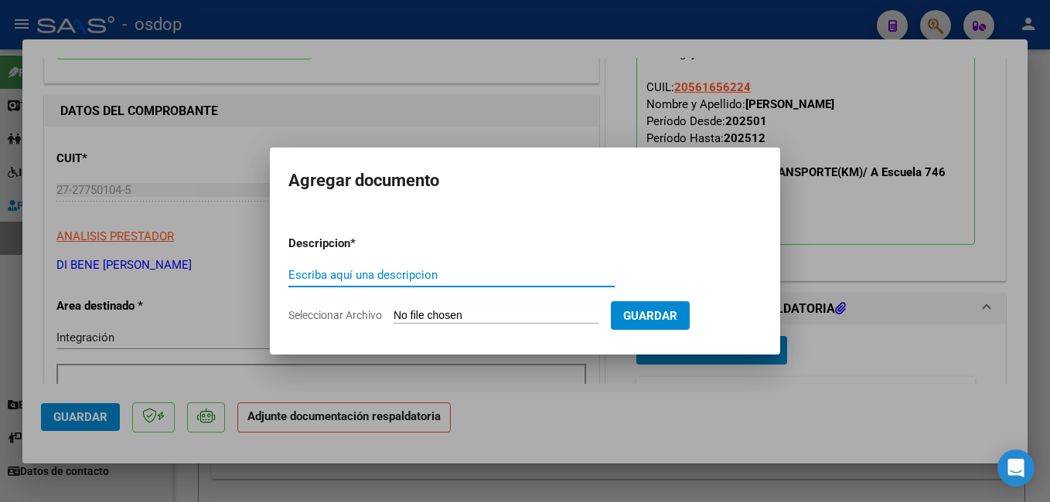
click at [366, 269] on input "Escriba aquí una descripcion" at bounding box center [451, 275] width 326 height 14
type input "planilla de asistencia"
click at [478, 314] on input "Seleccionar Archivo" at bounding box center [495, 316] width 205 height 15
type input "C:\fakepath\MUSSA_asistencia escuela_JULIO-2025.pdf"
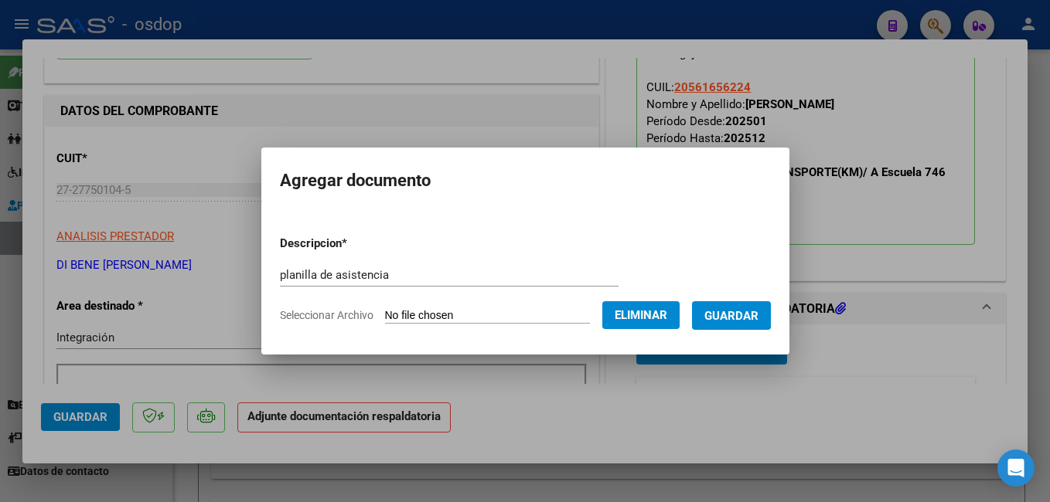
click at [754, 310] on span "Guardar" at bounding box center [731, 316] width 54 height 14
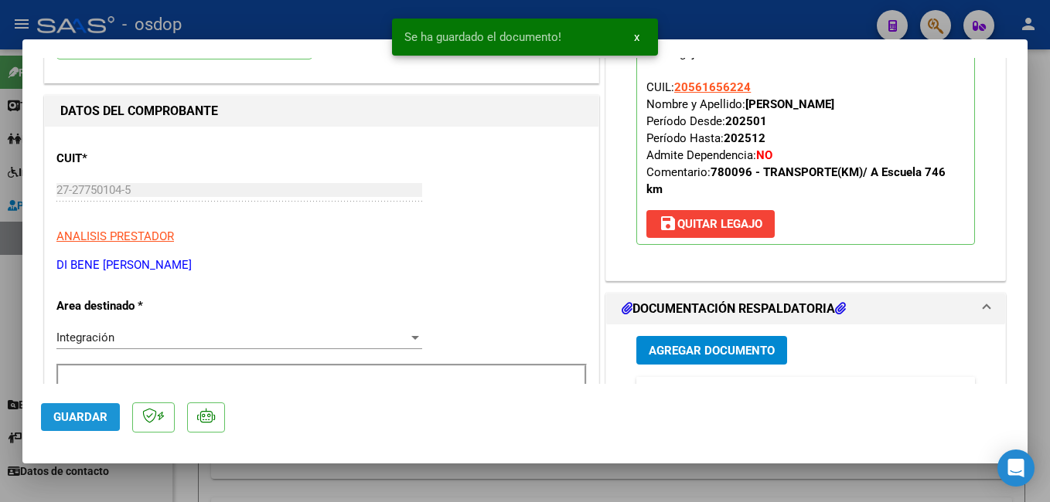
click at [71, 416] on span "Guardar" at bounding box center [80, 417] width 54 height 14
click at [336, 22] on div at bounding box center [525, 251] width 1050 height 502
type input "$ 0,00"
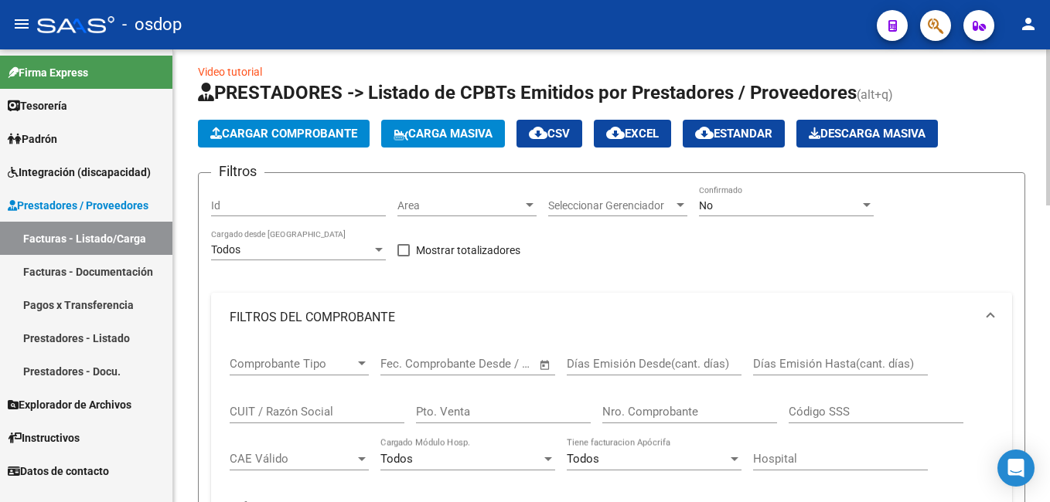
scroll to position [0, 0]
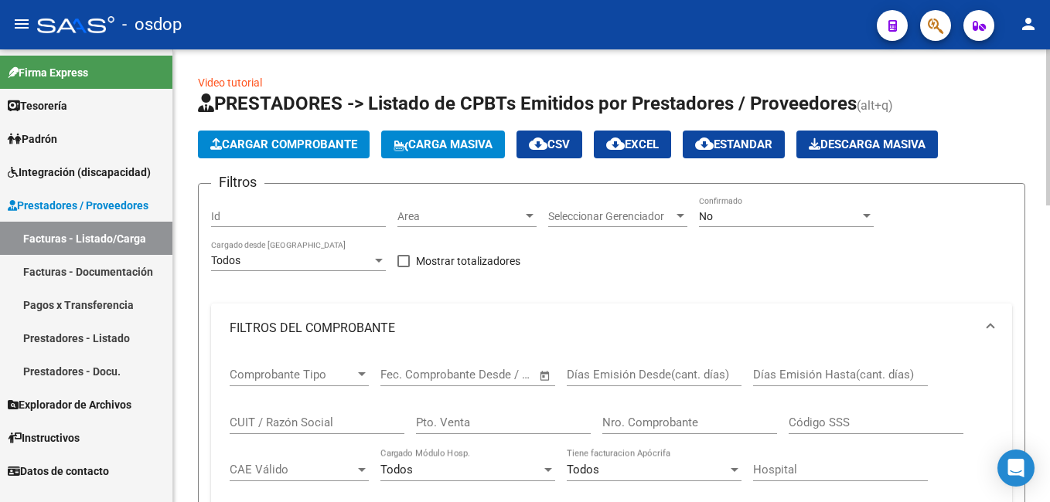
click at [300, 144] on span "Cargar Comprobante" at bounding box center [283, 145] width 147 height 14
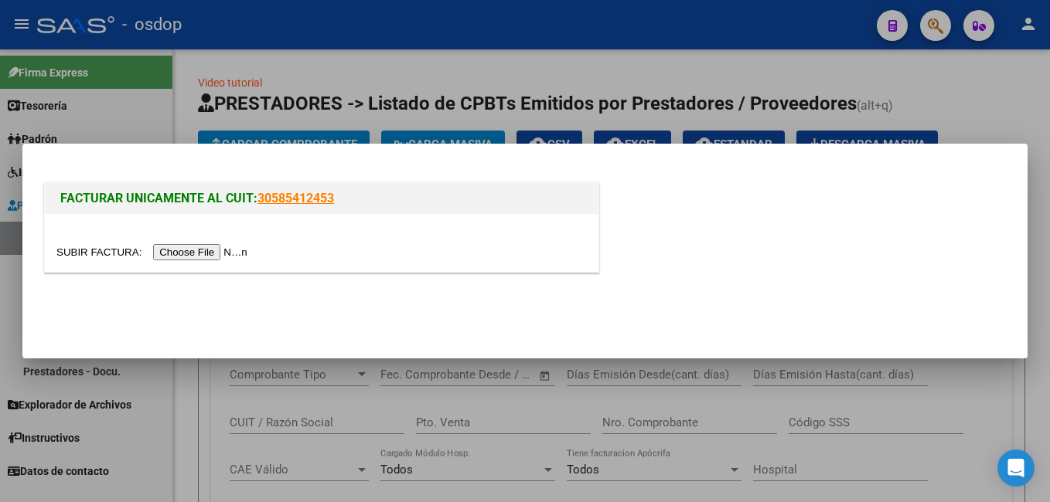
click at [188, 255] on input "file" at bounding box center [154, 252] width 196 height 16
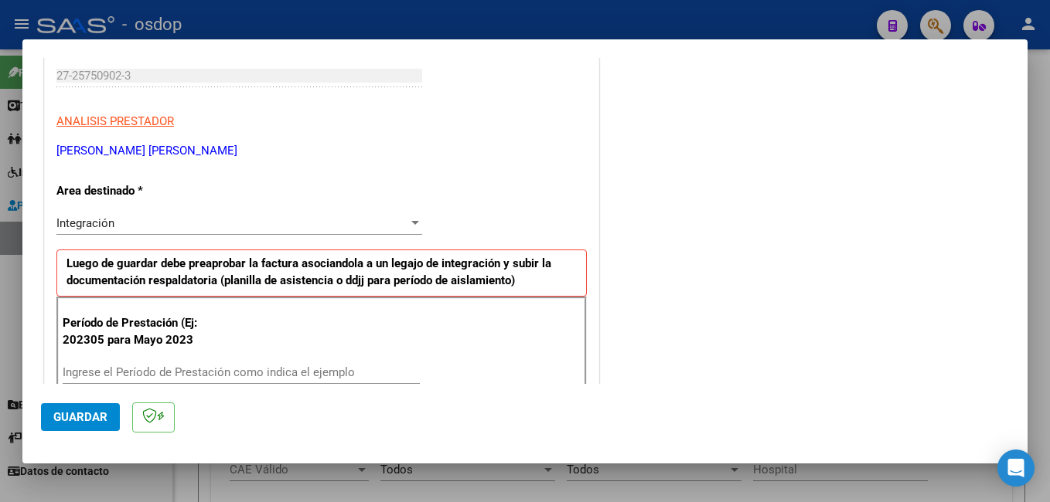
scroll to position [309, 0]
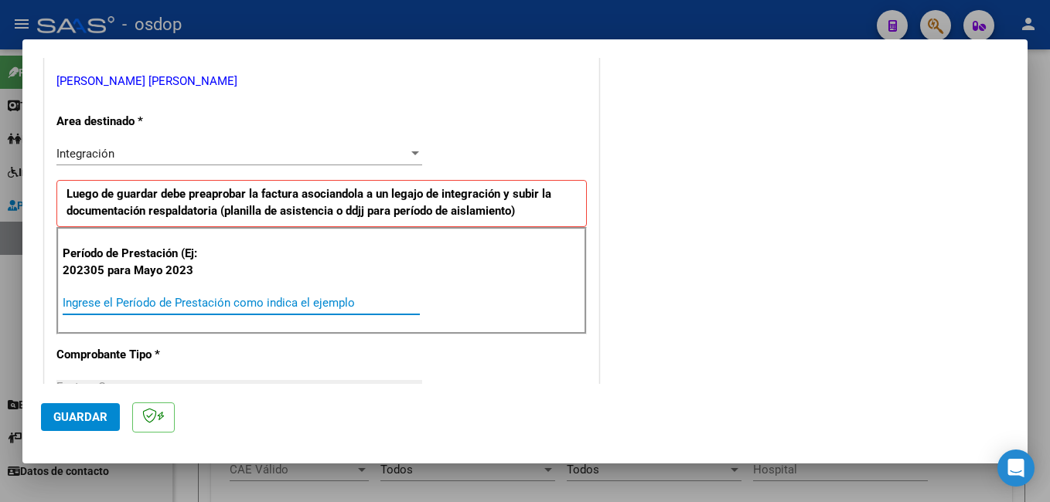
click at [133, 301] on input "Ingrese el Período de Prestación como indica el ejemplo" at bounding box center [241, 303] width 357 height 14
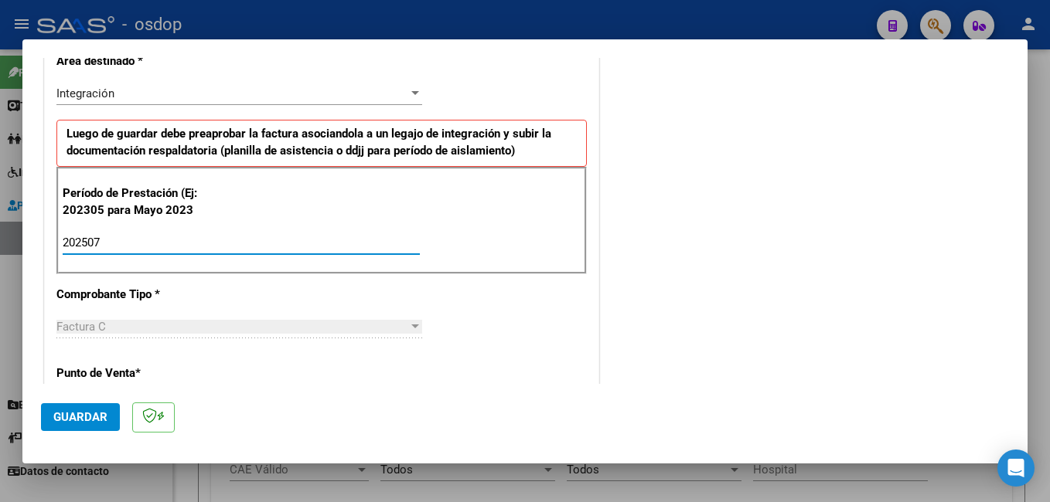
scroll to position [386, 0]
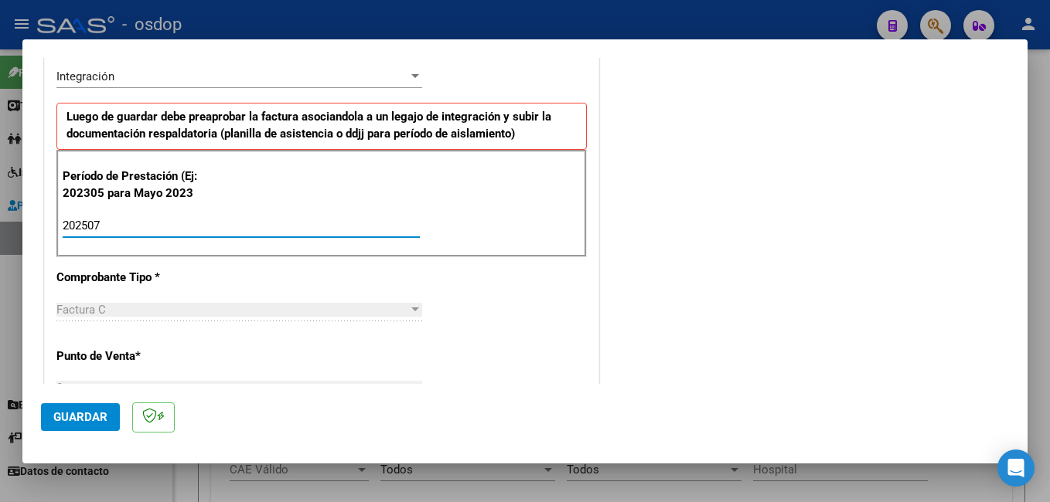
type input "202507"
click at [76, 412] on span "Guardar" at bounding box center [80, 417] width 54 height 14
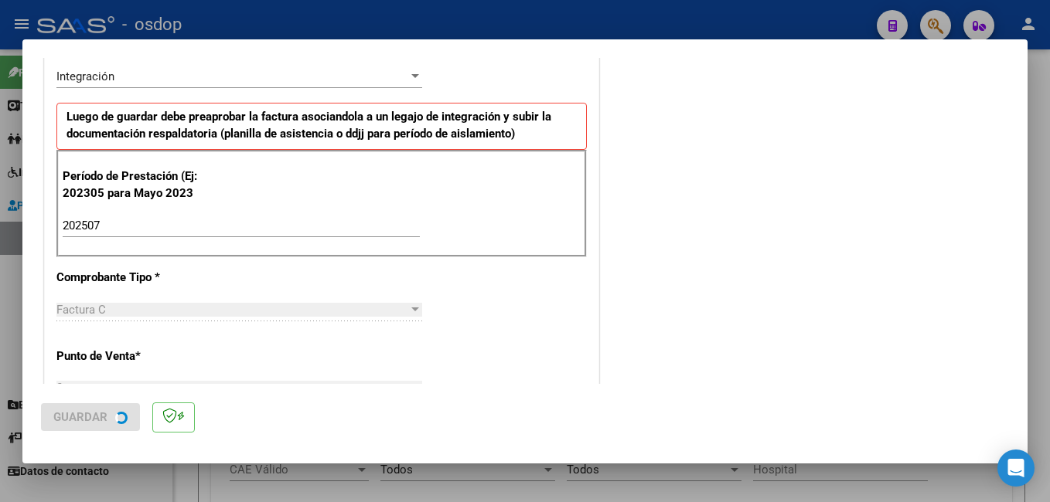
scroll to position [0, 0]
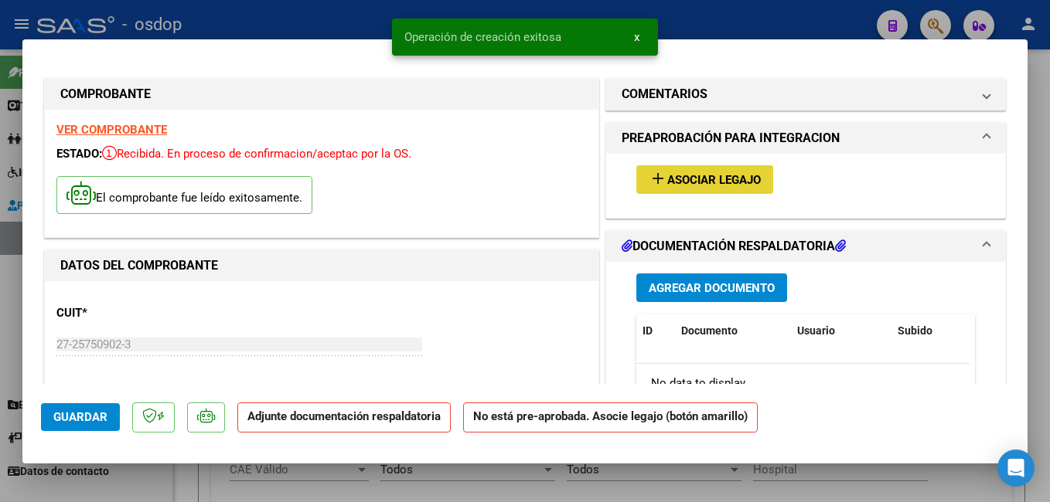
click at [700, 179] on span "Asociar Legajo" at bounding box center [714, 180] width 94 height 14
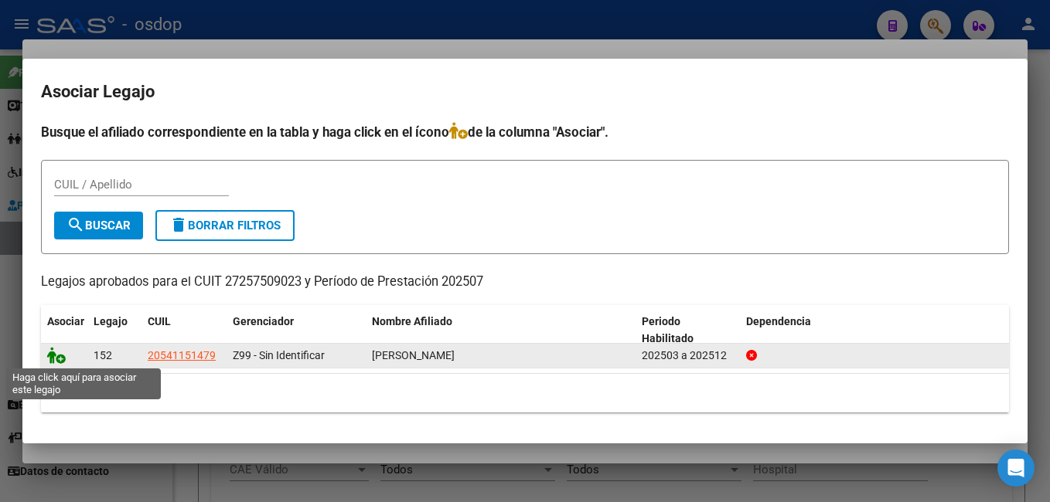
click at [53, 349] on icon at bounding box center [56, 355] width 19 height 17
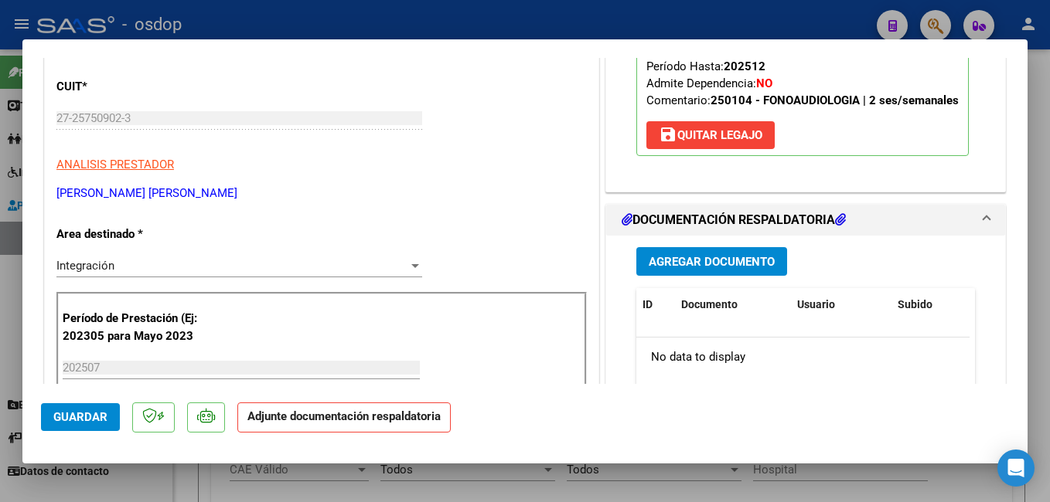
scroll to position [232, 0]
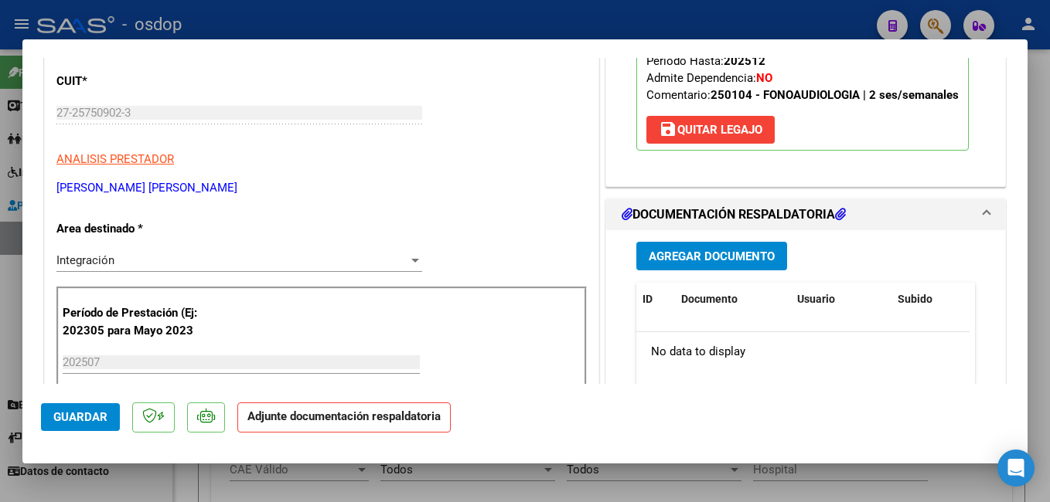
click at [716, 256] on span "Agregar Documento" at bounding box center [711, 257] width 126 height 14
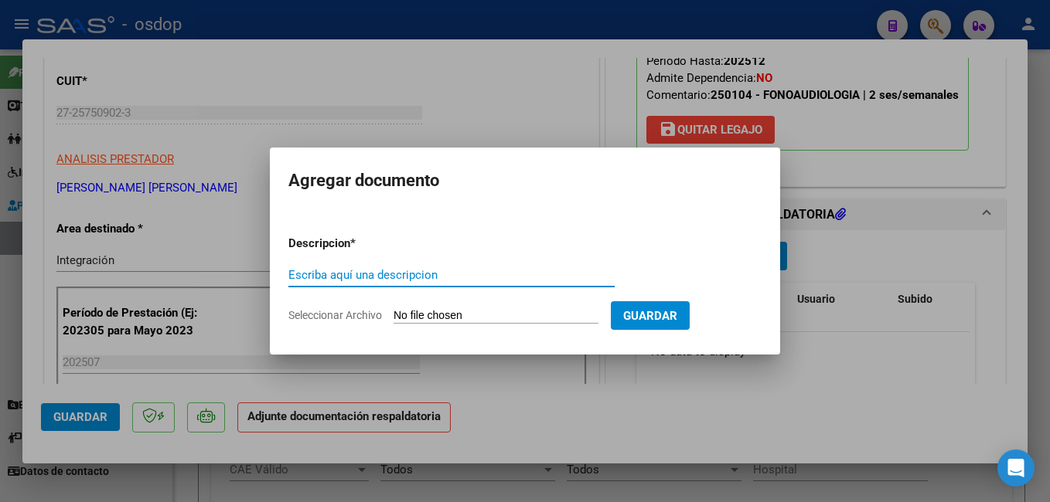
click at [413, 277] on input "Escriba aquí una descripcion" at bounding box center [451, 275] width 326 height 14
type input "planilla asistencia"
click at [431, 317] on input "Seleccionar Archivo" at bounding box center [495, 316] width 205 height 15
type input "C:\fakepath\Planilla de asistencia [DATE]. [PERSON_NAME]pdf"
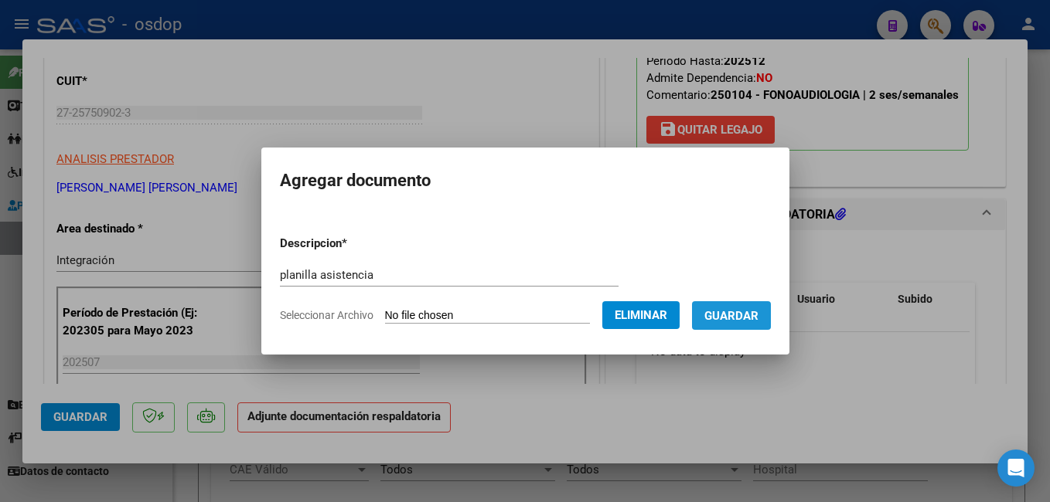
click at [750, 310] on span "Guardar" at bounding box center [731, 316] width 54 height 14
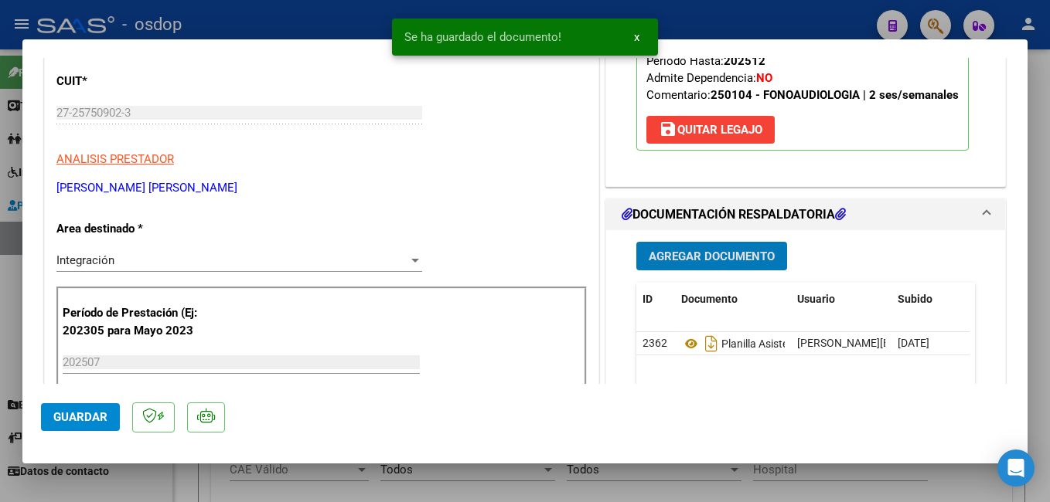
click at [82, 424] on span "Guardar" at bounding box center [80, 417] width 54 height 14
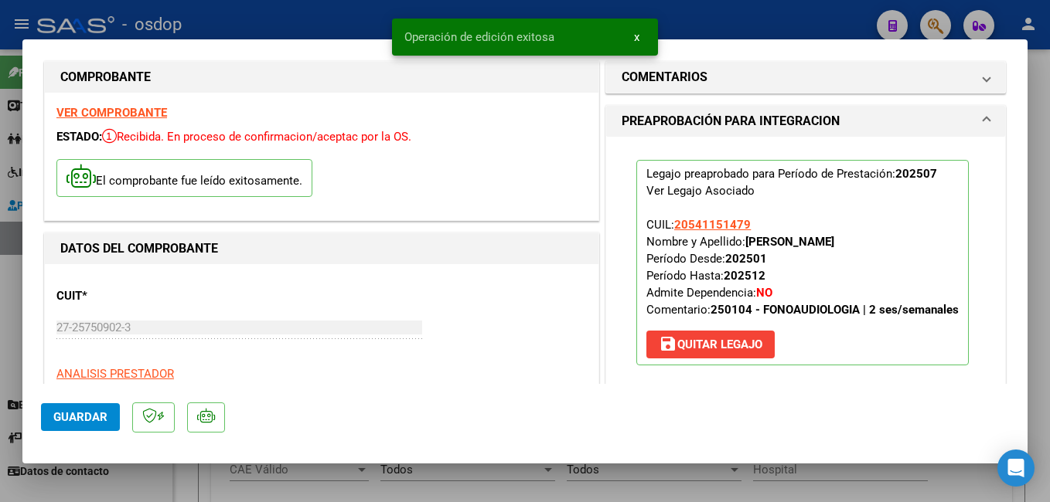
scroll to position [0, 0]
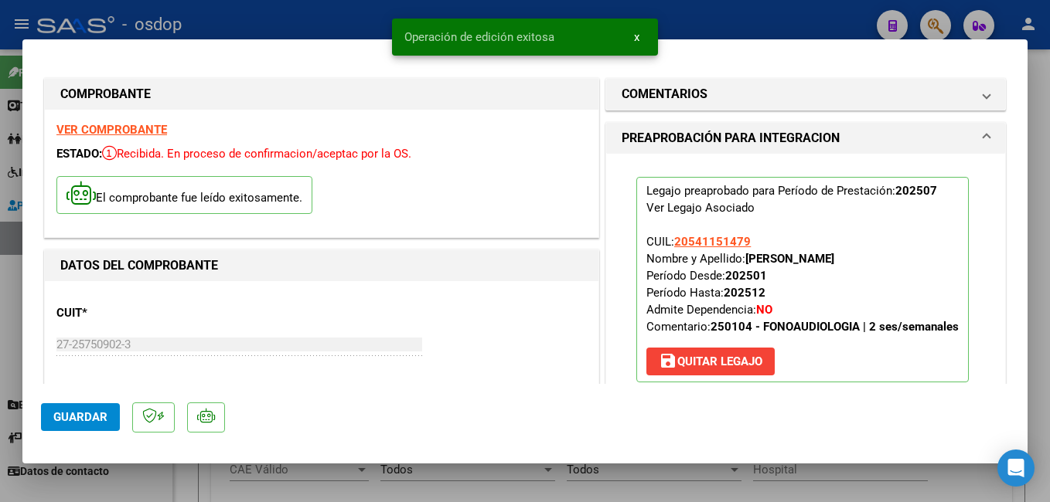
click at [284, 21] on div at bounding box center [525, 251] width 1050 height 502
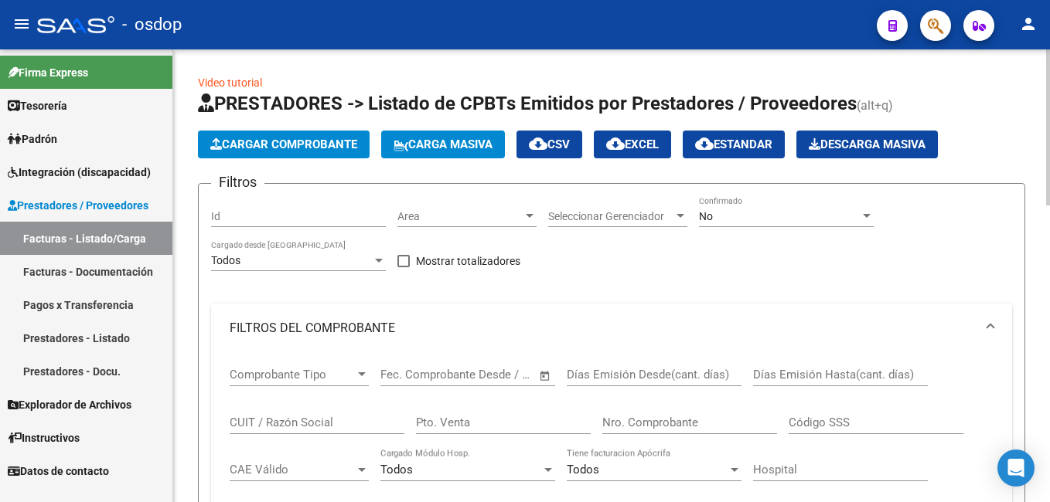
click at [297, 138] on span "Cargar Comprobante" at bounding box center [283, 145] width 147 height 14
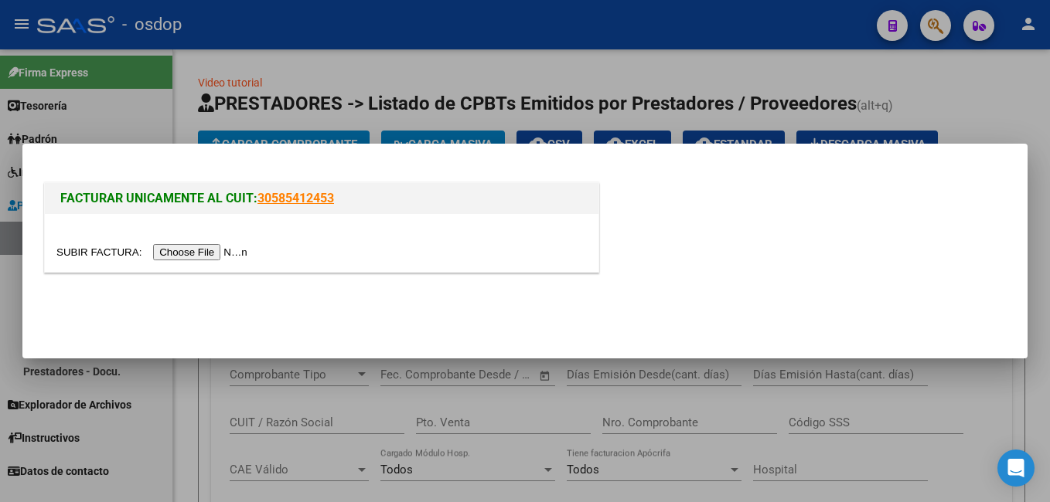
click at [195, 245] on input "file" at bounding box center [154, 252] width 196 height 16
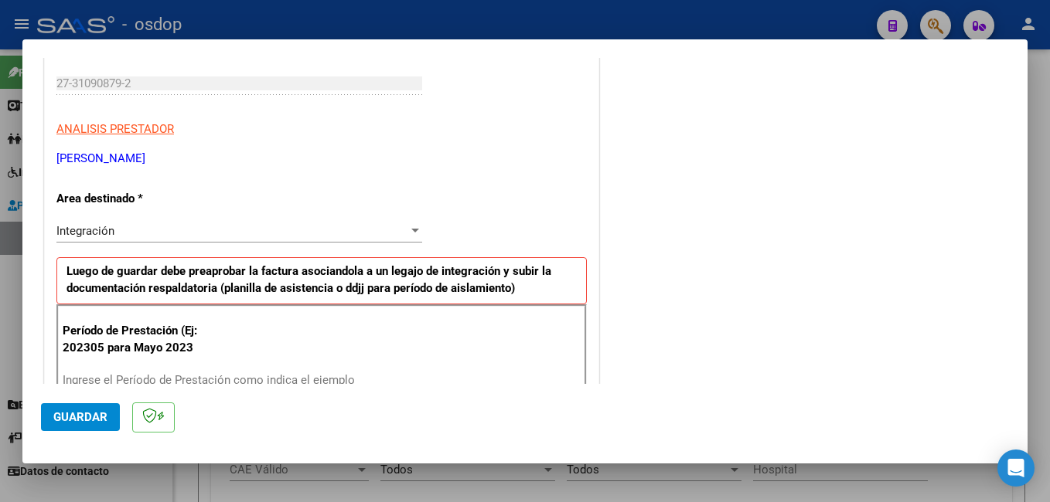
scroll to position [309, 0]
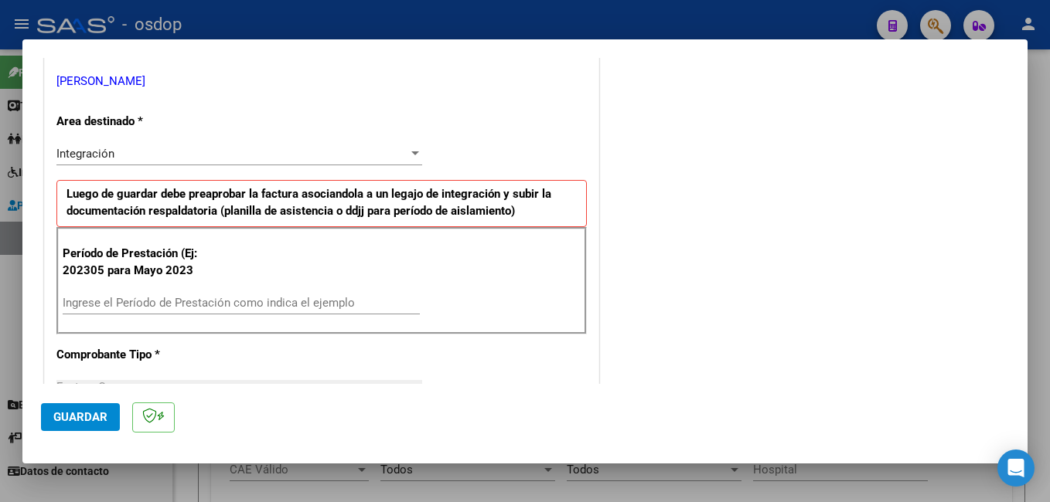
click at [157, 302] on input "Ingrese el Período de Prestación como indica el ejemplo" at bounding box center [241, 303] width 357 height 14
click at [85, 415] on span "Guardar" at bounding box center [80, 417] width 54 height 14
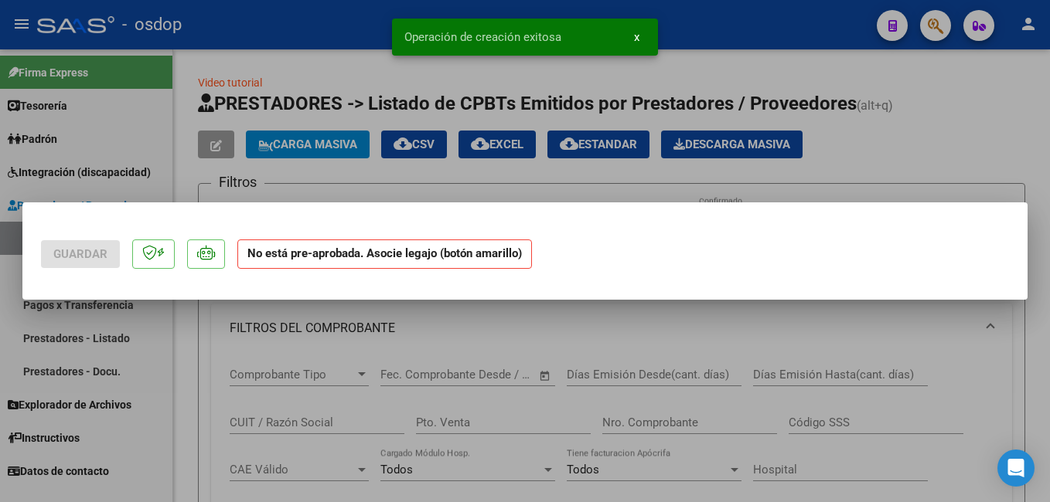
scroll to position [0, 0]
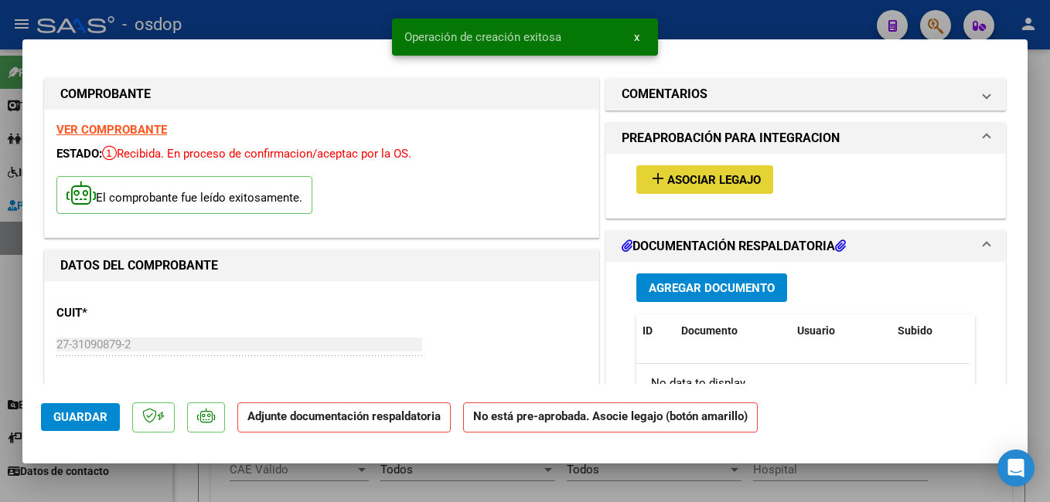
click at [672, 185] on span "Asociar Legajo" at bounding box center [714, 180] width 94 height 14
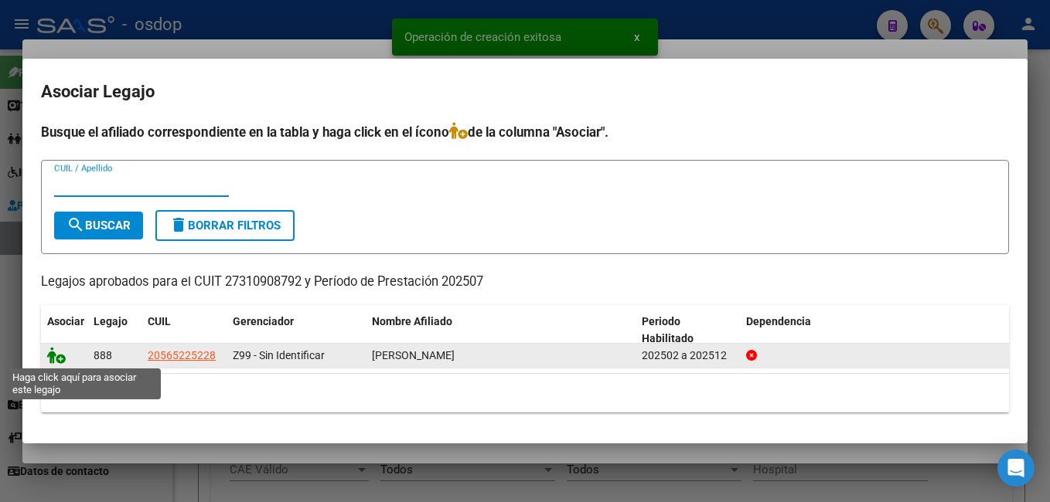
click at [54, 357] on icon at bounding box center [56, 355] width 19 height 17
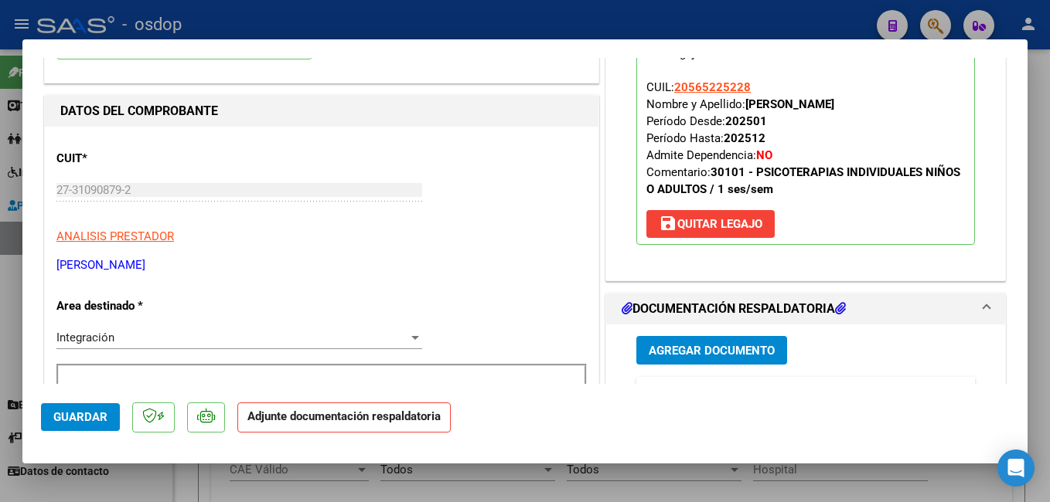
scroll to position [232, 0]
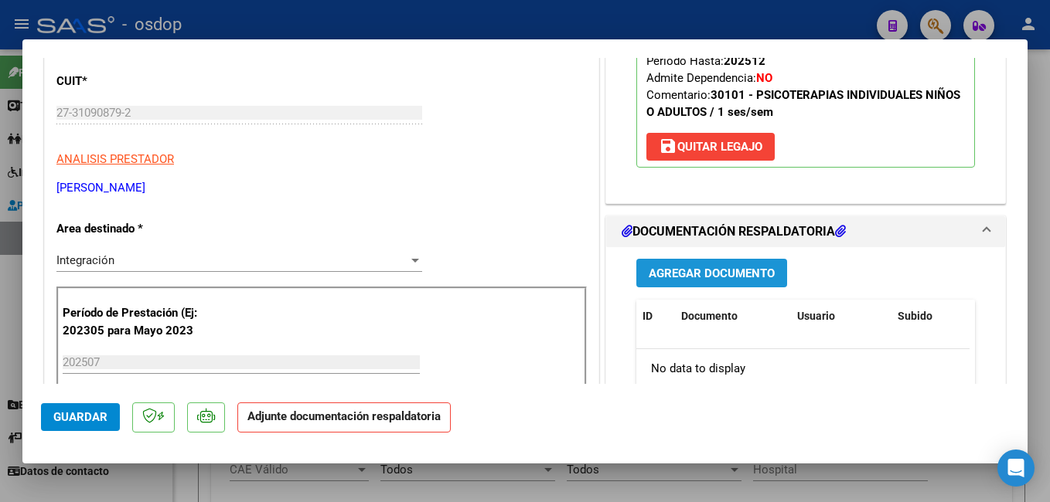
click at [743, 277] on span "Agregar Documento" at bounding box center [711, 274] width 126 height 14
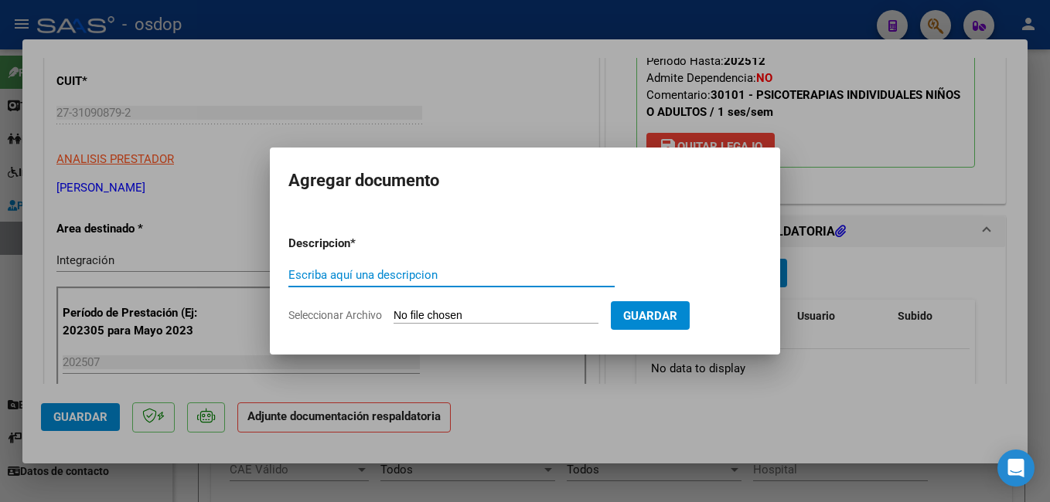
click at [322, 273] on input "Escriba aquí una descripcion" at bounding box center [451, 275] width 326 height 14
click at [438, 315] on input "Seleccionar Archivo" at bounding box center [495, 316] width 205 height 15
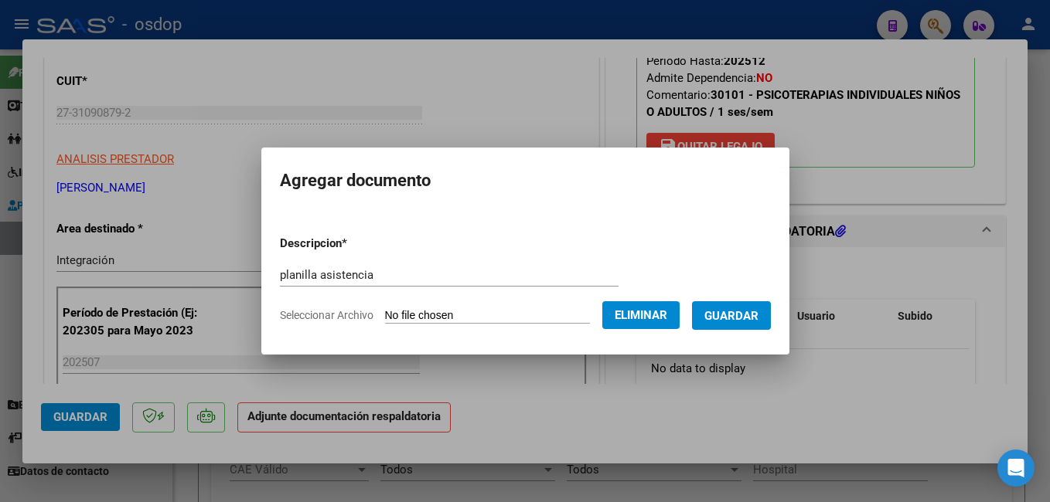
click at [758, 312] on span "Guardar" at bounding box center [731, 316] width 54 height 14
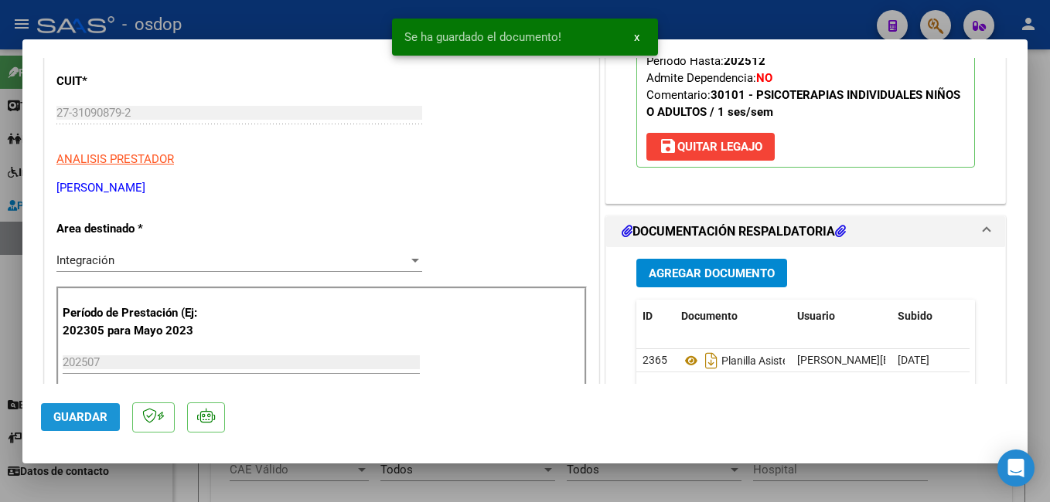
click at [86, 417] on span "Guardar" at bounding box center [80, 417] width 54 height 14
click at [301, 18] on div at bounding box center [525, 251] width 1050 height 502
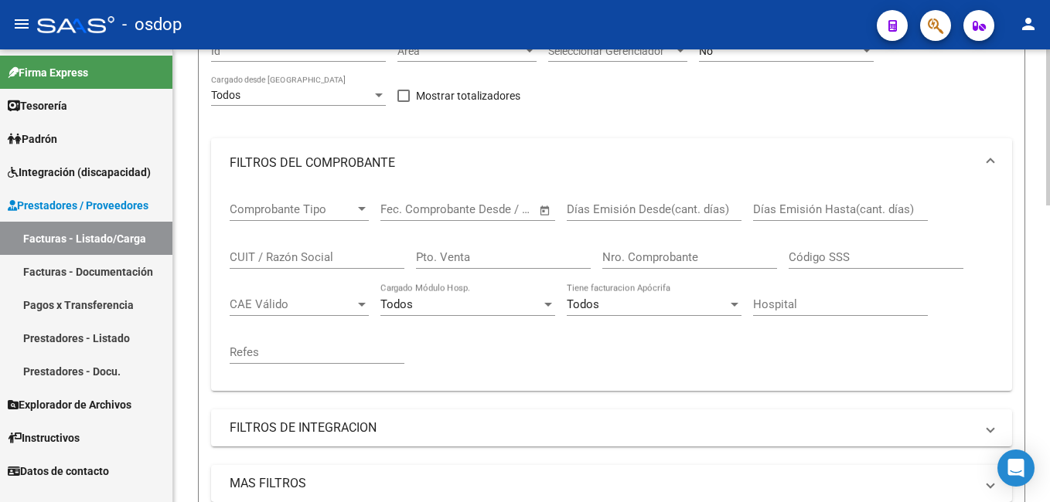
scroll to position [0, 0]
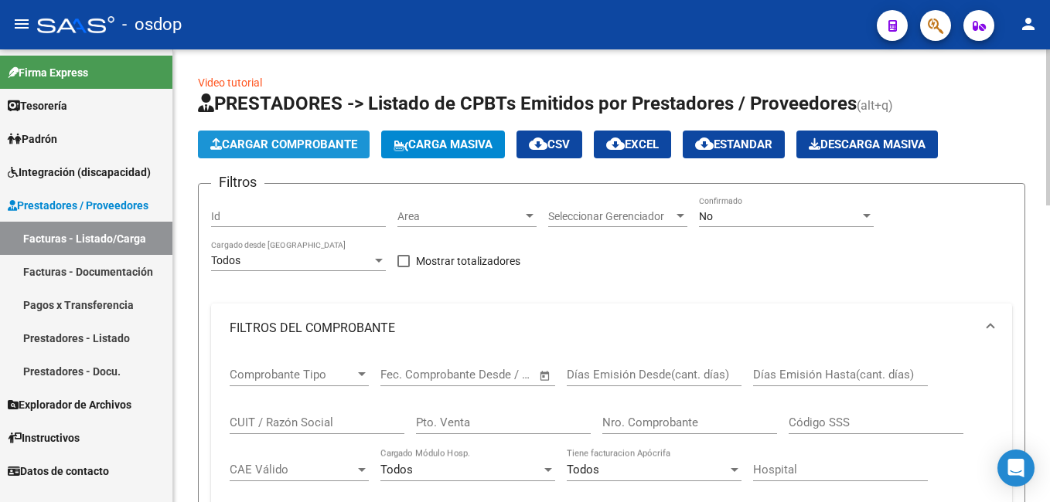
click at [264, 140] on span "Cargar Comprobante" at bounding box center [283, 145] width 147 height 14
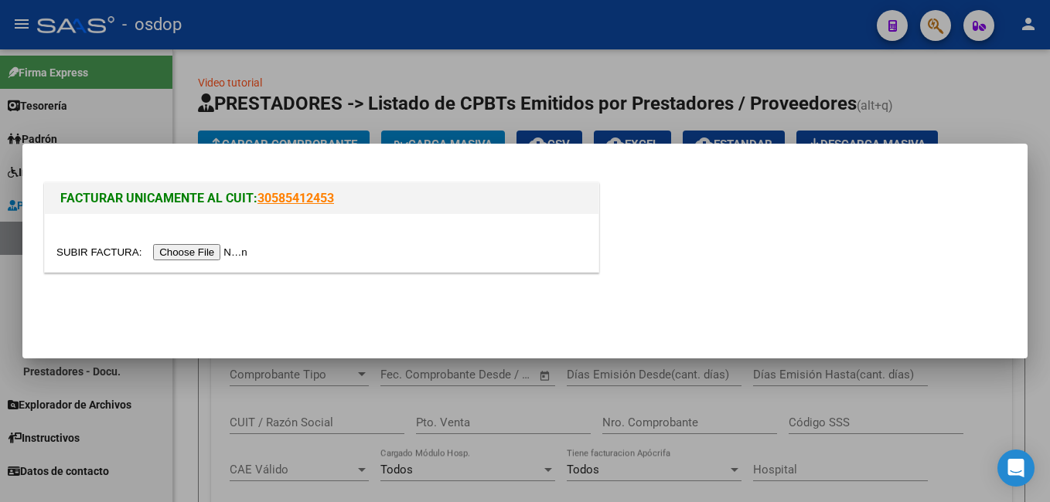
click at [210, 250] on input "file" at bounding box center [154, 252] width 196 height 16
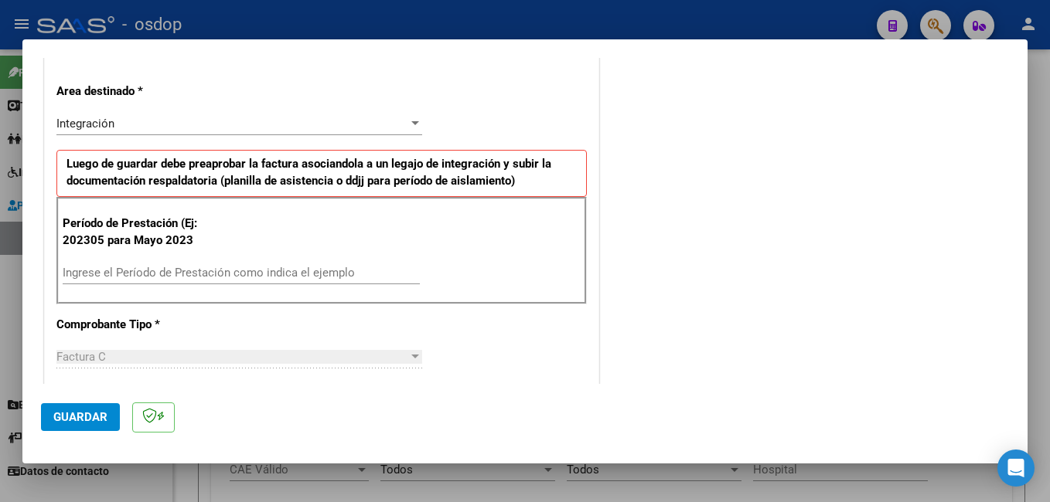
scroll to position [464, 0]
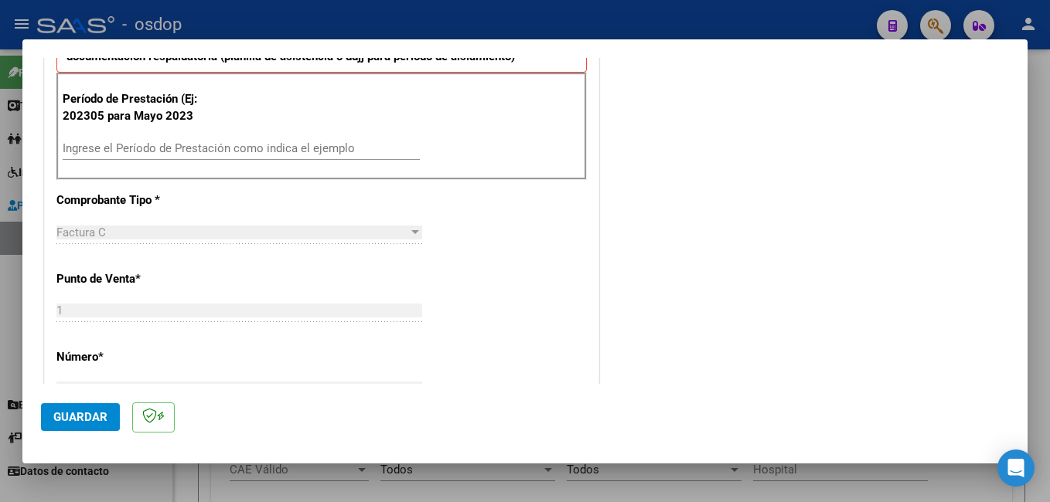
click at [162, 232] on div "Factura C" at bounding box center [232, 233] width 352 height 14
click at [141, 148] on input "Ingrese el Período de Prestación como indica el ejemplo" at bounding box center [241, 148] width 357 height 14
click at [83, 420] on span "Guardar" at bounding box center [80, 417] width 54 height 14
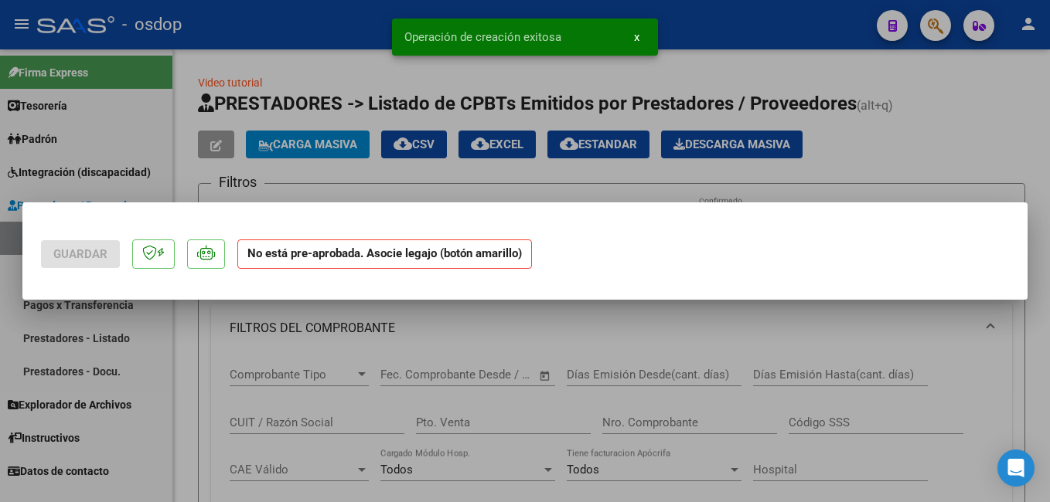
scroll to position [0, 0]
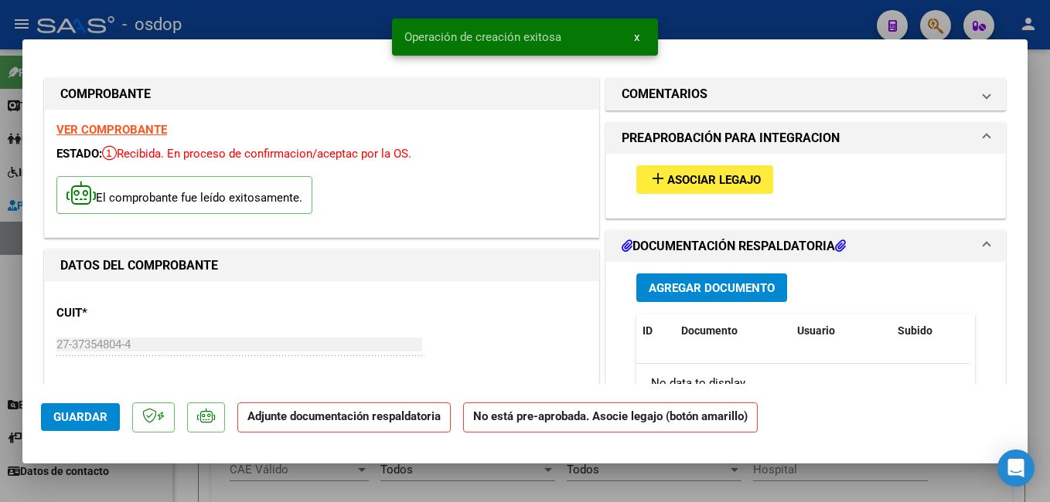
click at [699, 179] on span "Asociar Legajo" at bounding box center [714, 180] width 94 height 14
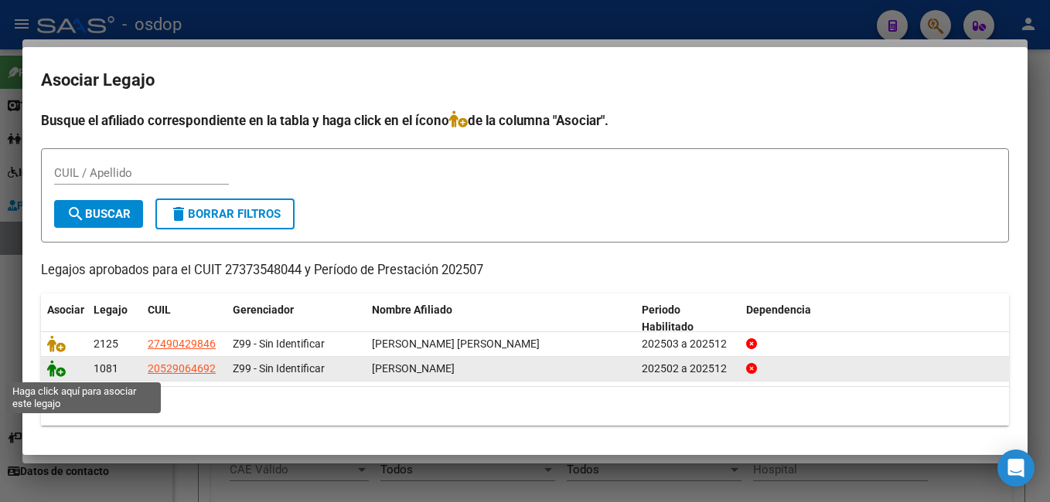
click at [56, 369] on icon at bounding box center [56, 368] width 19 height 17
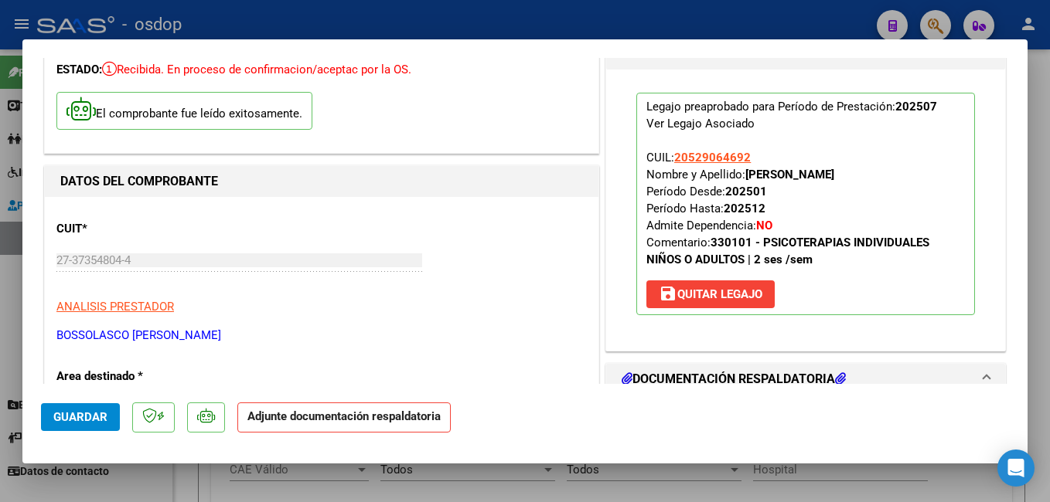
scroll to position [155, 0]
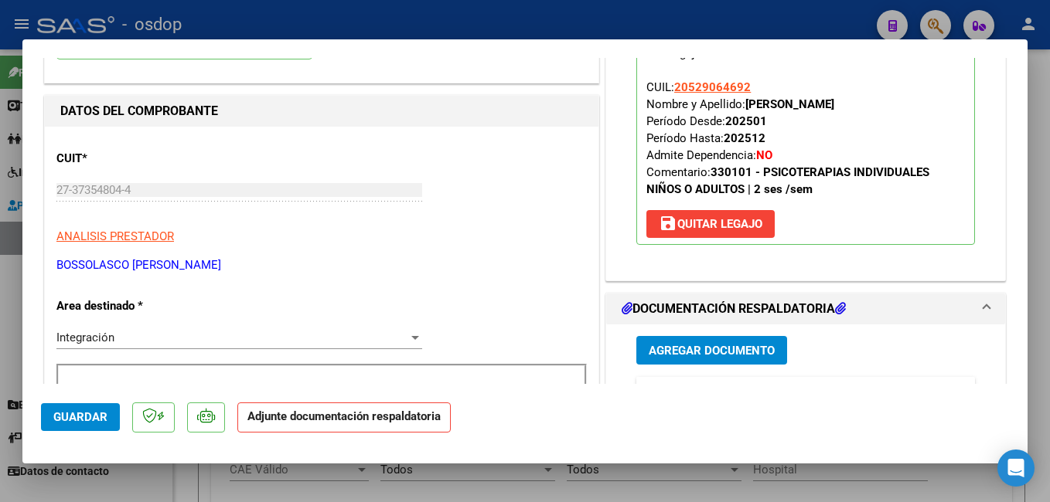
click at [714, 347] on span "Agregar Documento" at bounding box center [711, 351] width 126 height 14
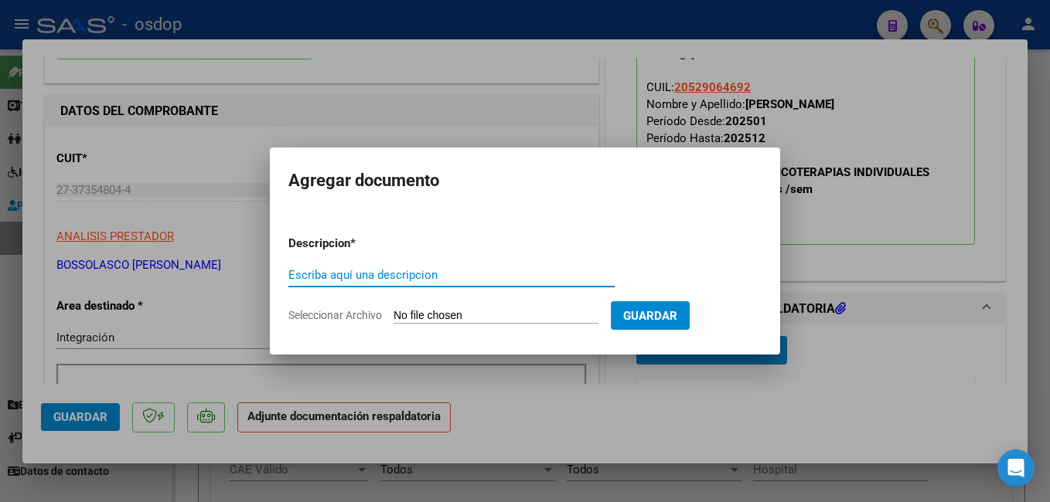
click at [353, 268] on input "Escriba aquí una descripcion" at bounding box center [451, 275] width 326 height 14
click at [439, 315] on input "Seleccionar Archivo" at bounding box center [495, 316] width 205 height 15
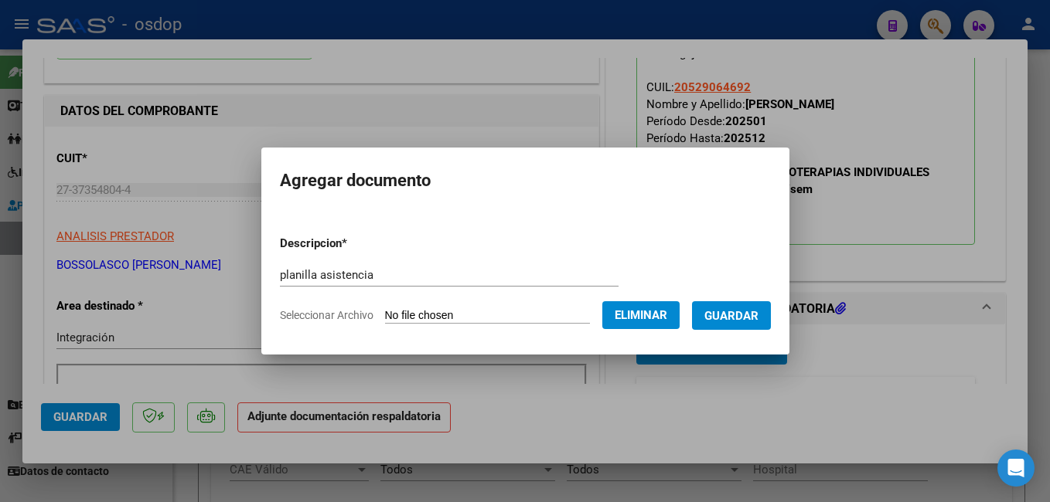
click at [750, 323] on span "Guardar" at bounding box center [731, 316] width 54 height 14
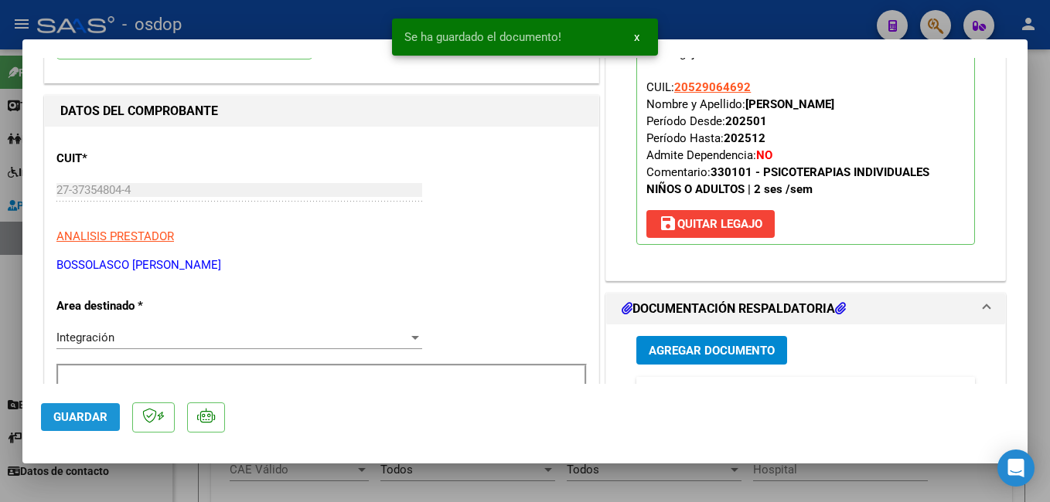
click at [80, 413] on span "Guardar" at bounding box center [80, 417] width 54 height 14
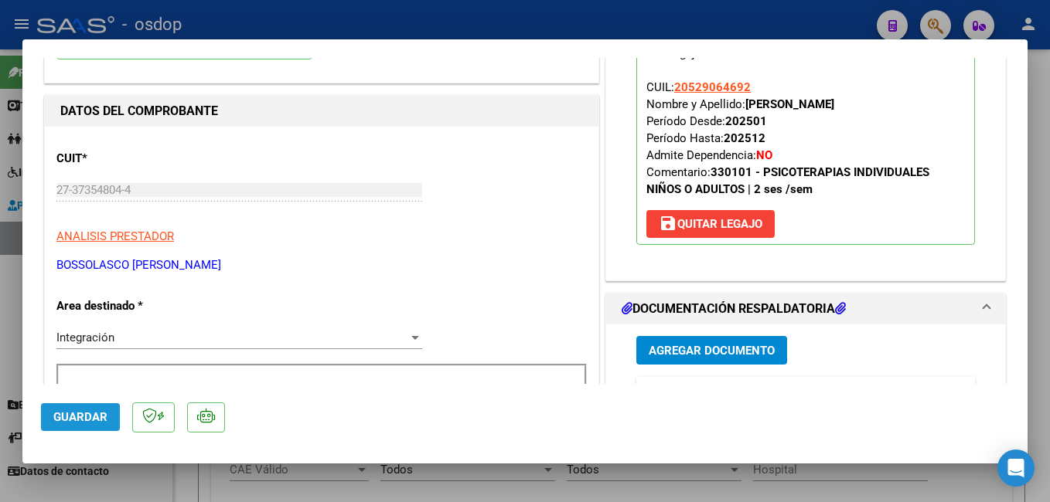
click at [78, 423] on span "Guardar" at bounding box center [80, 417] width 54 height 14
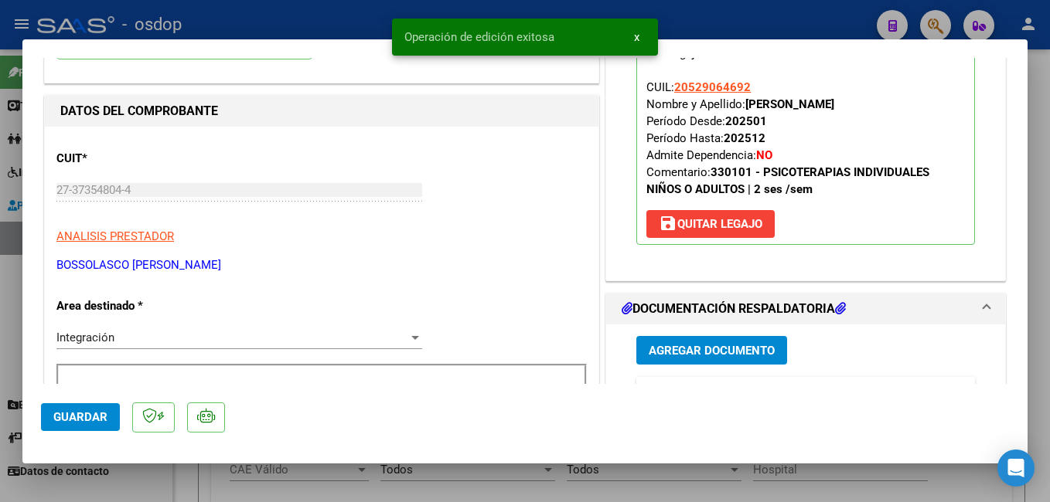
click at [356, 26] on div at bounding box center [525, 251] width 1050 height 502
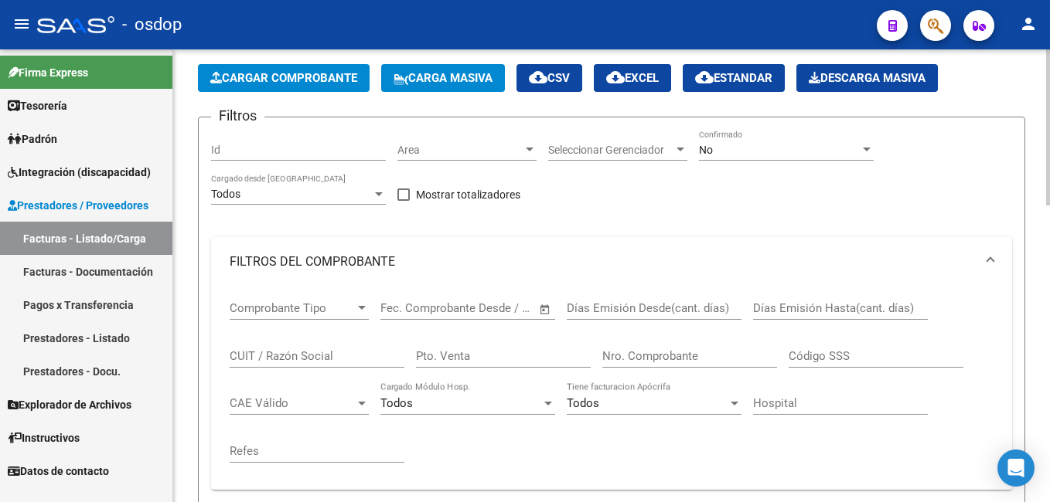
scroll to position [0, 0]
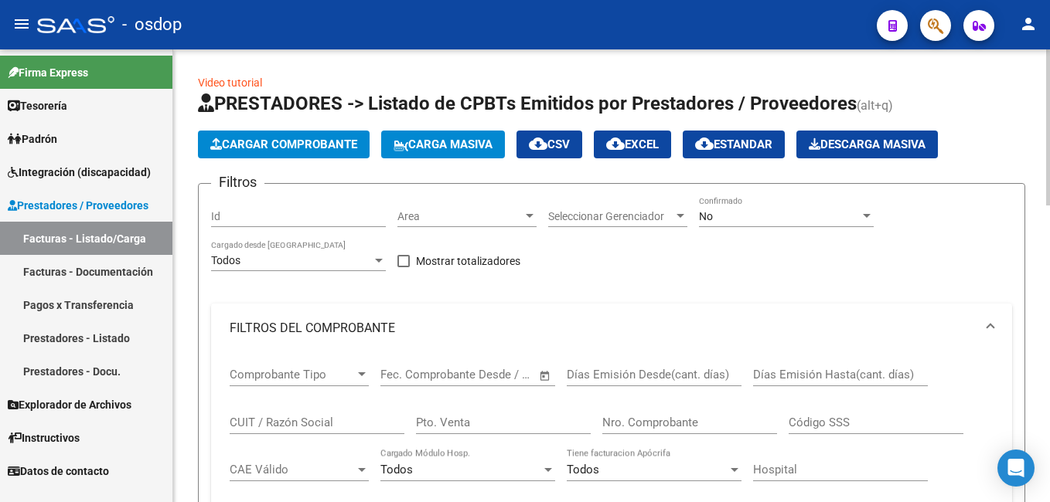
click at [267, 139] on span "Cargar Comprobante" at bounding box center [283, 145] width 147 height 14
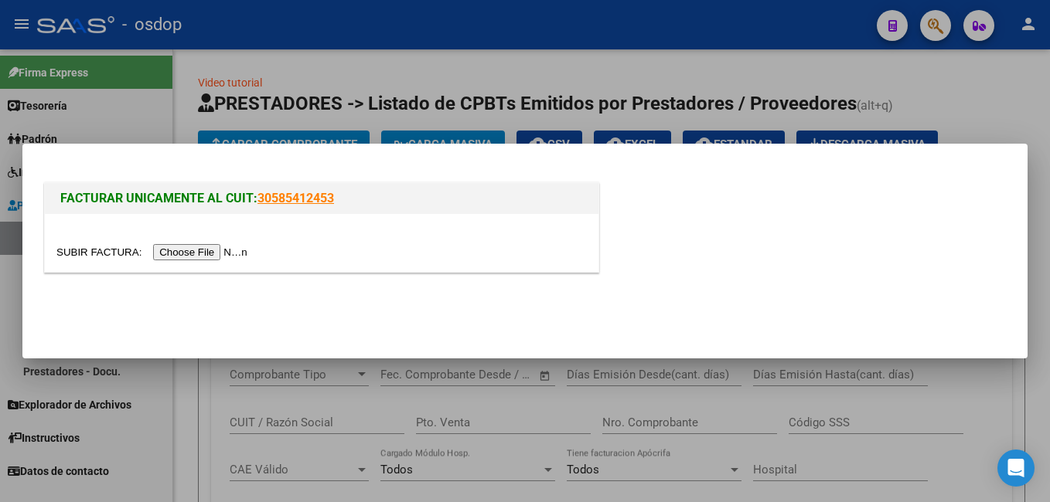
click at [195, 247] on input "file" at bounding box center [154, 252] width 196 height 16
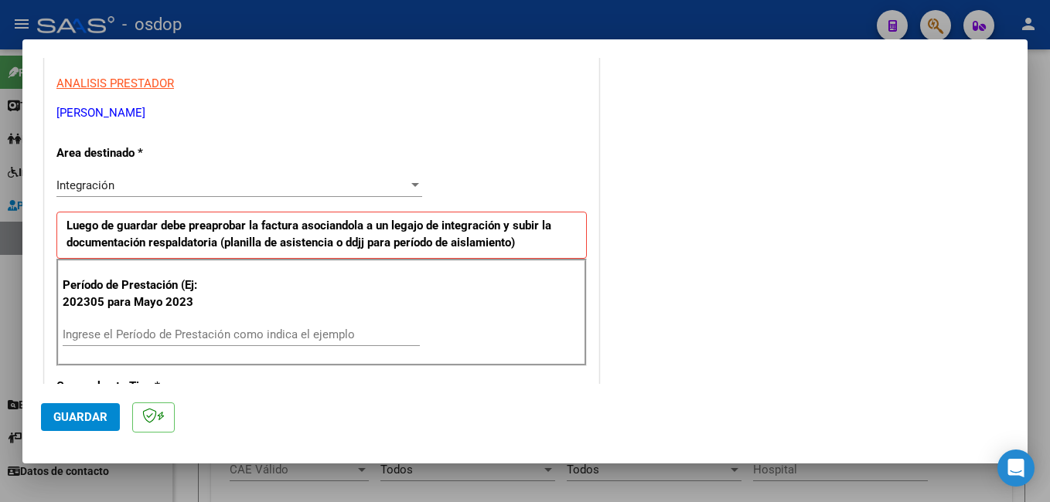
scroll to position [309, 0]
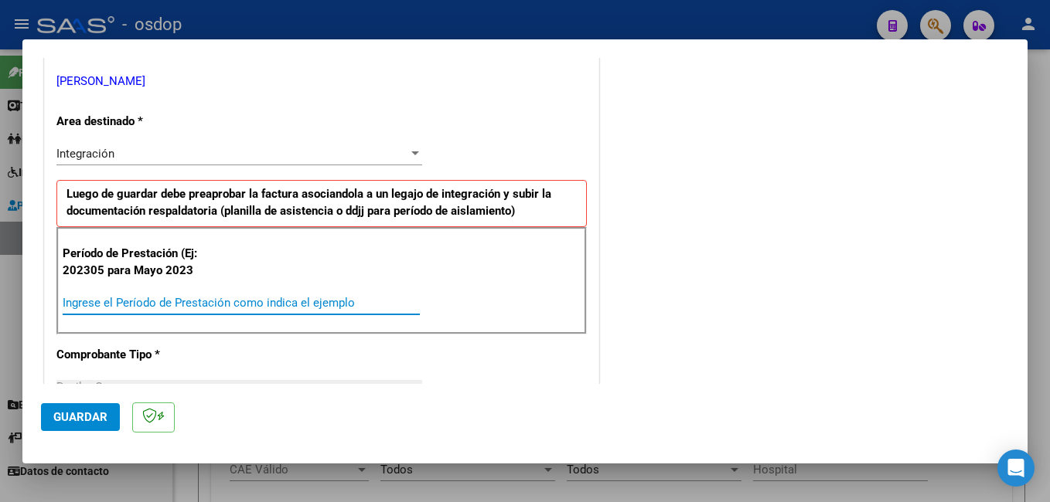
click at [225, 301] on input "Ingrese el Período de Prestación como indica el ejemplo" at bounding box center [241, 303] width 357 height 14
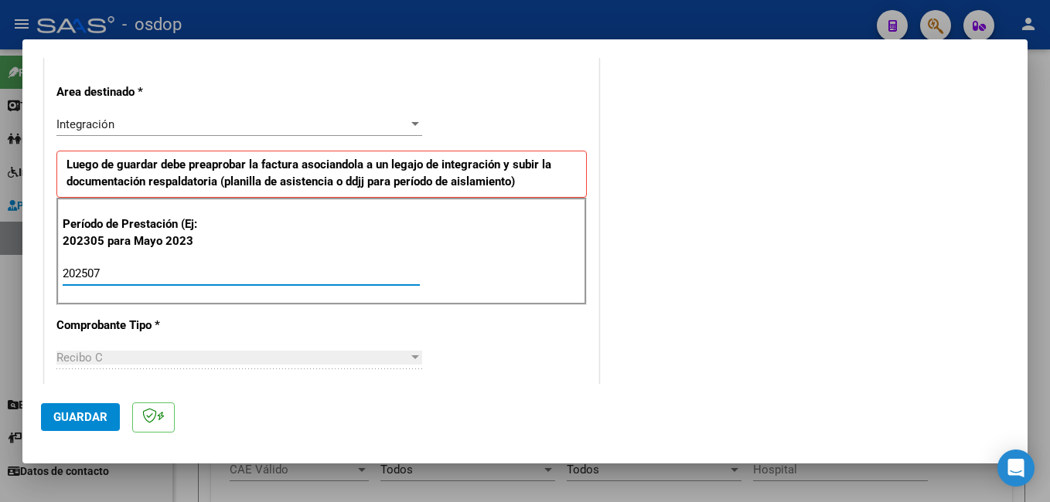
scroll to position [386, 0]
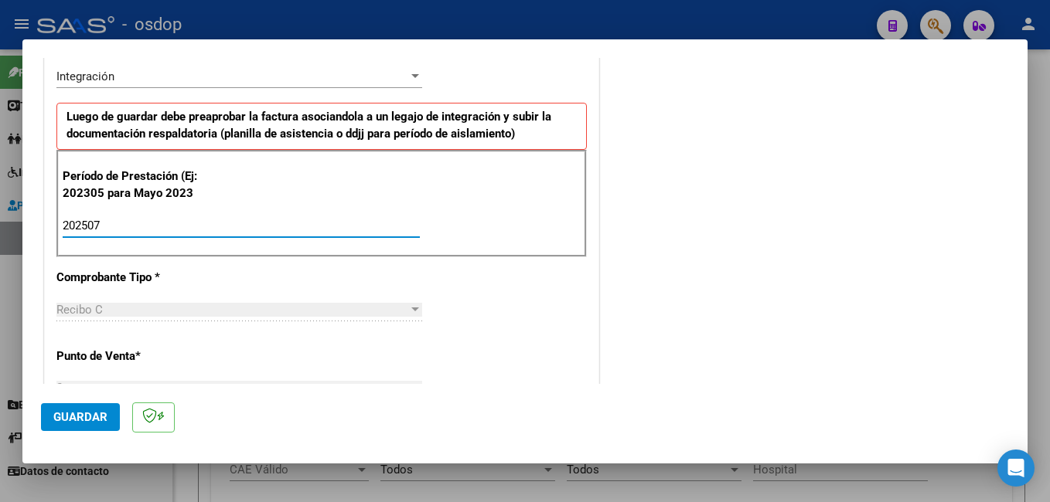
click at [77, 414] on span "Guardar" at bounding box center [80, 417] width 54 height 14
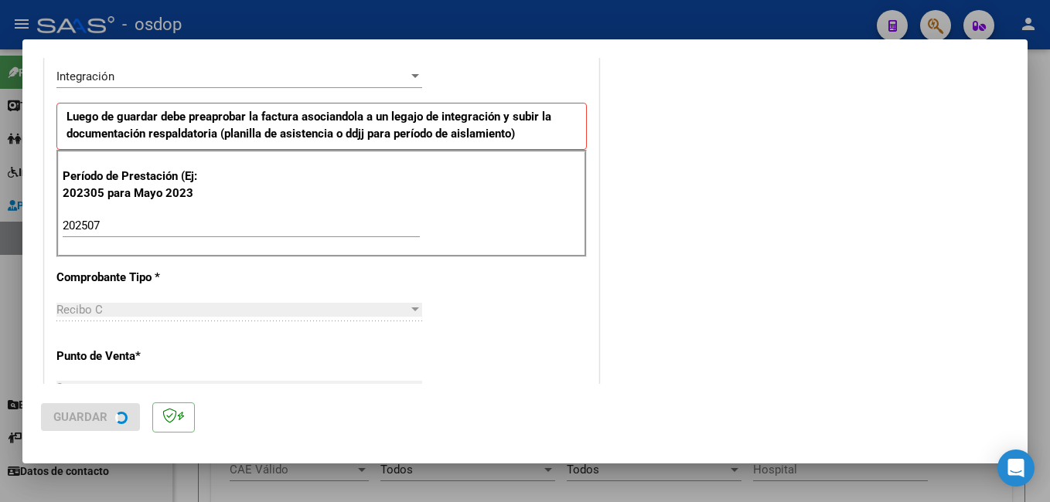
scroll to position [0, 0]
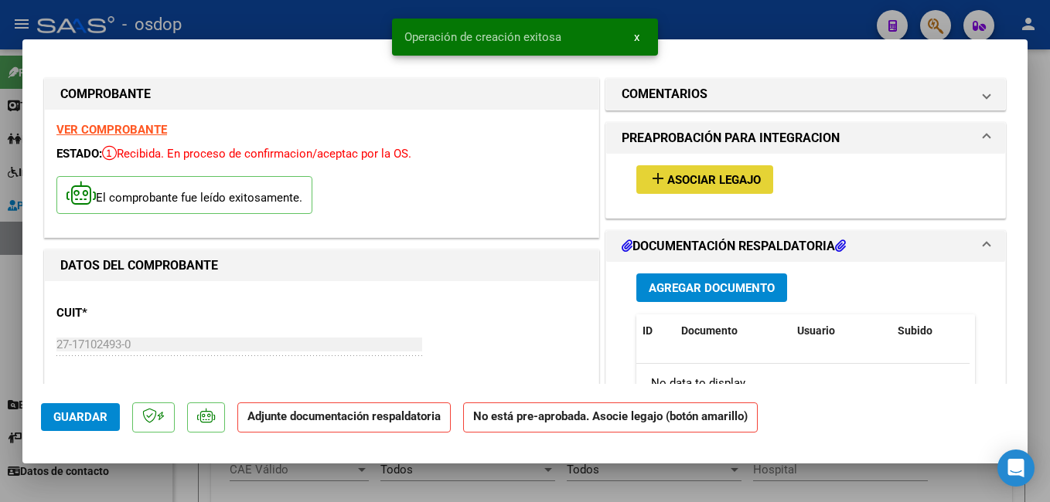
click at [679, 179] on span "Asociar Legajo" at bounding box center [714, 180] width 94 height 14
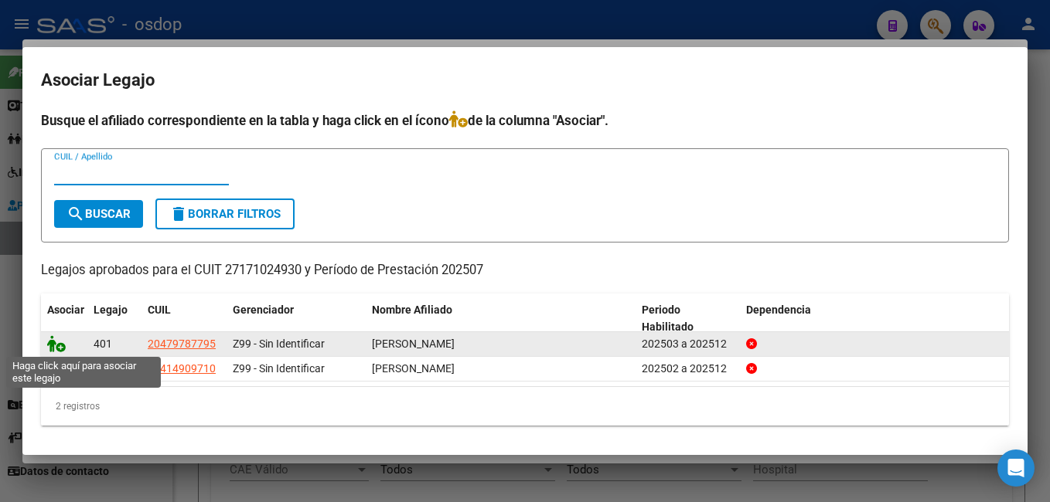
click at [54, 342] on icon at bounding box center [56, 343] width 19 height 17
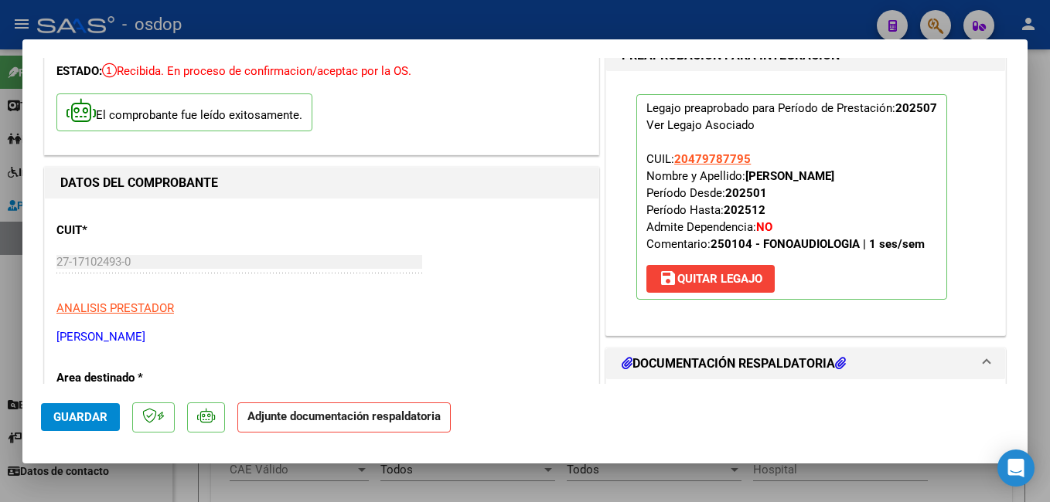
scroll to position [155, 0]
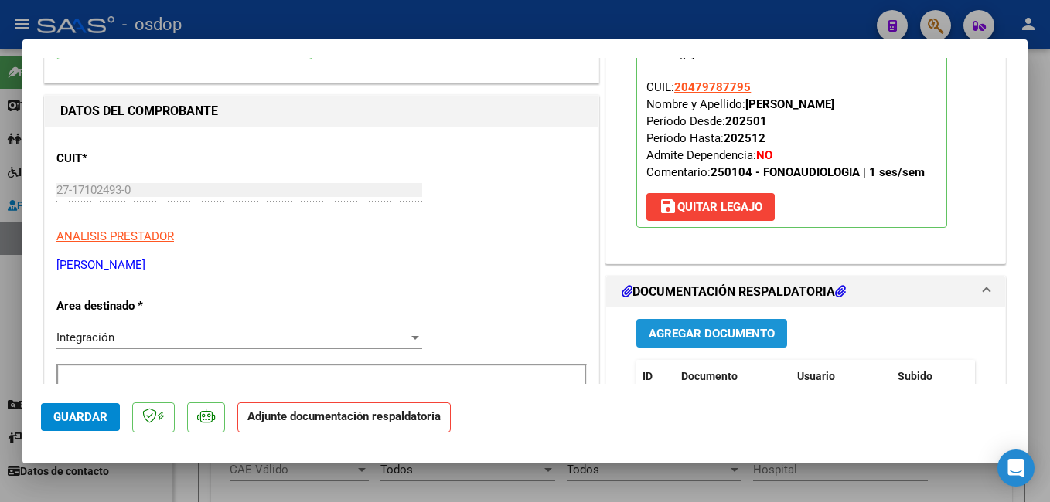
click at [689, 332] on span "Agregar Documento" at bounding box center [711, 334] width 126 height 14
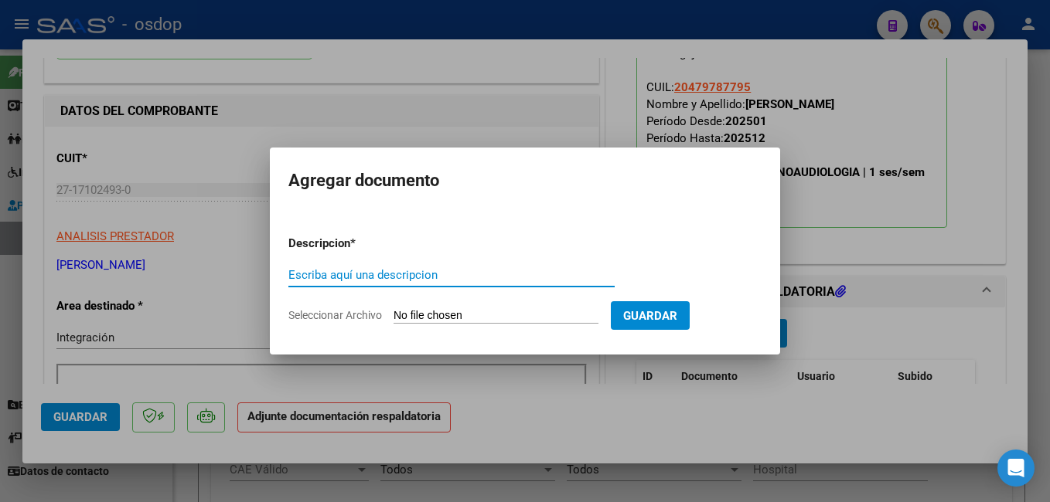
click at [318, 274] on input "Escriba aquí una descripcion" at bounding box center [451, 275] width 326 height 14
click at [440, 318] on input "Seleccionar Archivo" at bounding box center [495, 316] width 205 height 15
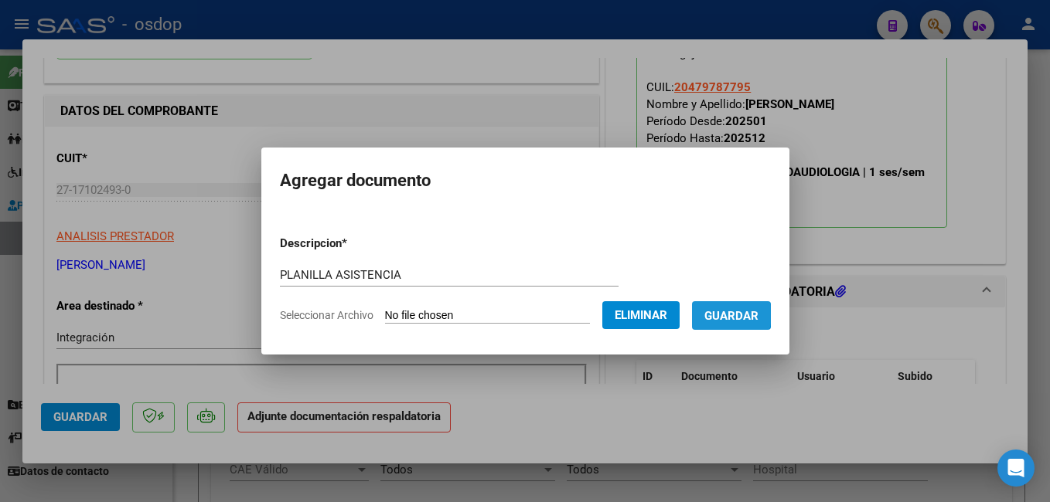
click at [744, 315] on span "Guardar" at bounding box center [731, 316] width 54 height 14
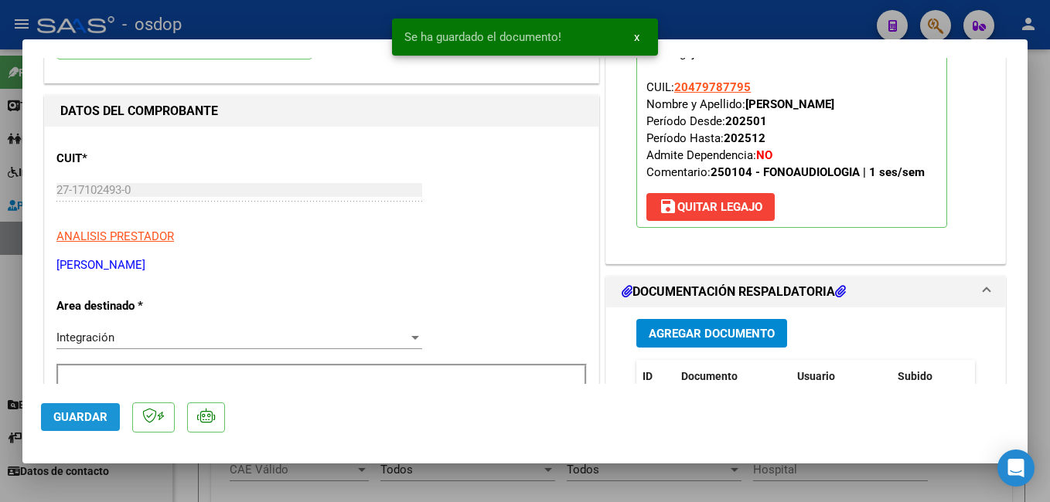
click at [82, 419] on span "Guardar" at bounding box center [80, 417] width 54 height 14
click at [294, 18] on div at bounding box center [525, 251] width 1050 height 502
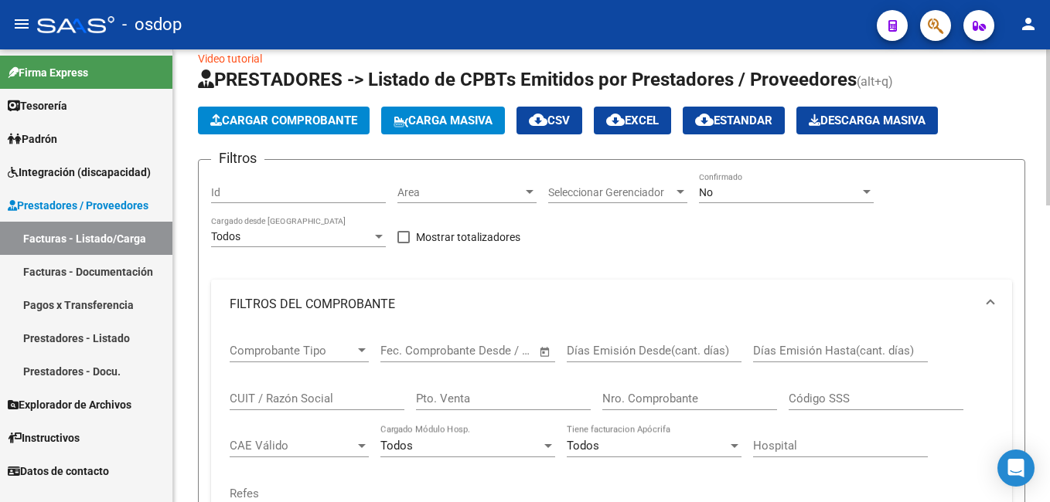
scroll to position [0, 0]
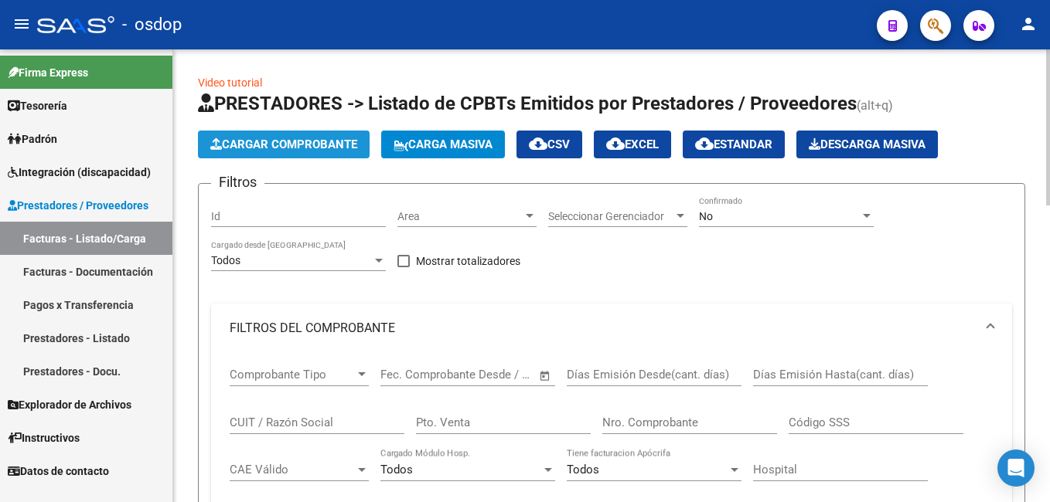
click at [256, 139] on span "Cargar Comprobante" at bounding box center [283, 145] width 147 height 14
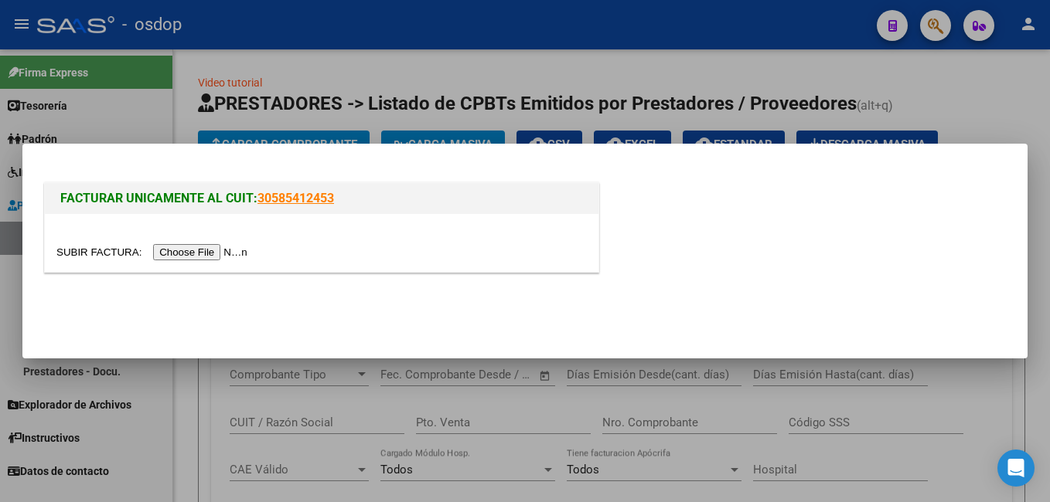
click at [190, 254] on input "file" at bounding box center [154, 252] width 196 height 16
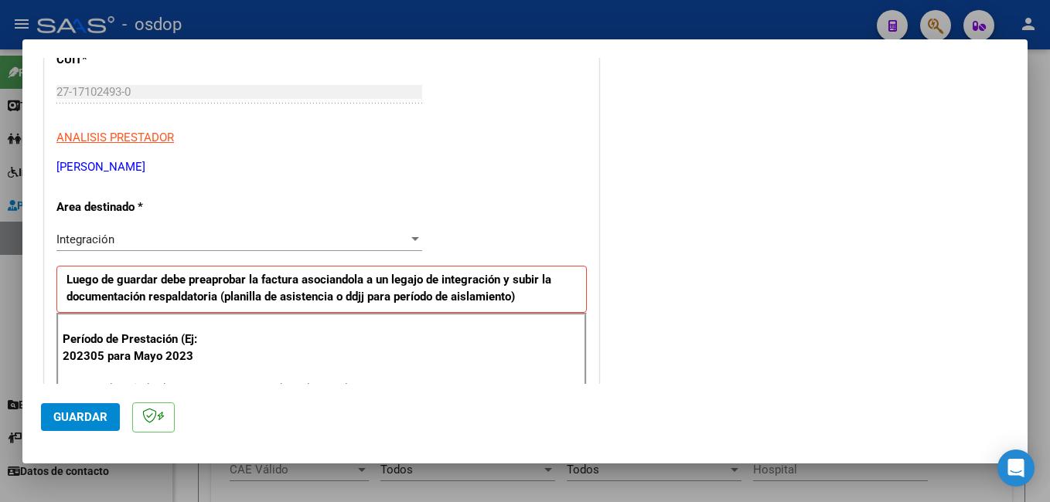
scroll to position [232, 0]
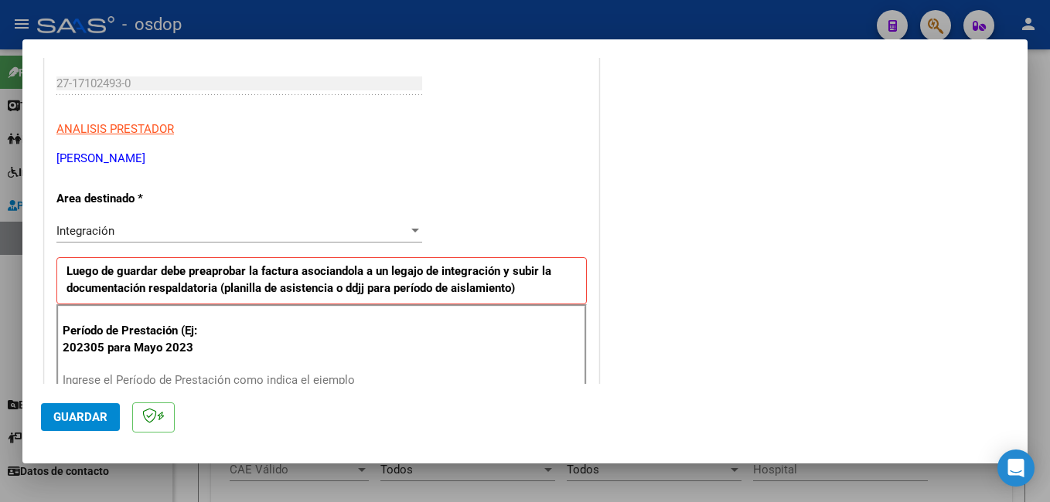
click at [143, 376] on input "Ingrese el Período de Prestación como indica el ejemplo" at bounding box center [241, 380] width 357 height 14
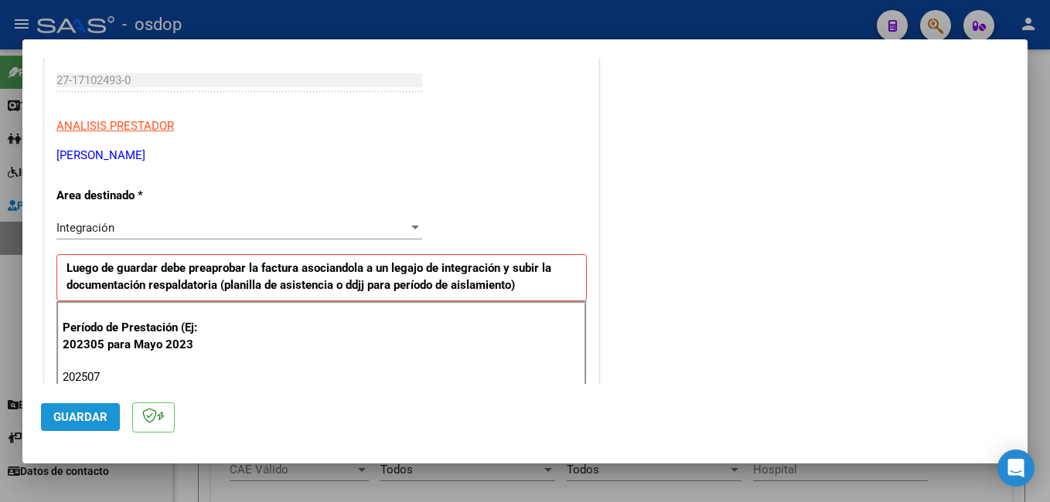
click at [80, 421] on span "Guardar" at bounding box center [80, 417] width 54 height 14
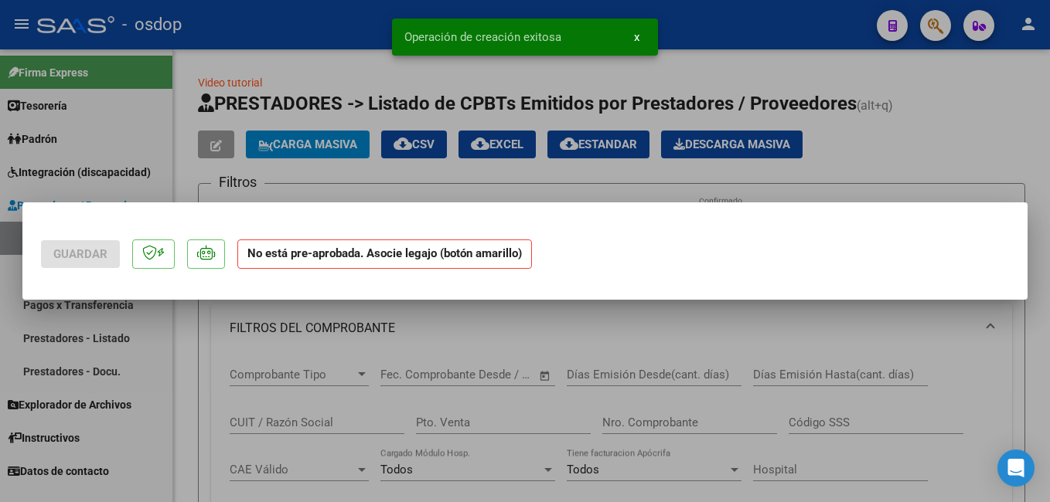
scroll to position [0, 0]
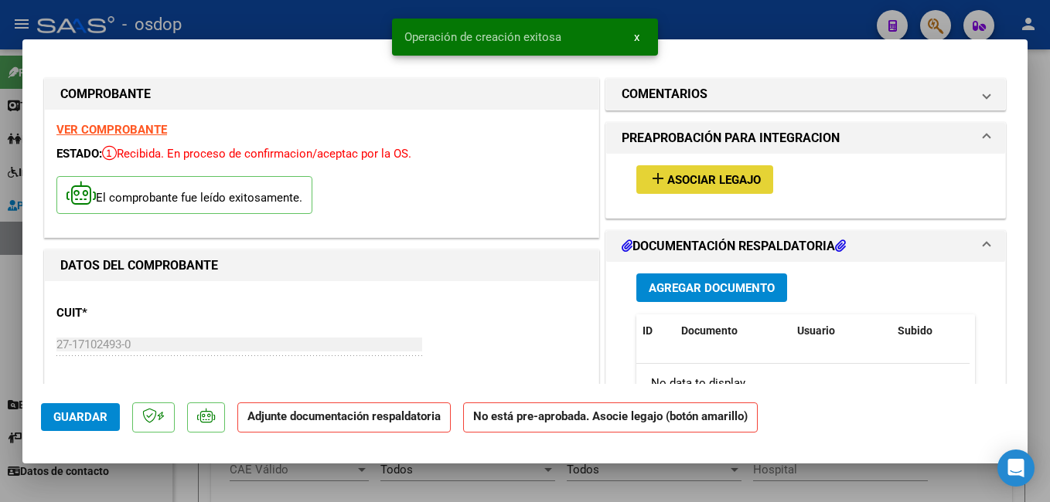
click at [686, 178] on span "Asociar Legajo" at bounding box center [714, 180] width 94 height 14
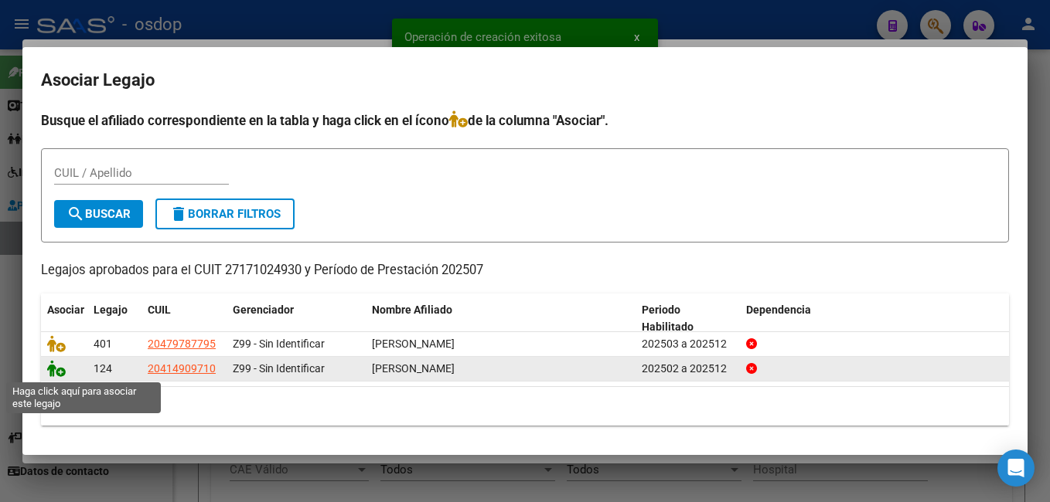
click at [58, 369] on icon at bounding box center [56, 368] width 19 height 17
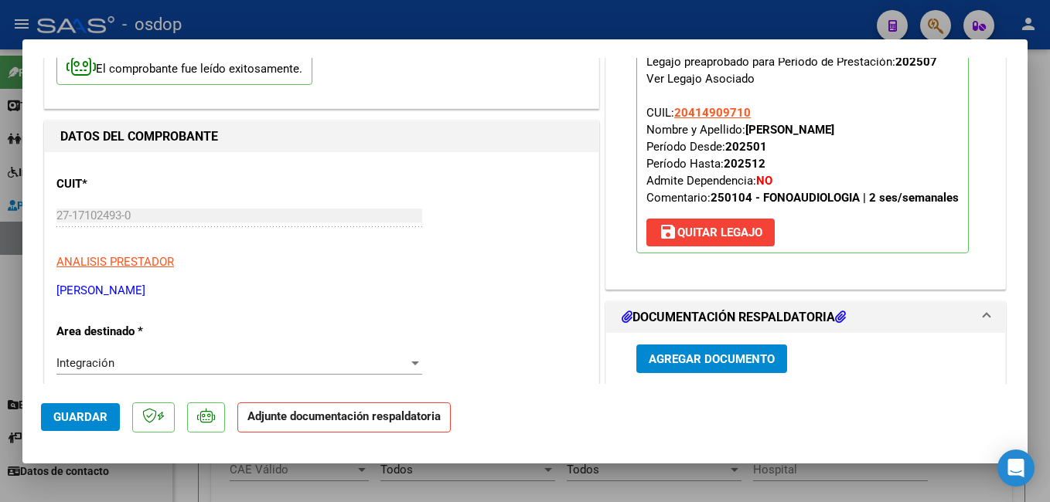
scroll to position [232, 0]
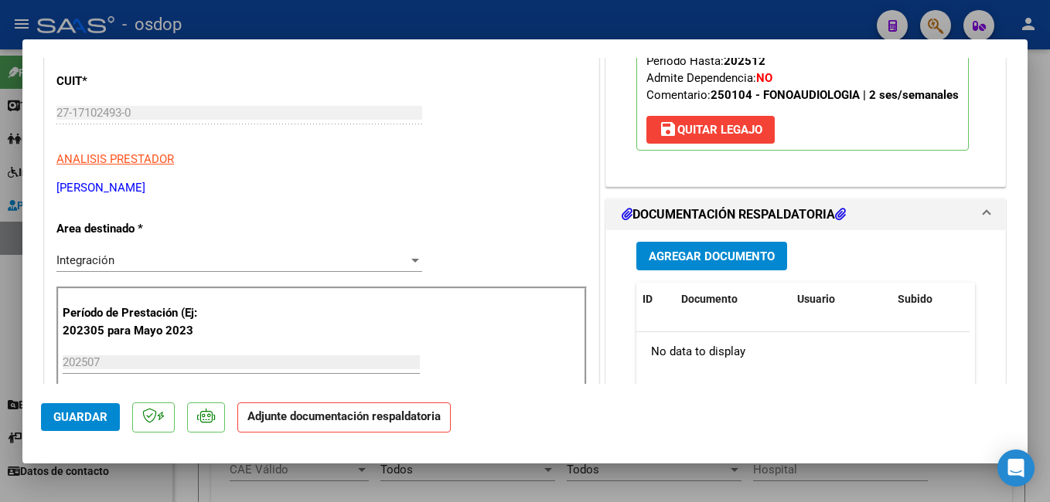
click at [684, 252] on span "Agregar Documento" at bounding box center [711, 257] width 126 height 14
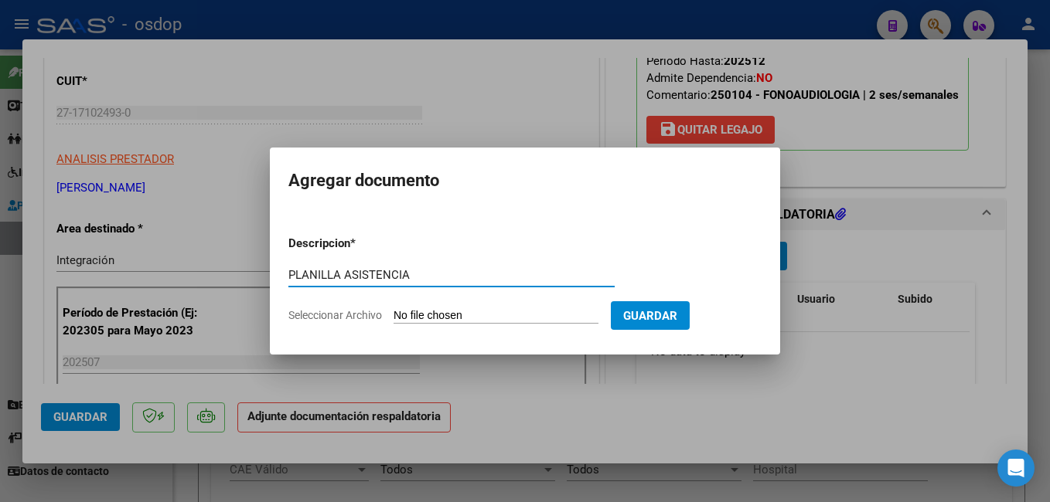
type input "PLANILLA ASISTENCIA"
click at [487, 316] on input "Seleccionar Archivo" at bounding box center [495, 316] width 205 height 15
type input "C:\fakepath\Planilla asistencia DDJJ [DATE].pdf"
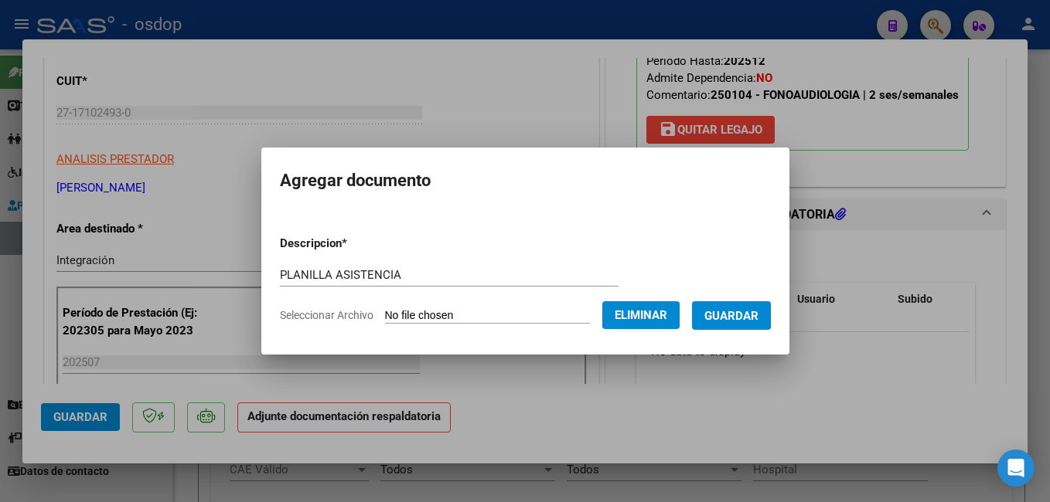
click at [758, 315] on span "Guardar" at bounding box center [731, 316] width 54 height 14
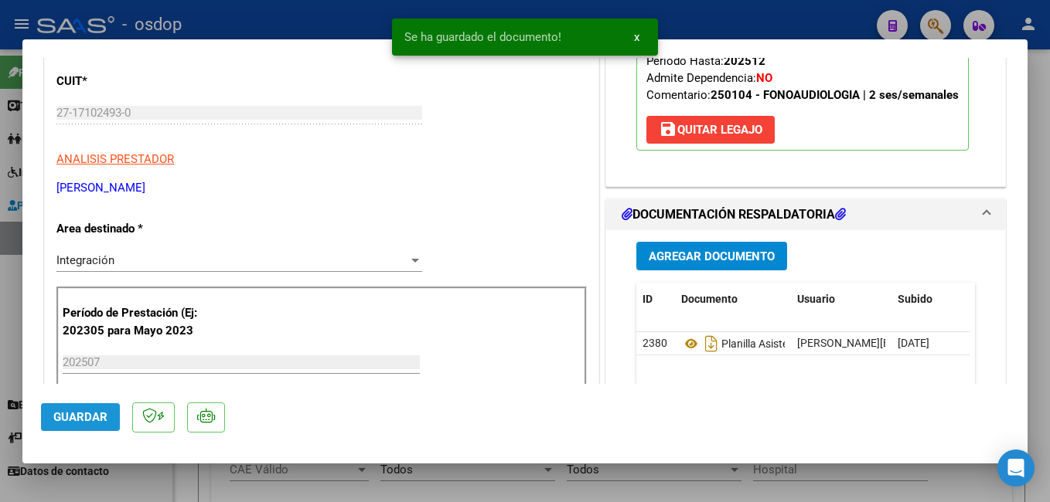
click at [86, 421] on span "Guardar" at bounding box center [80, 417] width 54 height 14
click at [333, 15] on div at bounding box center [525, 251] width 1050 height 502
type input "$ 0,00"
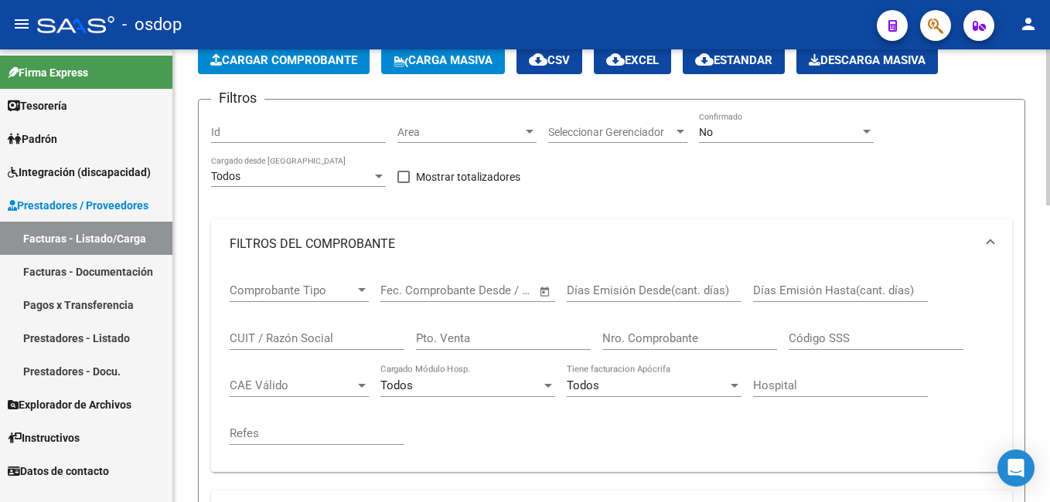
scroll to position [0, 0]
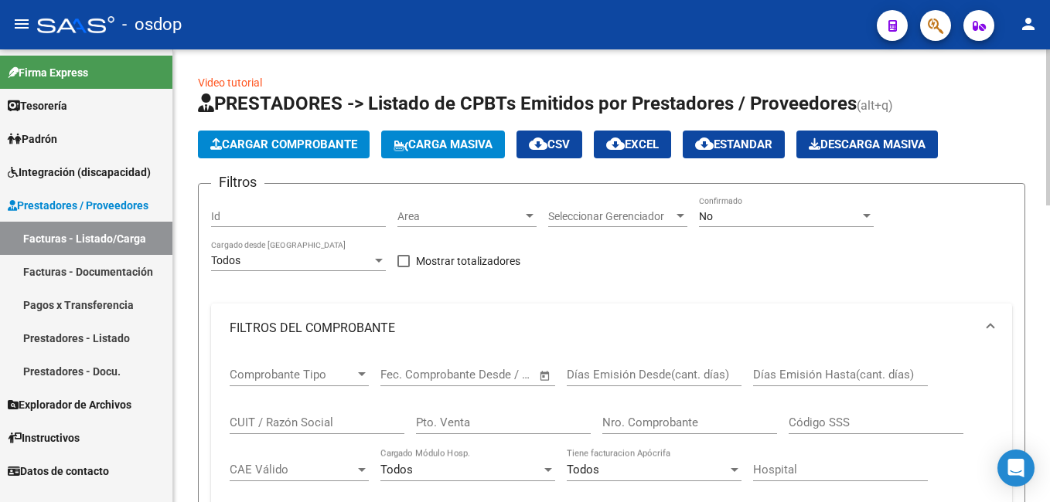
click at [289, 143] on span "Cargar Comprobante" at bounding box center [283, 145] width 147 height 14
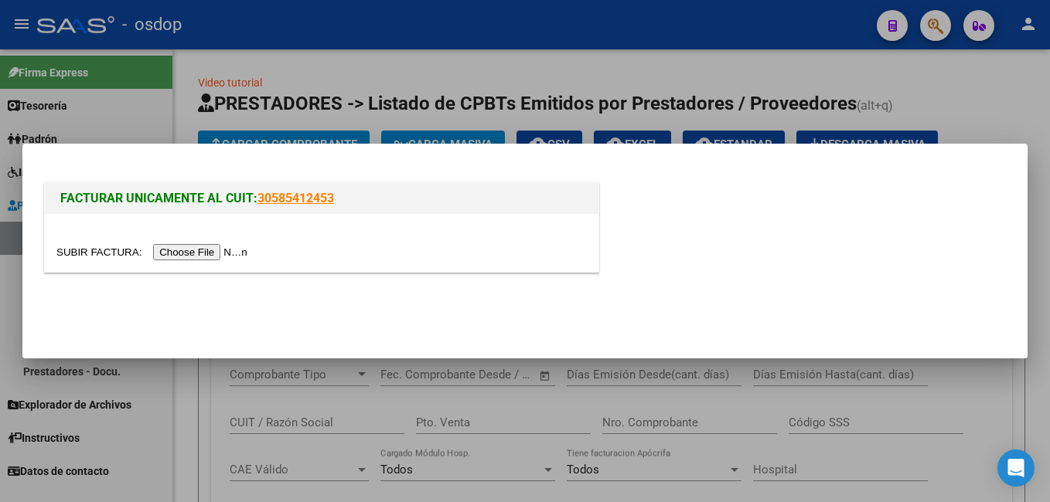
click at [188, 245] on input "file" at bounding box center [154, 252] width 196 height 16
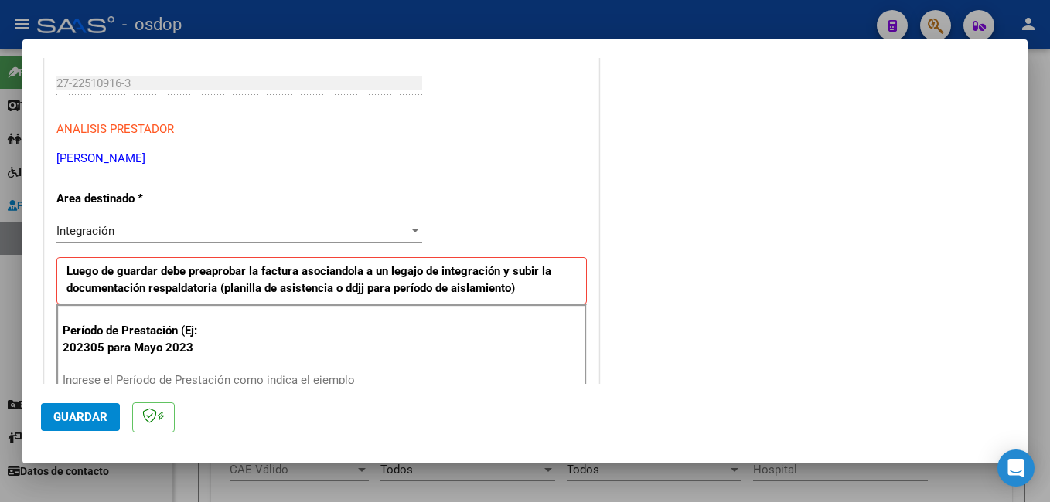
scroll to position [309, 0]
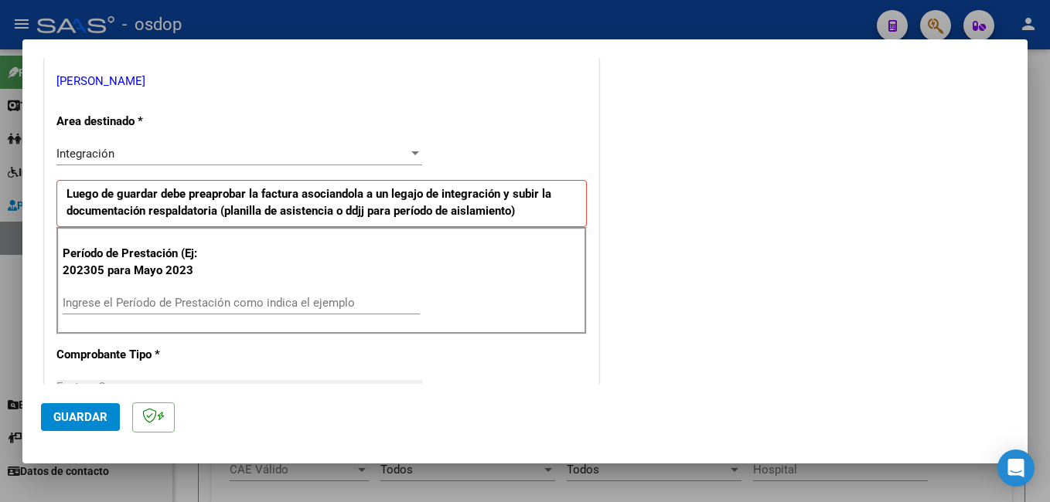
click at [264, 307] on input "Ingrese el Período de Prestación como indica el ejemplo" at bounding box center [241, 303] width 357 height 14
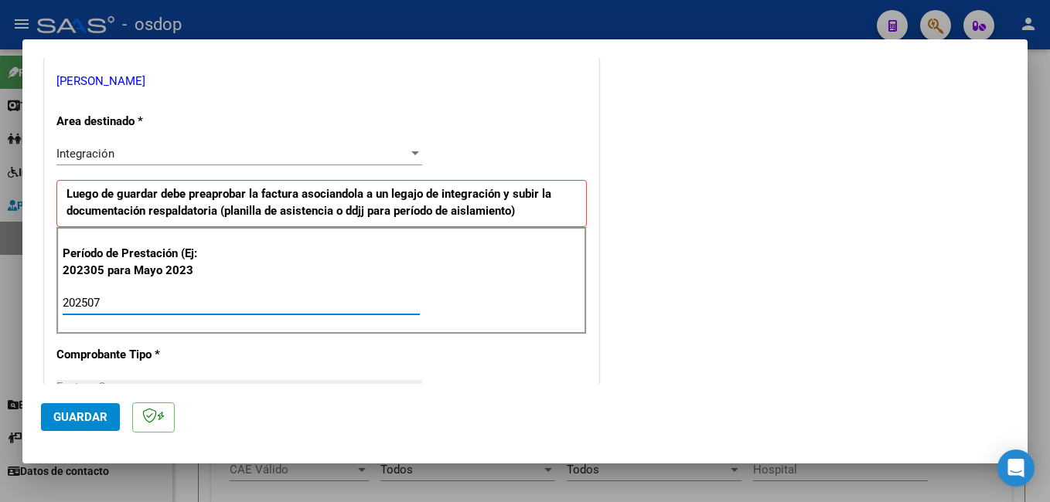
type input "202507"
click at [75, 419] on span "Guardar" at bounding box center [80, 417] width 54 height 14
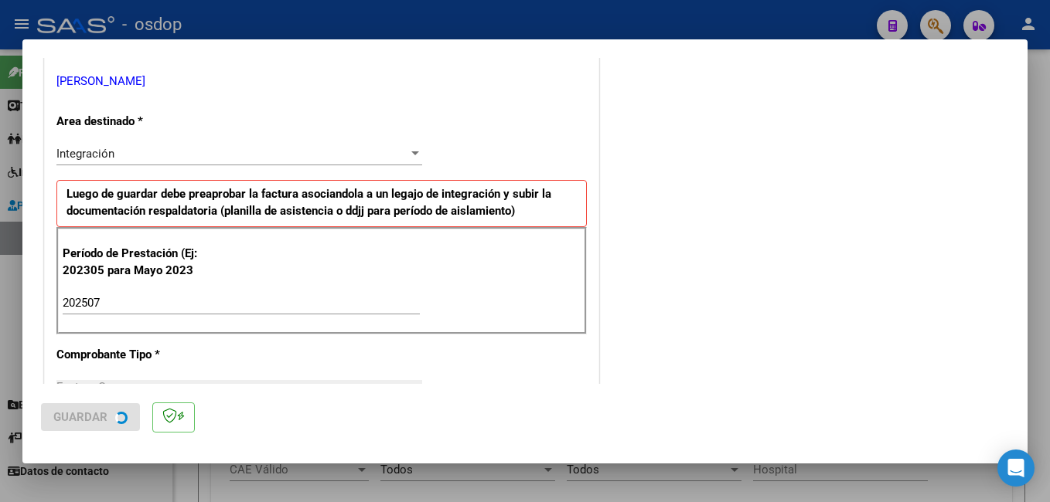
scroll to position [0, 0]
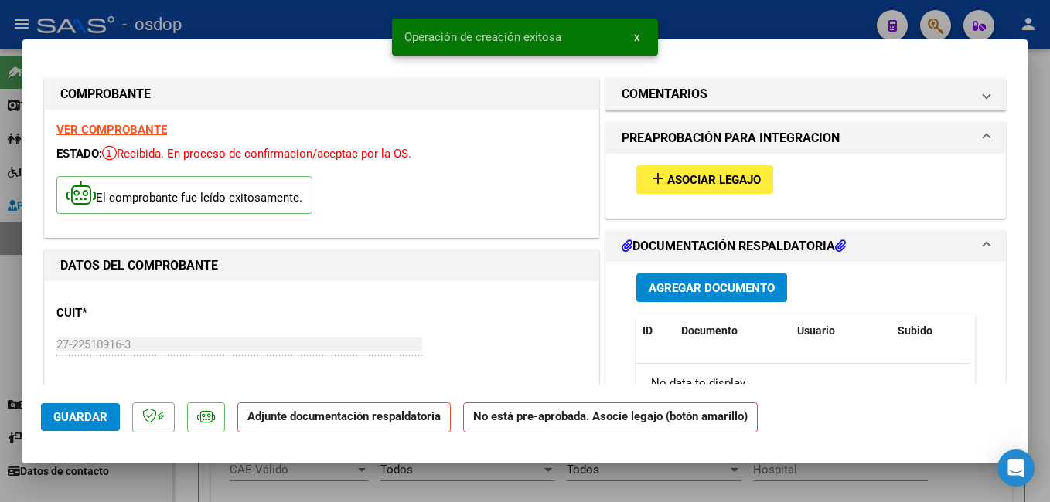
click at [696, 174] on span "Asociar Legajo" at bounding box center [714, 180] width 94 height 14
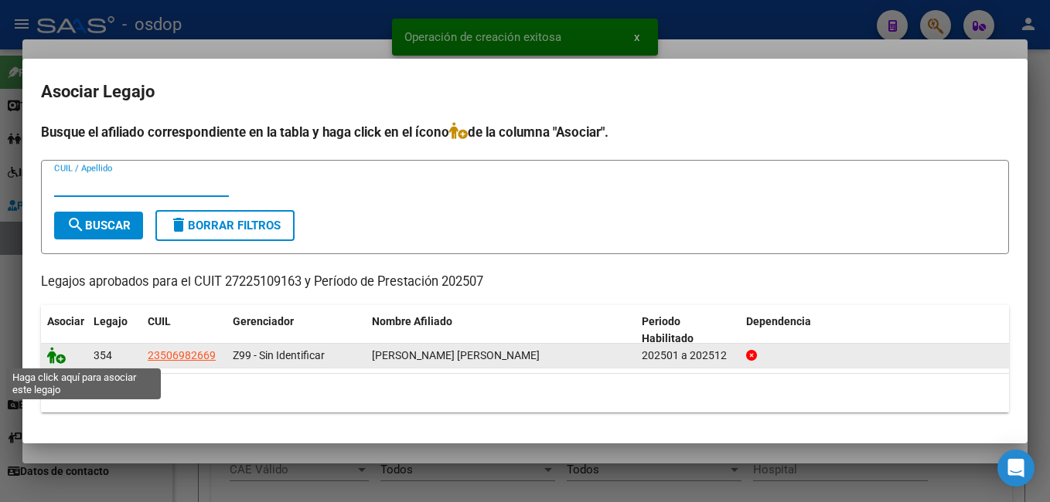
click at [53, 357] on icon at bounding box center [56, 355] width 19 height 17
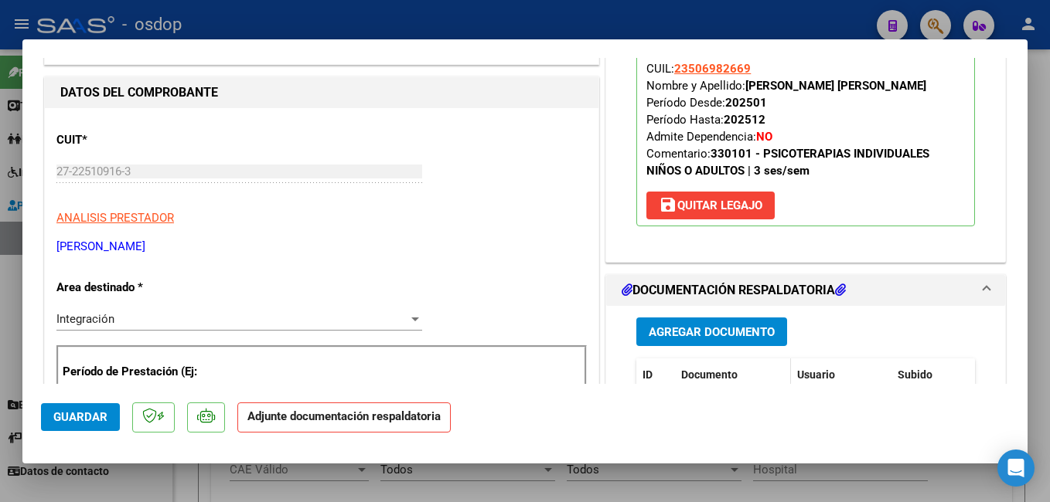
scroll to position [232, 0]
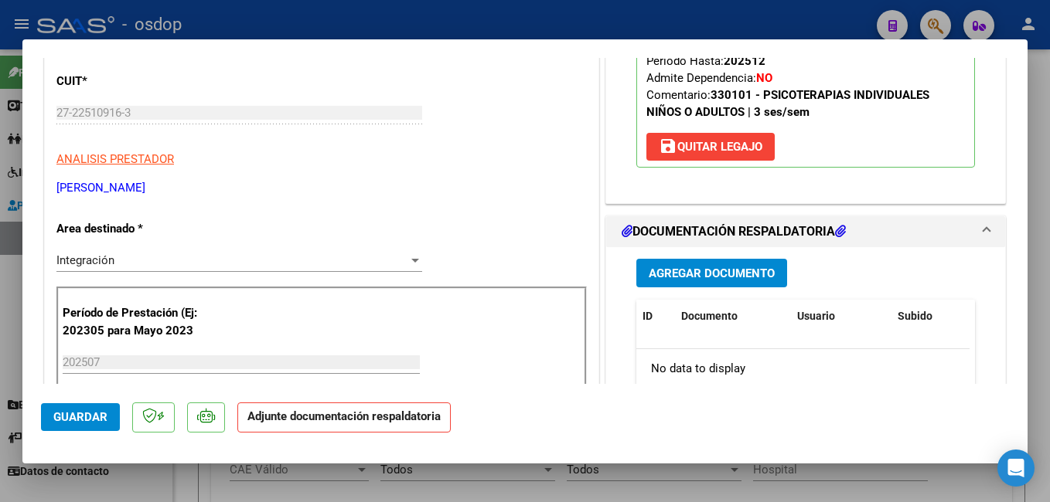
click at [713, 277] on span "Agregar Documento" at bounding box center [711, 274] width 126 height 14
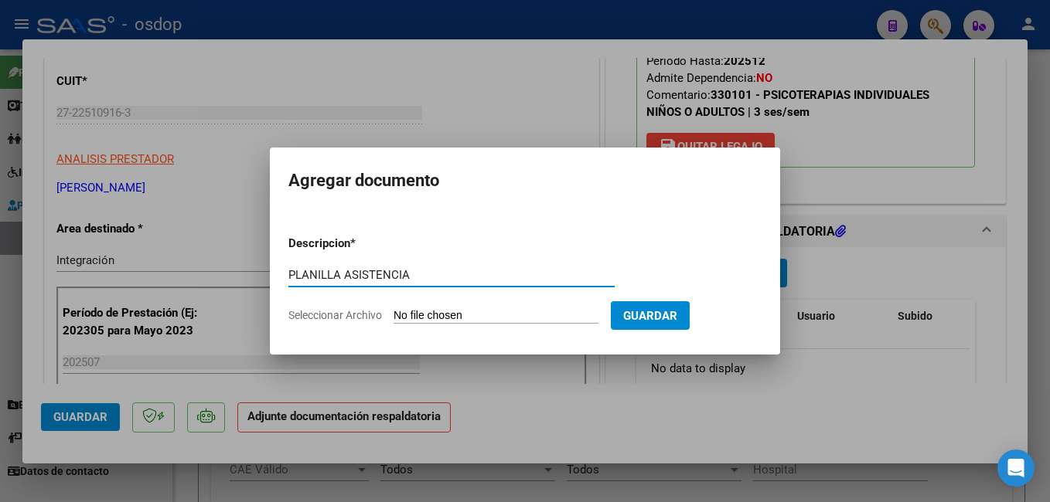
type input "PLANILLA ASISTENCIA"
click at [430, 315] on input "Seleccionar Archivo" at bounding box center [495, 316] width 205 height 15
type input "C:\fakepath\asist joni julio.pdf"
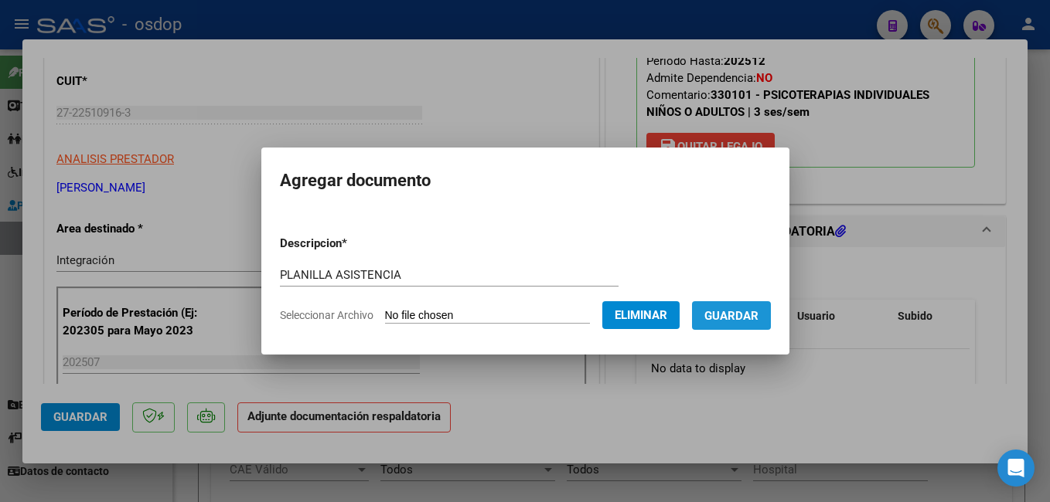
click at [742, 309] on span "Guardar" at bounding box center [731, 316] width 54 height 14
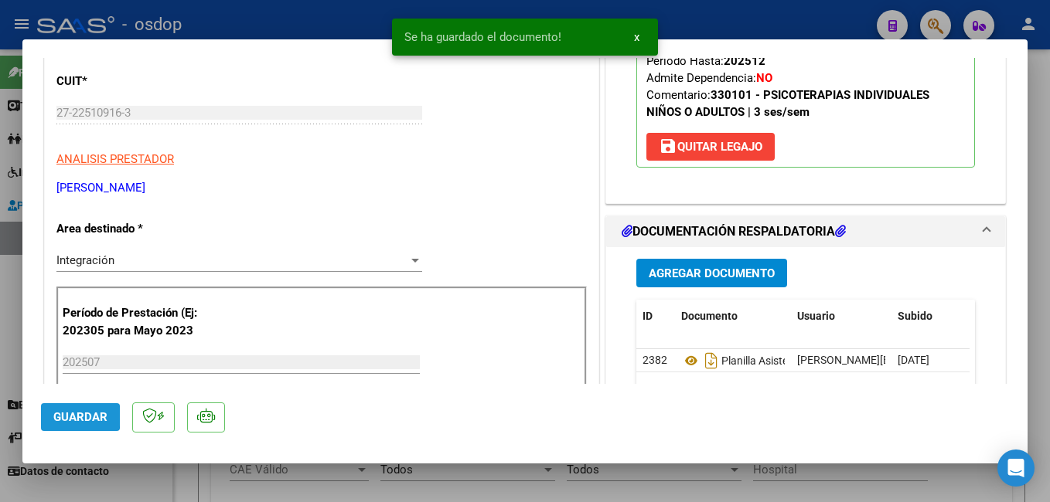
click at [61, 417] on span "Guardar" at bounding box center [80, 417] width 54 height 14
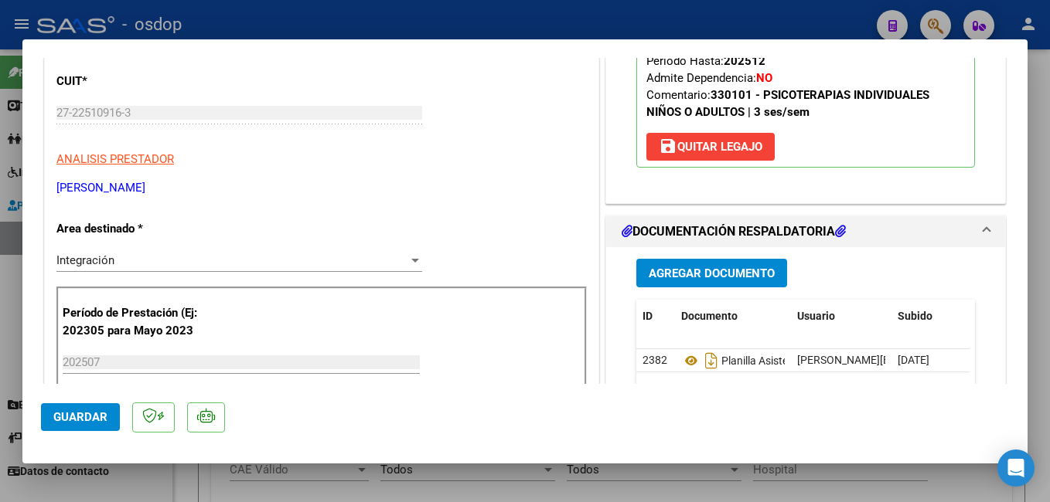
click at [93, 413] on span "Guardar" at bounding box center [80, 417] width 54 height 14
click at [89, 418] on span "Guardar" at bounding box center [80, 417] width 54 height 14
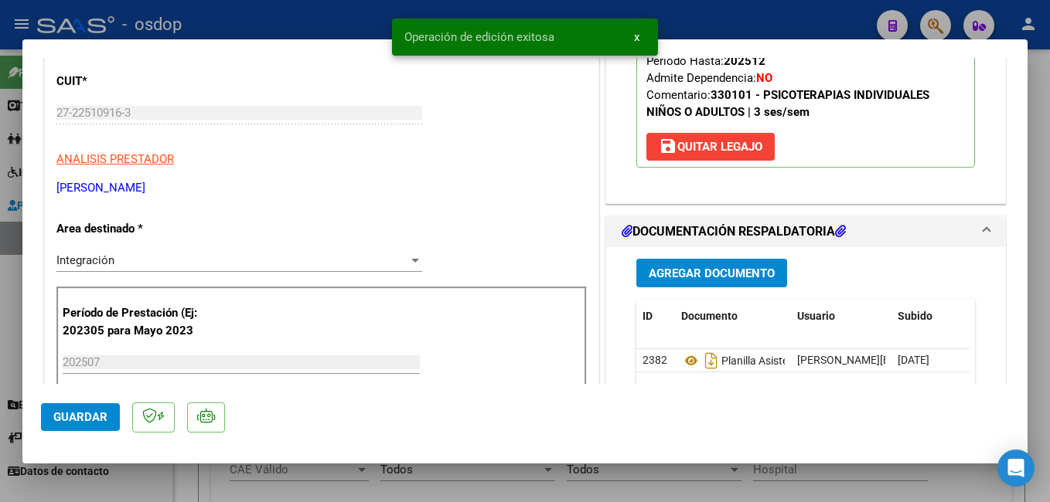
click at [266, 22] on div at bounding box center [525, 251] width 1050 height 502
type input "$ 0,00"
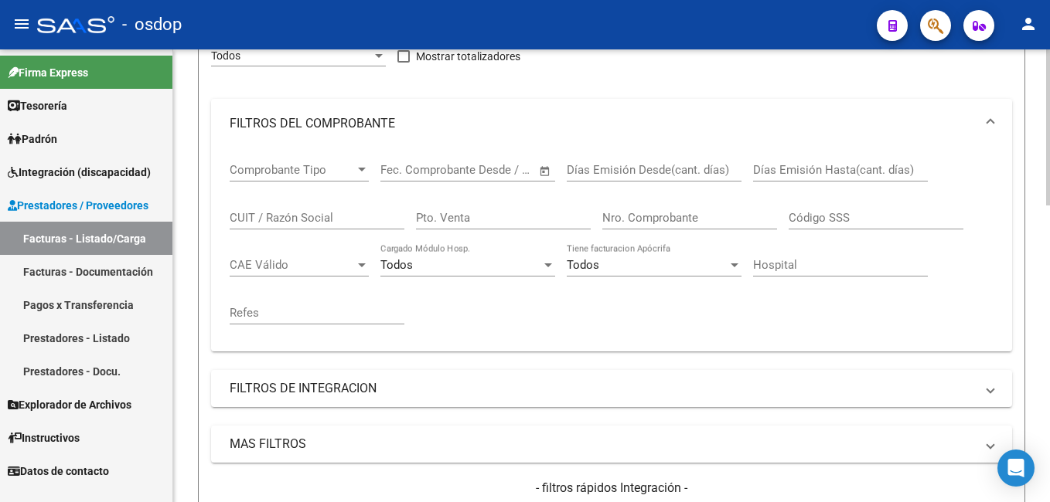
scroll to position [0, 0]
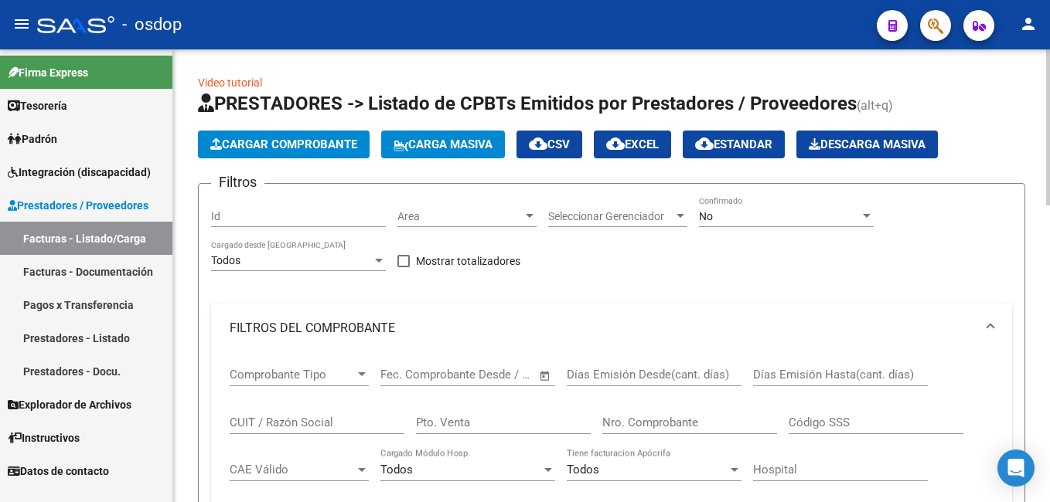
click at [261, 147] on span "Cargar Comprobante" at bounding box center [283, 145] width 147 height 14
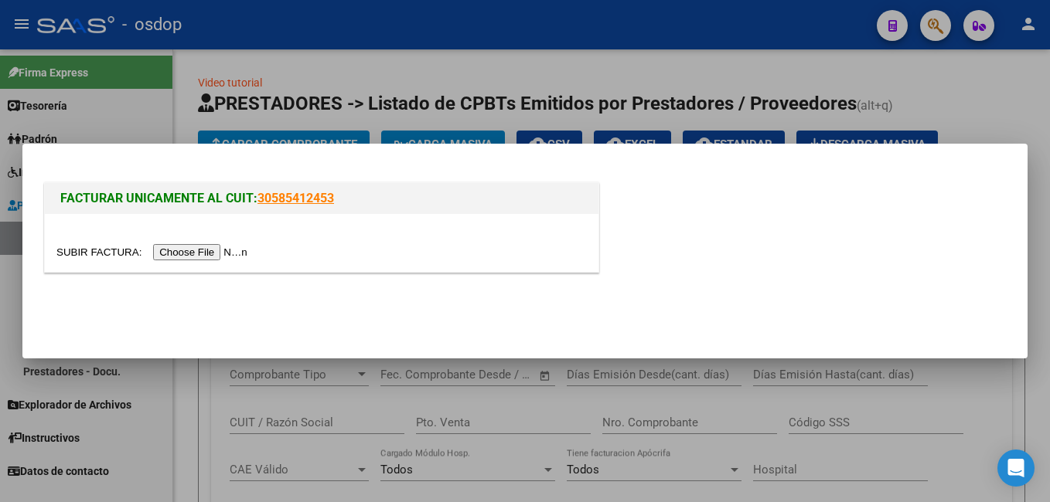
click at [162, 249] on input "file" at bounding box center [154, 252] width 196 height 16
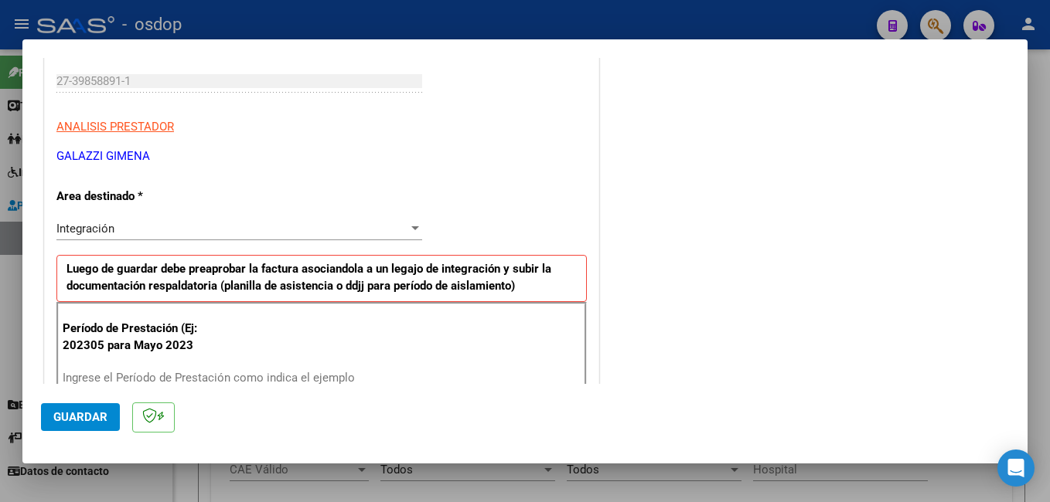
scroll to position [309, 0]
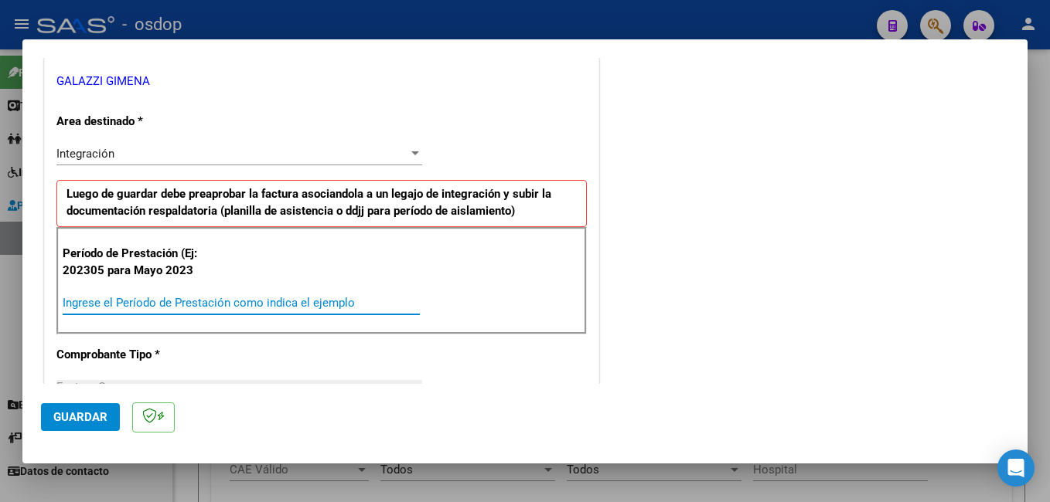
click at [165, 297] on input "Ingrese el Período de Prestación como indica el ejemplo" at bounding box center [241, 303] width 357 height 14
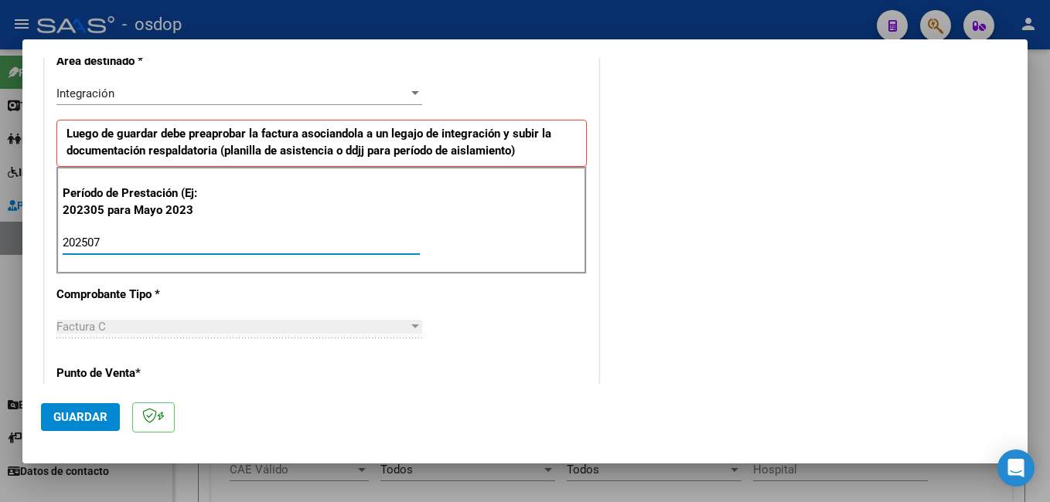
scroll to position [386, 0]
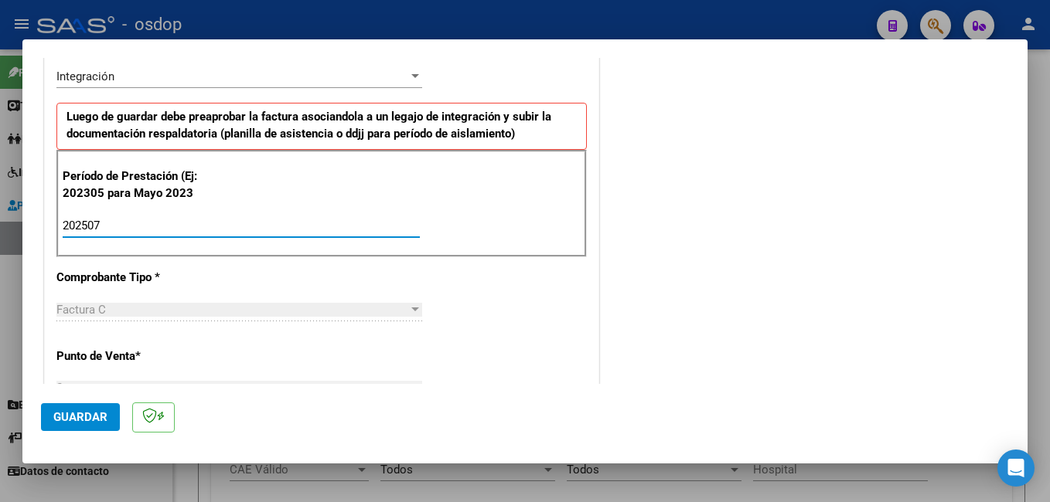
type input "202507"
click at [73, 413] on span "Guardar" at bounding box center [80, 417] width 54 height 14
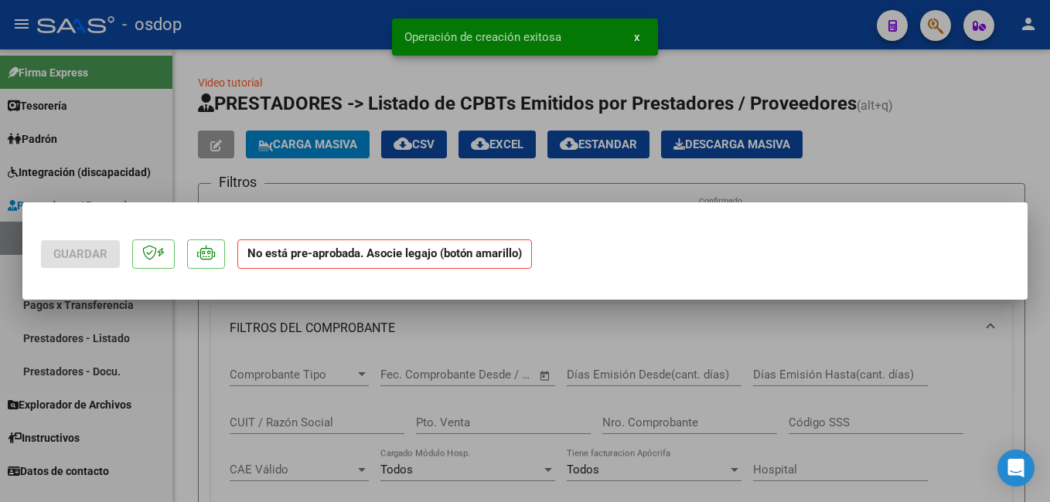
scroll to position [0, 0]
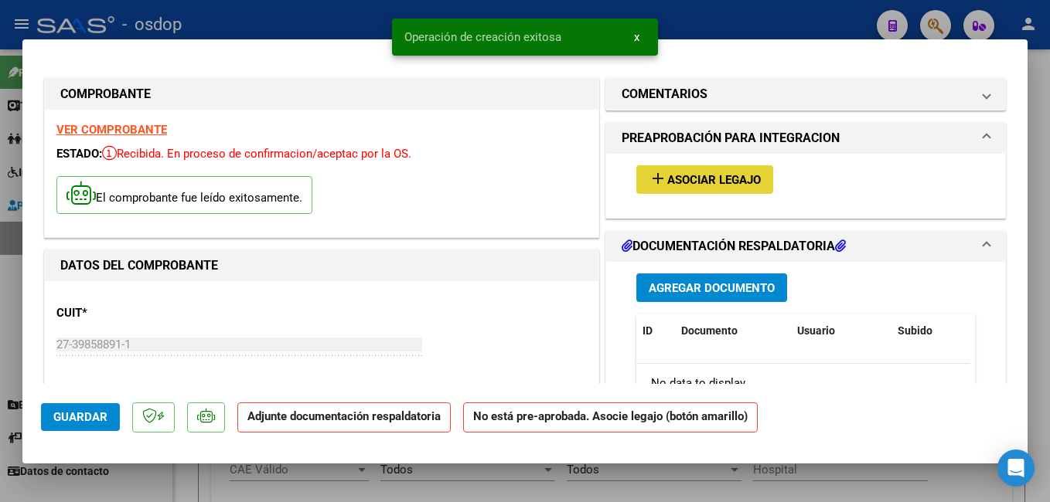
click at [732, 181] on span "Asociar Legajo" at bounding box center [714, 180] width 94 height 14
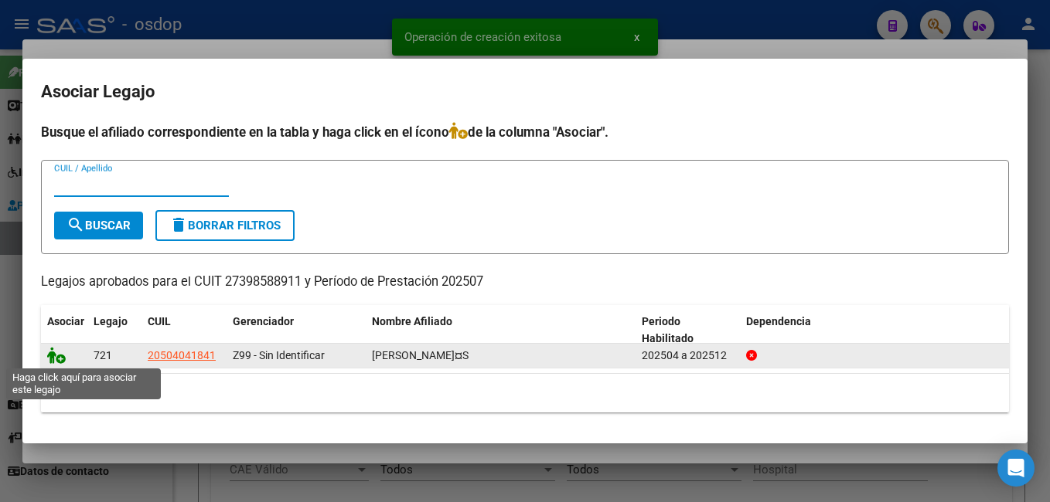
click at [56, 355] on icon at bounding box center [56, 355] width 19 height 17
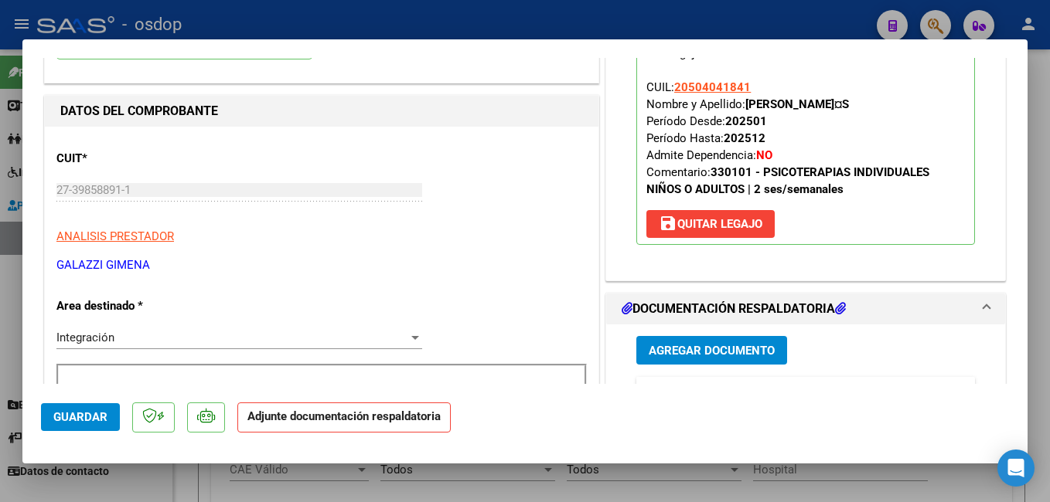
scroll to position [309, 0]
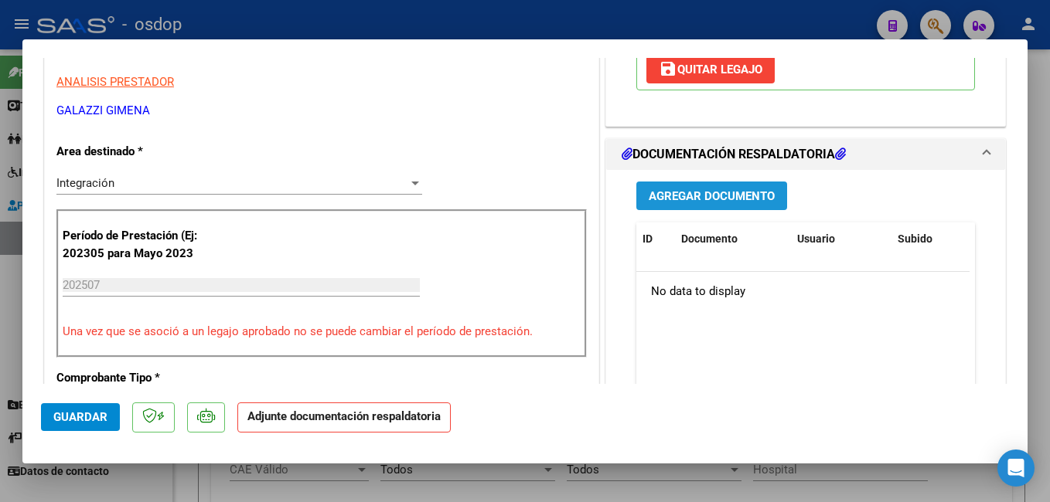
click at [699, 200] on span "Agregar Documento" at bounding box center [711, 196] width 126 height 14
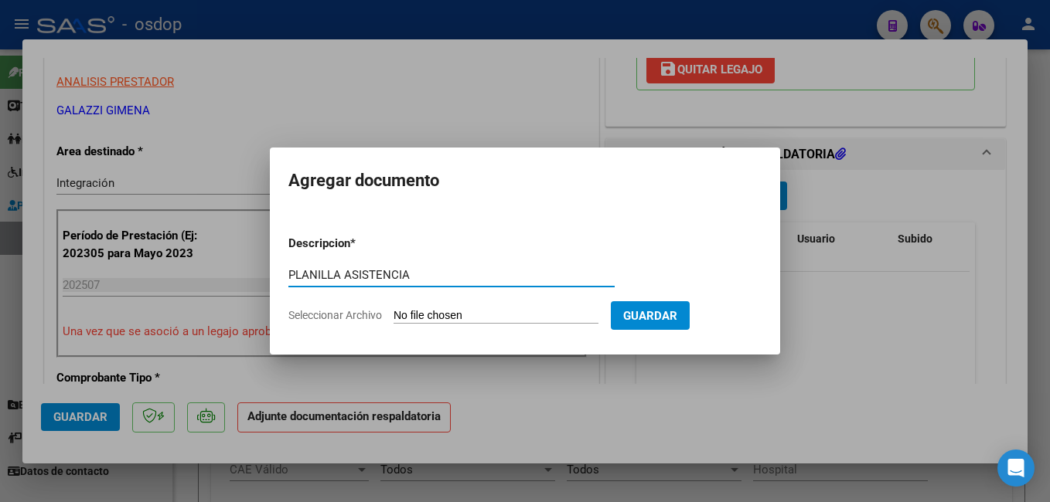
type input "PLANILLA ASISTENCIA"
click at [439, 310] on input "Seleccionar Archivo" at bounding box center [495, 316] width 205 height 15
type input "C:\fakepath\Planilla julio Marín.pdf"
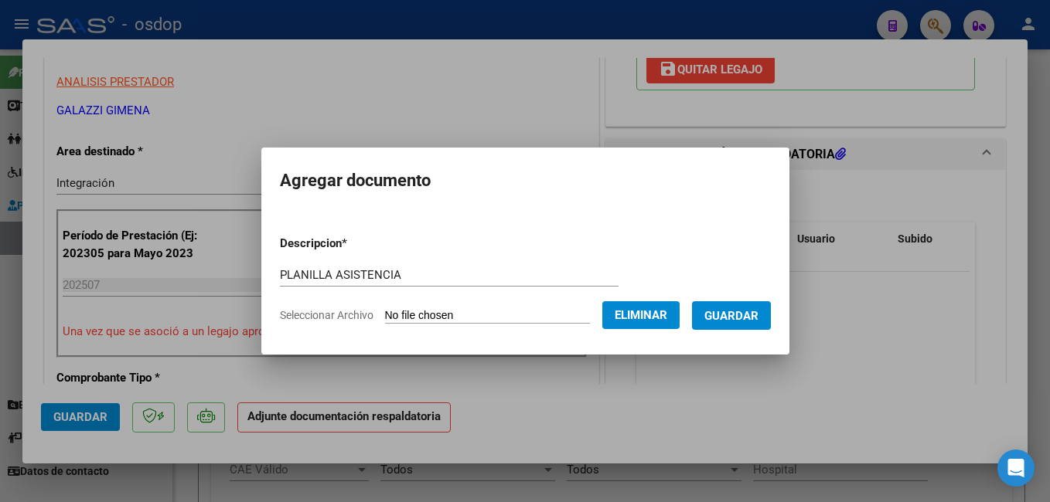
click at [758, 315] on span "Guardar" at bounding box center [731, 316] width 54 height 14
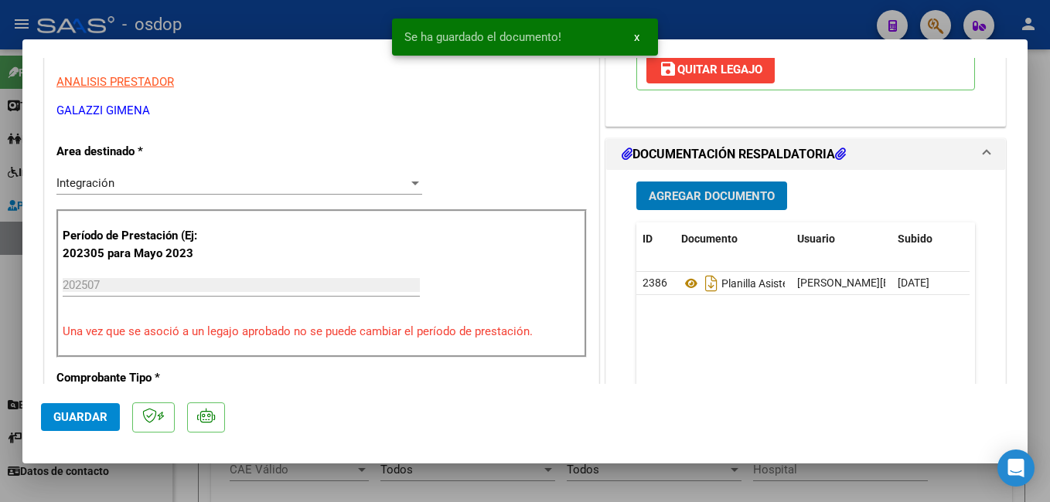
click at [83, 416] on span "Guardar" at bounding box center [80, 417] width 54 height 14
click at [331, 24] on div at bounding box center [525, 251] width 1050 height 502
type input "$ 0,00"
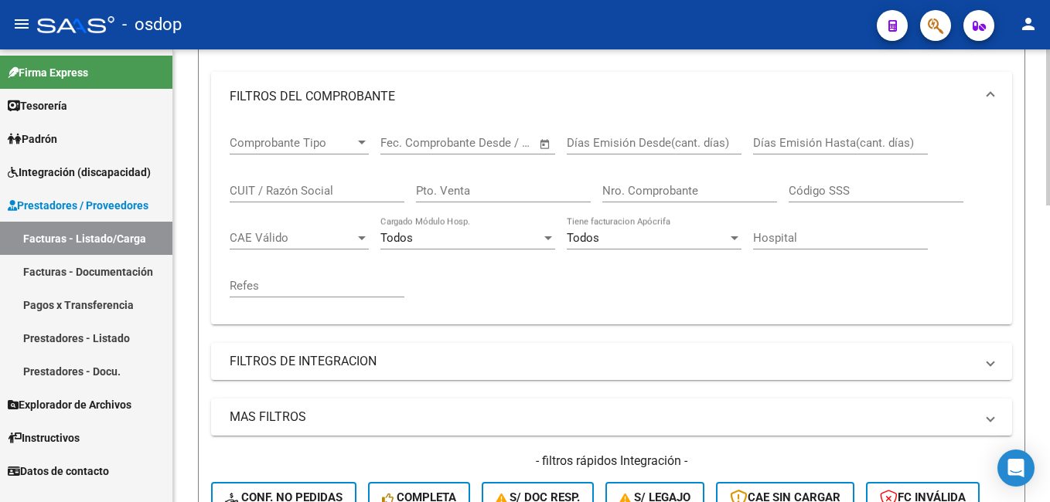
scroll to position [0, 0]
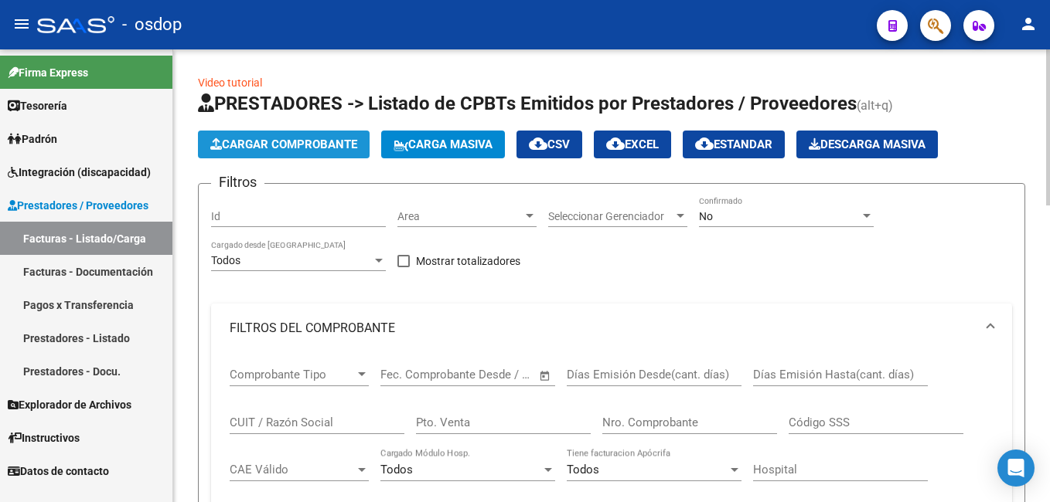
click at [274, 145] on span "Cargar Comprobante" at bounding box center [283, 145] width 147 height 14
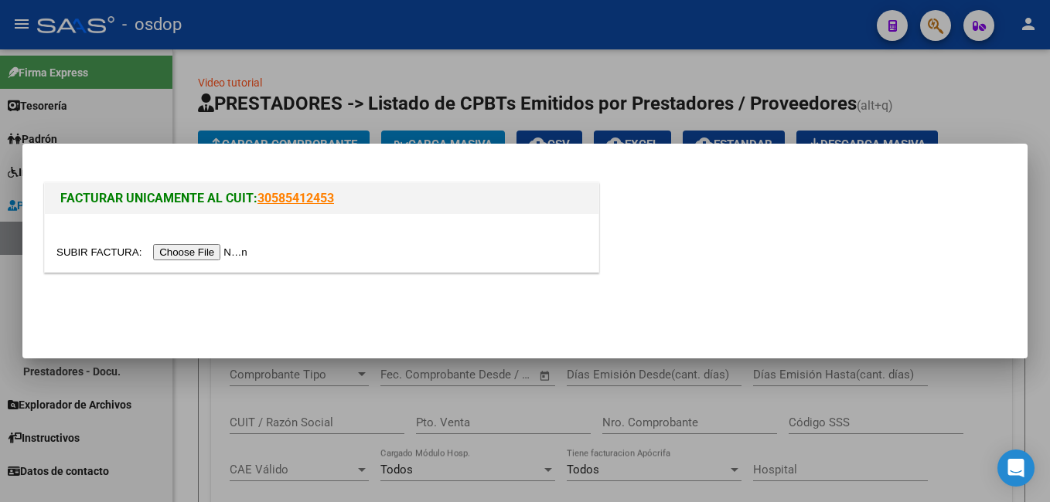
click at [195, 252] on input "file" at bounding box center [154, 252] width 196 height 16
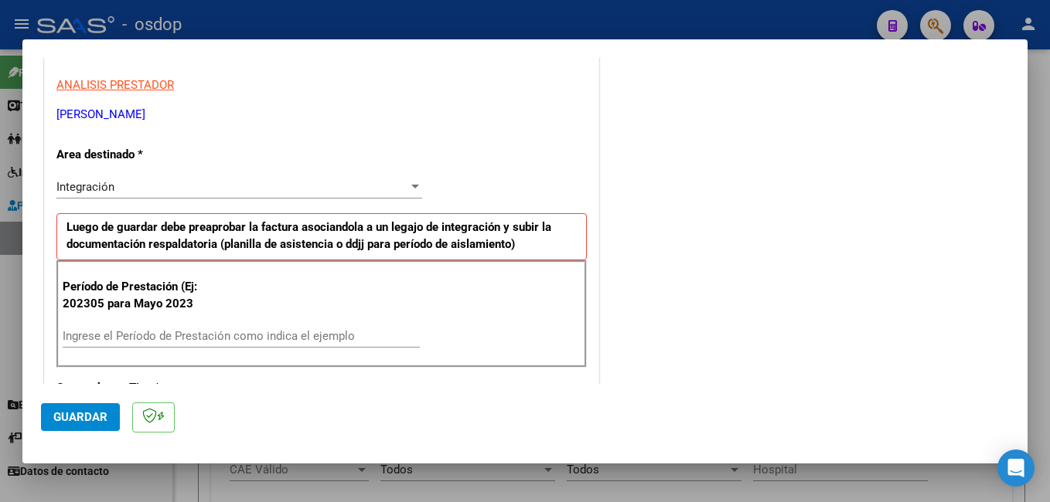
scroll to position [386, 0]
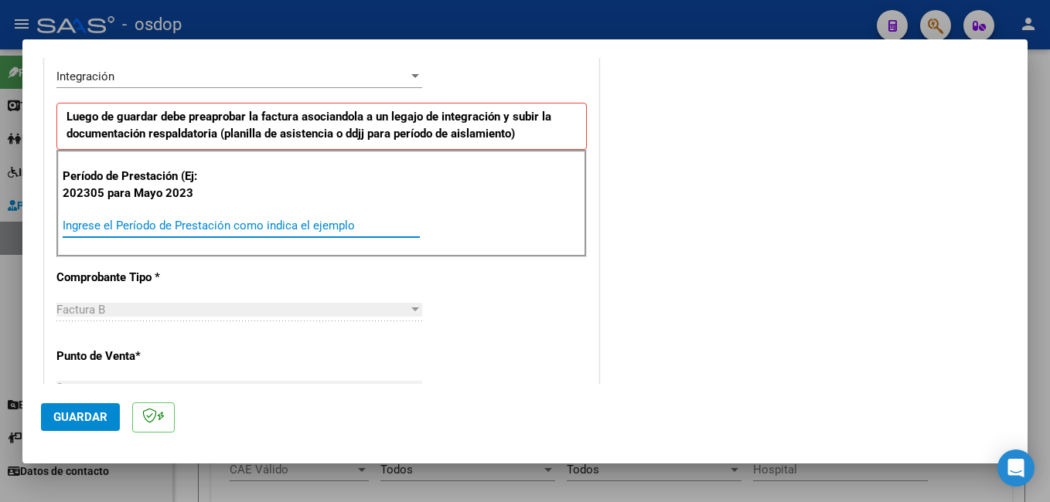
click at [224, 221] on input "Ingrese el Período de Prestación como indica el ejemplo" at bounding box center [241, 226] width 357 height 14
type input "202507"
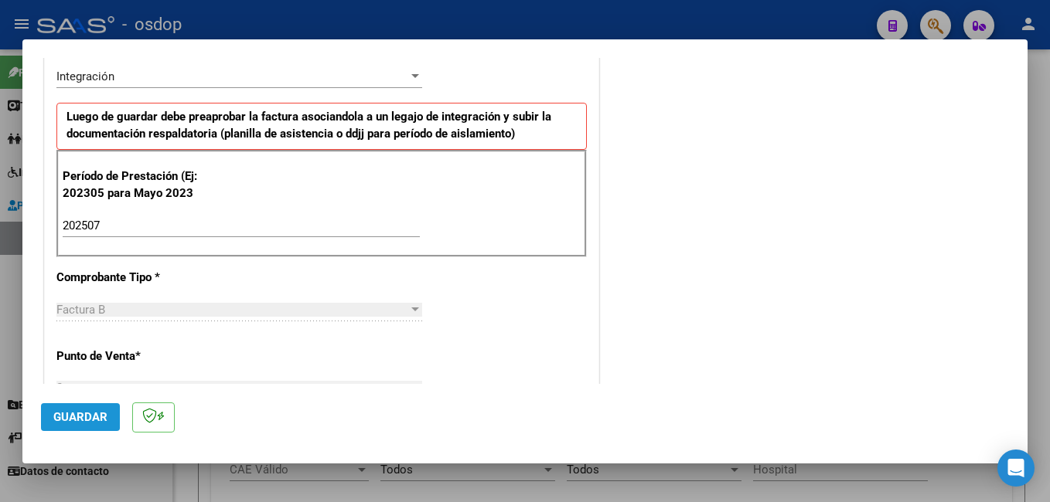
click at [70, 416] on span "Guardar" at bounding box center [80, 417] width 54 height 14
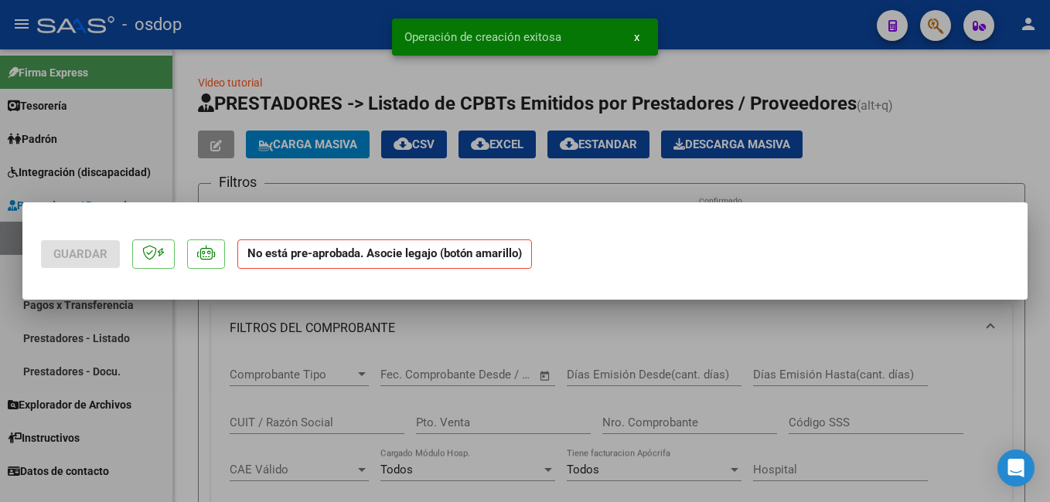
scroll to position [0, 0]
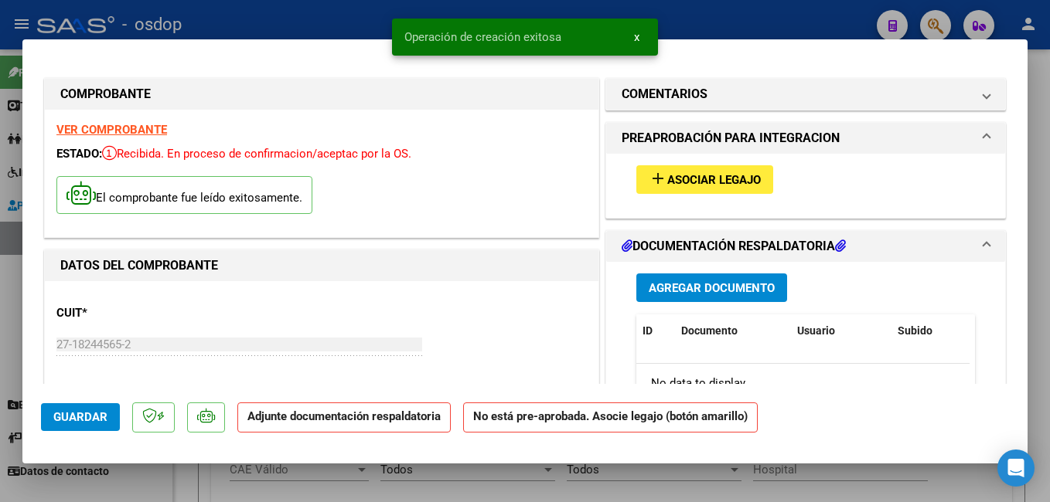
click at [696, 179] on span "Asociar Legajo" at bounding box center [714, 180] width 94 height 14
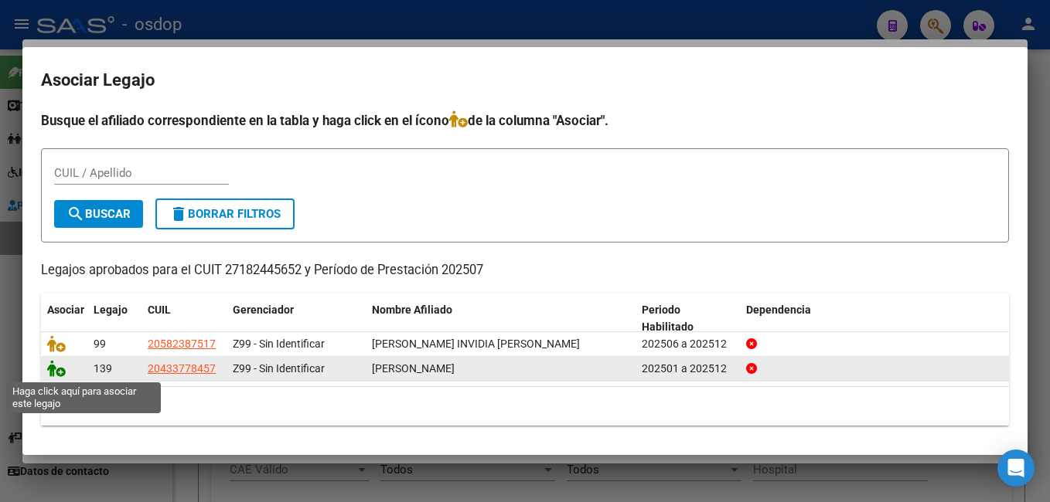
click at [54, 372] on icon at bounding box center [56, 368] width 19 height 17
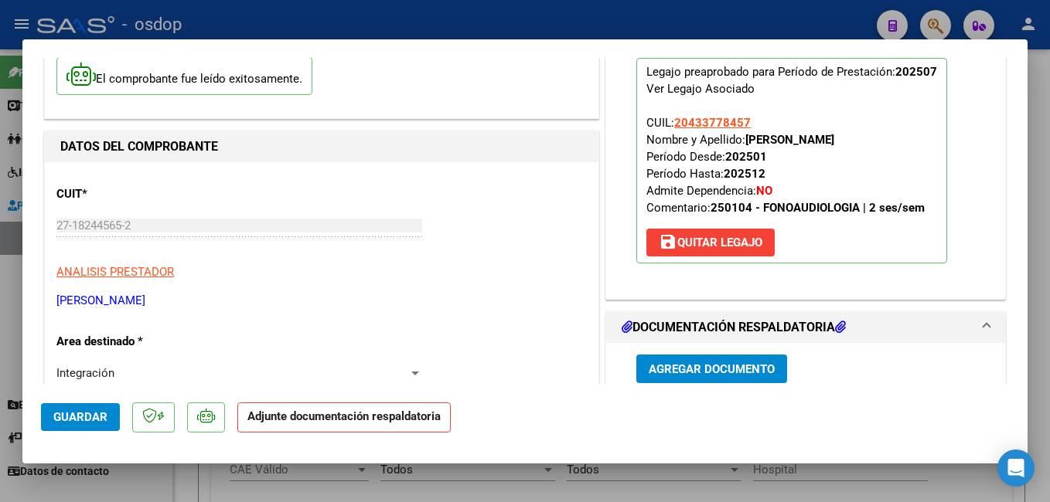
scroll to position [232, 0]
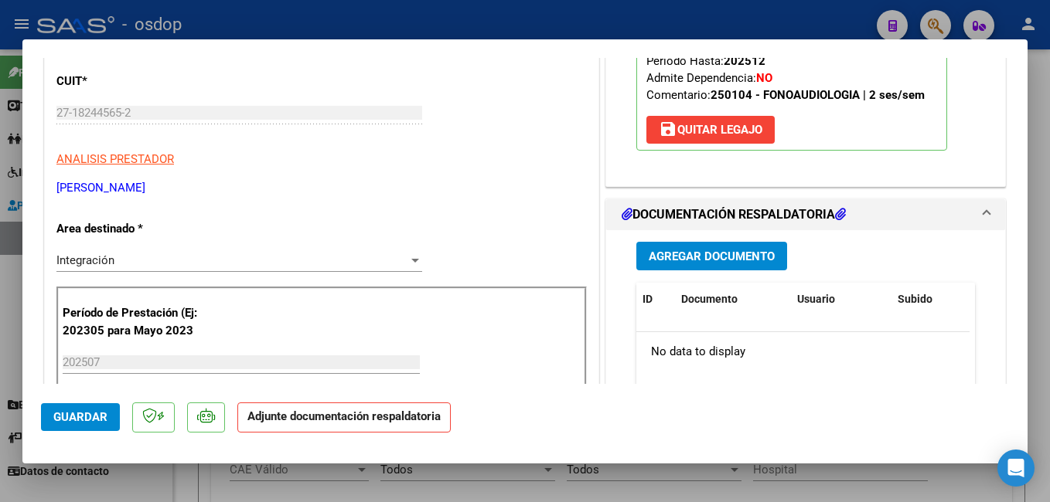
click at [709, 247] on button "Agregar Documento" at bounding box center [711, 256] width 151 height 29
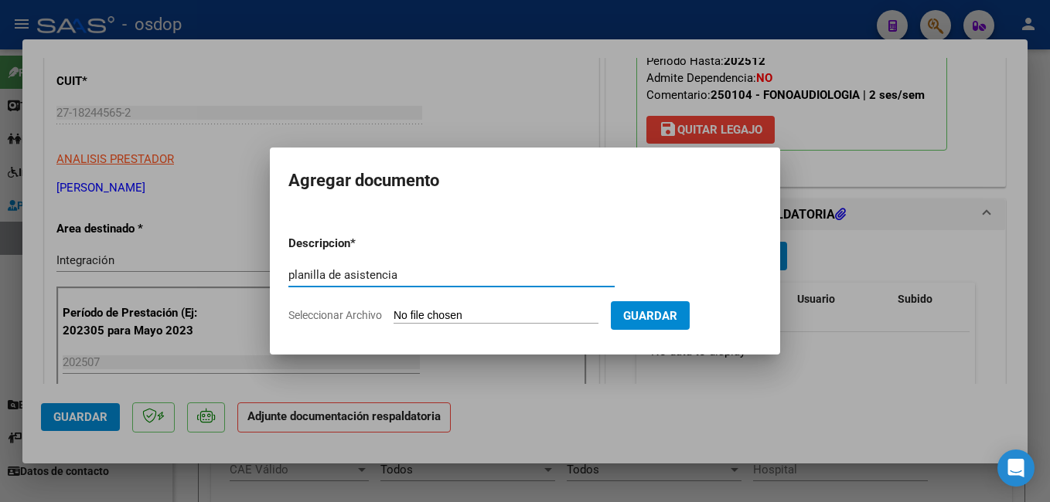
type input "planilla de asistencia"
click at [526, 311] on input "Seleccionar Archivo" at bounding box center [495, 316] width 205 height 15
type input "C:\fakepath\LAUTARO MADERA MES JULIO 2025 ASIST FONOAUD..pdf"
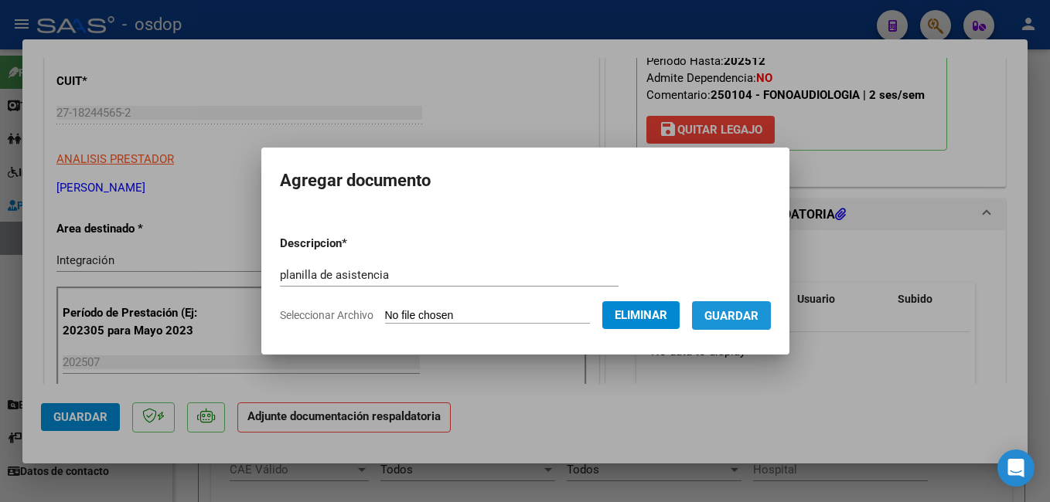
click at [758, 313] on span "Guardar" at bounding box center [731, 316] width 54 height 14
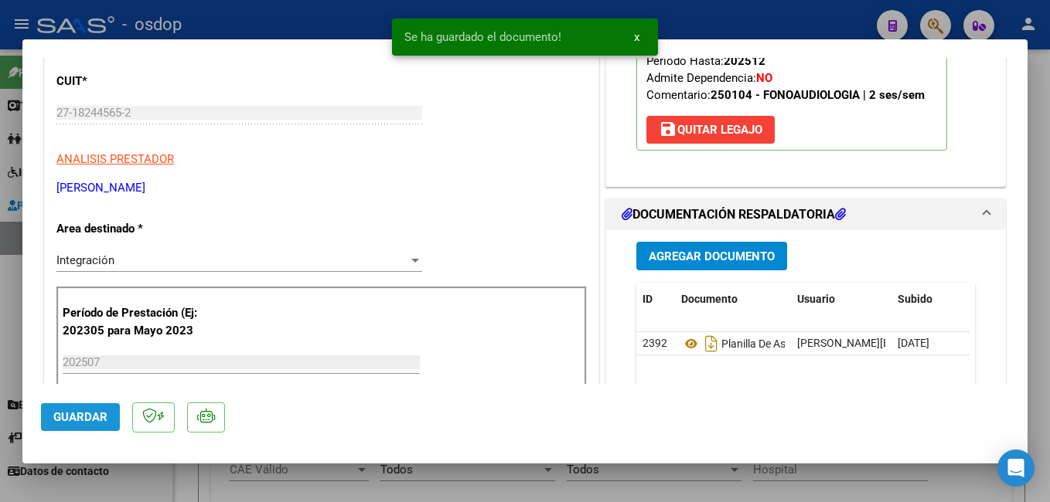
click at [85, 417] on span "Guardar" at bounding box center [80, 417] width 54 height 14
click at [321, 28] on div at bounding box center [525, 251] width 1050 height 502
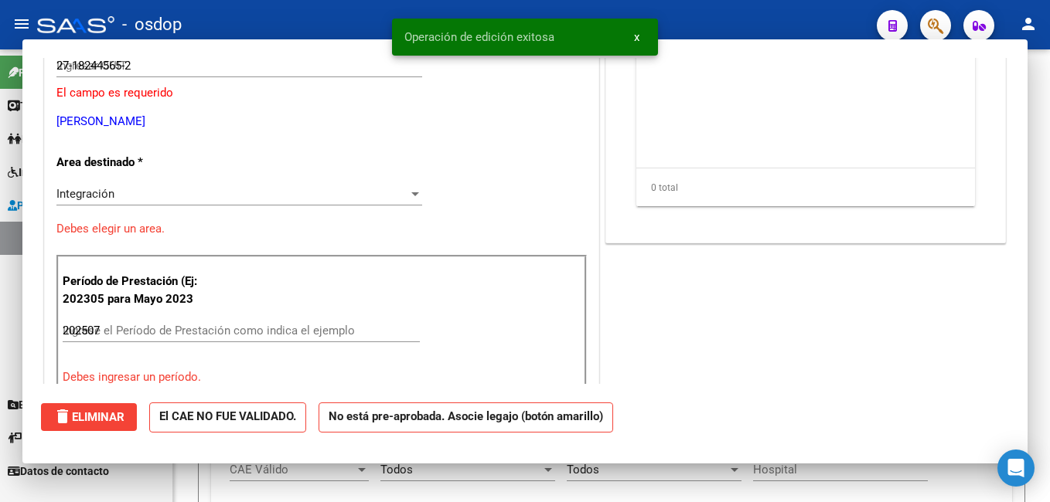
type input "$ 0,00"
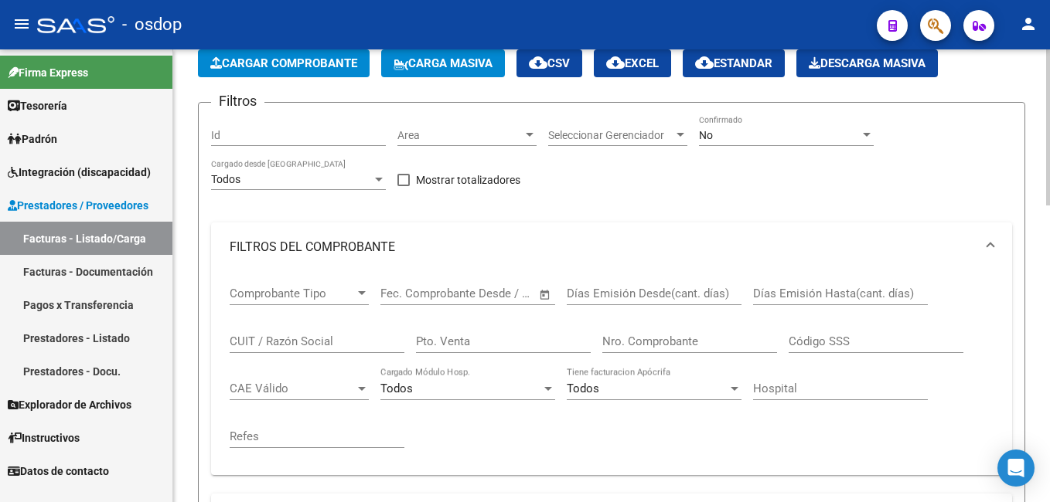
scroll to position [0, 0]
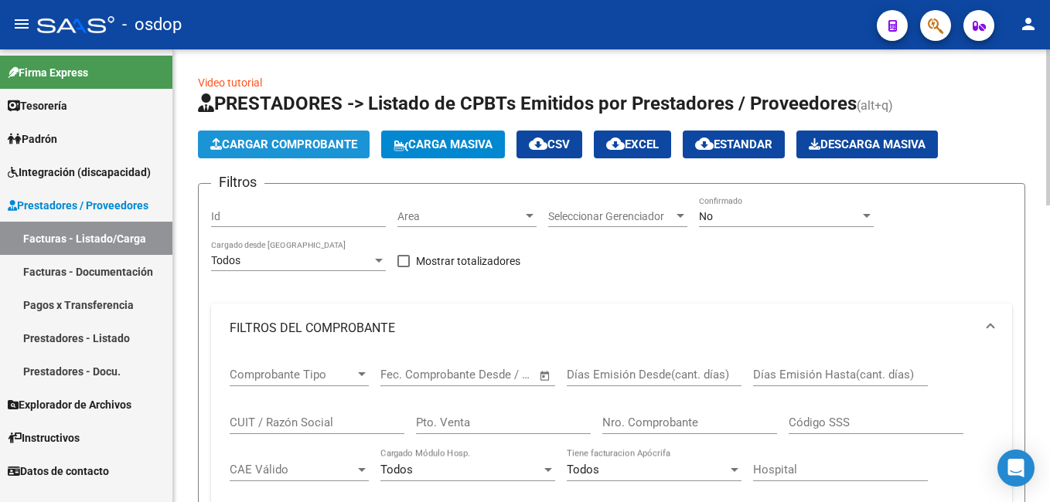
click at [282, 144] on span "Cargar Comprobante" at bounding box center [283, 145] width 147 height 14
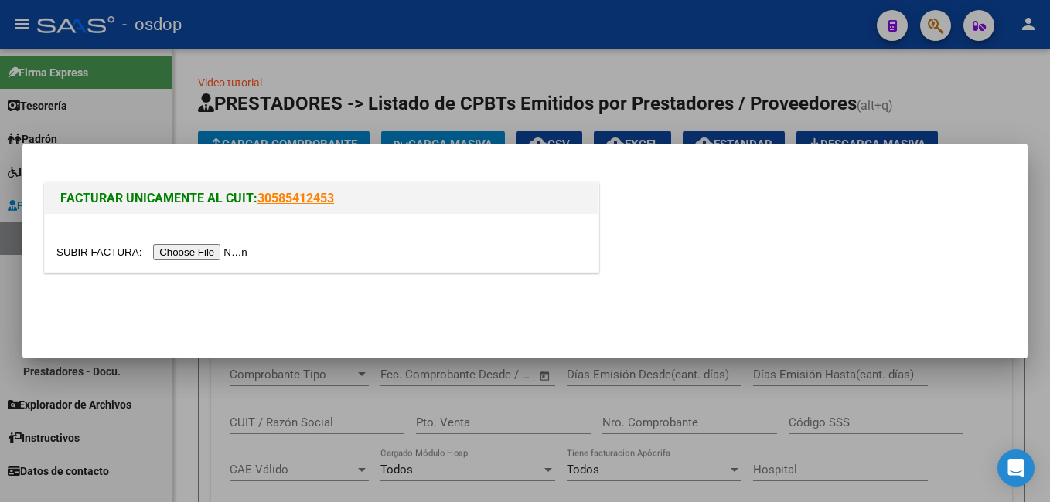
click at [180, 257] on input "file" at bounding box center [154, 252] width 196 height 16
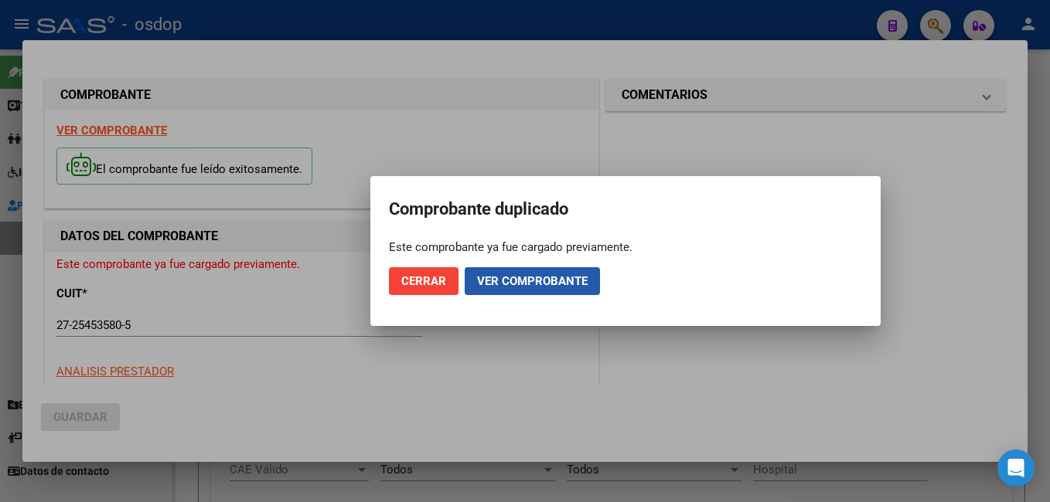
click at [528, 284] on span "Ver comprobante" at bounding box center [532, 281] width 111 height 14
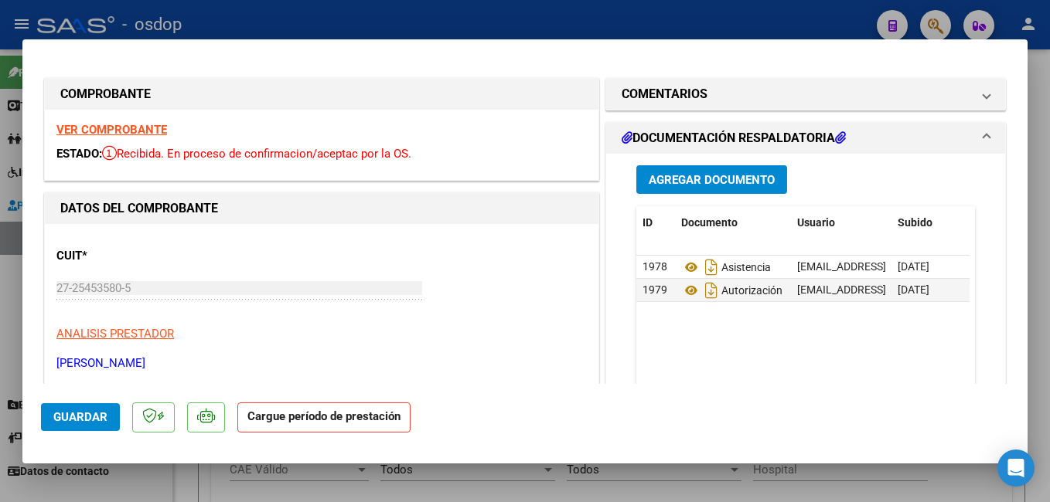
click at [481, 20] on div at bounding box center [525, 251] width 1050 height 502
type input "$ 0,00"
